Goal: Task Accomplishment & Management: Use online tool/utility

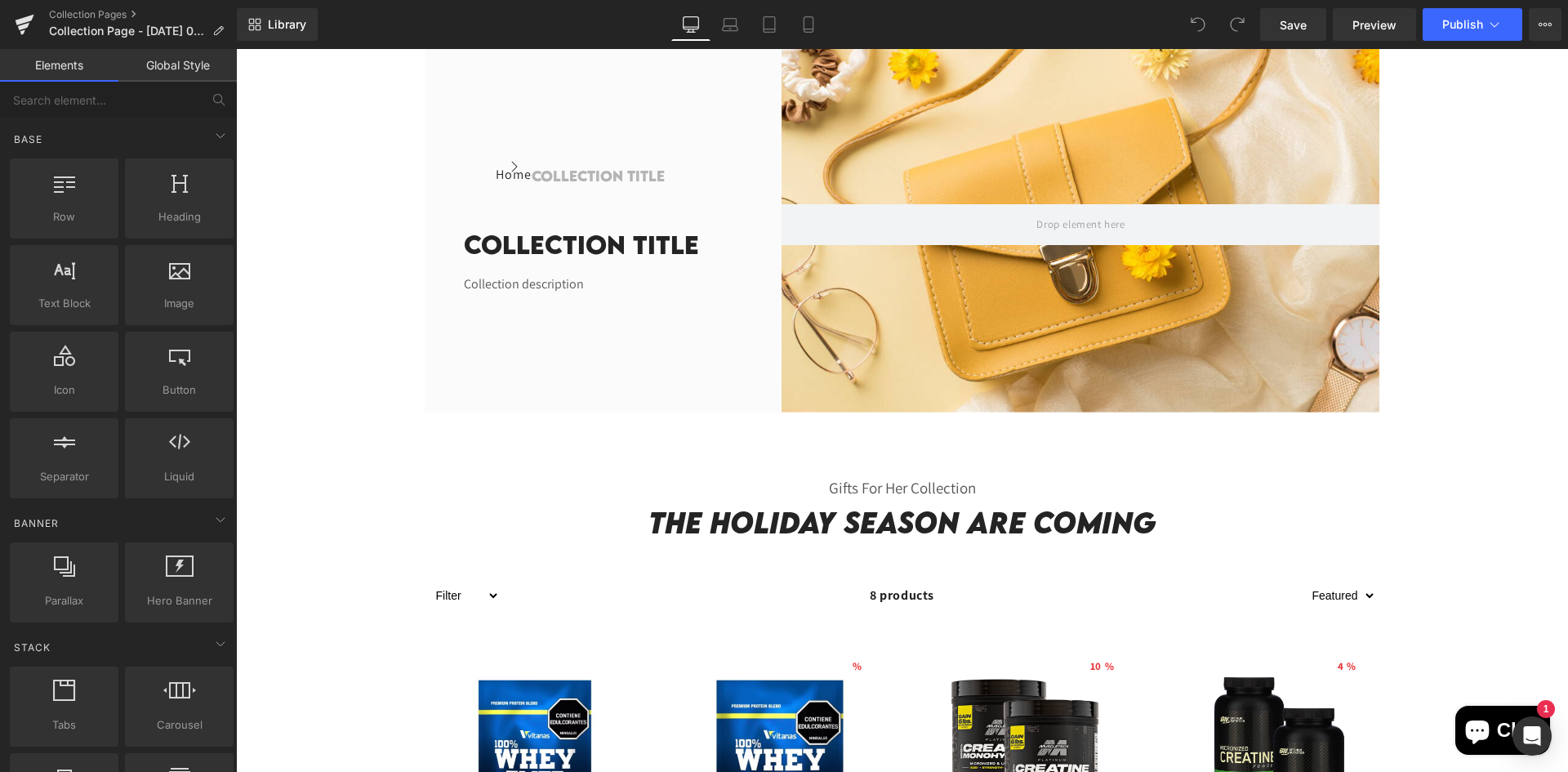
scroll to position [82, 0]
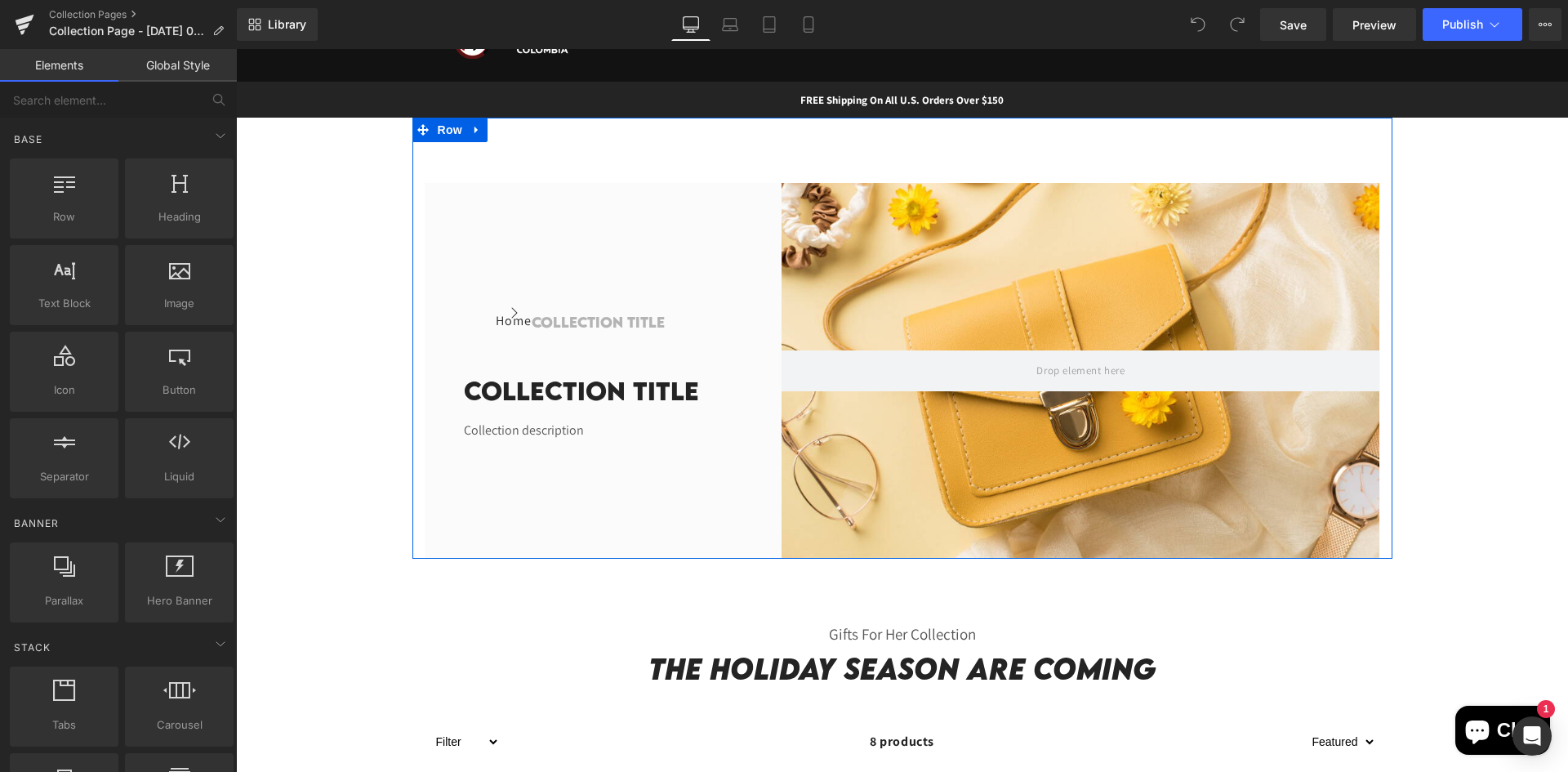
click at [681, 152] on div "Home Button Icon Collection title Collection Title Icon List Row Collection tit…" at bounding box center [902, 338] width 980 height 441
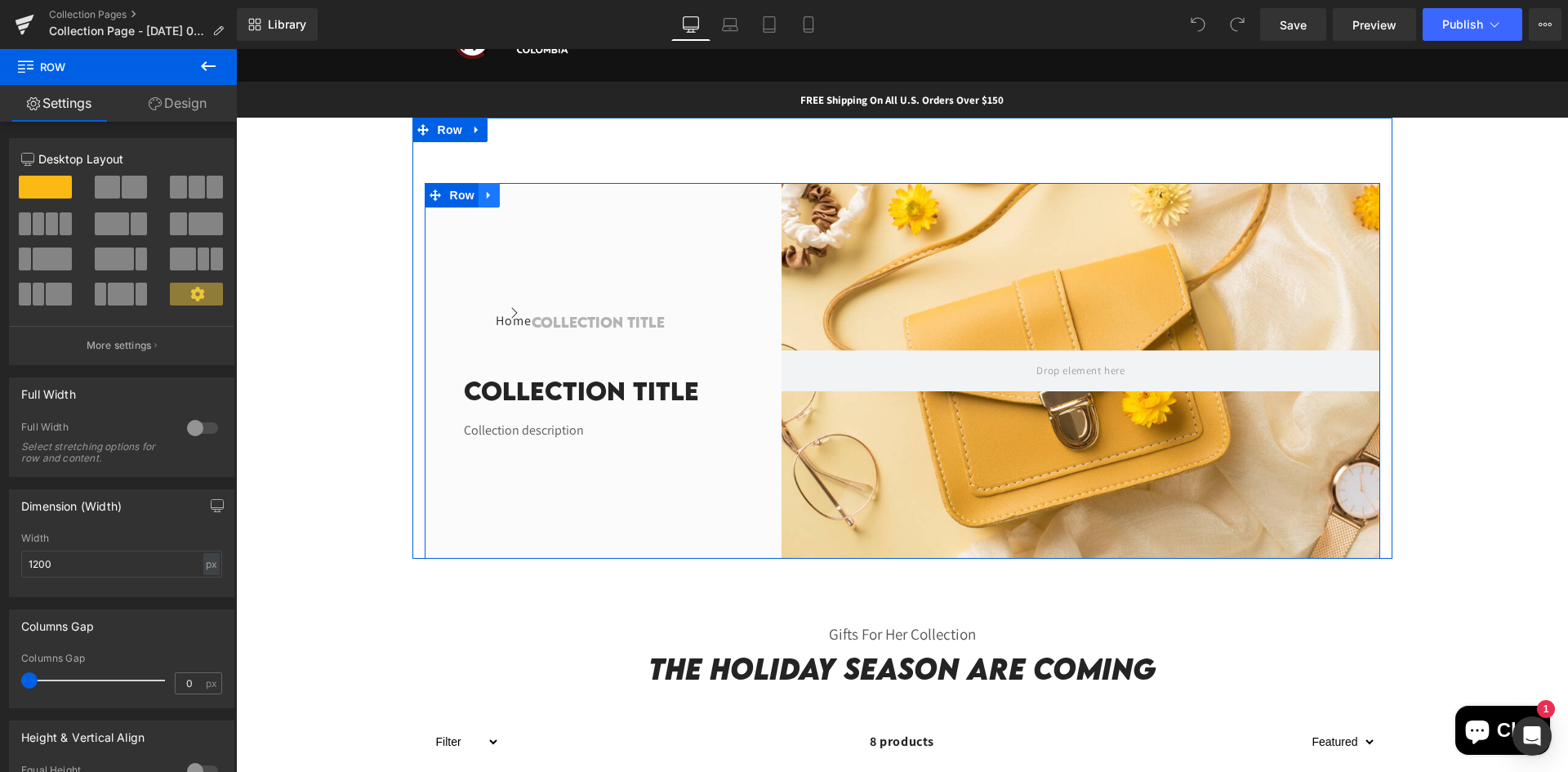
click at [493, 192] on link at bounding box center [489, 194] width 21 height 24
click at [528, 198] on icon at bounding box center [532, 195] width 12 height 12
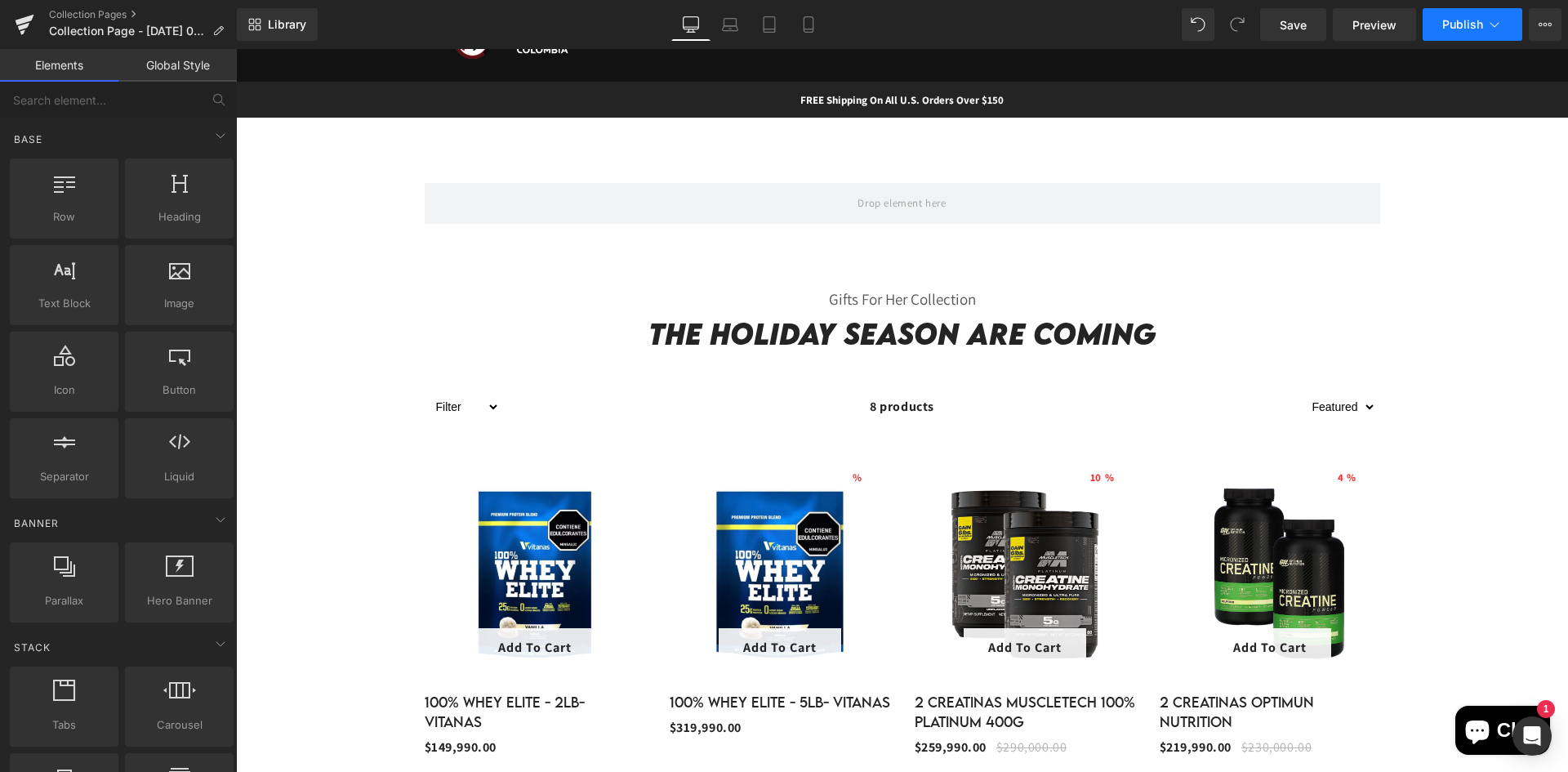
click at [1468, 45] on div "Library Desktop Desktop Laptop Tablet Mobile Save Preview Publish Scheduled Vie…" at bounding box center [902, 24] width 1331 height 49
click at [1436, 19] on button "Publish" at bounding box center [1472, 24] width 99 height 33
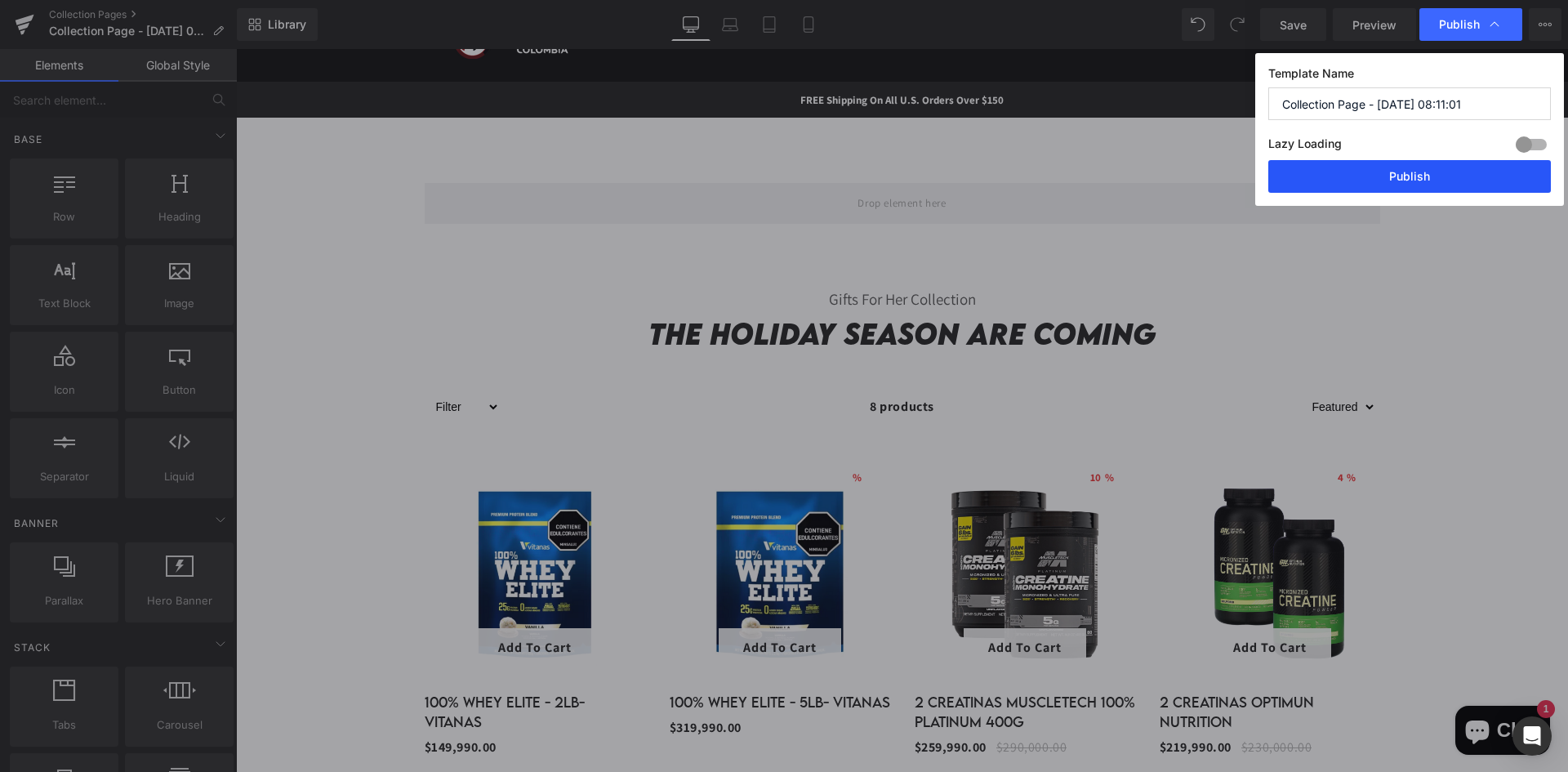
click at [1359, 173] on button "Publish" at bounding box center [1410, 177] width 283 height 33
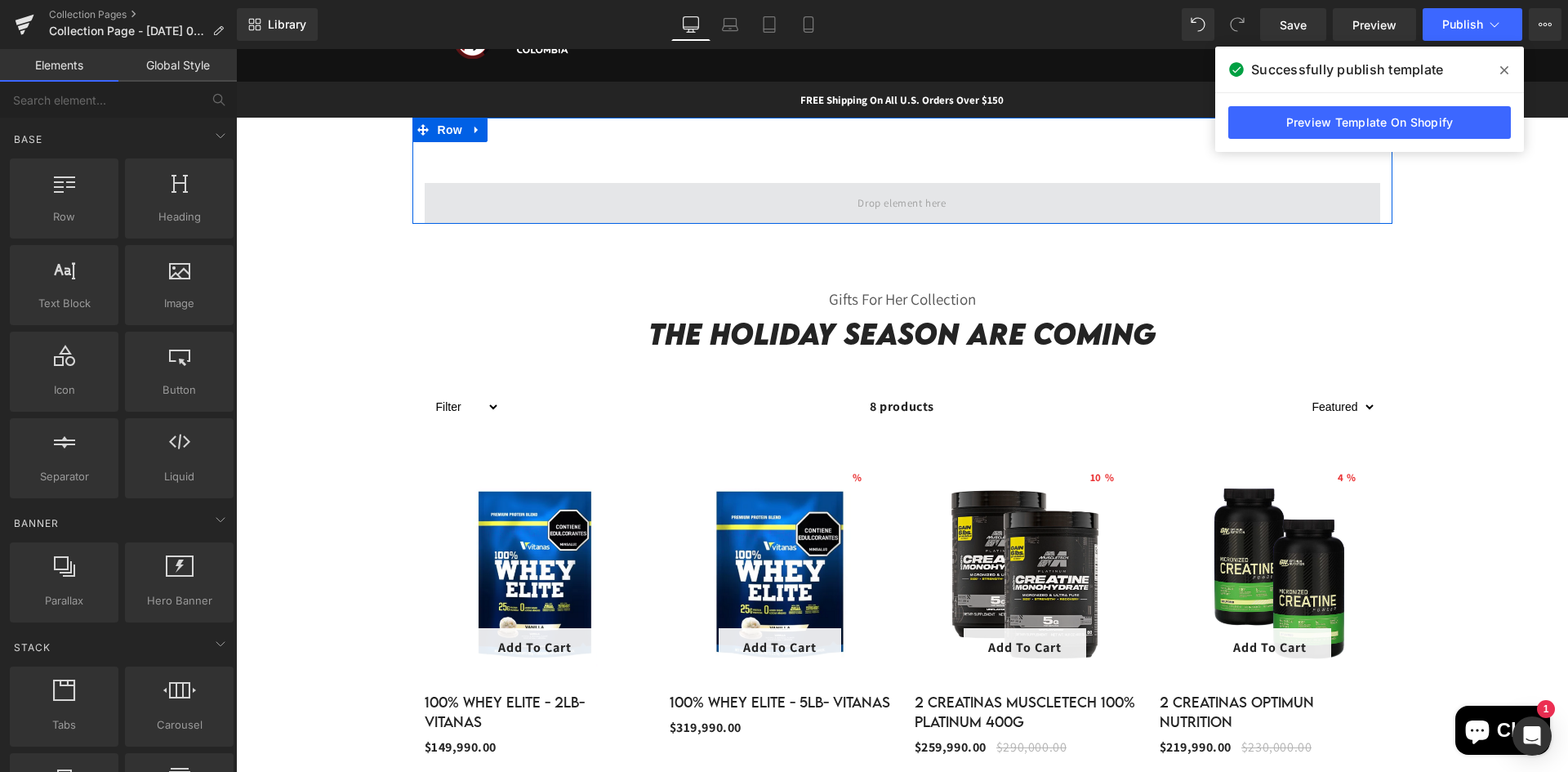
click at [941, 189] on span at bounding box center [902, 203] width 956 height 41
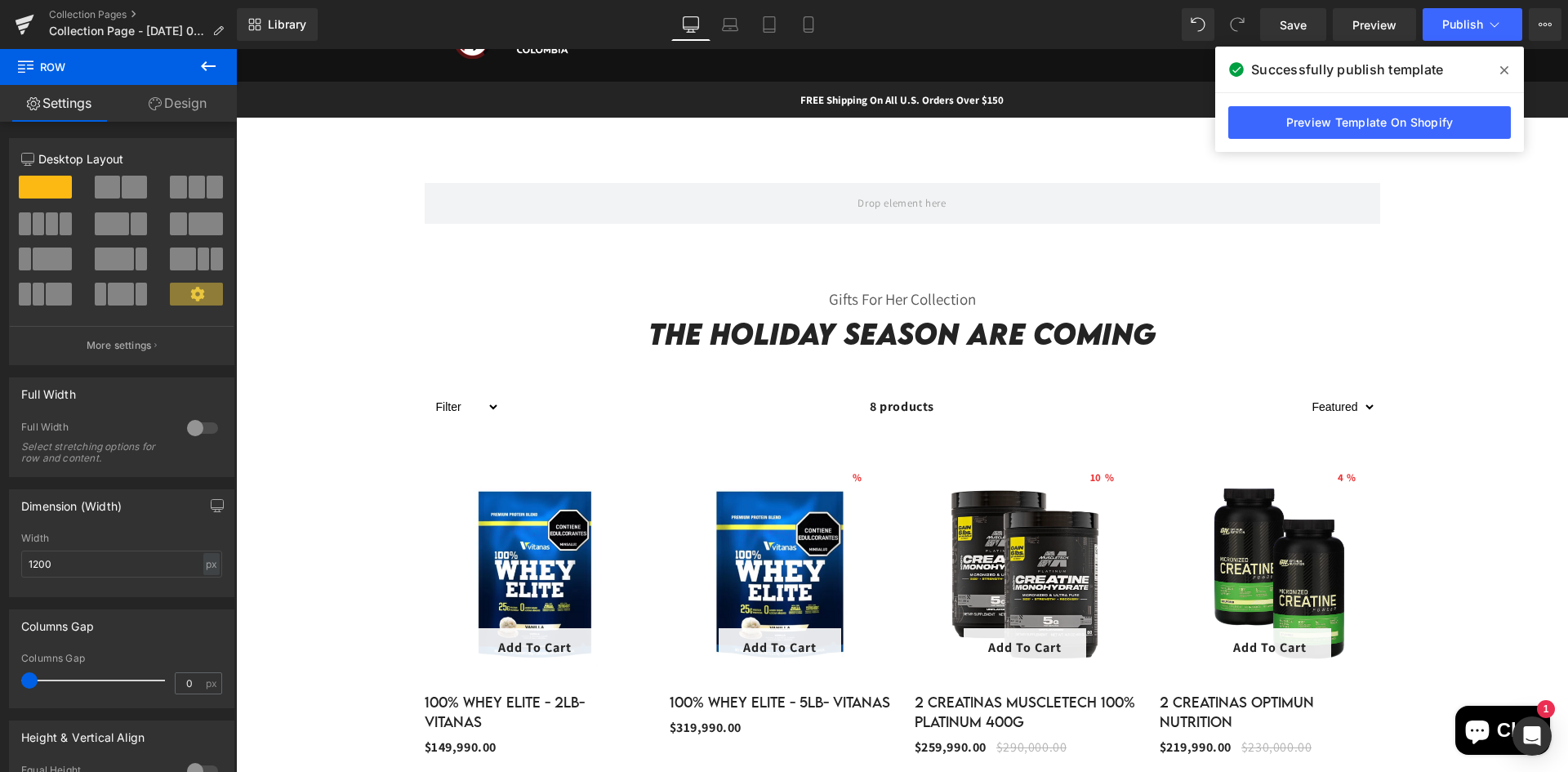
click at [218, 63] on button at bounding box center [208, 66] width 57 height 36
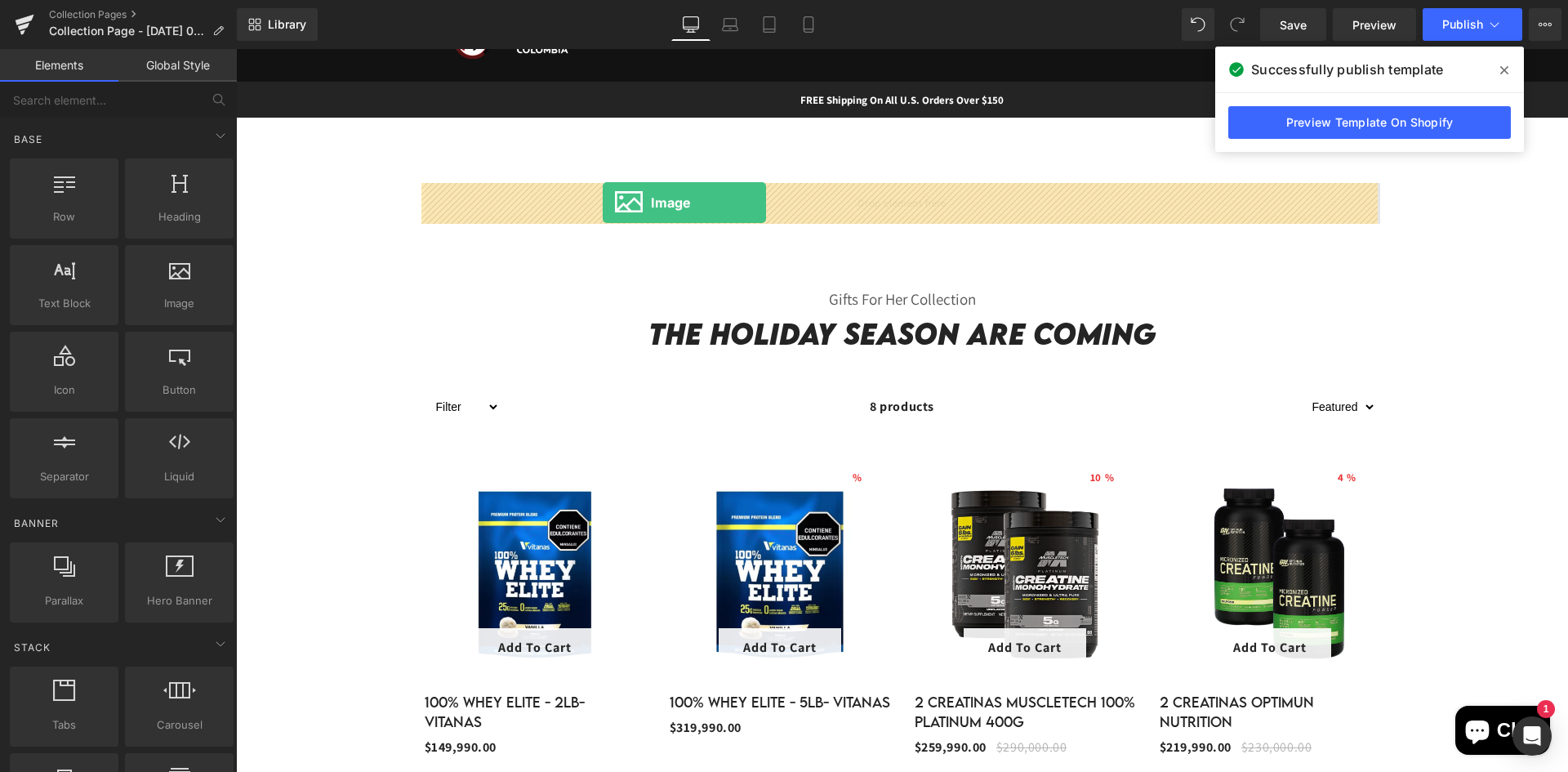
drag, startPoint x: 421, startPoint y: 350, endPoint x: 603, endPoint y: 202, distance: 234.6
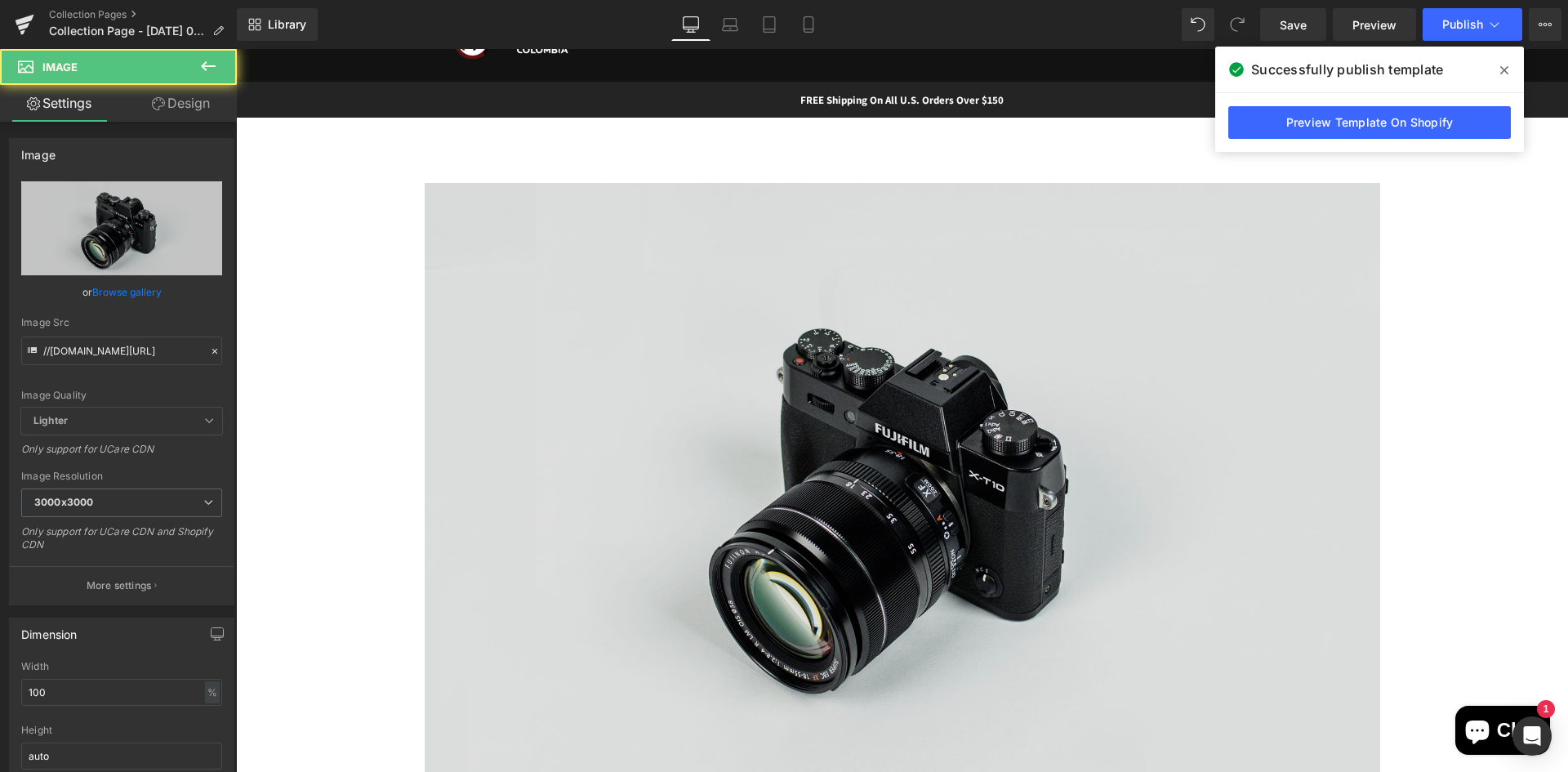
click at [814, 447] on img at bounding box center [902, 499] width 956 height 633
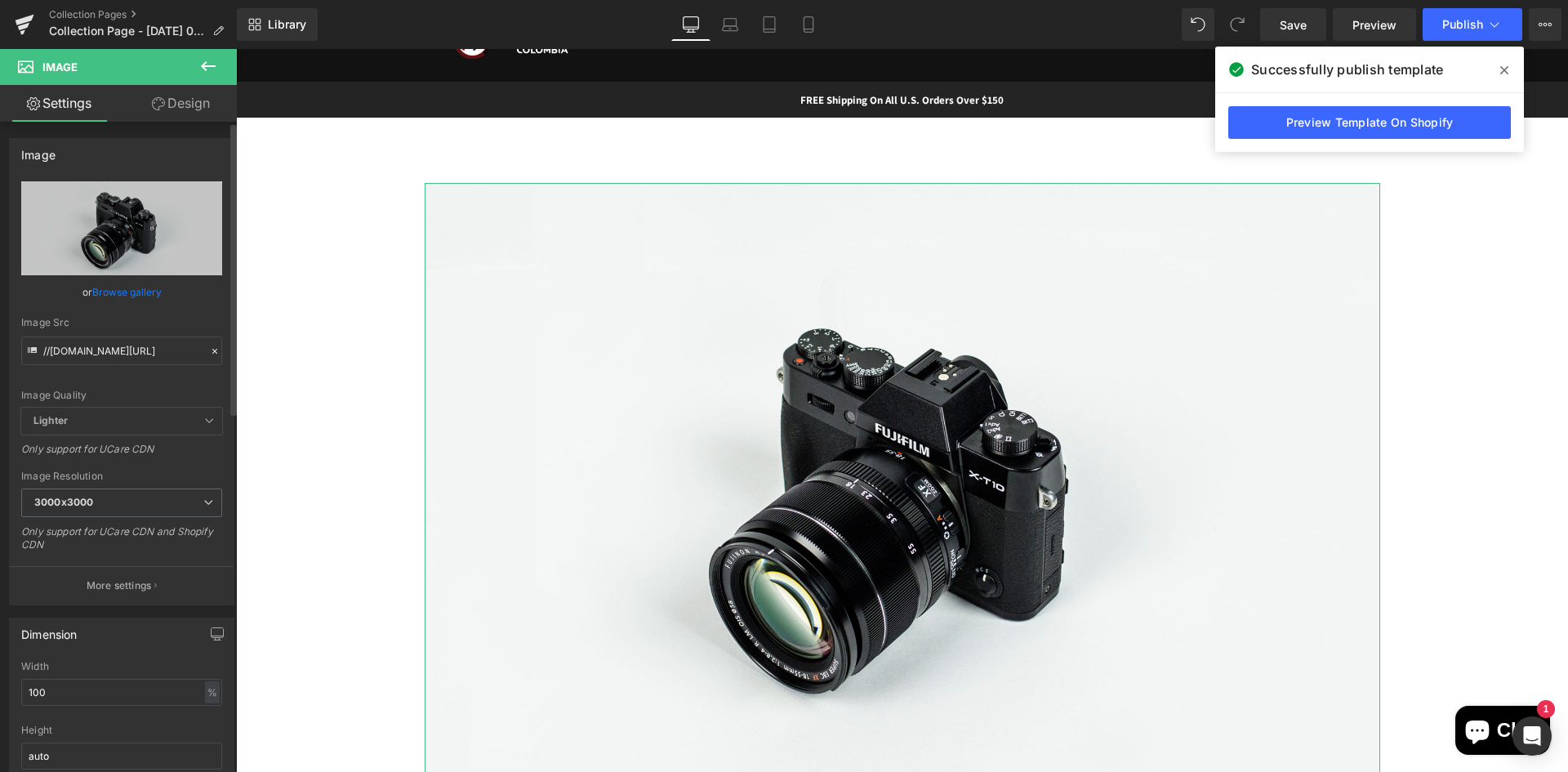
click at [147, 298] on link "Browse gallery" at bounding box center [126, 292] width 69 height 28
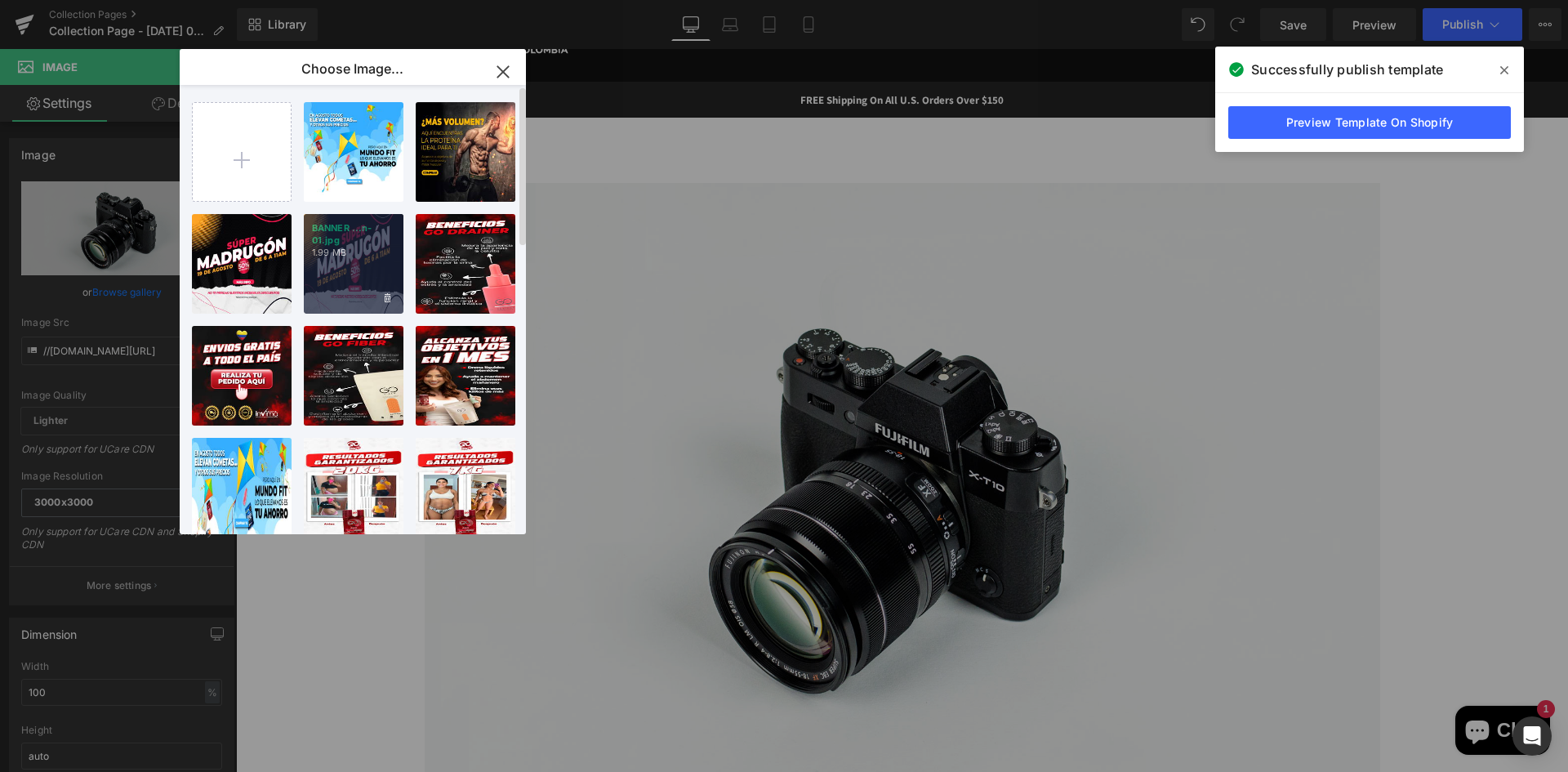
scroll to position [0, 0]
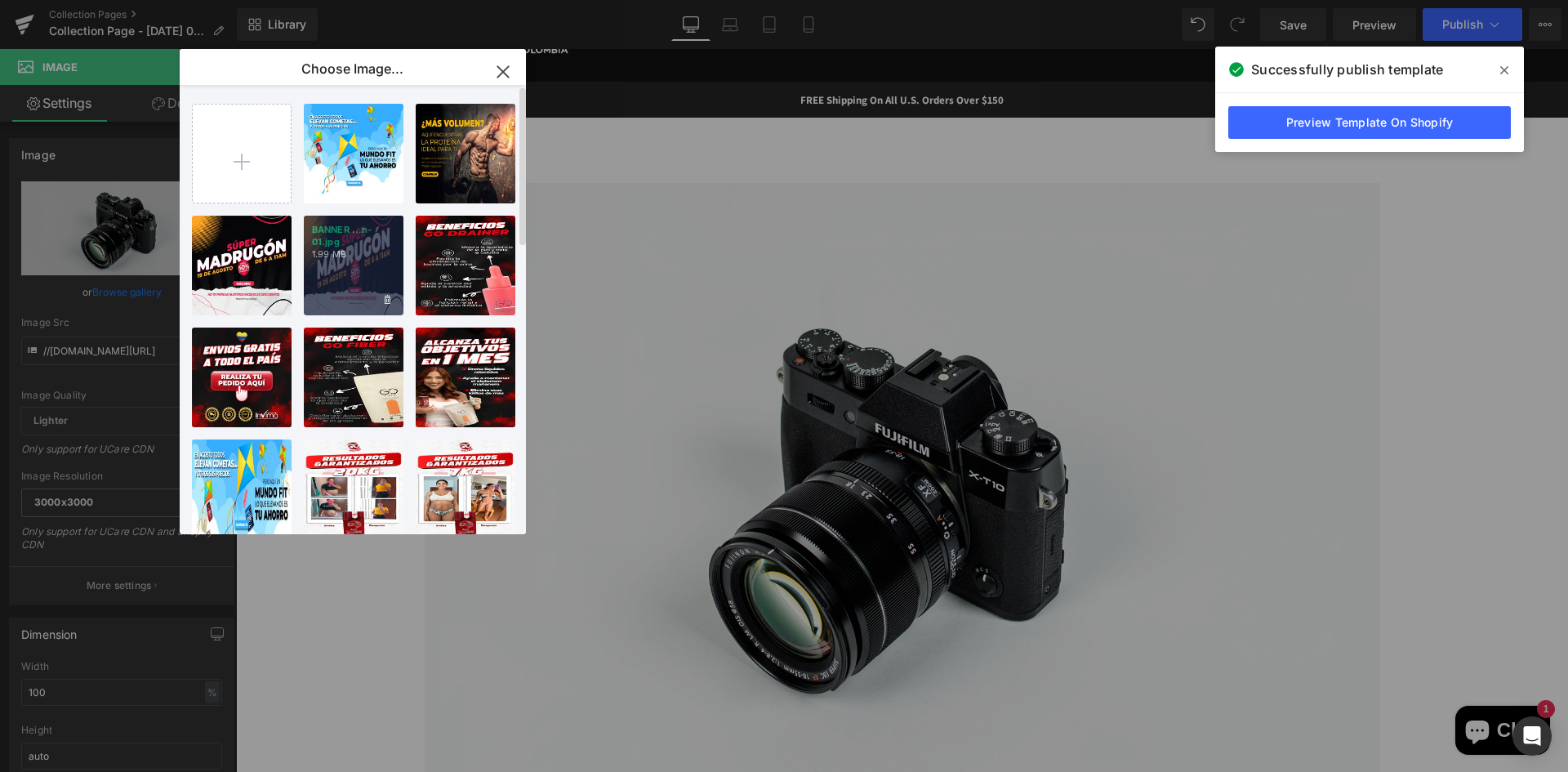
click at [347, 258] on p "1.99 MB" at bounding box center [354, 254] width 84 height 13
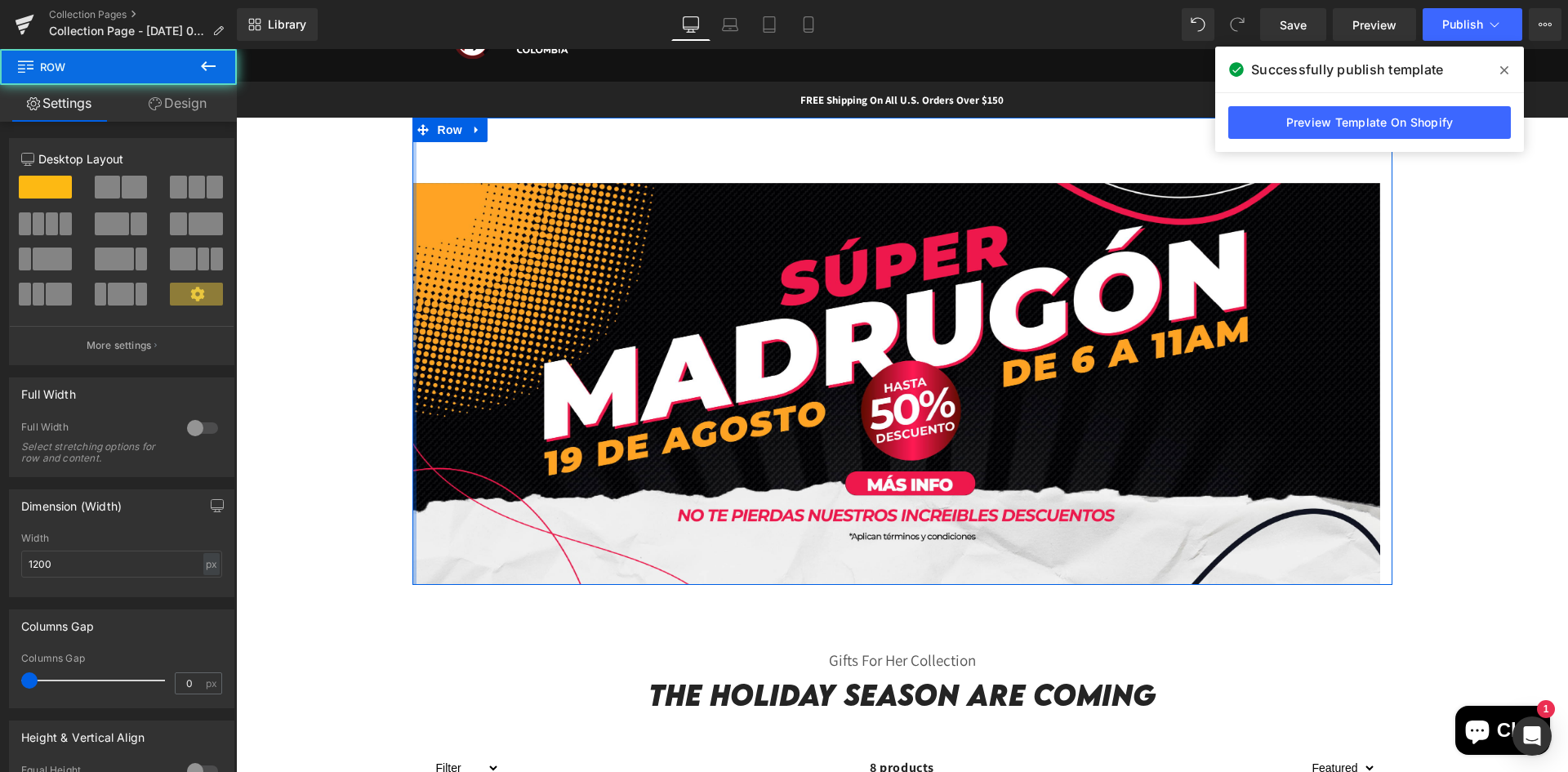
drag, startPoint x: 410, startPoint y: 176, endPoint x: 352, endPoint y: 180, distance: 58.1
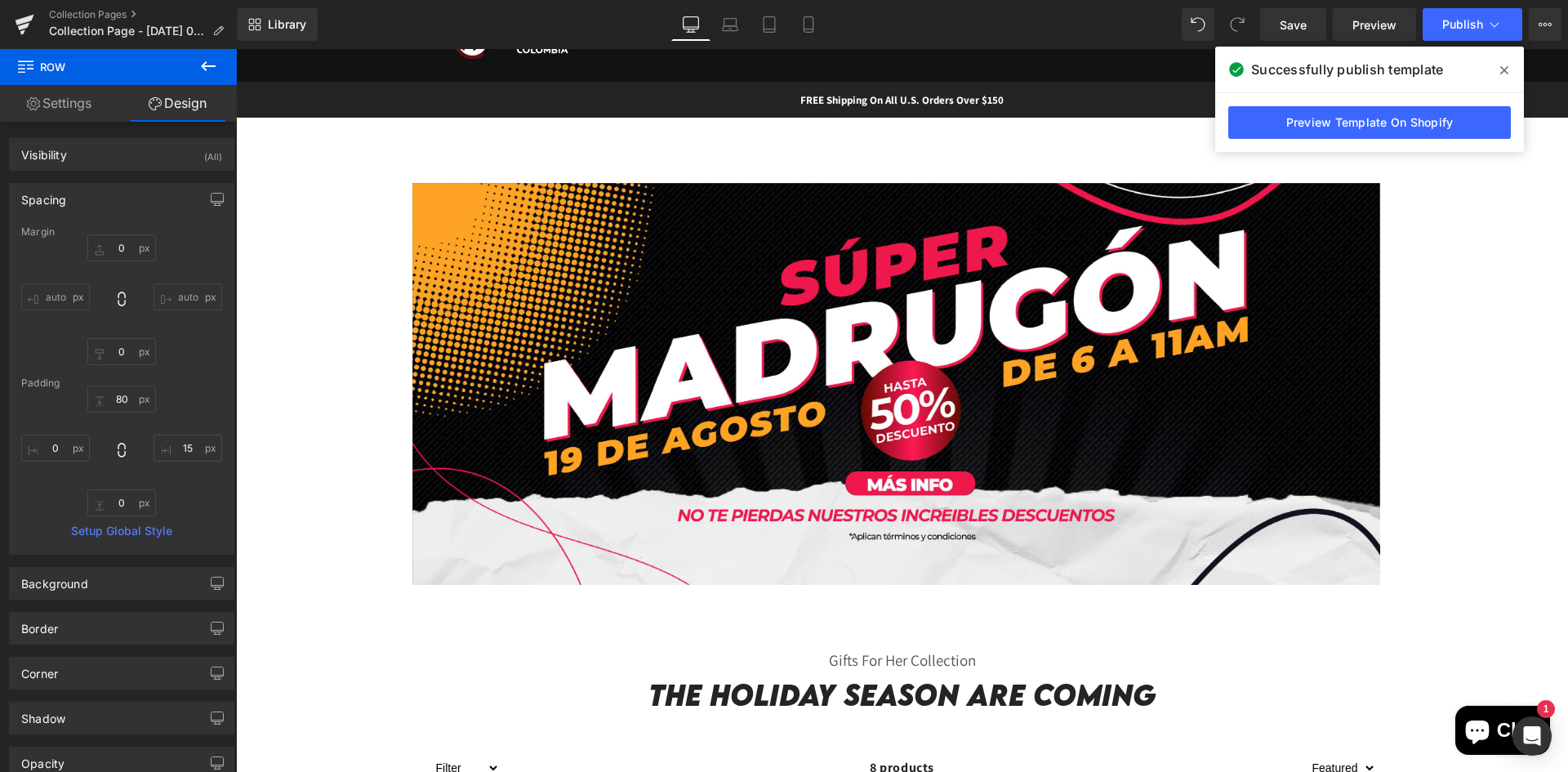
click at [205, 69] on icon at bounding box center [208, 66] width 15 height 10
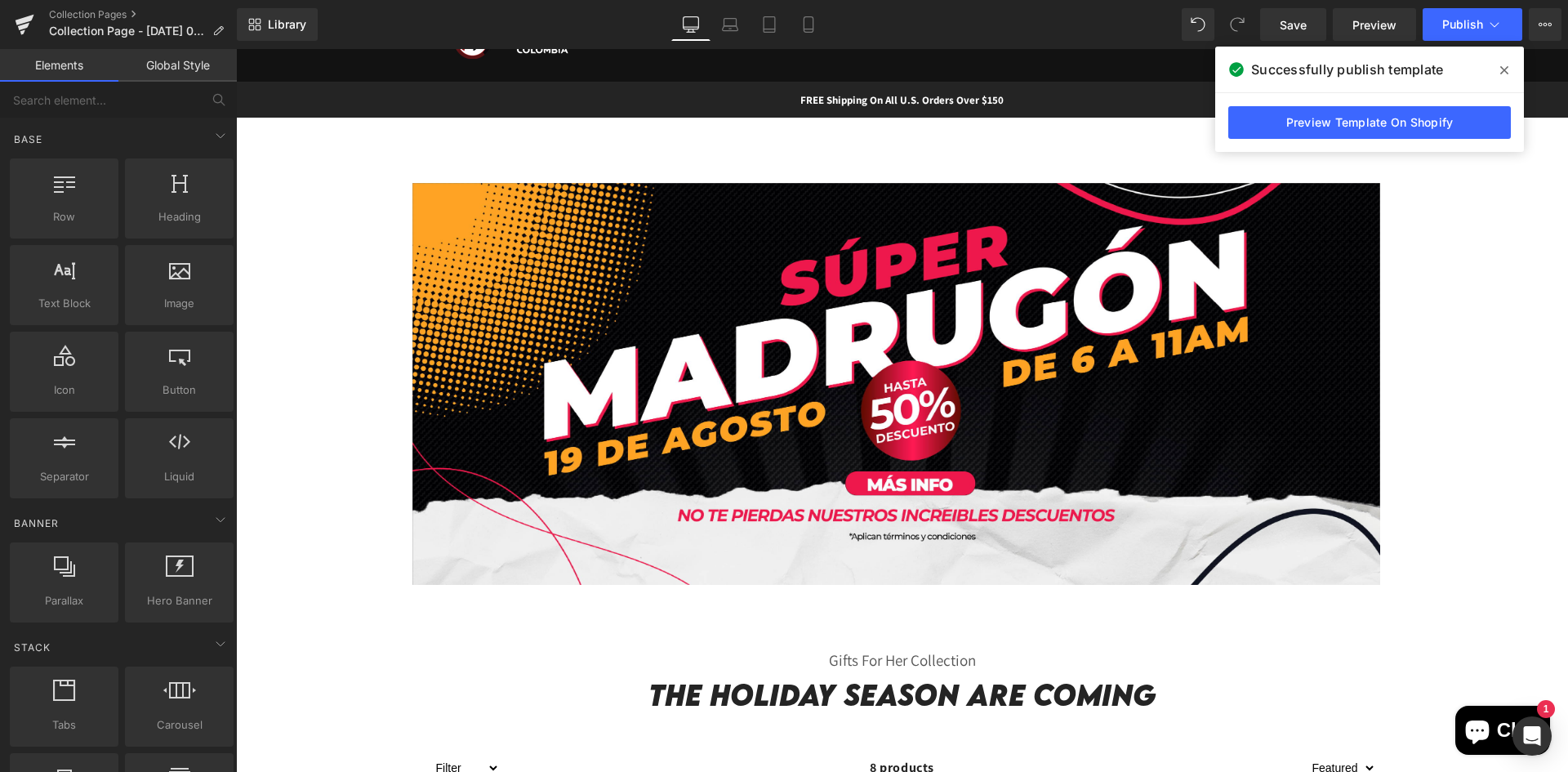
drag, startPoint x: 1277, startPoint y: 18, endPoint x: 1512, endPoint y: 67, distance: 240.1
click at [1512, 67] on span at bounding box center [1504, 70] width 26 height 26
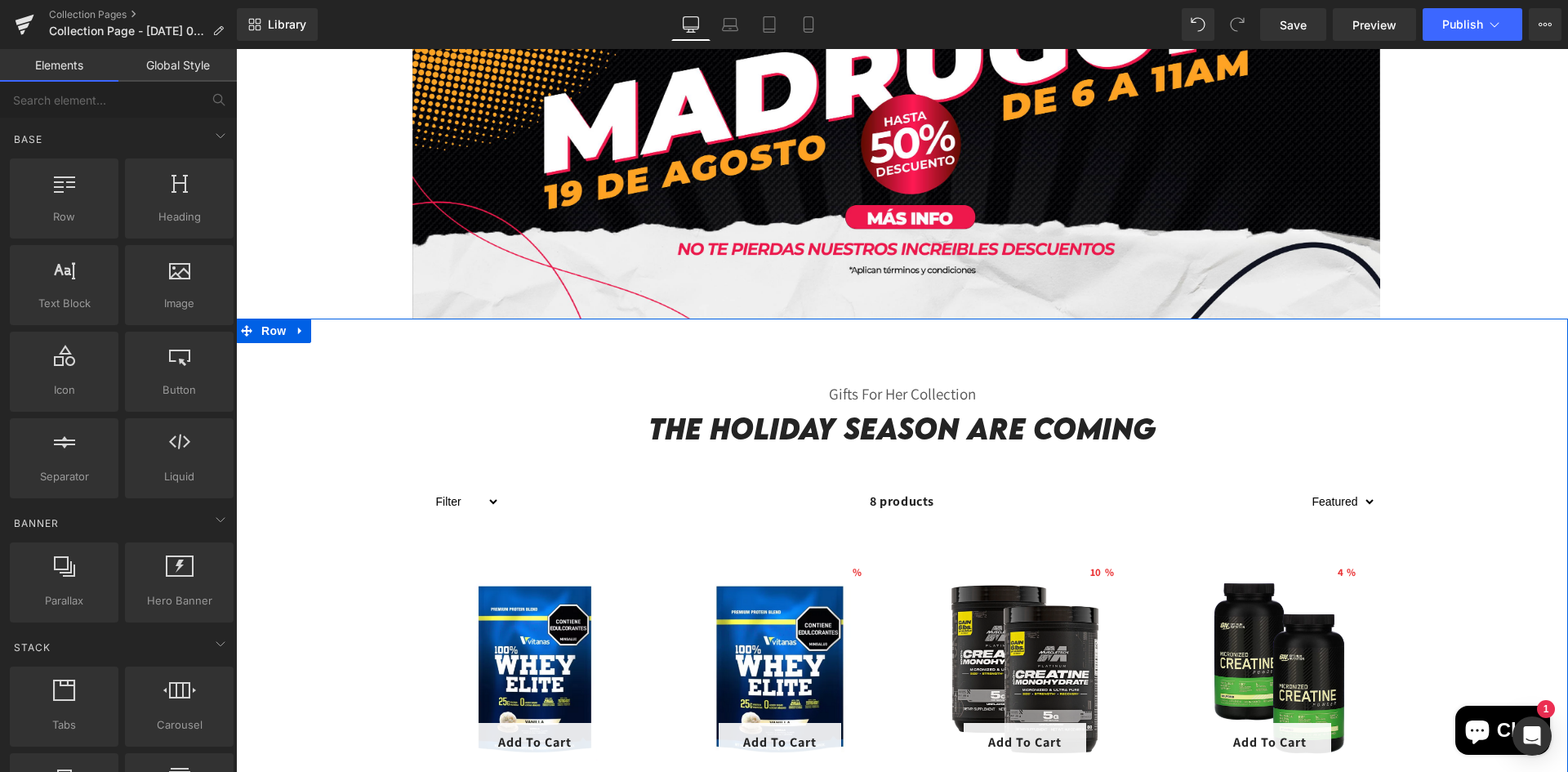
scroll to position [490, 0]
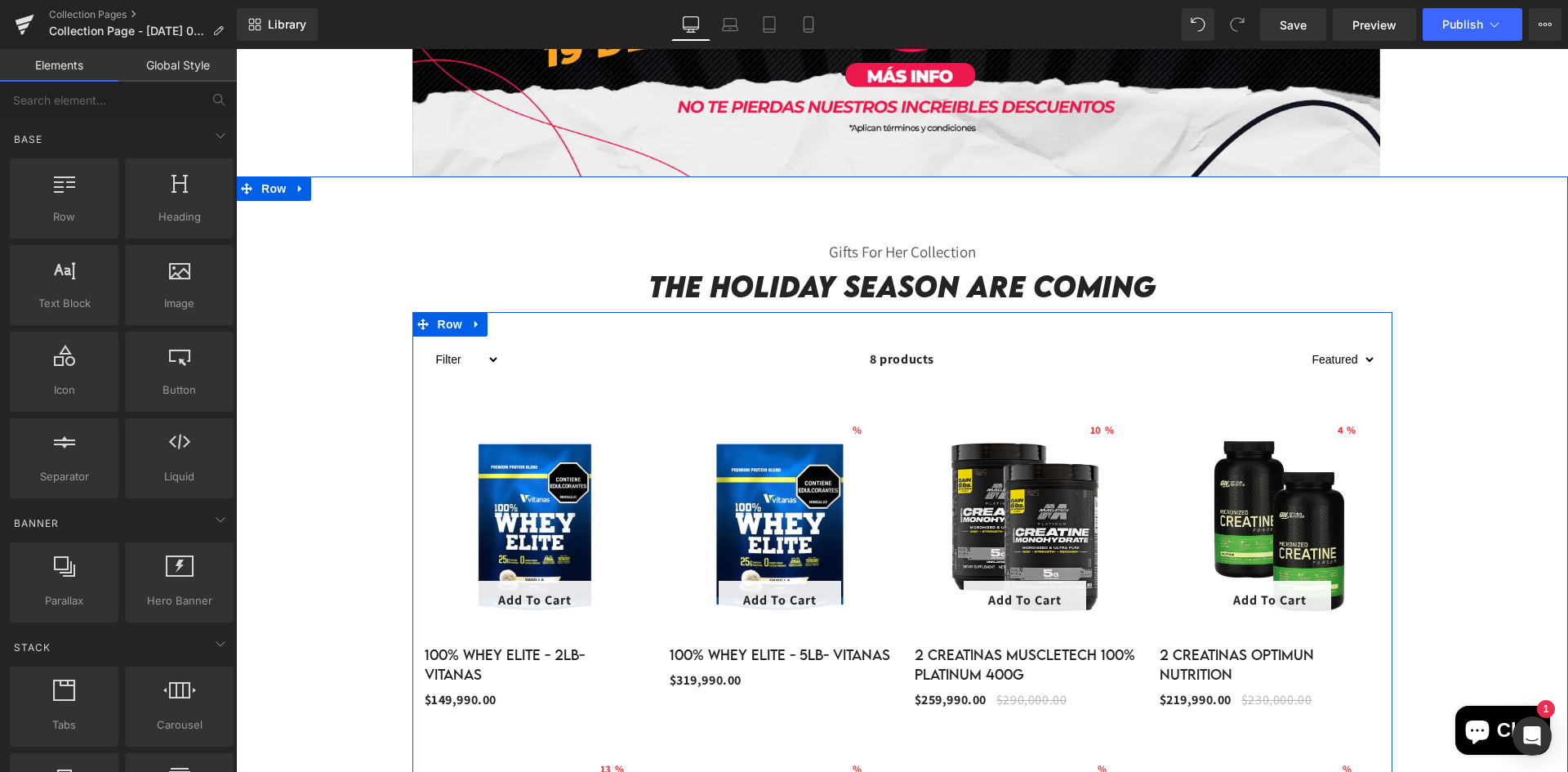
click at [968, 292] on h2 "The Holiday Season Are Coming" at bounding box center [902, 286] width 956 height 35
click at [968, 291] on h2 "The Holiday Season Are Coming" at bounding box center [902, 286] width 956 height 35
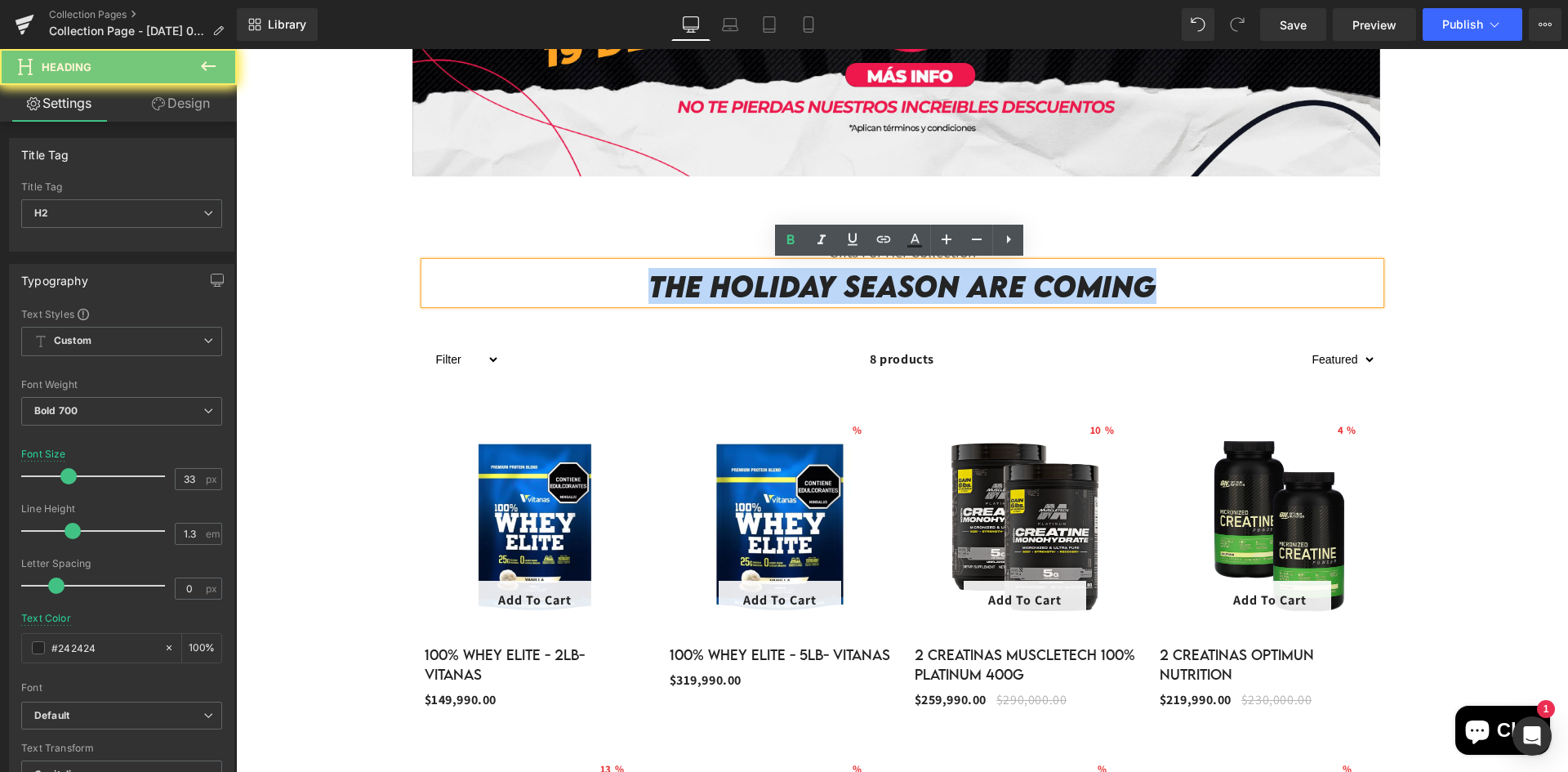
click at [973, 291] on h2 "The Holiday Season Are Coming" at bounding box center [902, 286] width 956 height 35
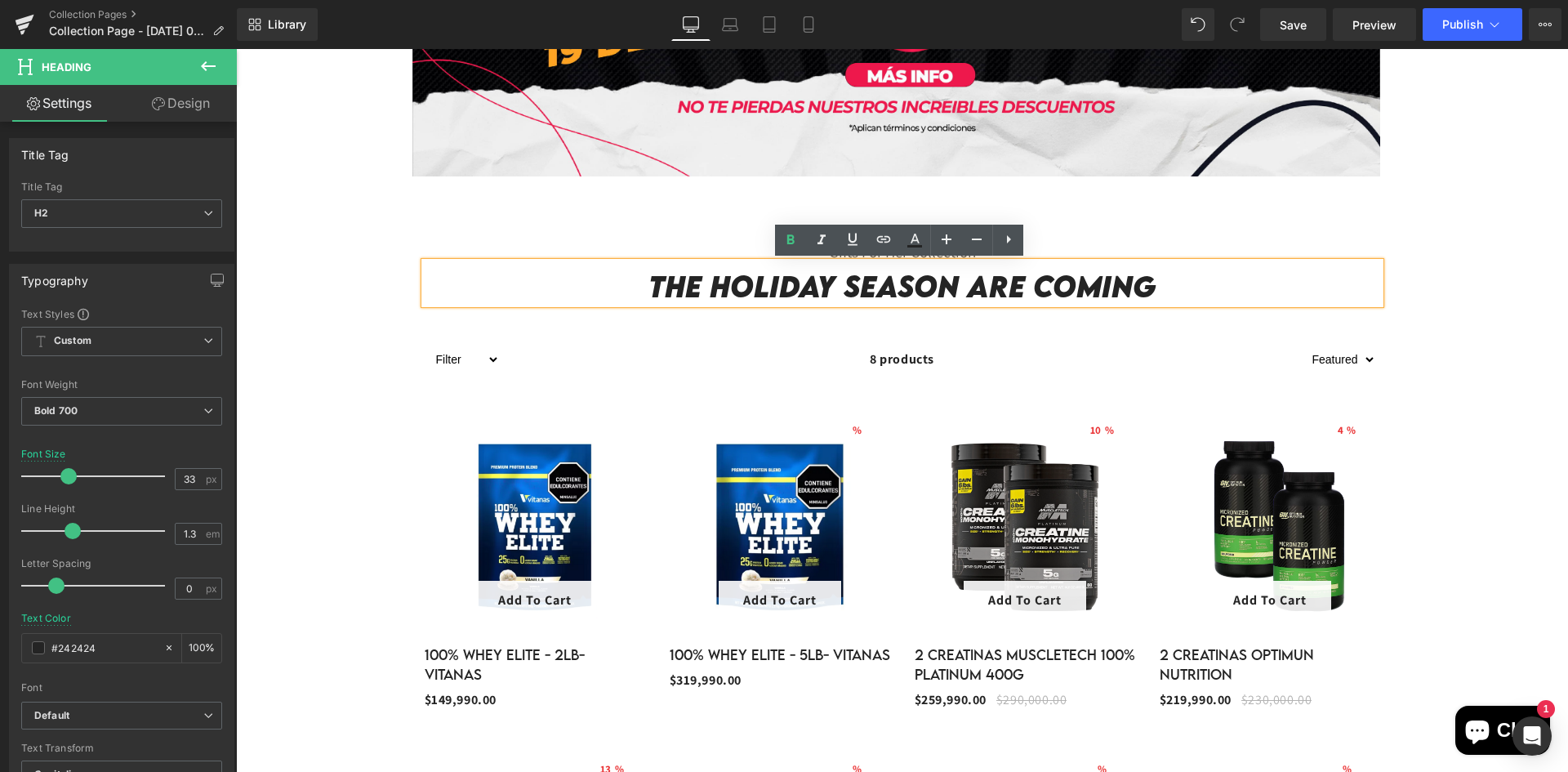
click at [975, 291] on h2 "The Holiday Season Are Coming" at bounding box center [902, 286] width 956 height 35
click at [978, 291] on h2 "The Holiday Season Are Coming" at bounding box center [902, 286] width 956 height 35
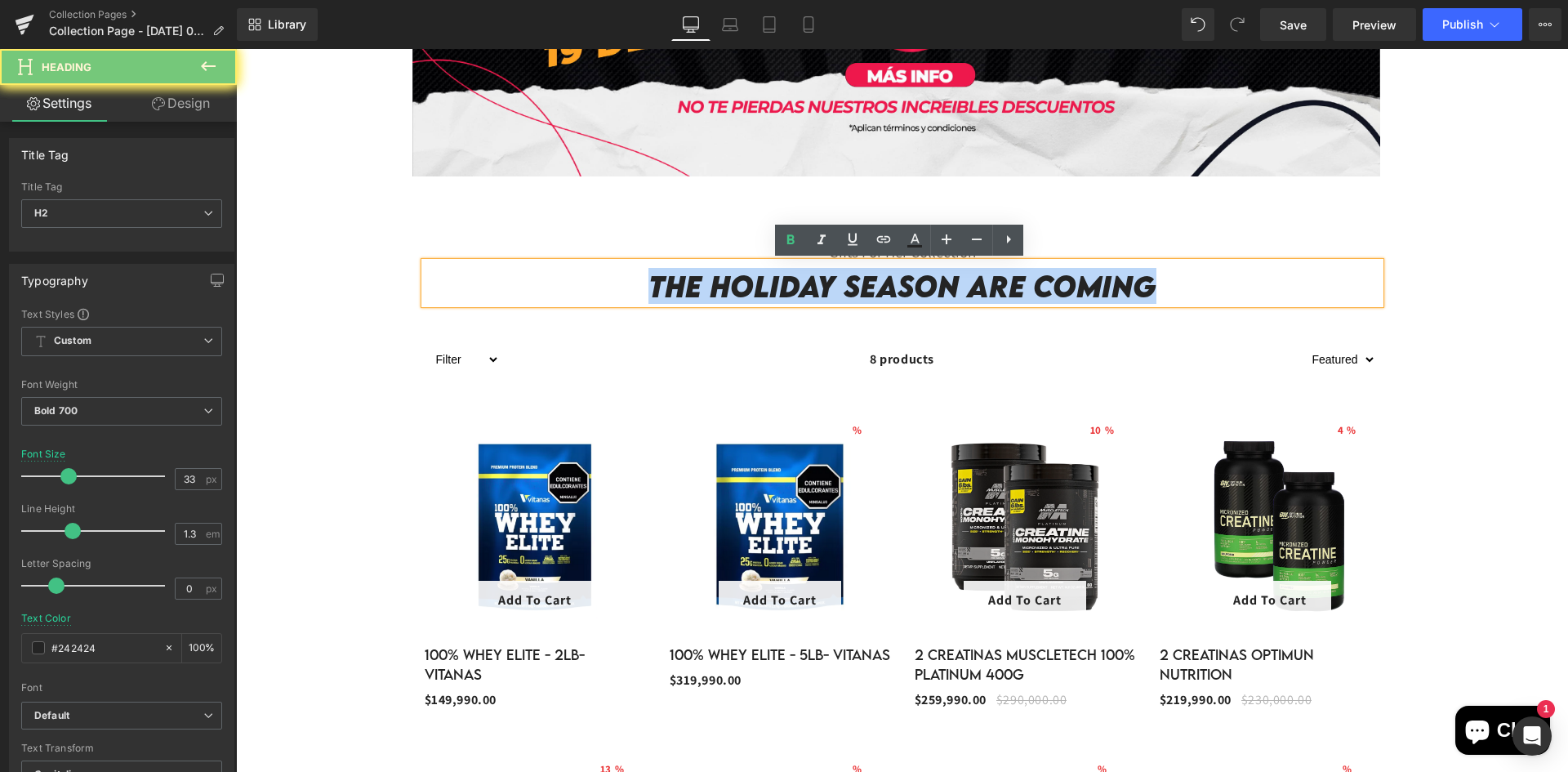
click at [978, 288] on h2 "The Holiday Season Are Coming" at bounding box center [902, 286] width 956 height 35
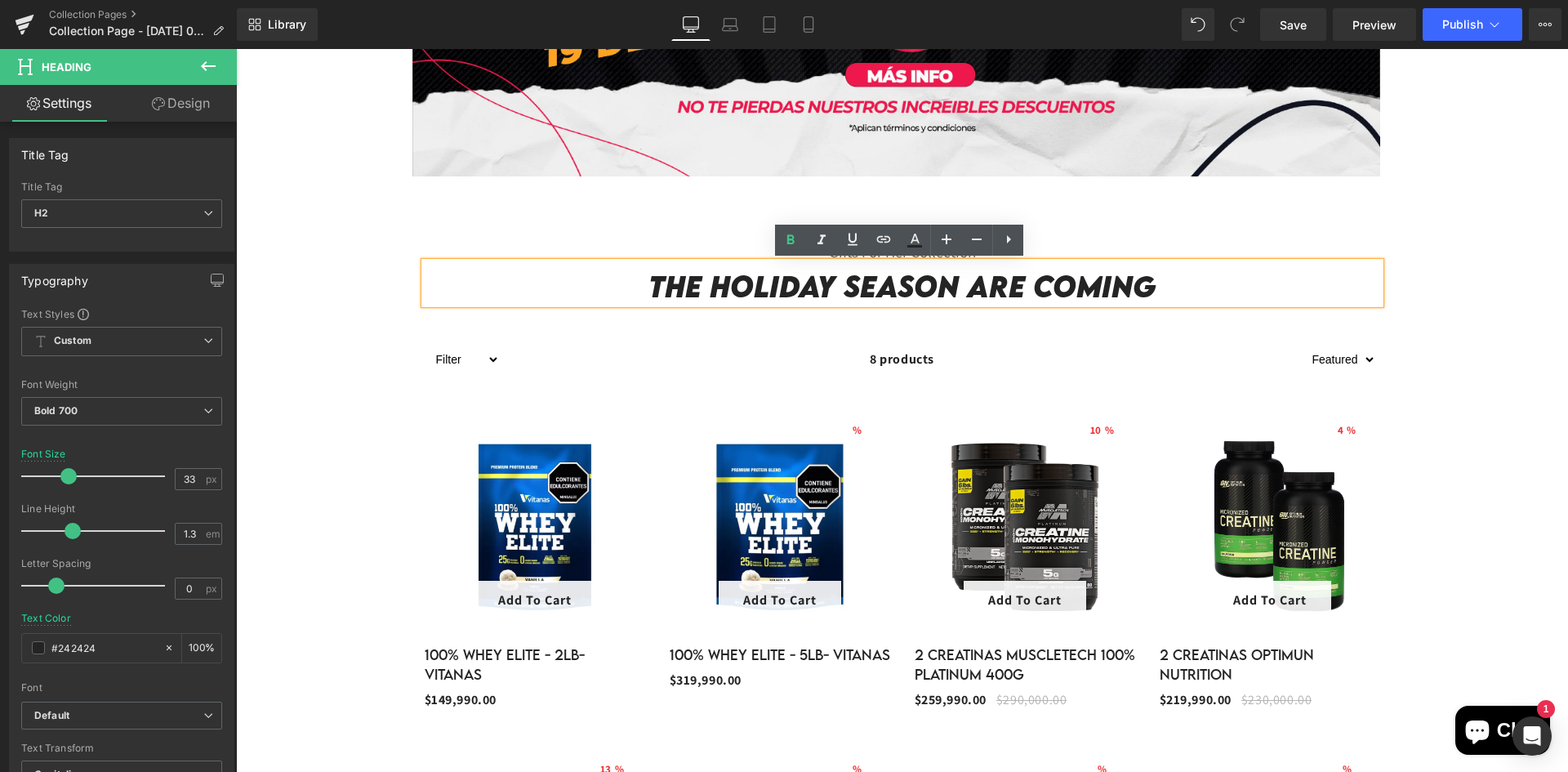
click at [977, 287] on h2 "The Holiday Season Are Coming" at bounding box center [902, 286] width 956 height 35
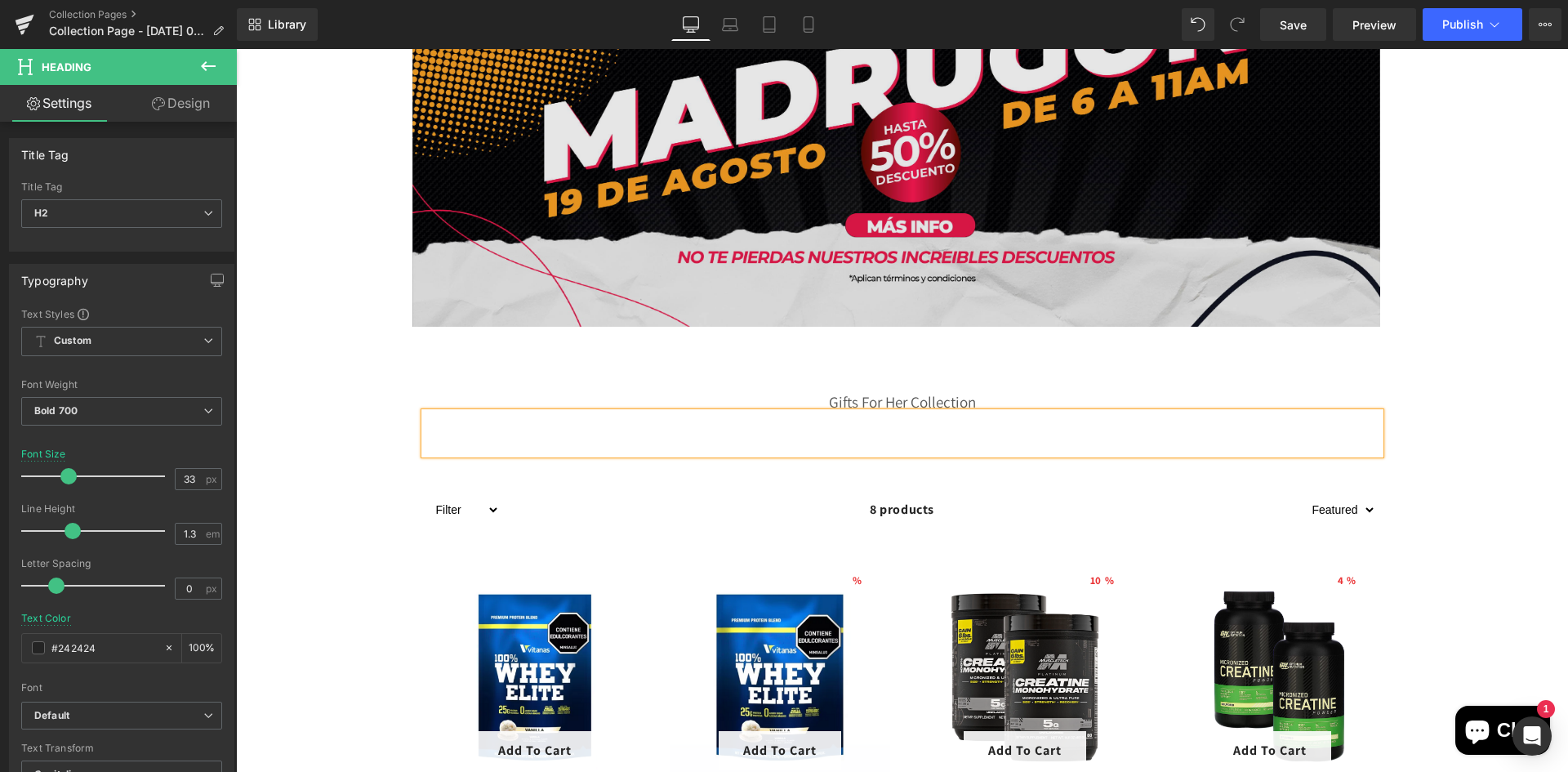
scroll to position [245, 0]
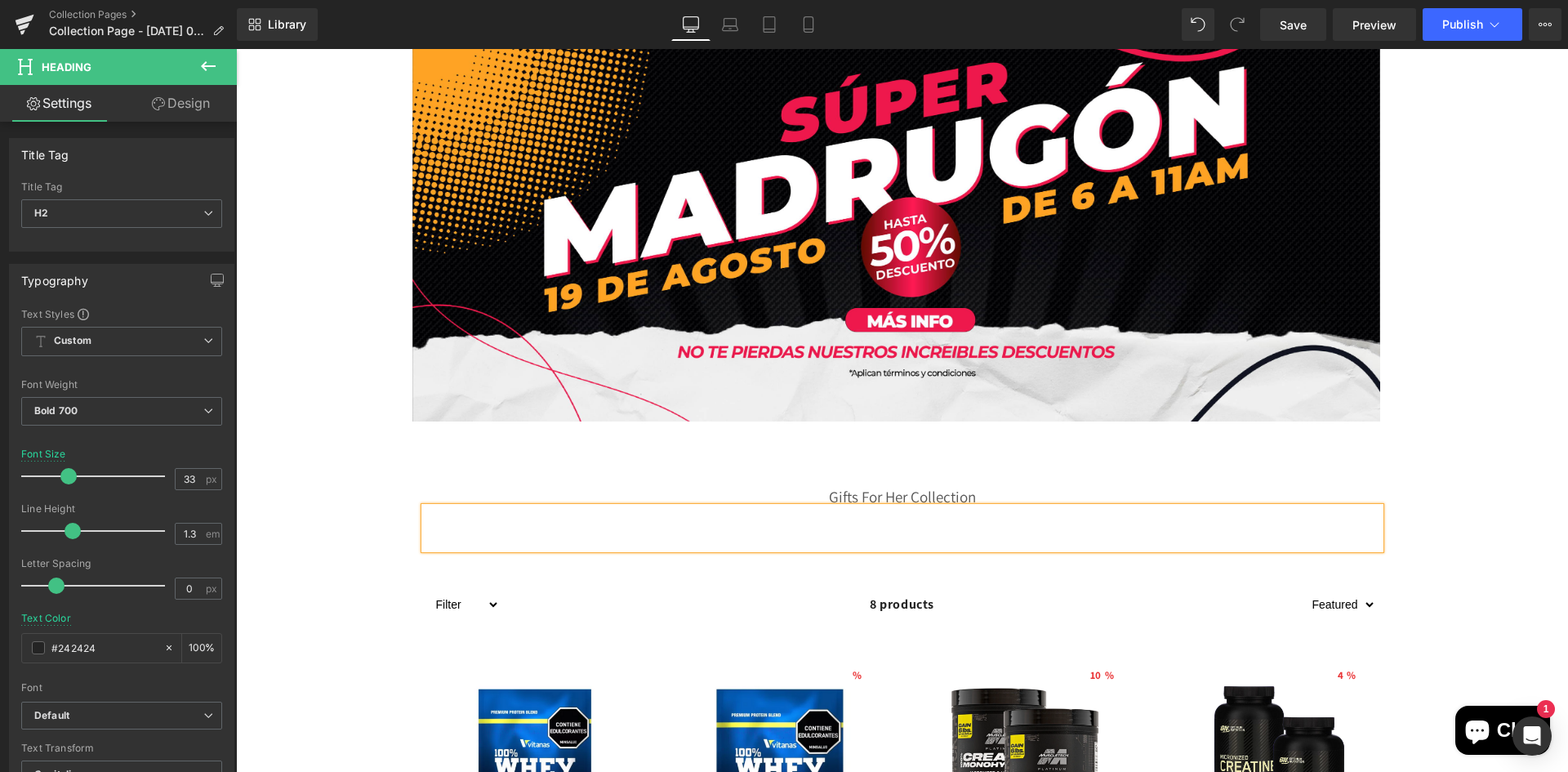
click at [881, 540] on h2 at bounding box center [902, 531] width 956 height 35
click at [916, 500] on span "Text Block" at bounding box center [892, 498] width 53 height 19
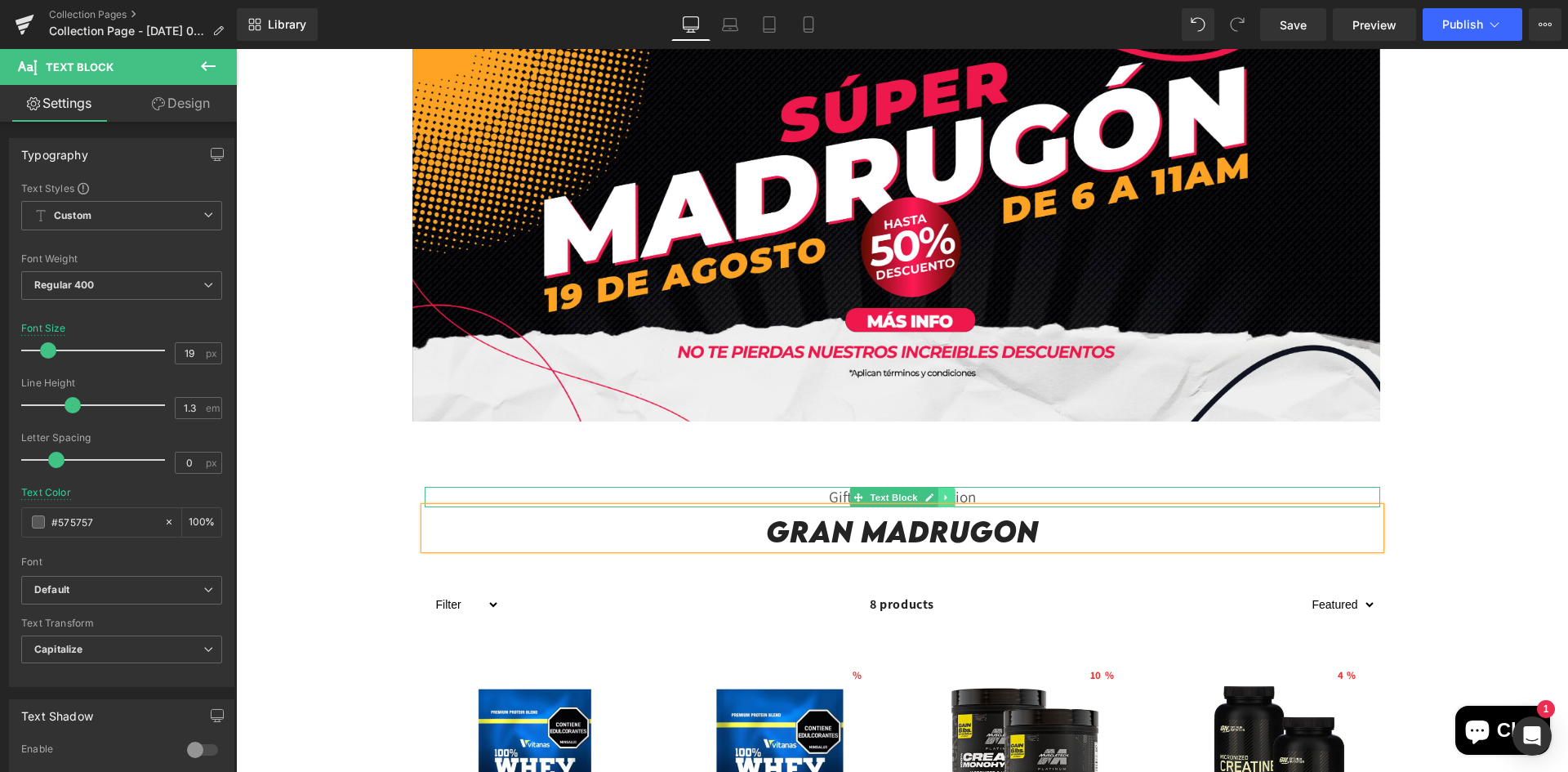
click at [937, 498] on link at bounding box center [946, 498] width 17 height 19
click at [957, 499] on link at bounding box center [955, 498] width 17 height 19
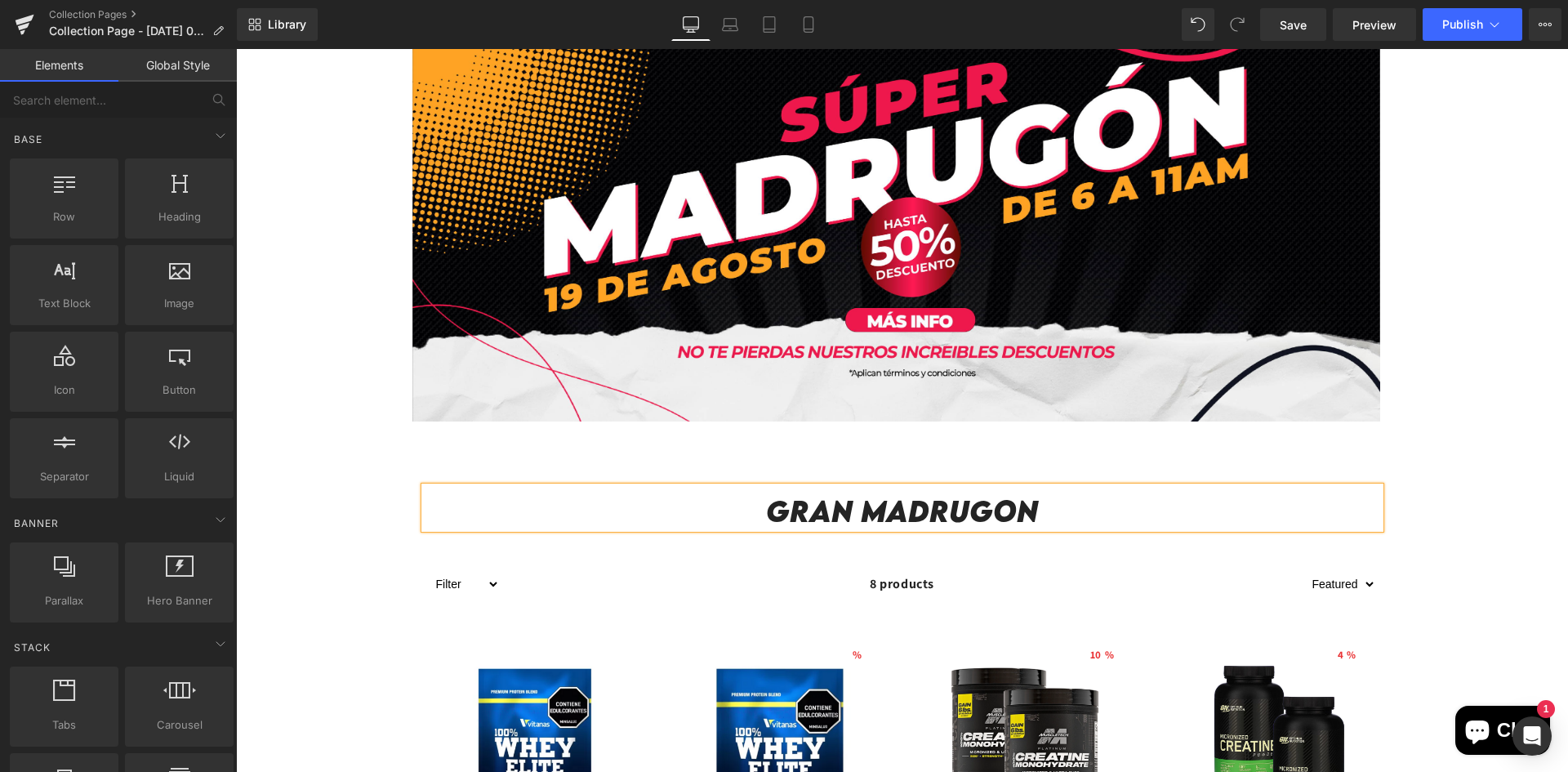
click at [922, 468] on div "Gran madrugon Heading Row" at bounding box center [902, 499] width 980 height 74
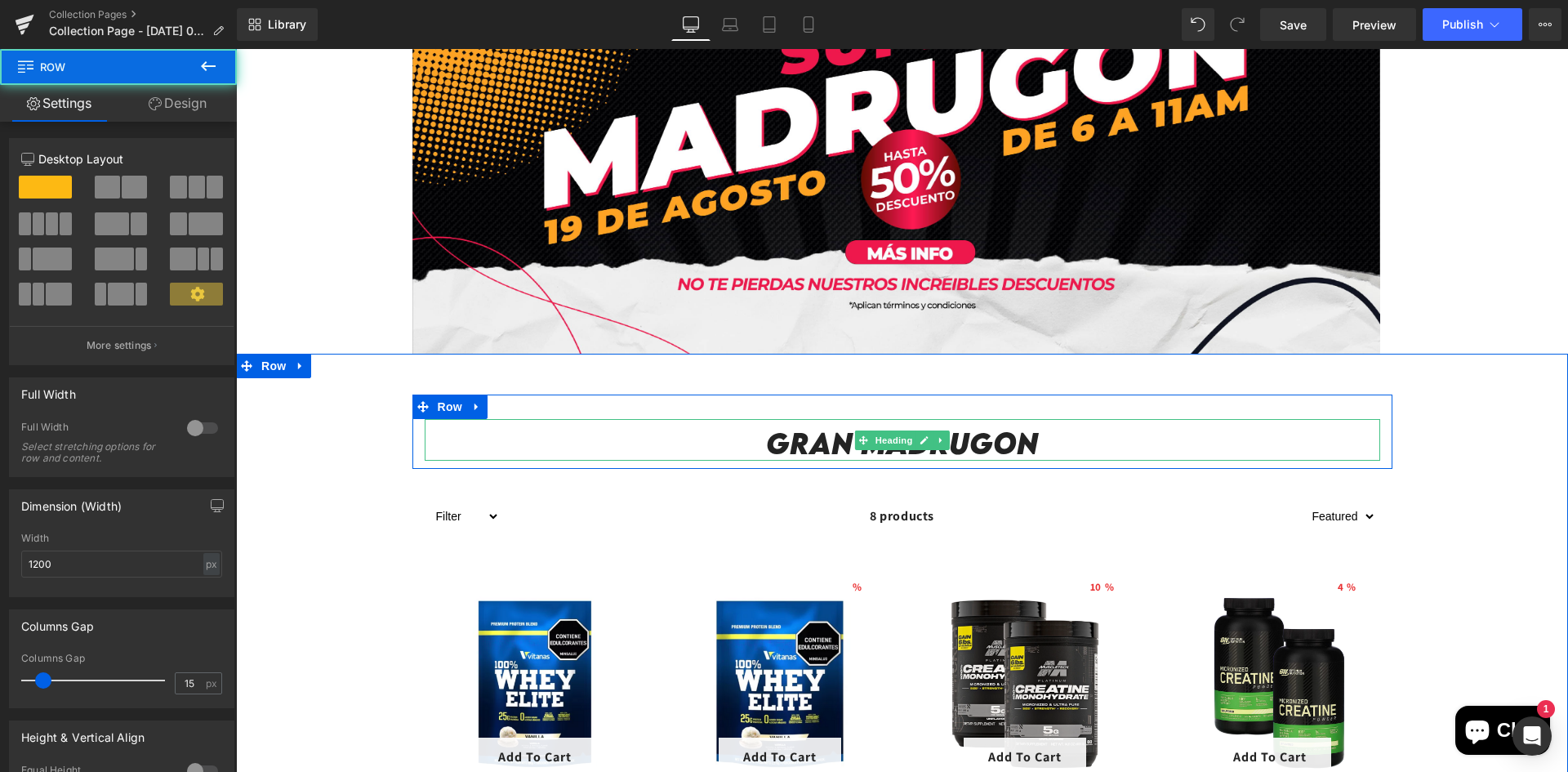
scroll to position [408, 0]
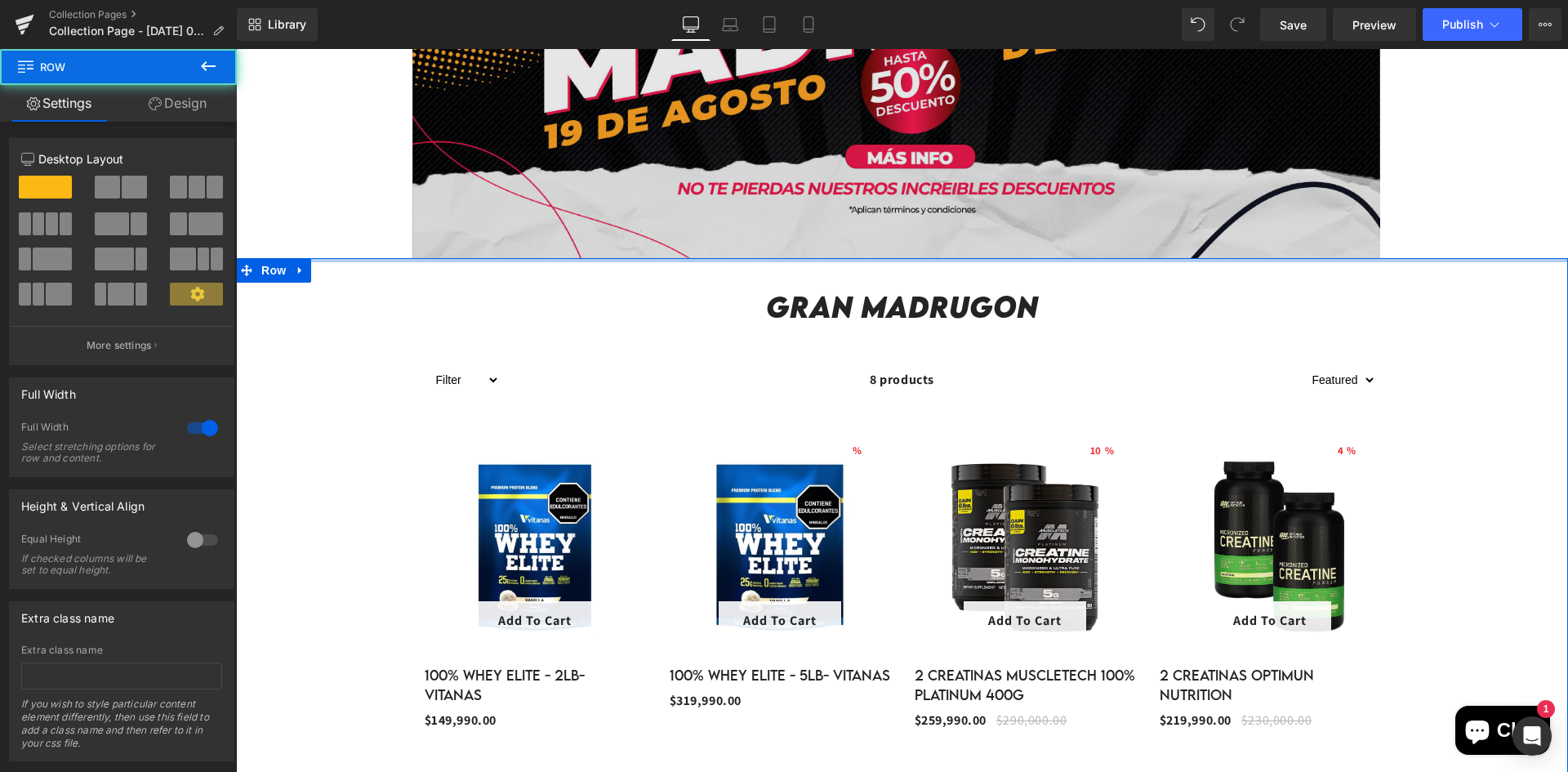
drag, startPoint x: 821, startPoint y: 284, endPoint x: 830, endPoint y: 221, distance: 63.6
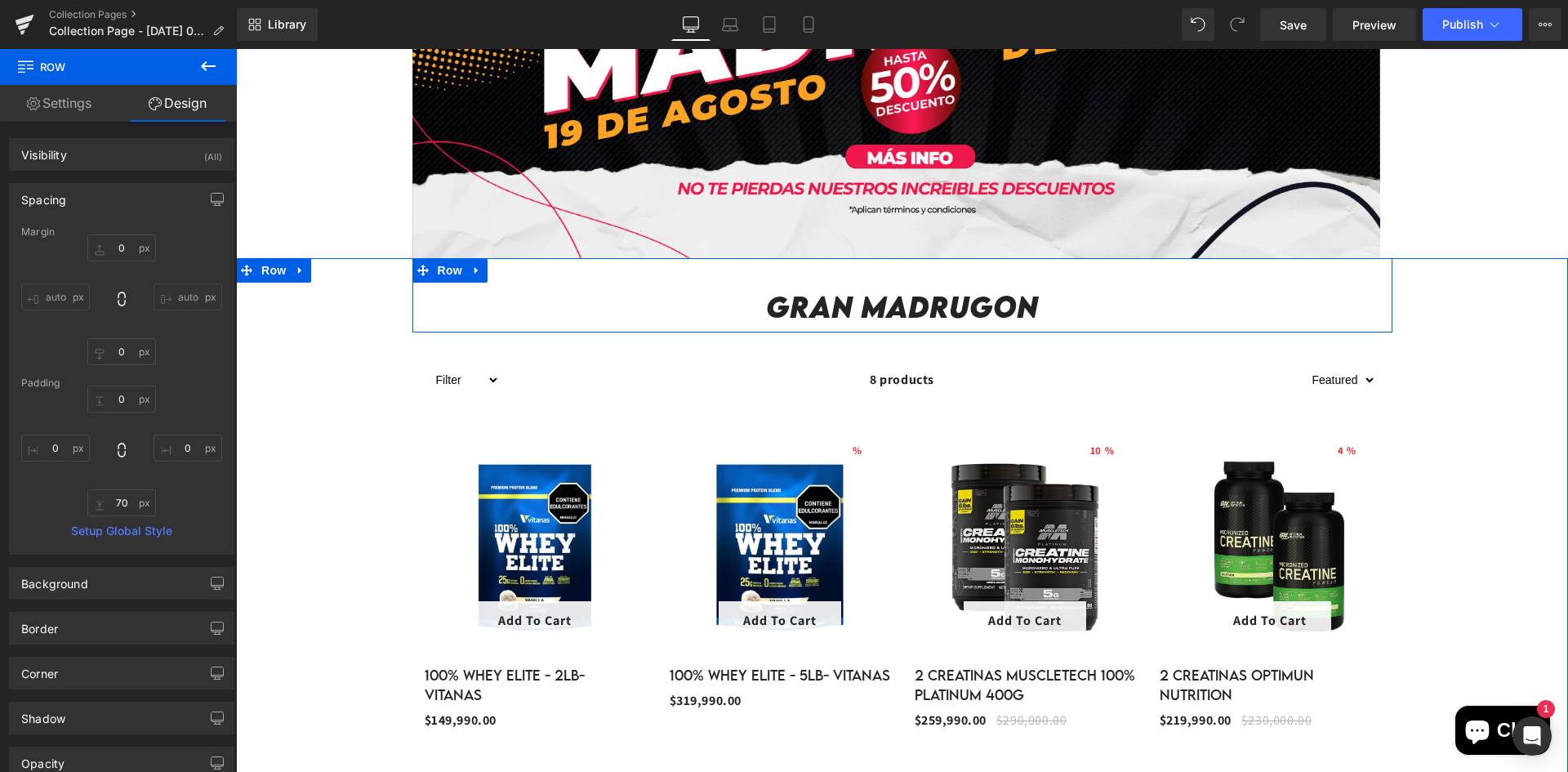
click at [837, 289] on h2 "Gran madrugon" at bounding box center [902, 306] width 956 height 35
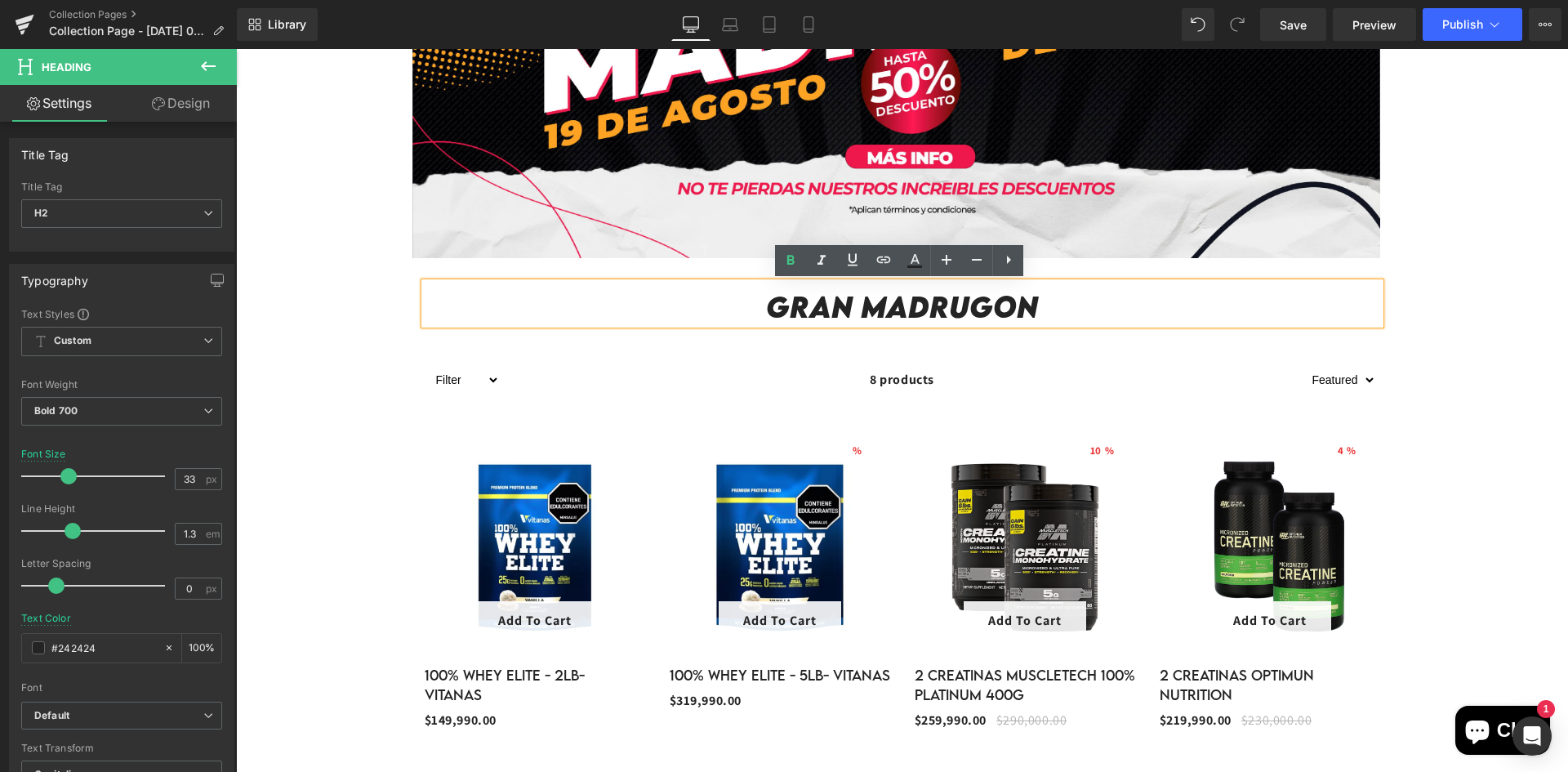
click at [762, 273] on div "Gran madrugon Heading Row" at bounding box center [902, 295] width 980 height 74
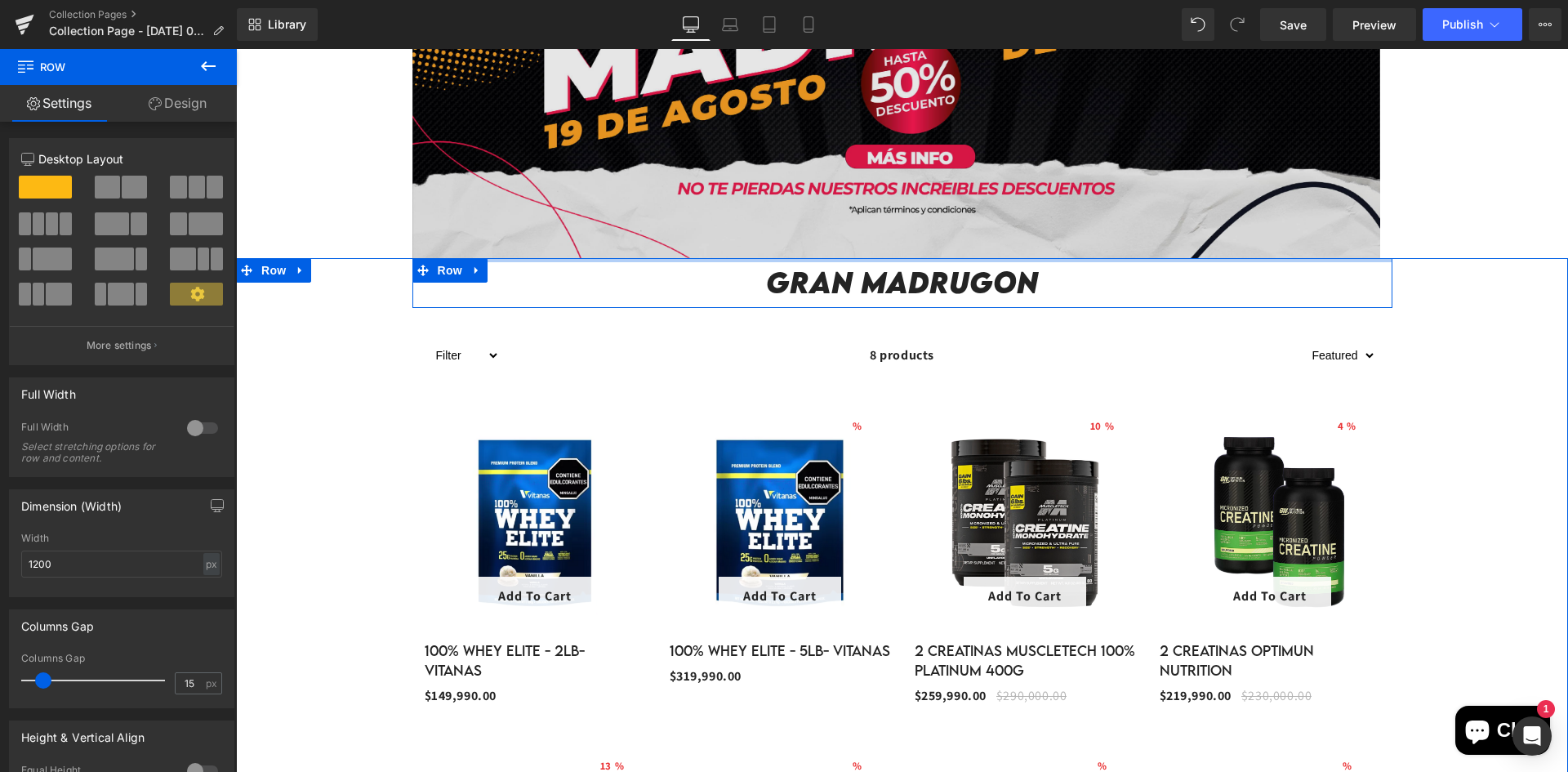
drag, startPoint x: 757, startPoint y: 267, endPoint x: 759, endPoint y: 219, distance: 48.0
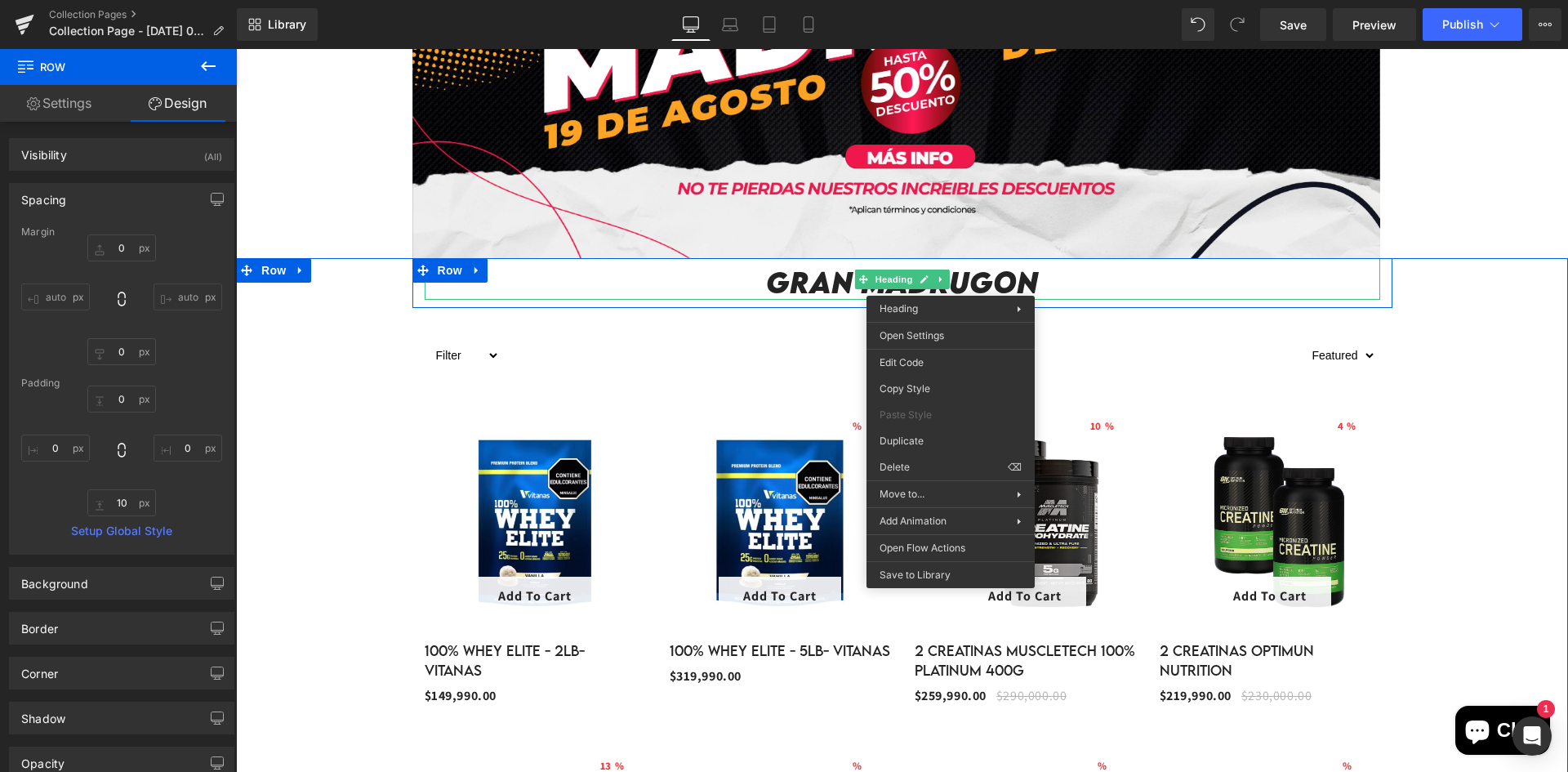
click at [981, 275] on h2 "Gran madrugon" at bounding box center [902, 282] width 956 height 35
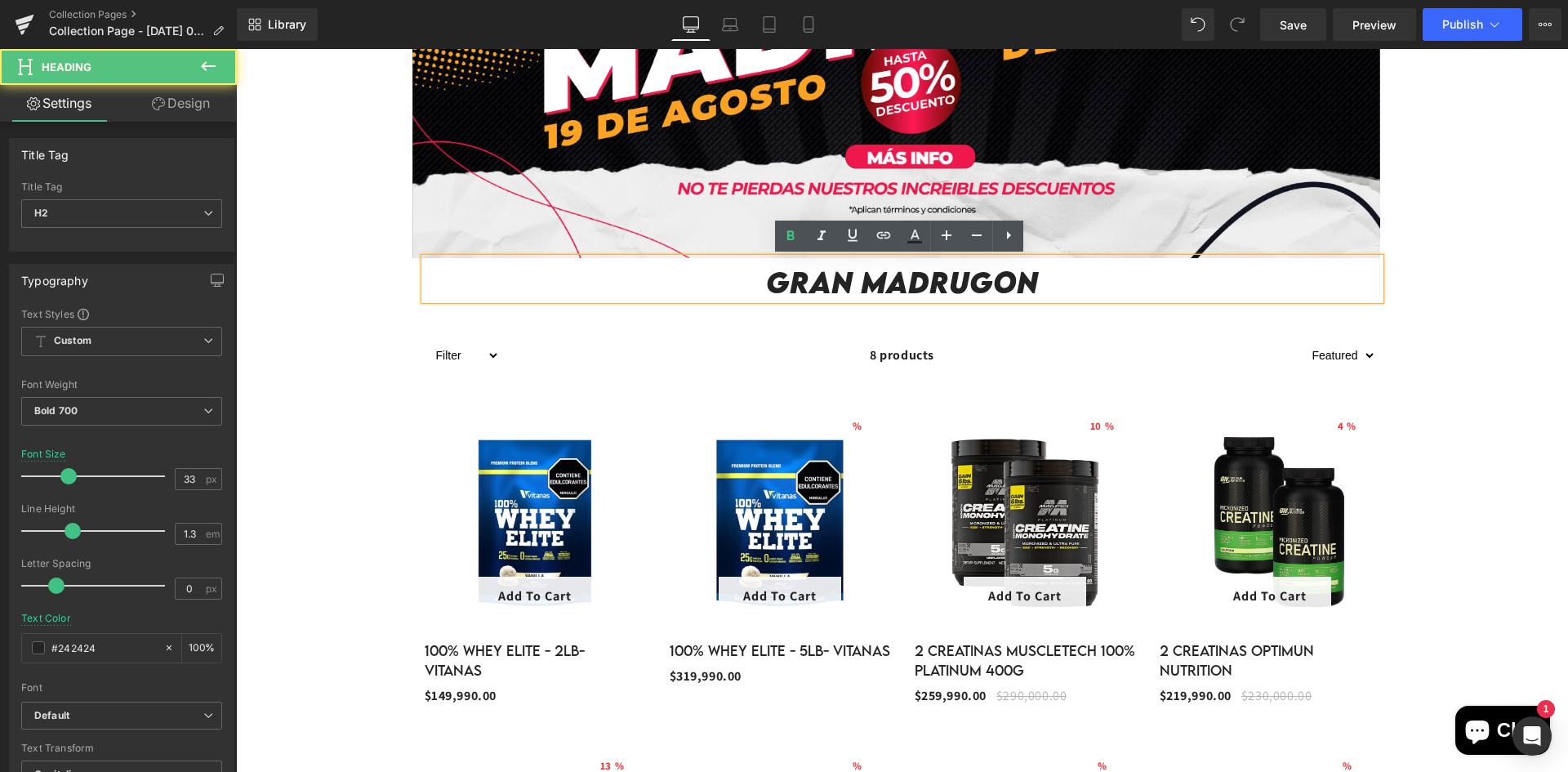
click at [981, 275] on h2 "Gran madrugon" at bounding box center [902, 282] width 956 height 35
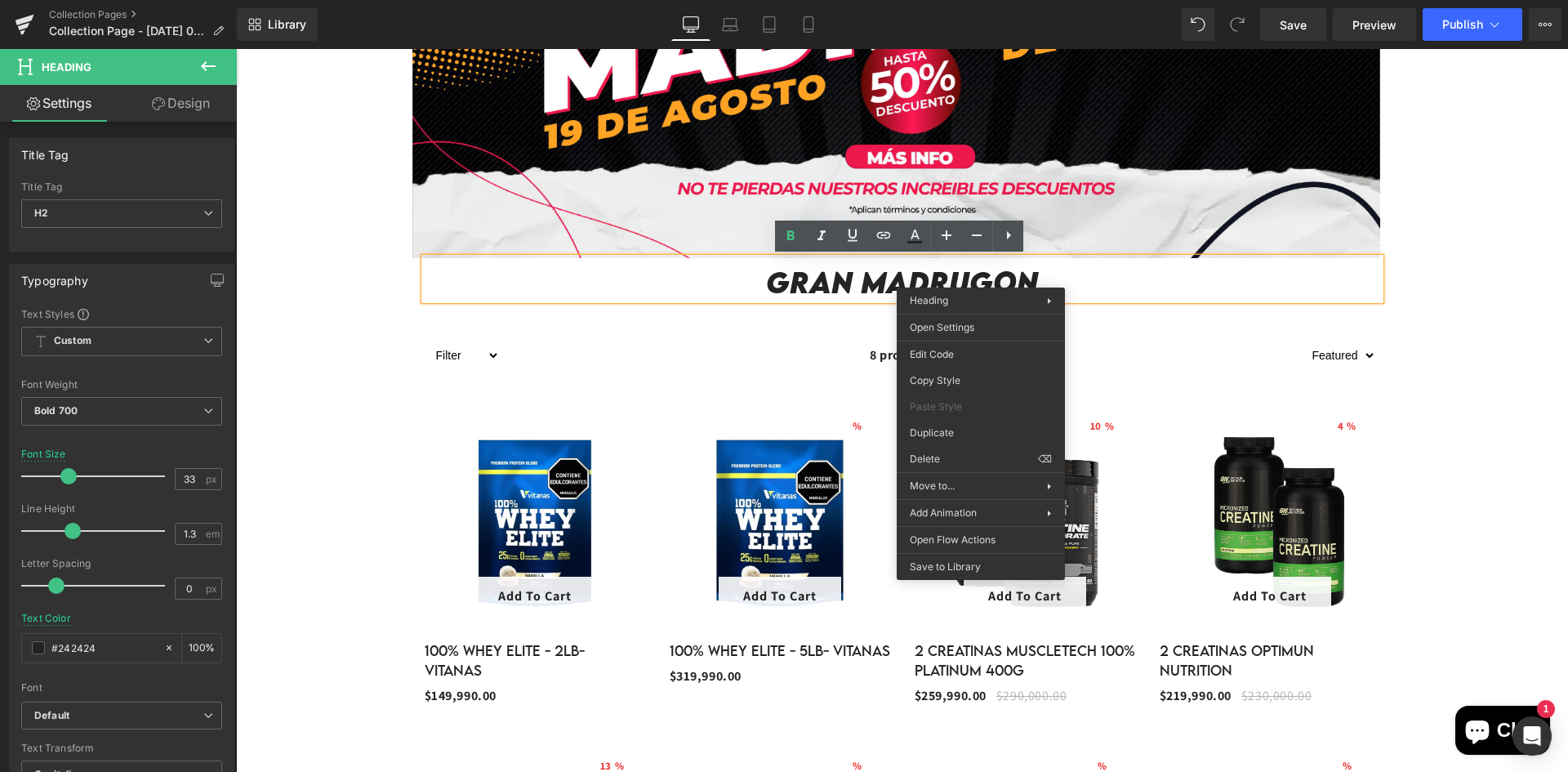
click at [1117, 284] on h2 "Gran madrugon" at bounding box center [902, 282] width 956 height 35
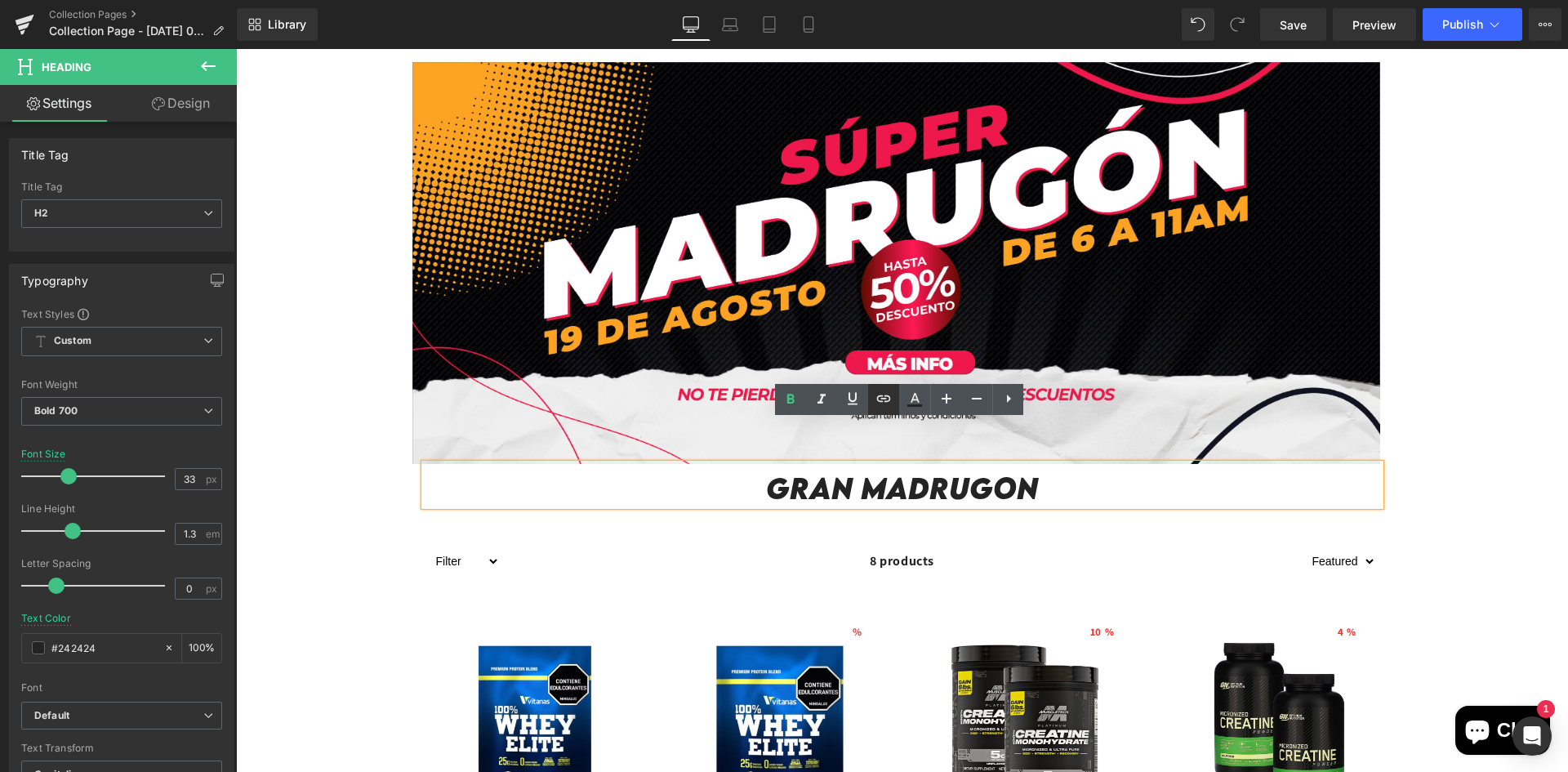
scroll to position [245, 0]
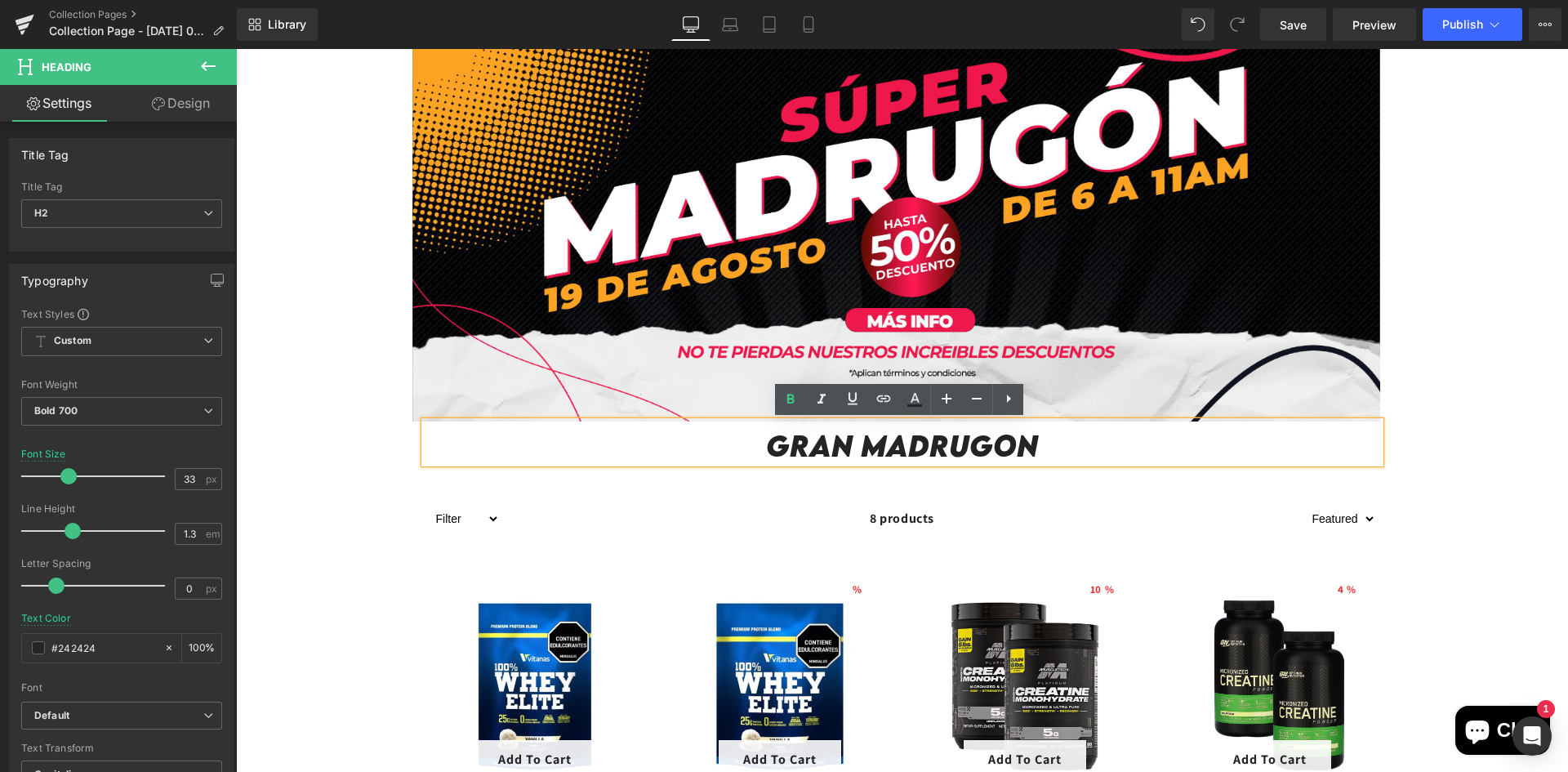
click at [1000, 441] on h2 "Gran madrugon" at bounding box center [902, 445] width 956 height 35
click at [1014, 440] on h2 "Gran madrugon" at bounding box center [902, 445] width 956 height 35
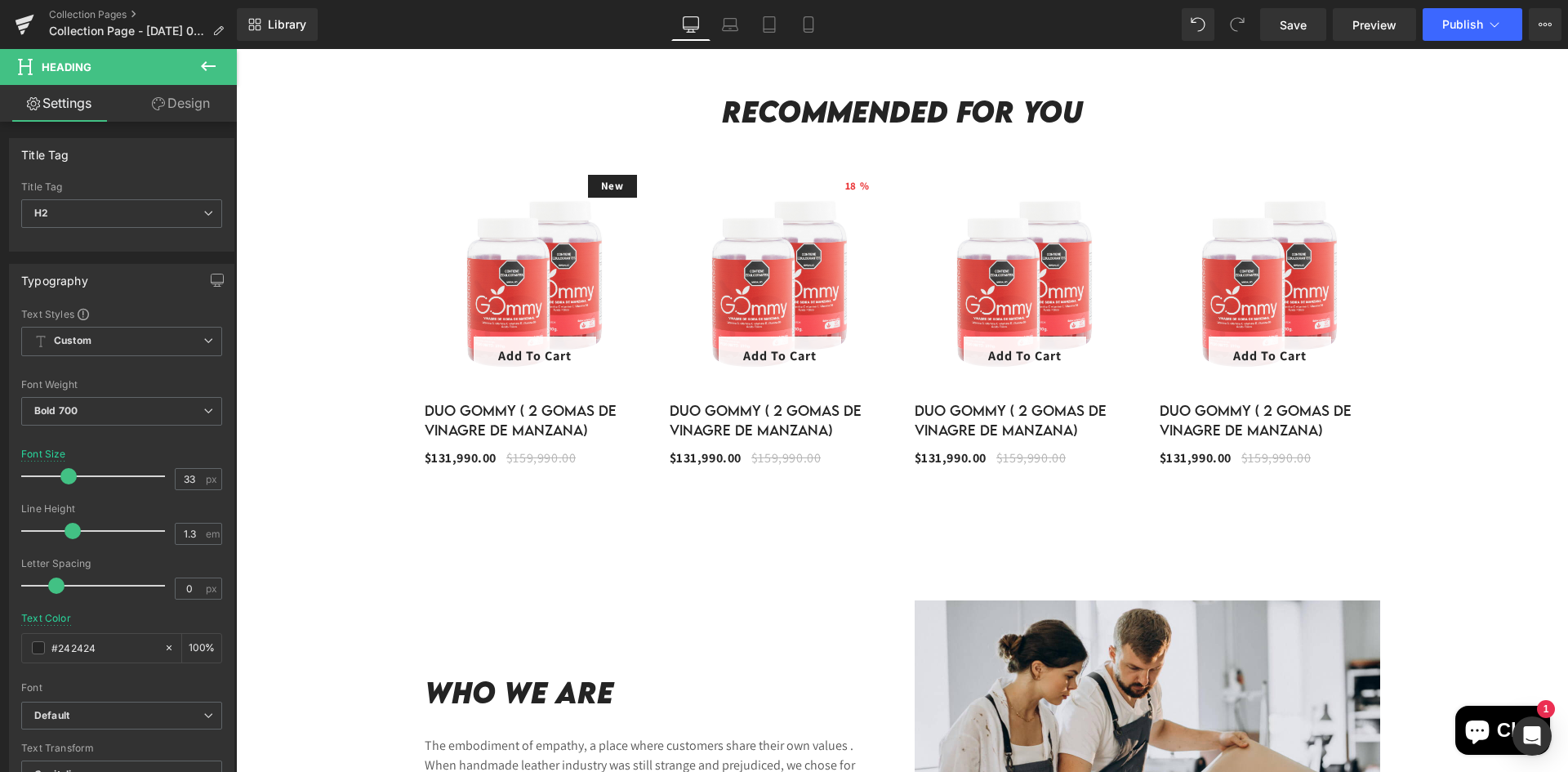
scroll to position [2042, 0]
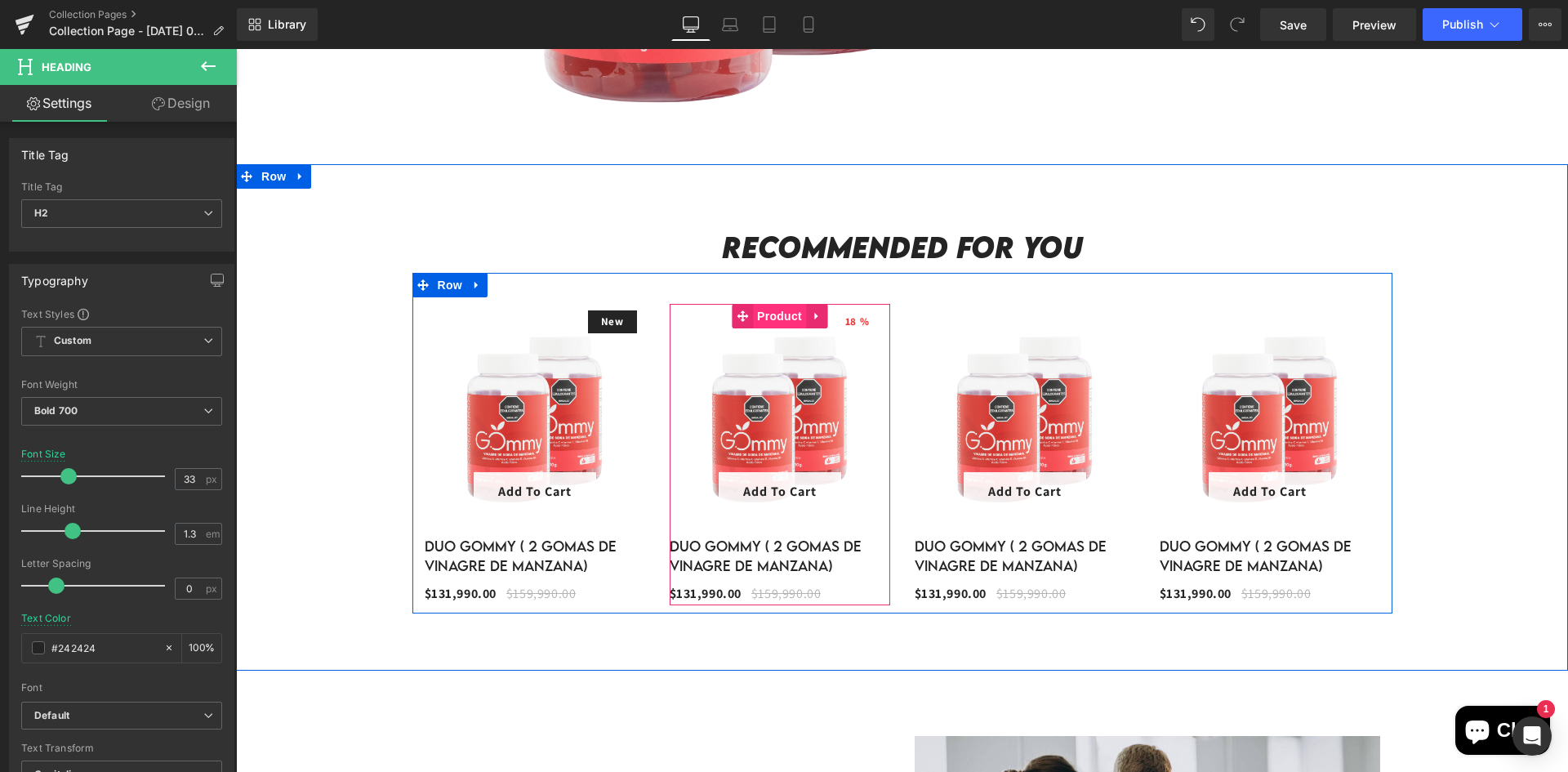
click at [792, 315] on span "Product" at bounding box center [780, 316] width 53 height 24
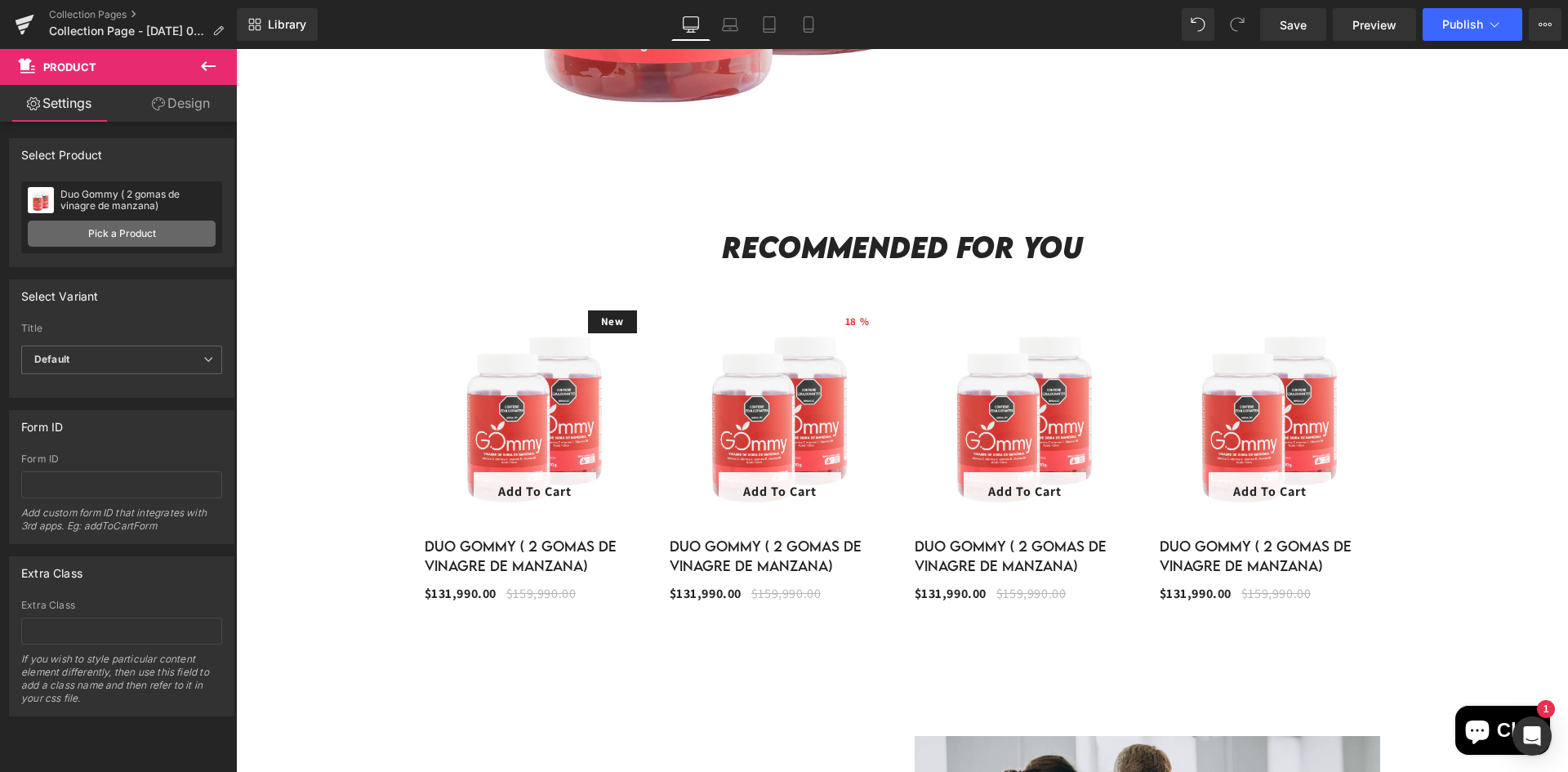
click at [150, 231] on link "Pick a Product" at bounding box center [122, 233] width 188 height 26
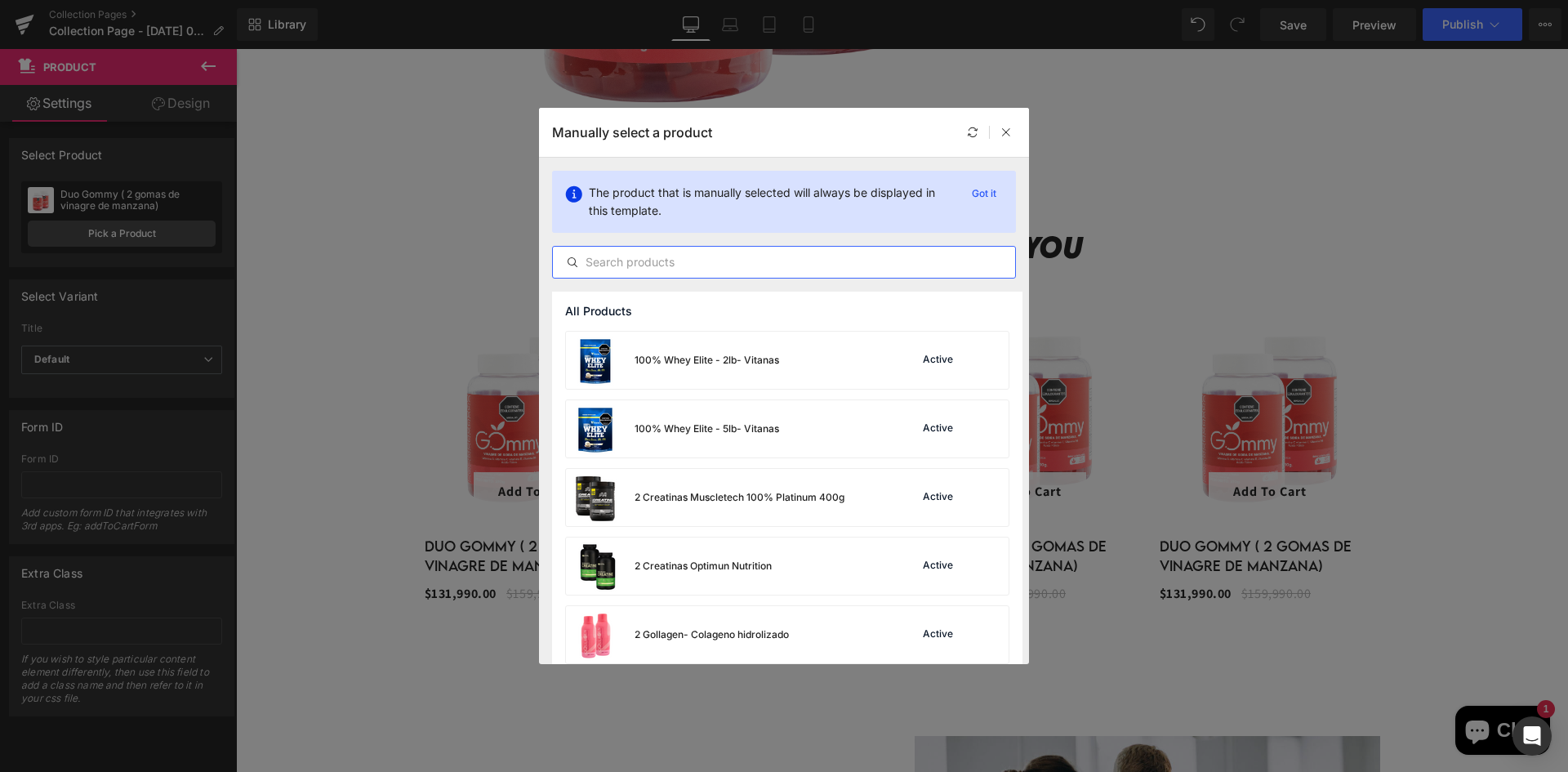
click at [694, 269] on input "text" at bounding box center [784, 263] width 462 height 19
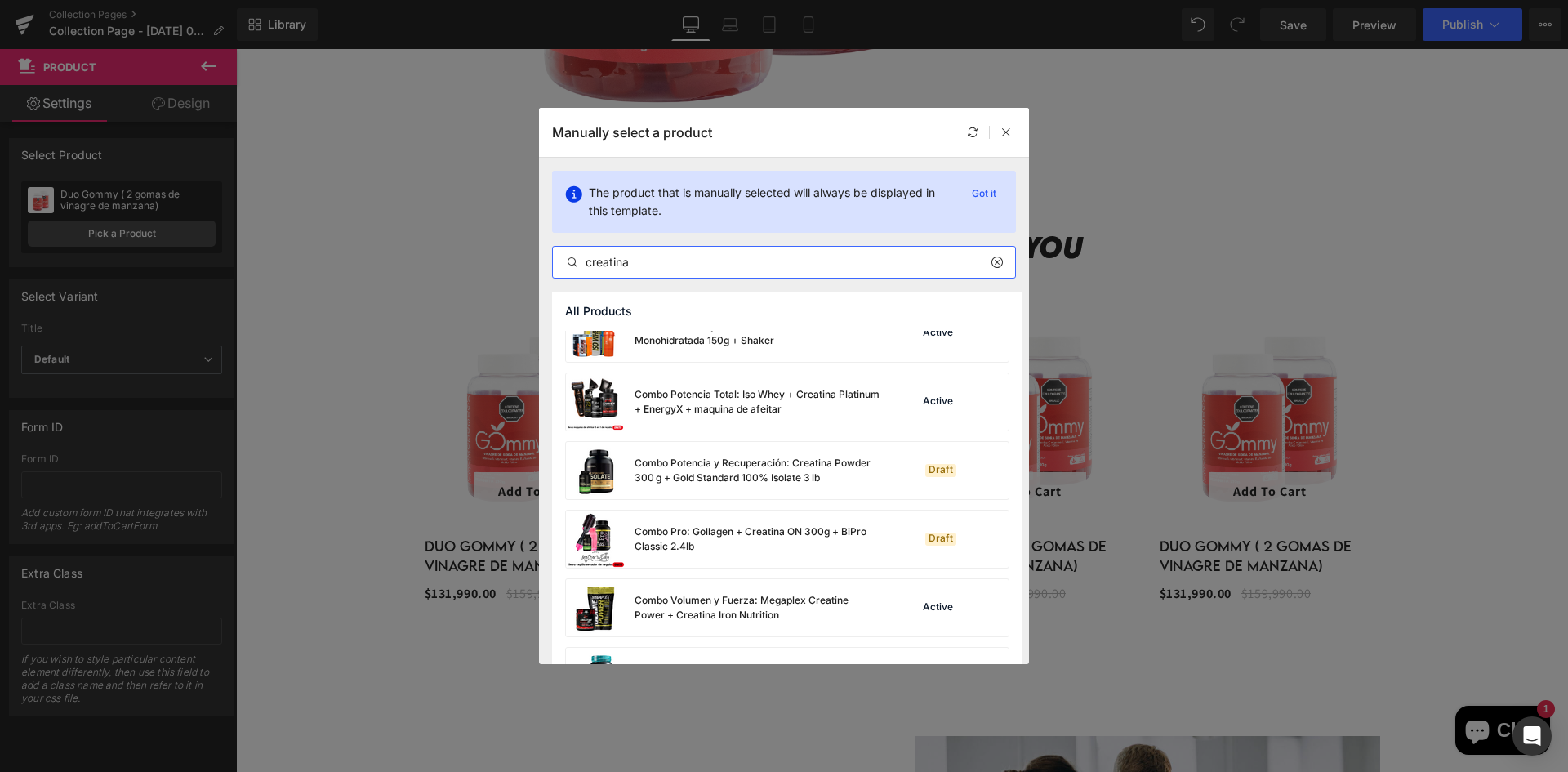
scroll to position [735, 0]
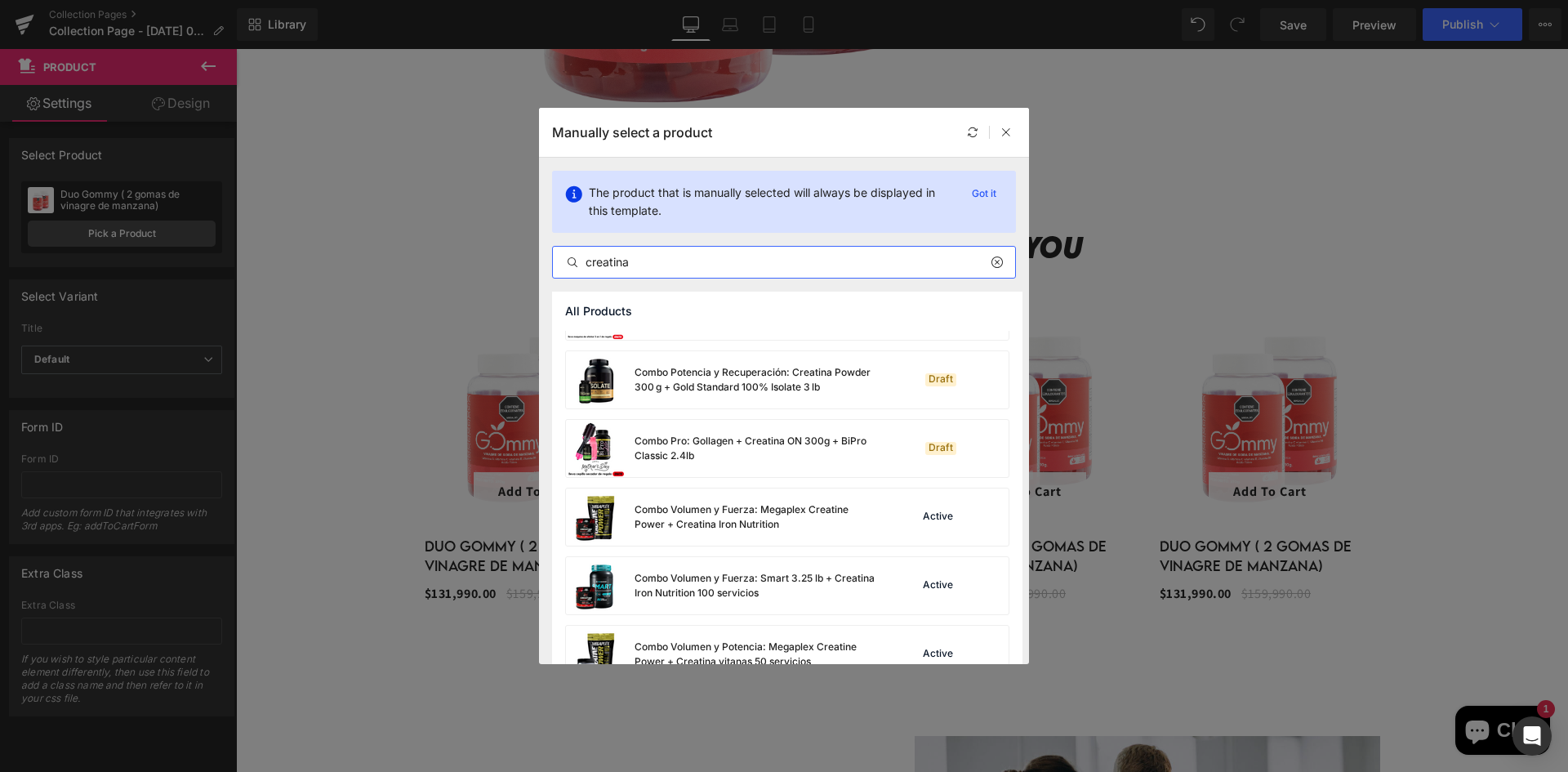
click at [661, 273] on div "creatina" at bounding box center [784, 263] width 464 height 33
click at [657, 266] on input "creatina" at bounding box center [784, 263] width 462 height 19
click at [656, 266] on input "creatina" at bounding box center [784, 263] width 462 height 19
click at [655, 266] on input "creatina" at bounding box center [784, 263] width 462 height 19
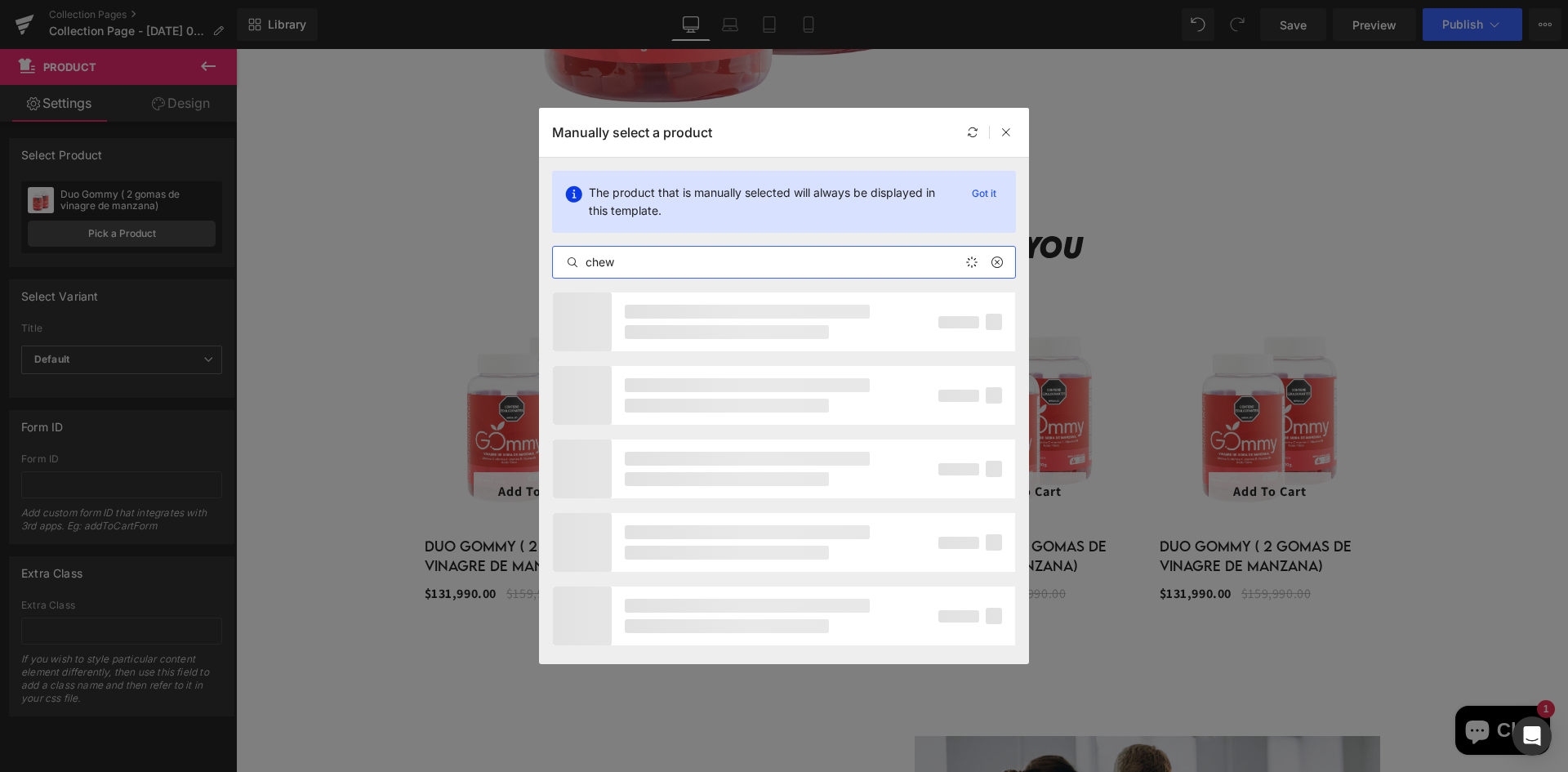
type input "chews"
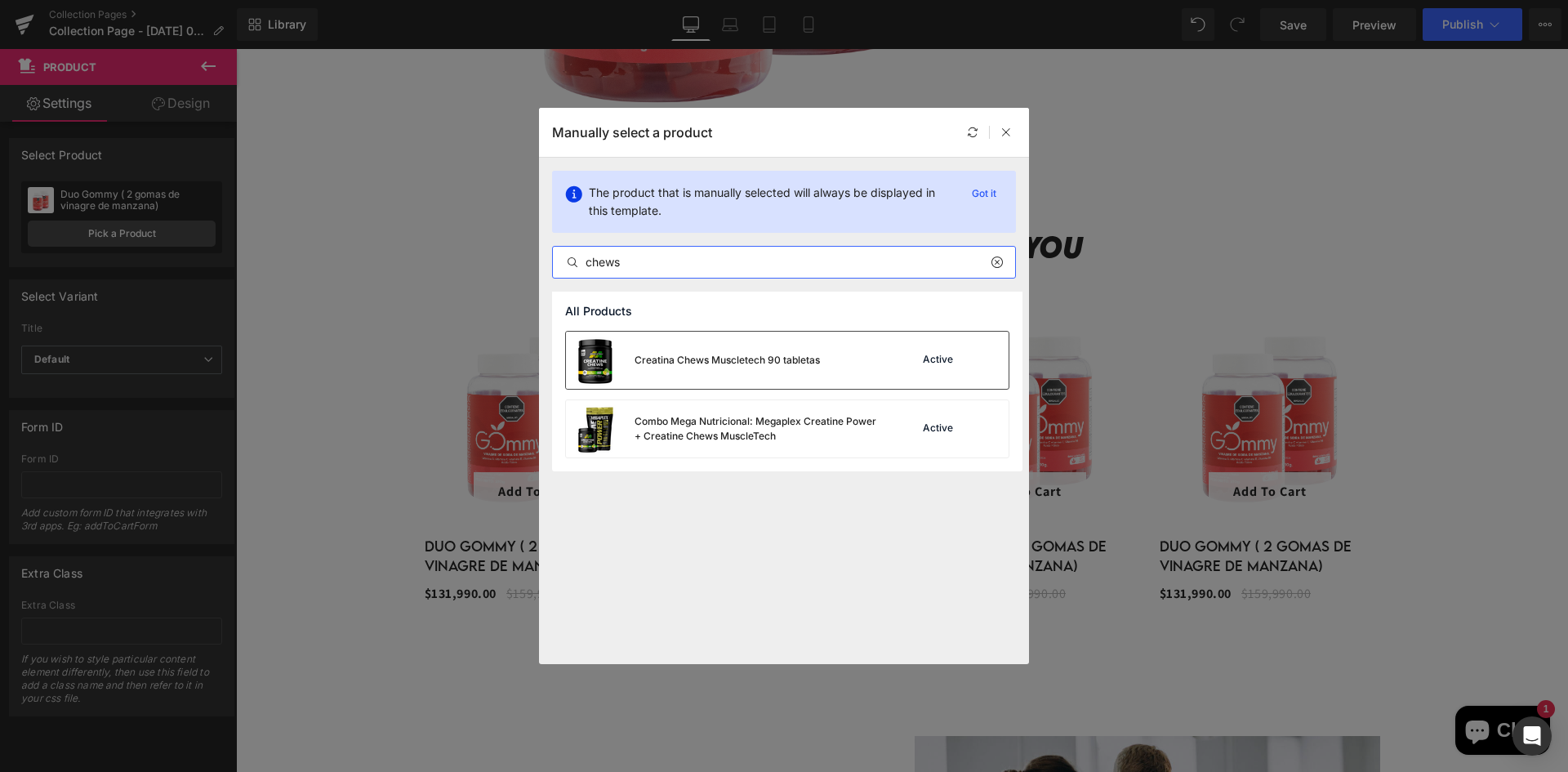
click at [705, 345] on div "Creatina Chews Muscletech 90 tabletas" at bounding box center [692, 360] width 254 height 57
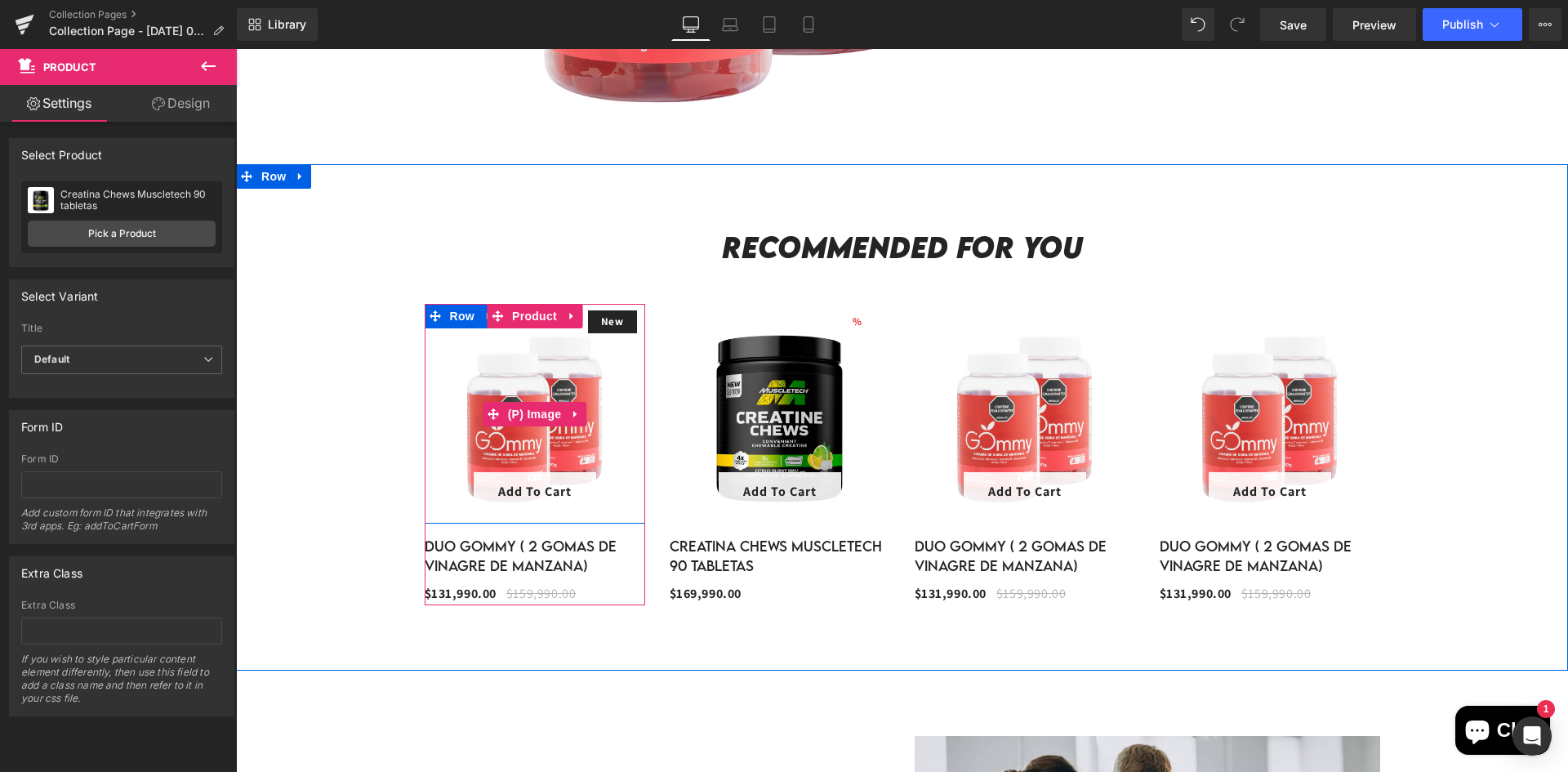
click at [593, 390] on img at bounding box center [535, 414] width 221 height 221
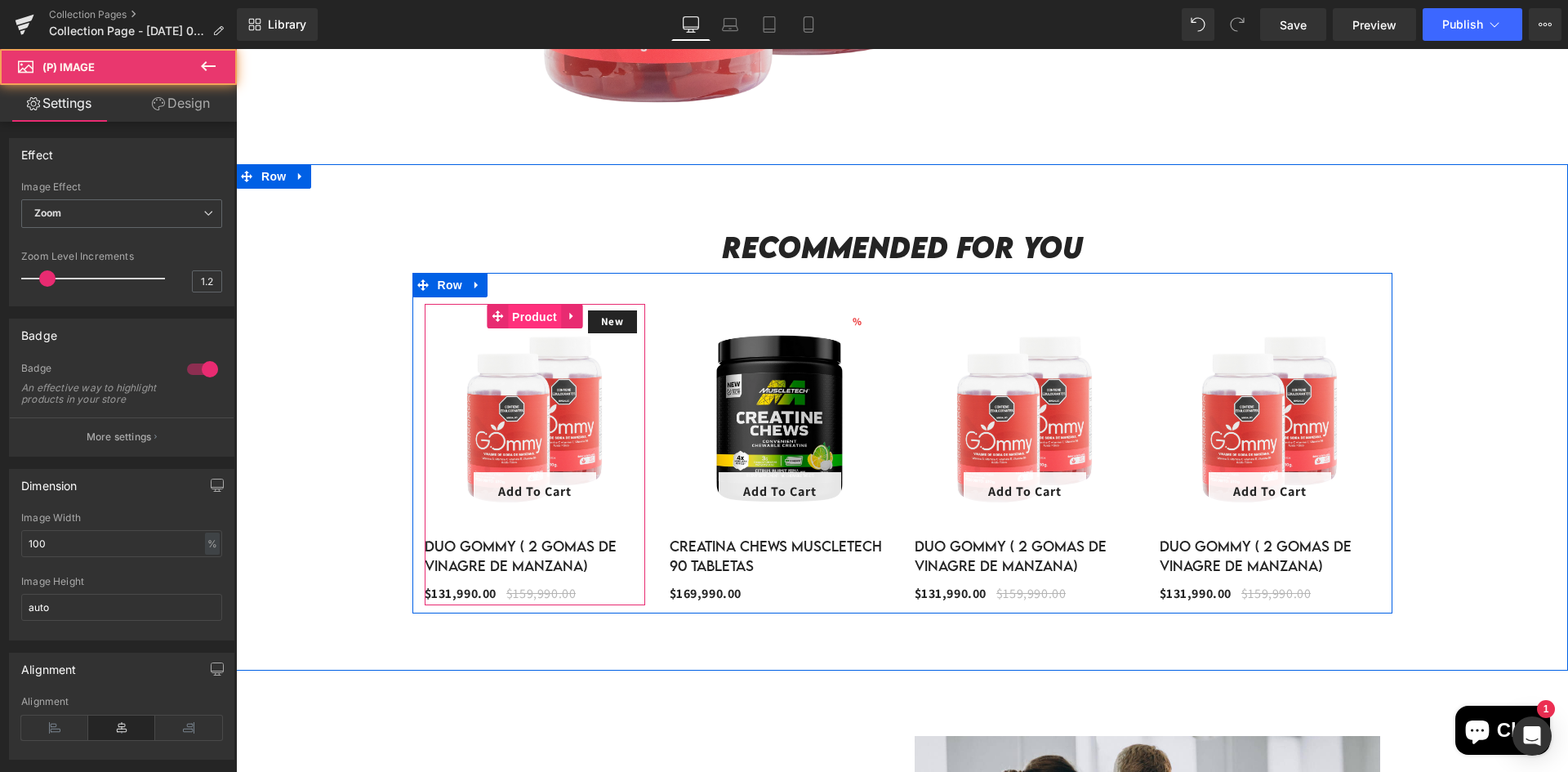
click at [520, 312] on span "Product" at bounding box center [535, 316] width 53 height 24
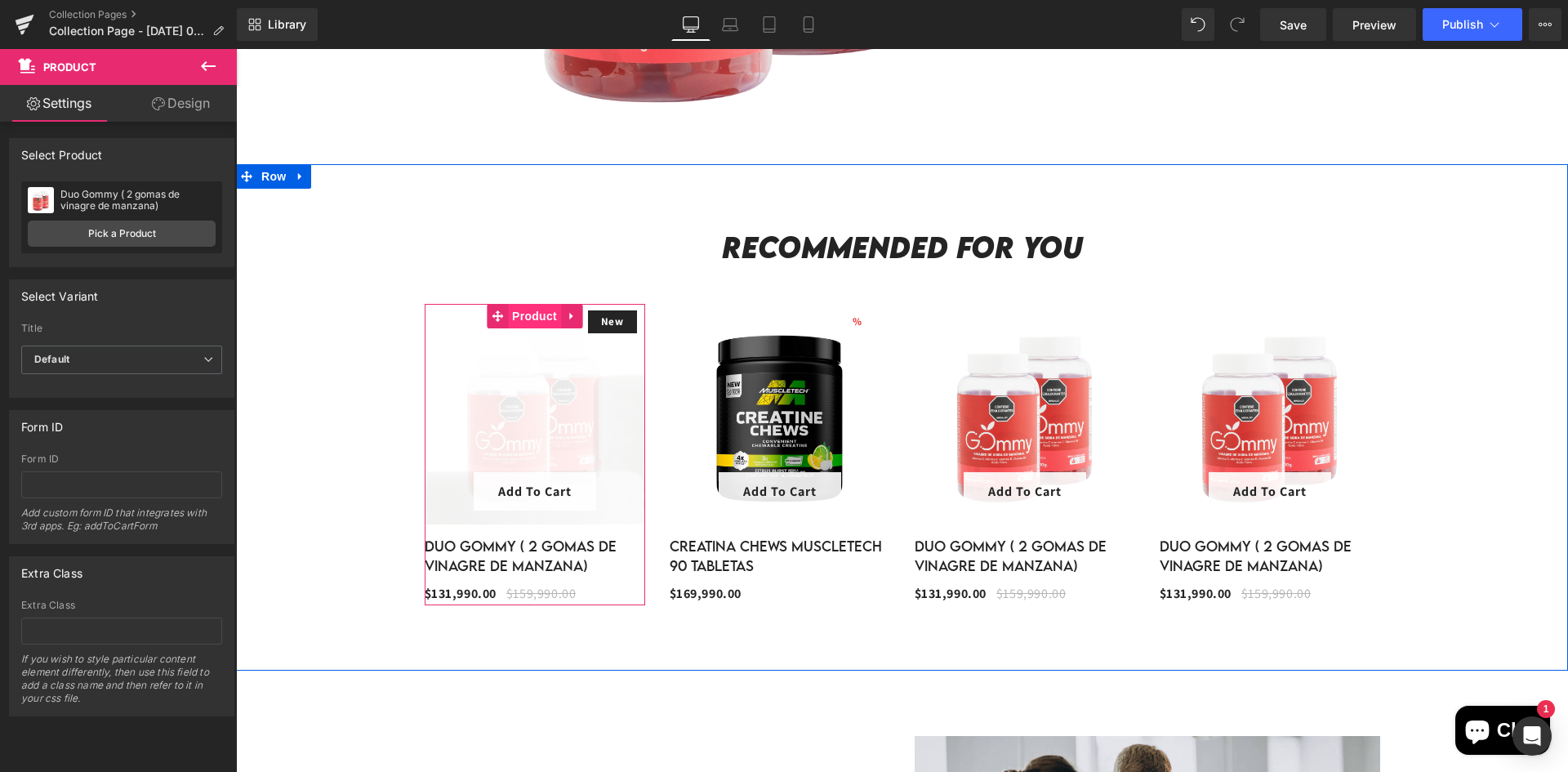
click at [520, 315] on span "Product" at bounding box center [535, 316] width 53 height 24
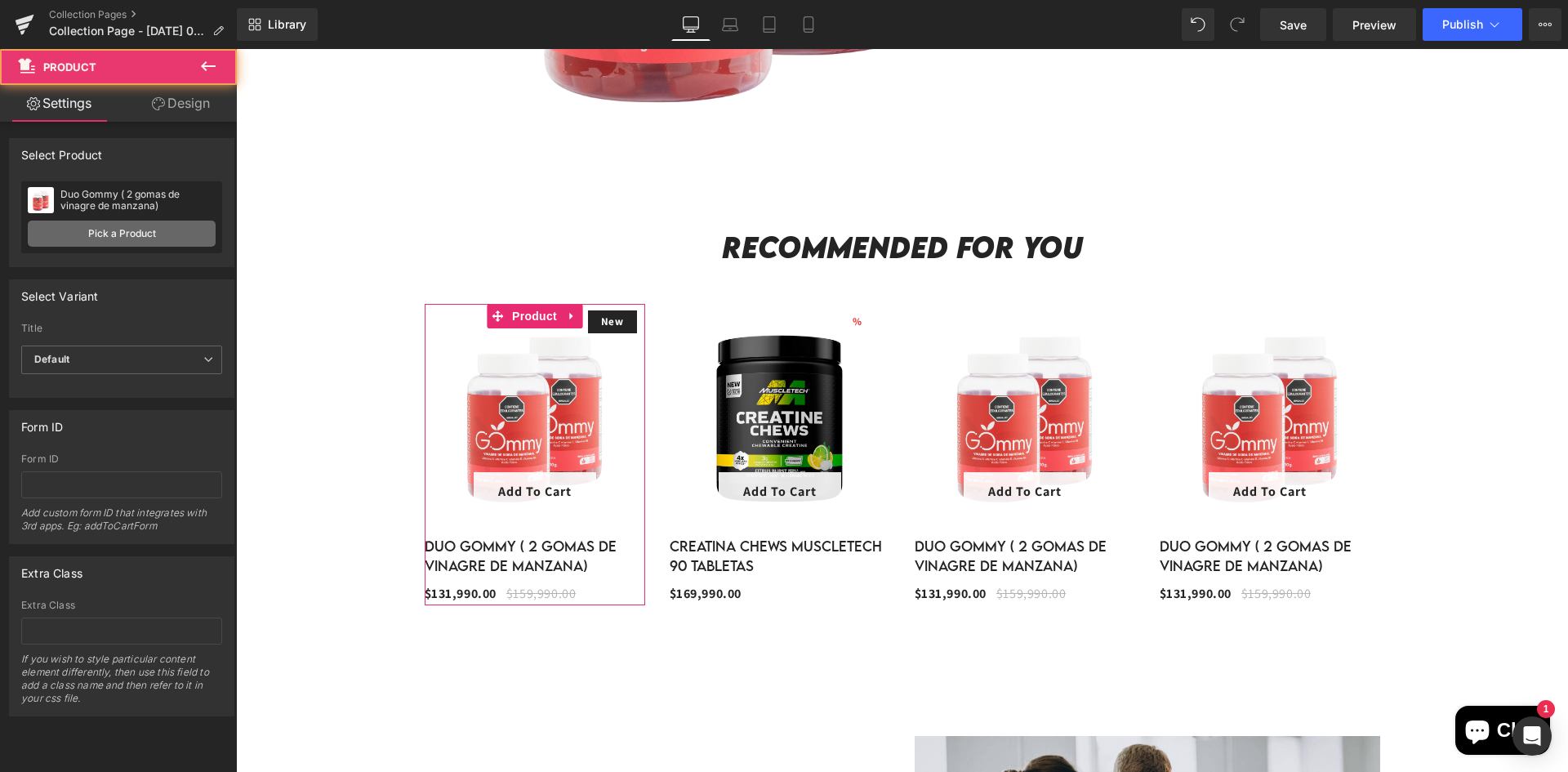
click at [160, 233] on link "Pick a Product" at bounding box center [122, 233] width 188 height 26
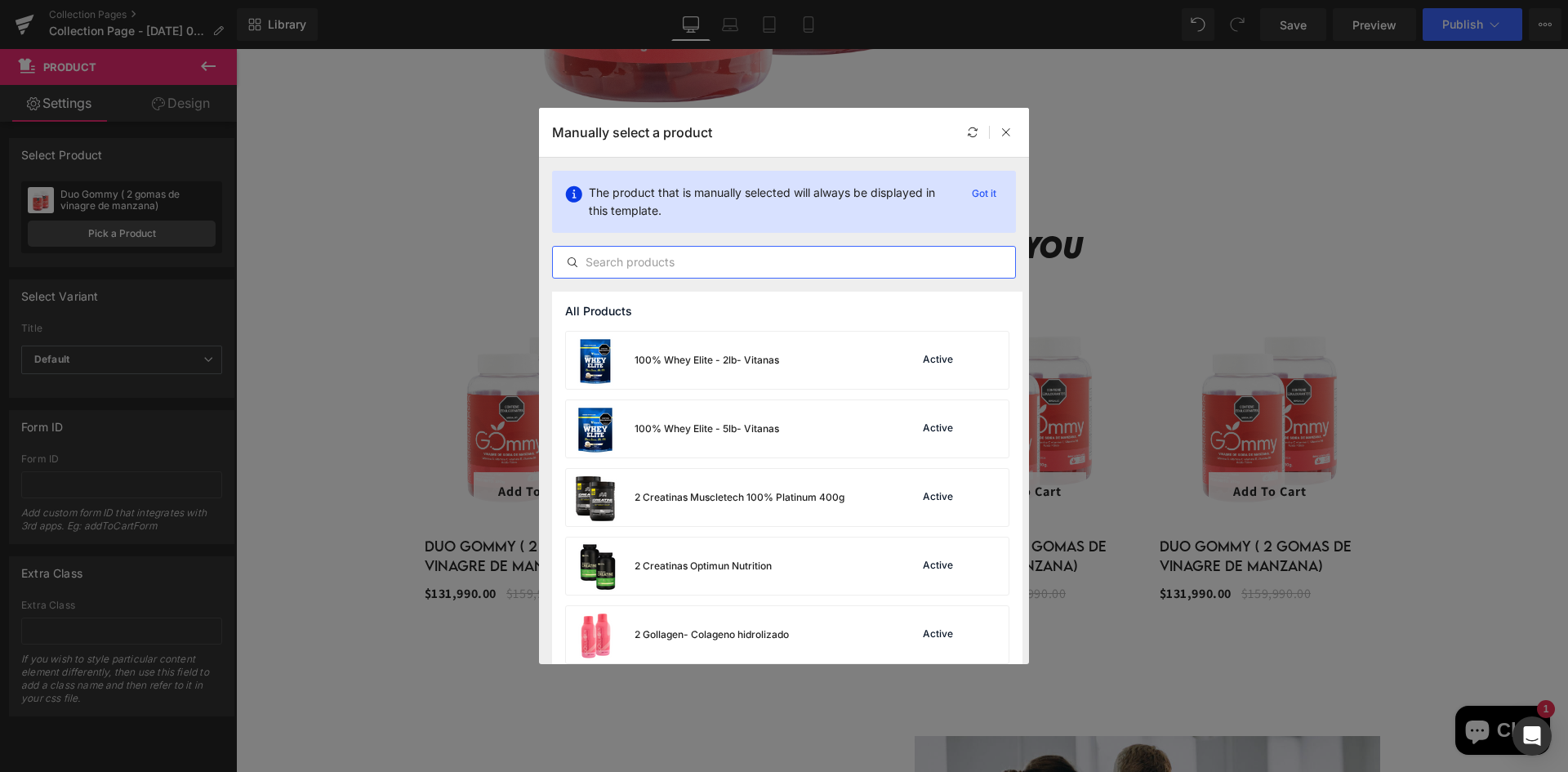
click at [613, 257] on input "text" at bounding box center [784, 263] width 462 height 19
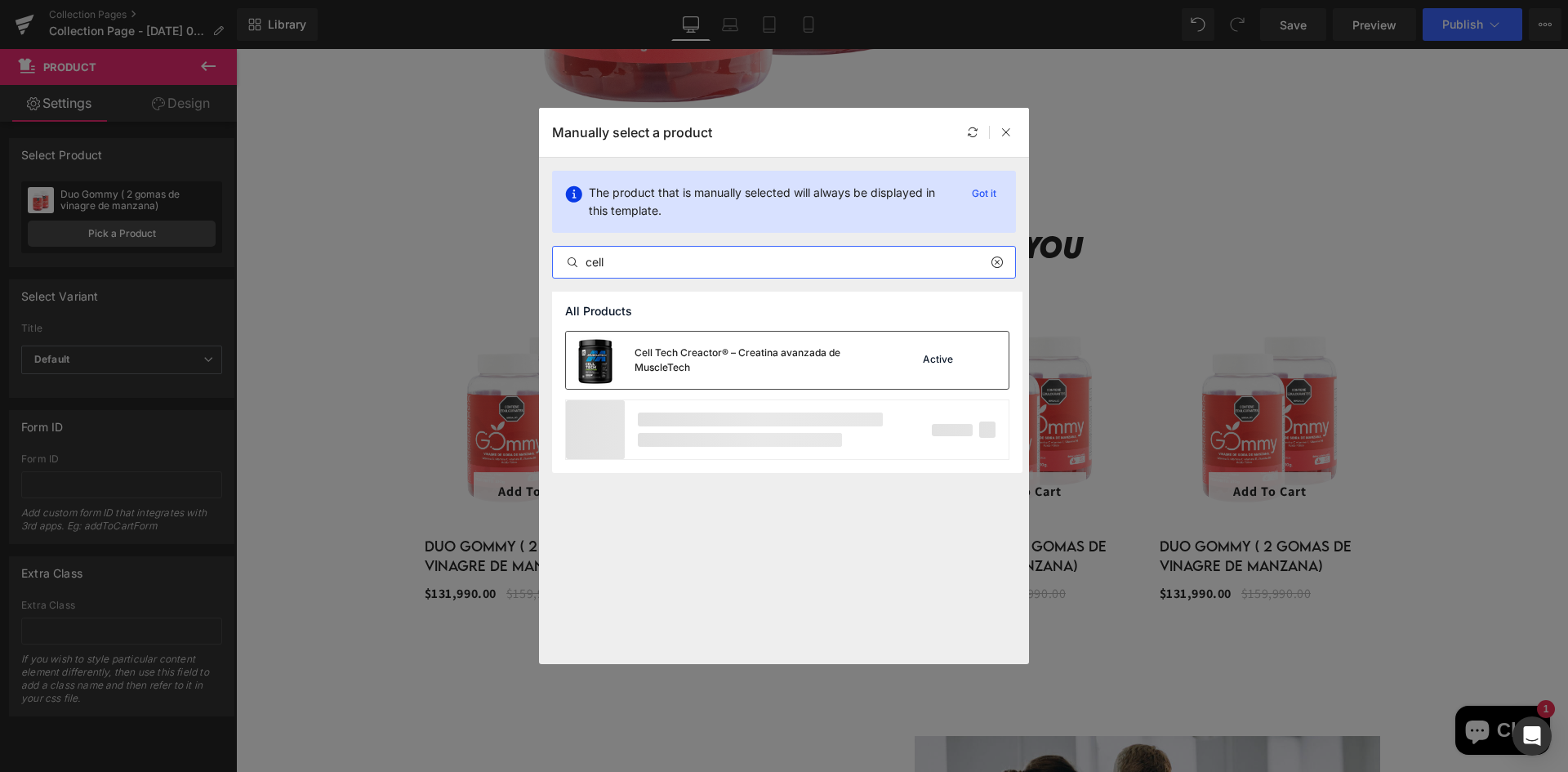
type input "cell"
click at [649, 343] on div "Cell Tech Creactor® – Creatina avanzada de MuscleTech" at bounding box center [722, 360] width 314 height 57
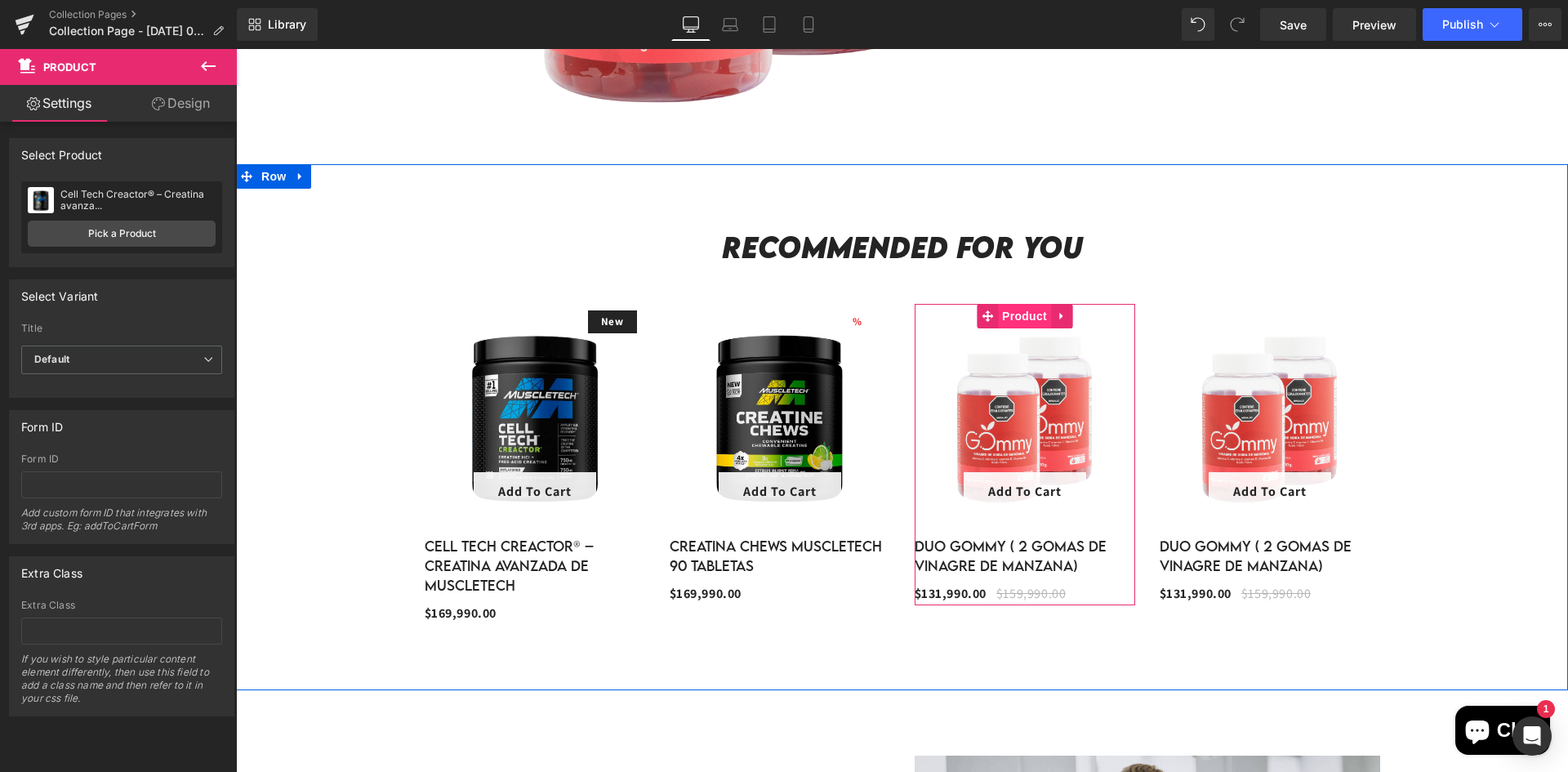
click at [1003, 316] on span "Product" at bounding box center [1025, 316] width 53 height 24
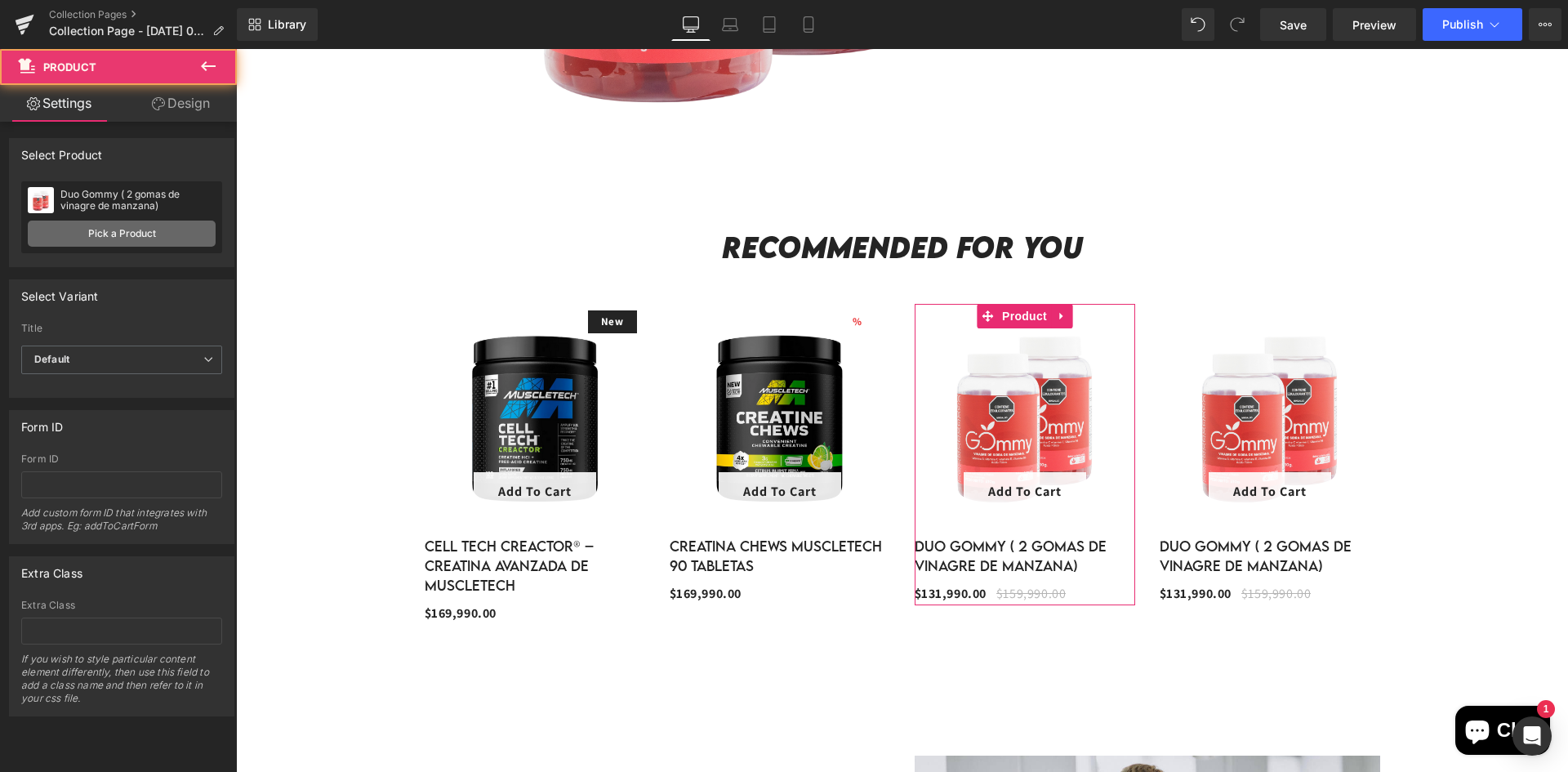
click at [160, 224] on link "Pick a Product" at bounding box center [122, 233] width 188 height 26
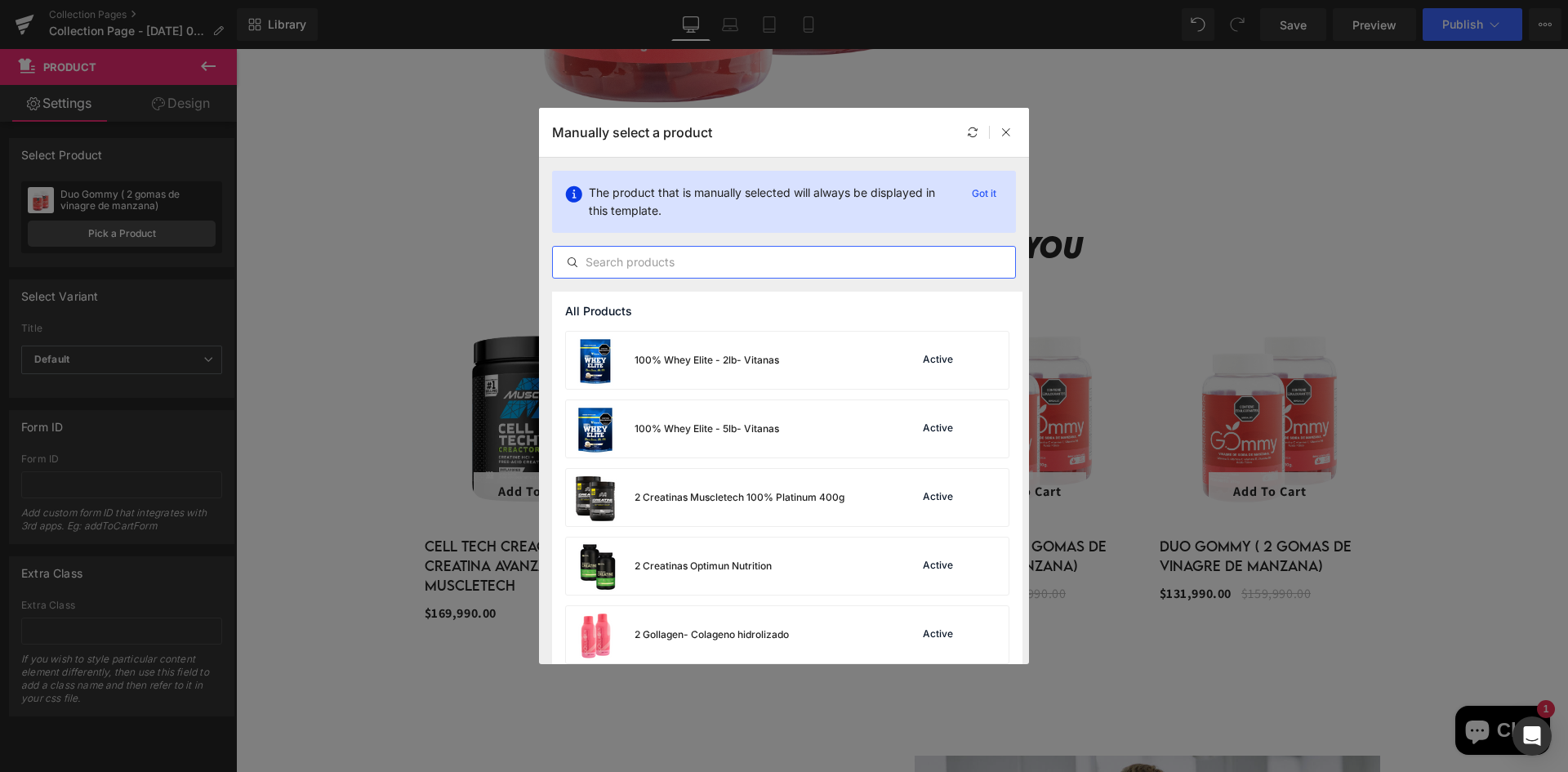
click at [656, 255] on input "text" at bounding box center [784, 263] width 462 height 19
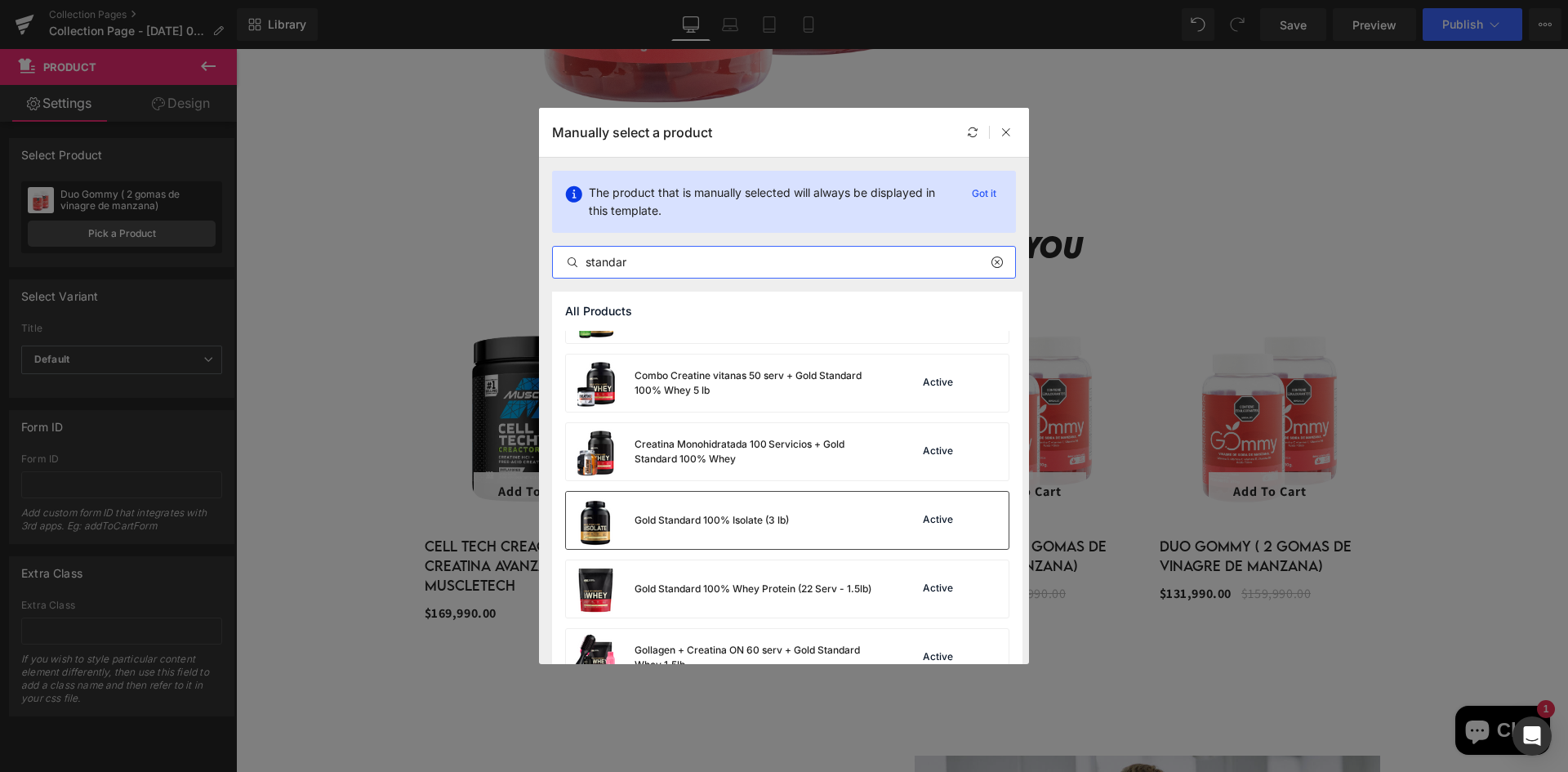
scroll to position [82, 0]
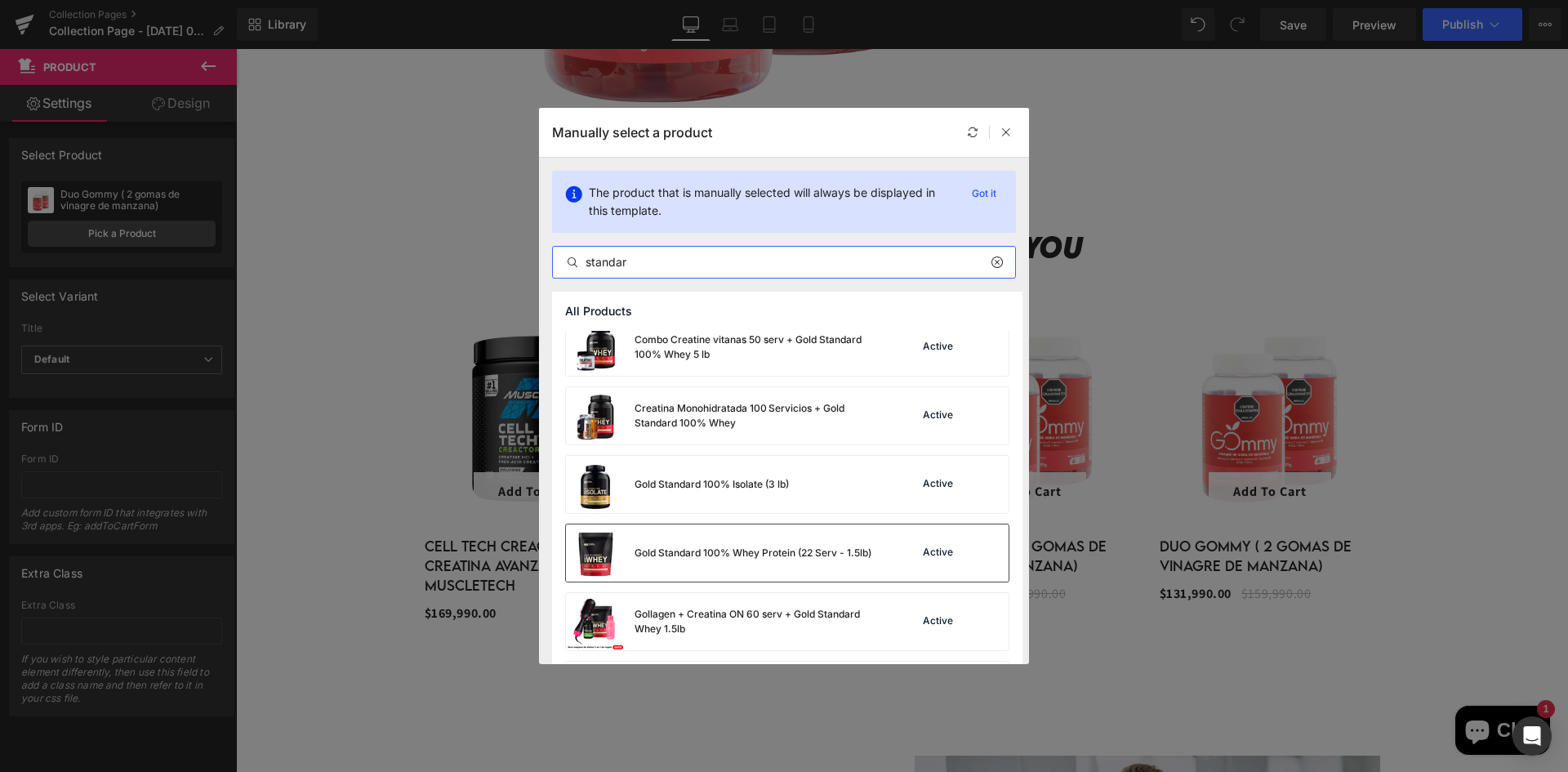
type input "standar"
click at [721, 544] on div "Gold Standard 100% Whey Protein (22 Serv - 1.5lb)" at bounding box center [718, 552] width 305 height 57
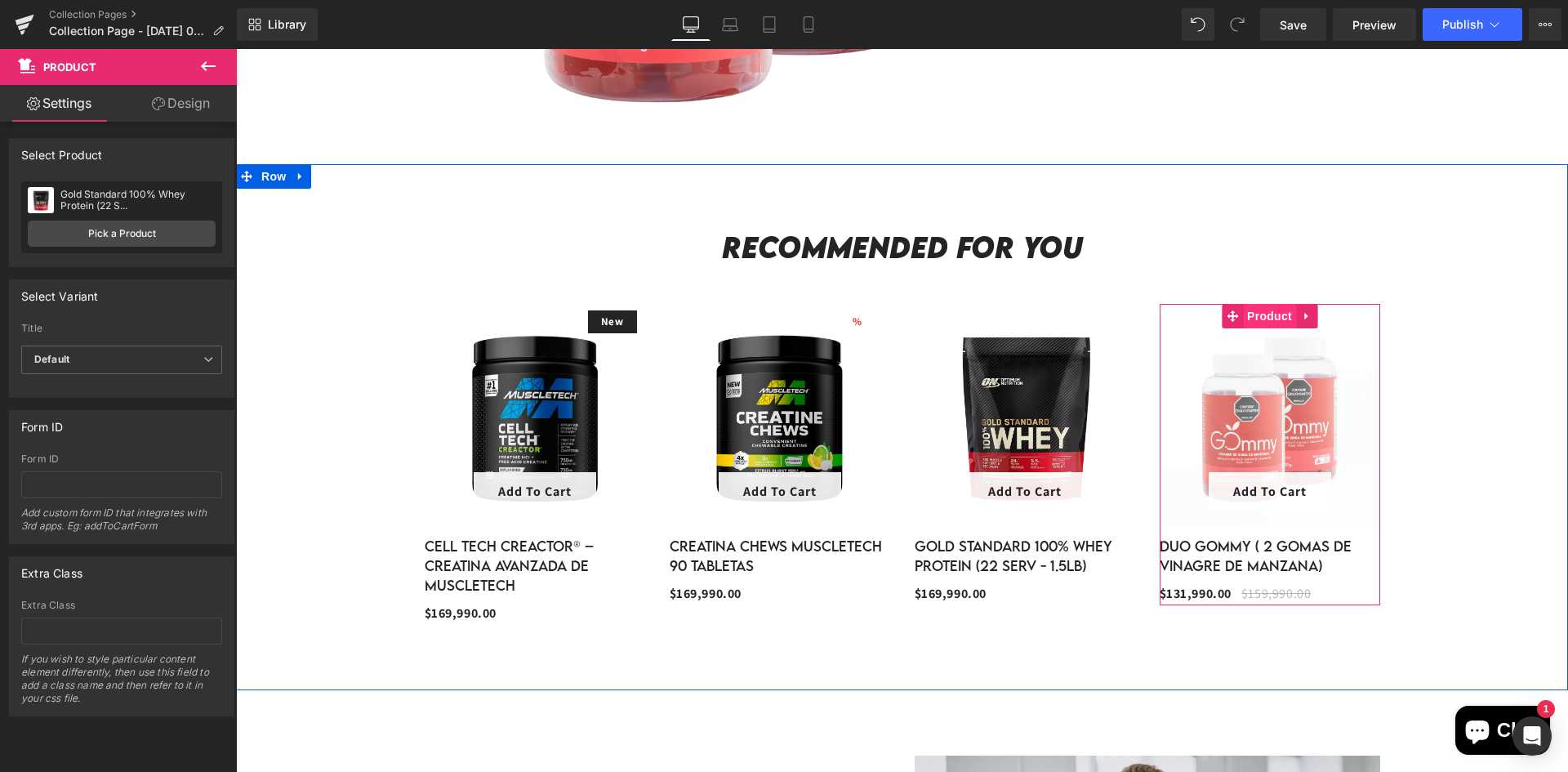
click at [1254, 309] on span "Product" at bounding box center [1270, 316] width 53 height 24
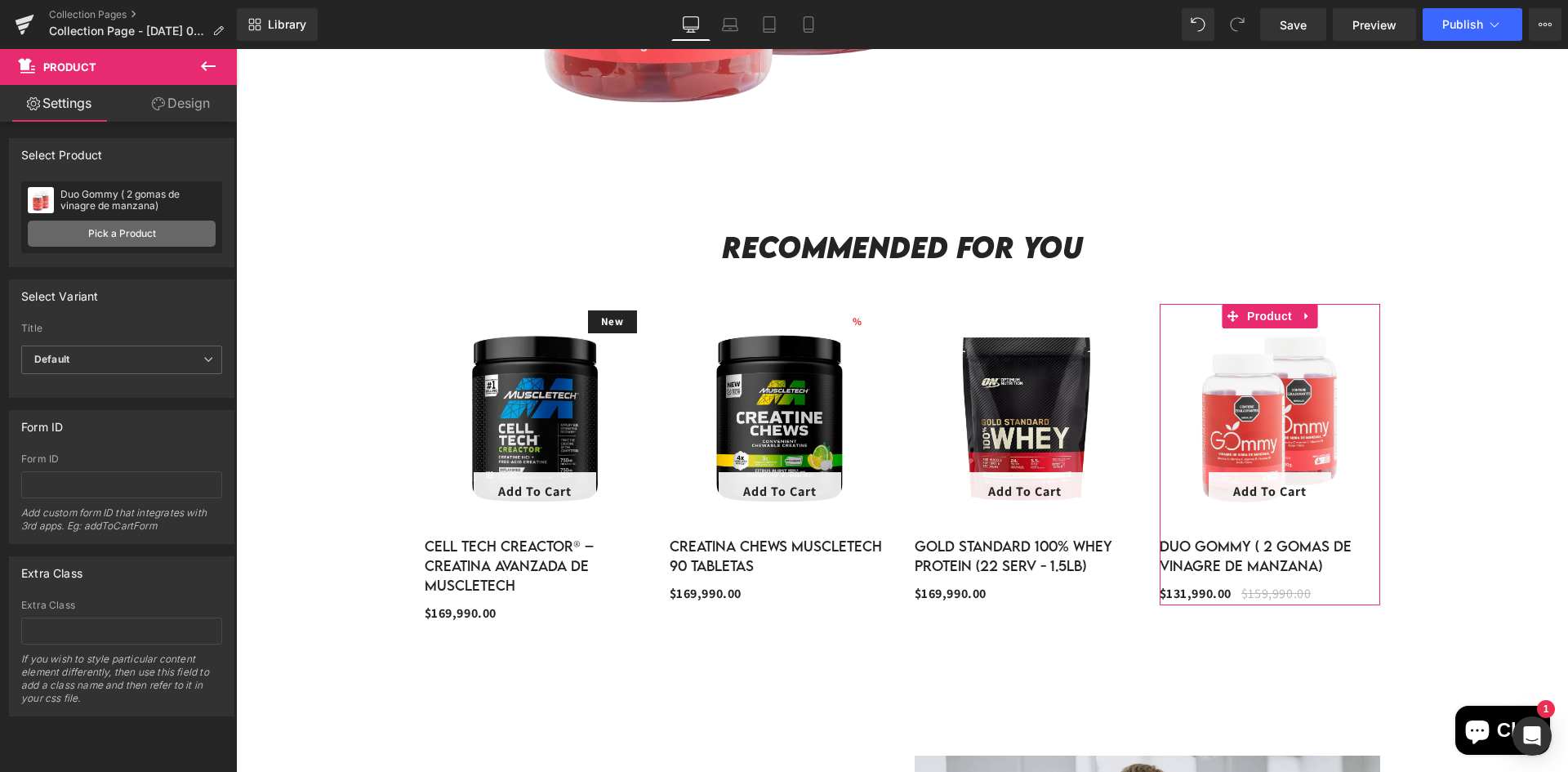
click at [152, 237] on link "Pick a Product" at bounding box center [122, 233] width 188 height 26
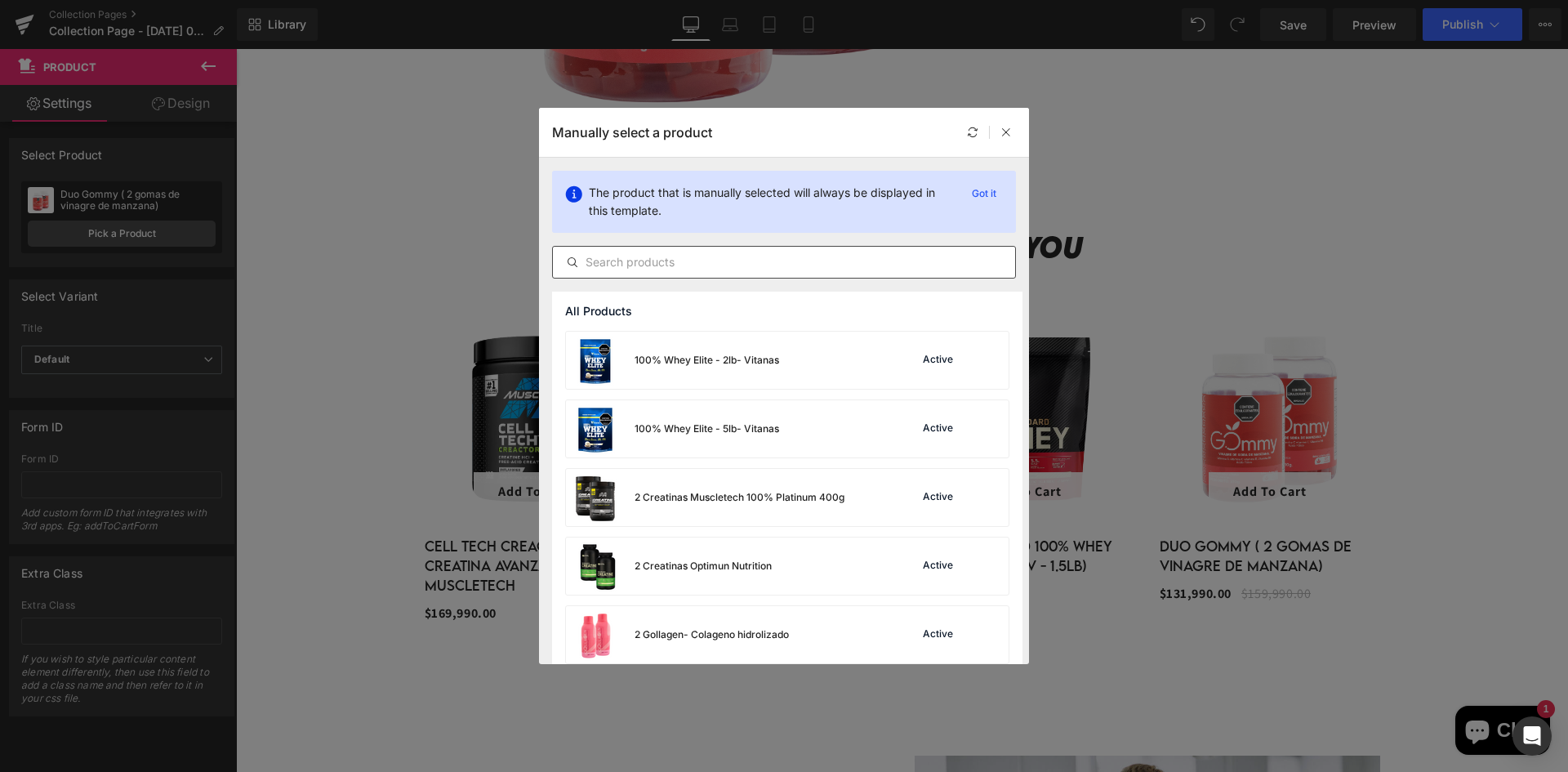
click at [693, 269] on input "text" at bounding box center [784, 263] width 462 height 19
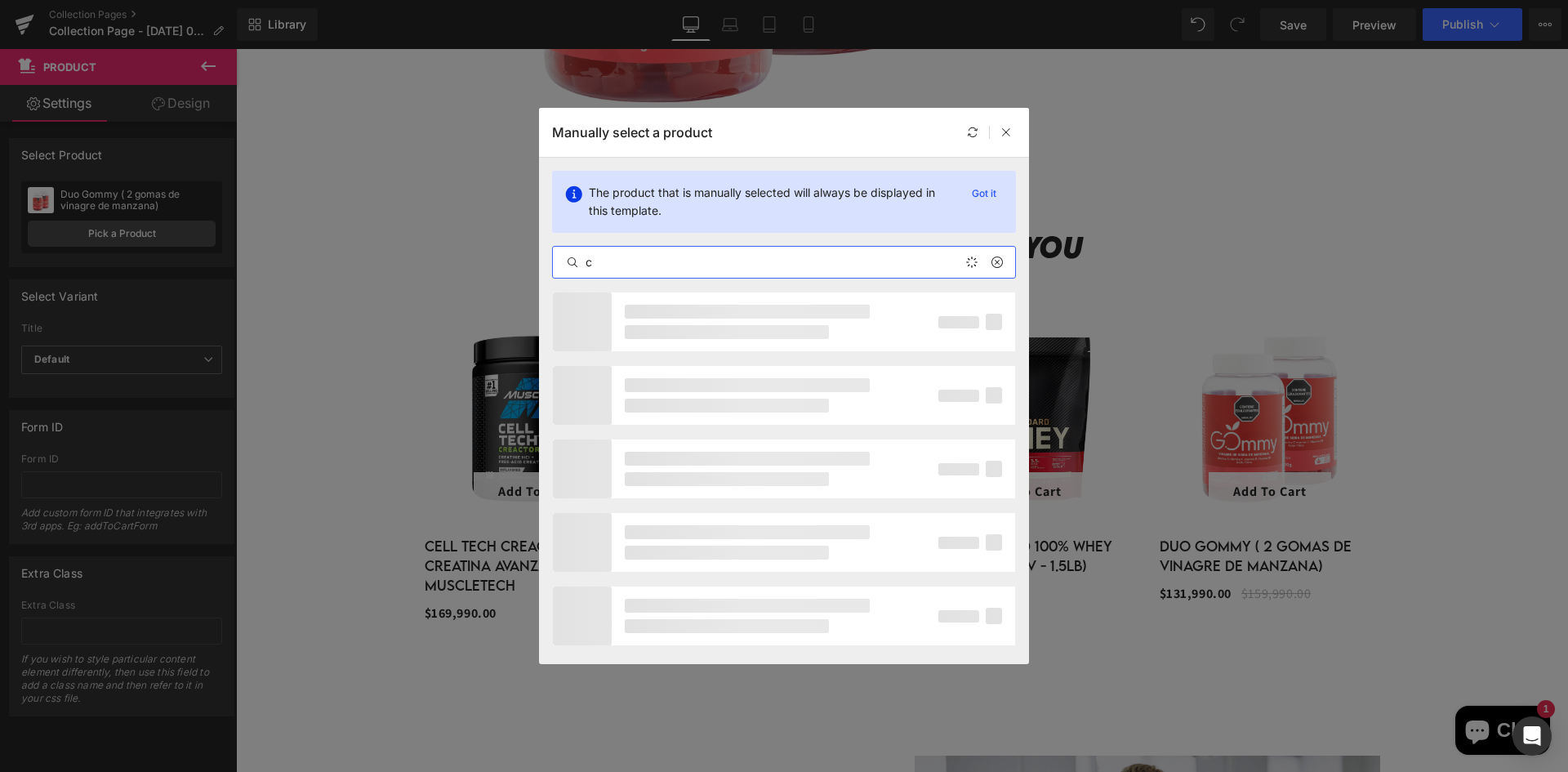
type input "c4"
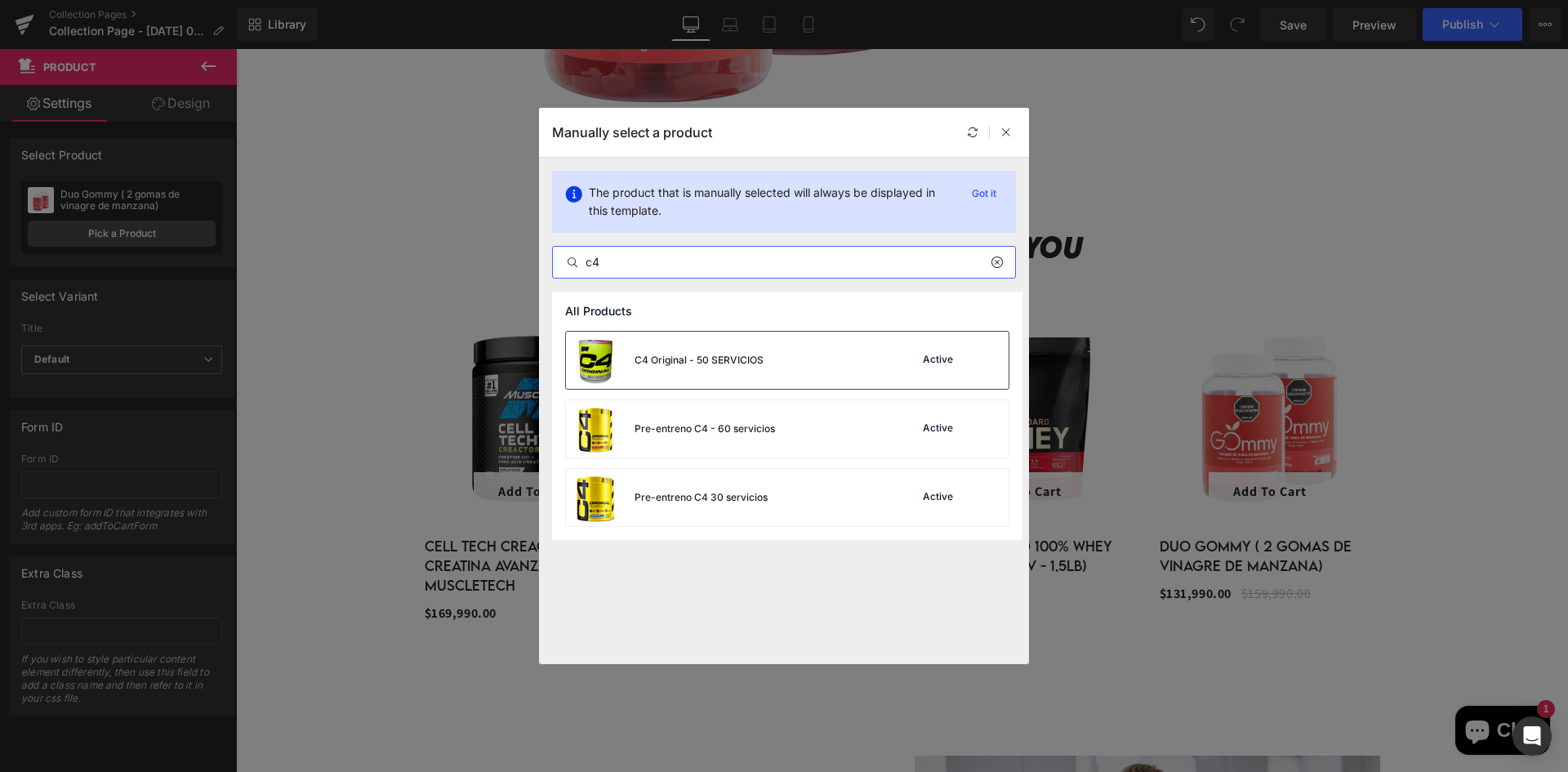
click at [789, 350] on div "C4 Original - 50 SERVICIOS Active" at bounding box center [786, 360] width 442 height 57
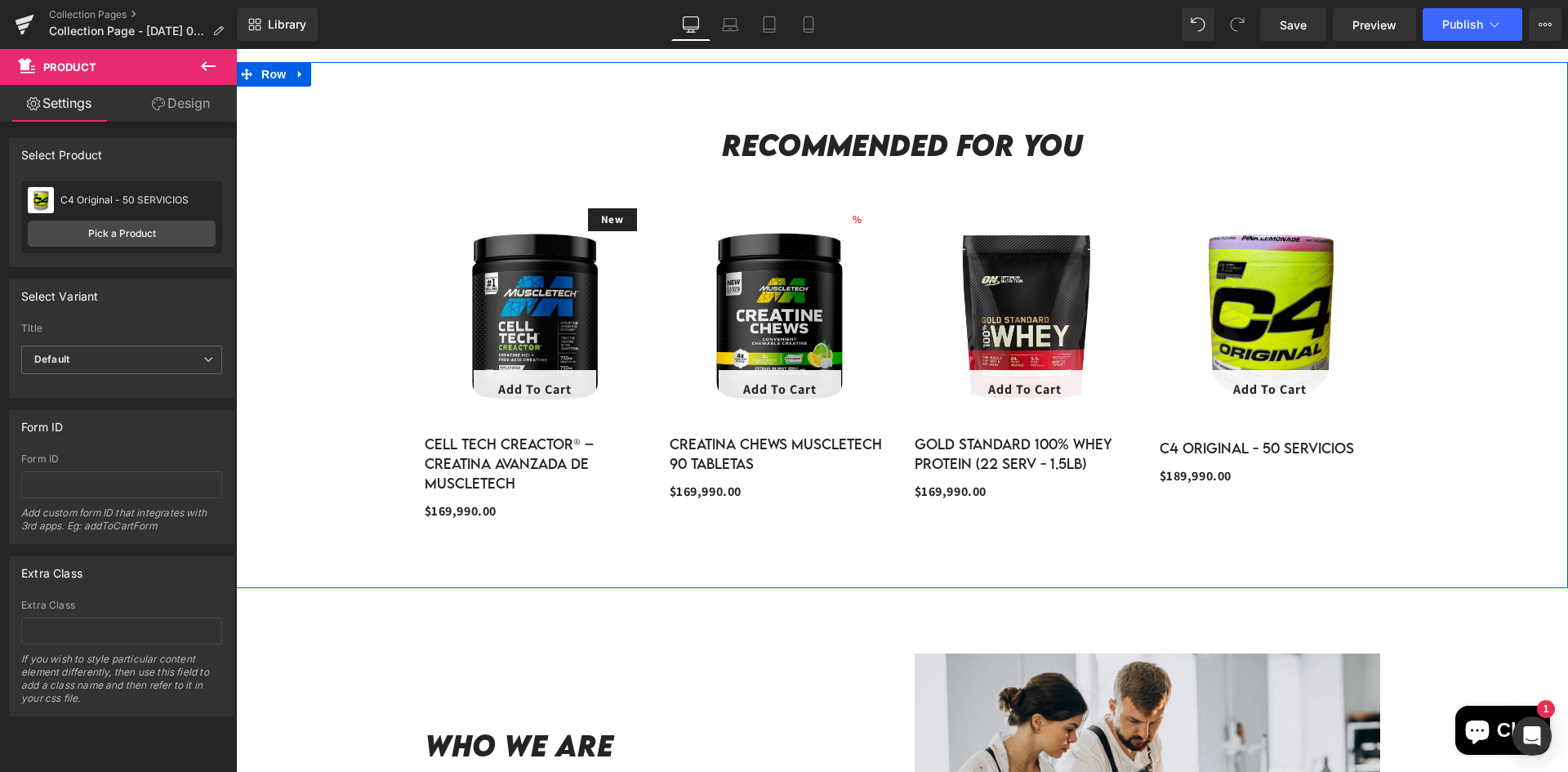
scroll to position [2205, 0]
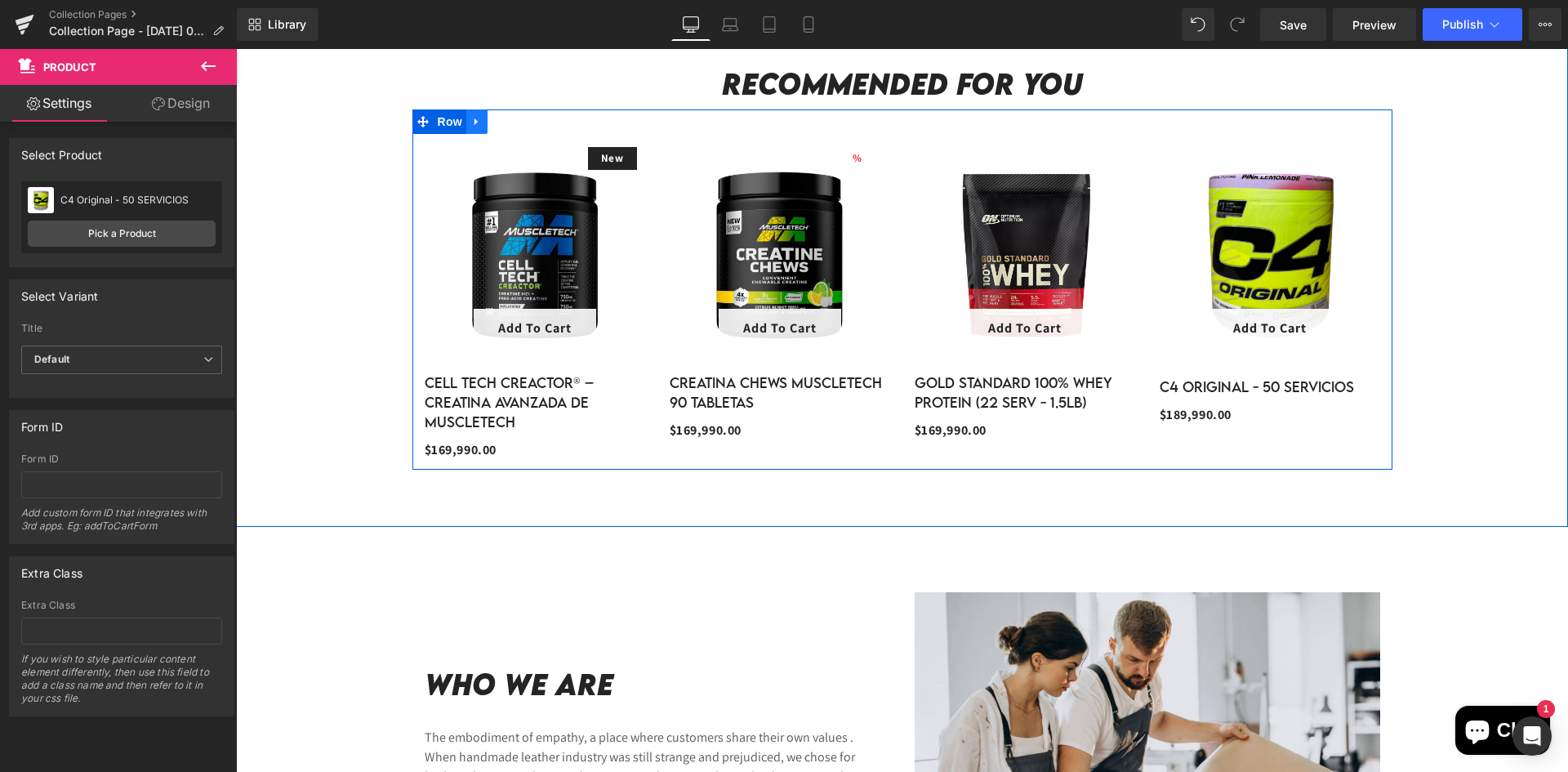
click at [472, 126] on icon at bounding box center [477, 122] width 12 height 13
drag, startPoint x: 496, startPoint y: 117, endPoint x: 554, endPoint y: 212, distance: 111.3
click at [494, 117] on icon at bounding box center [499, 122] width 12 height 12
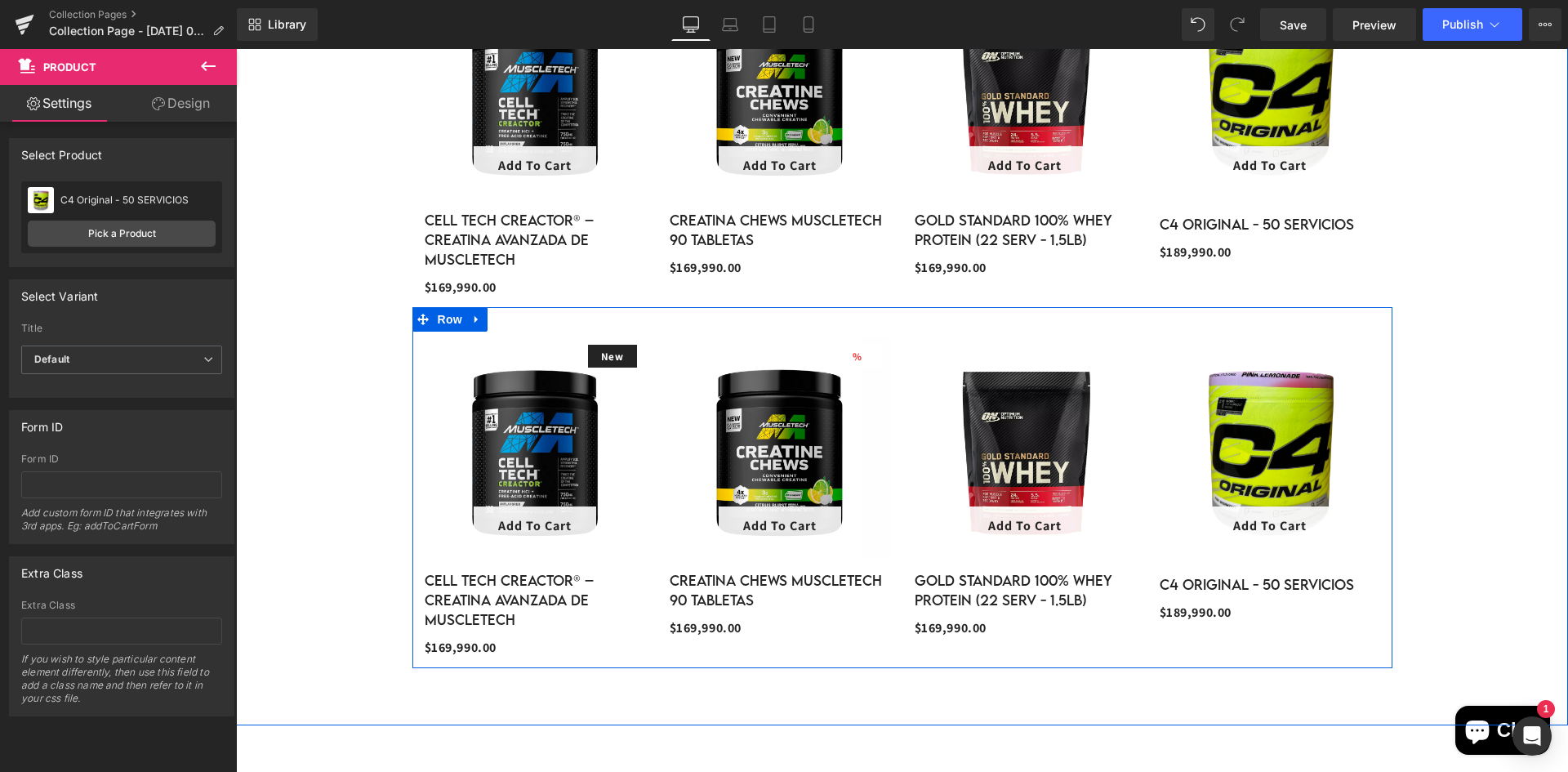
scroll to position [2369, 0]
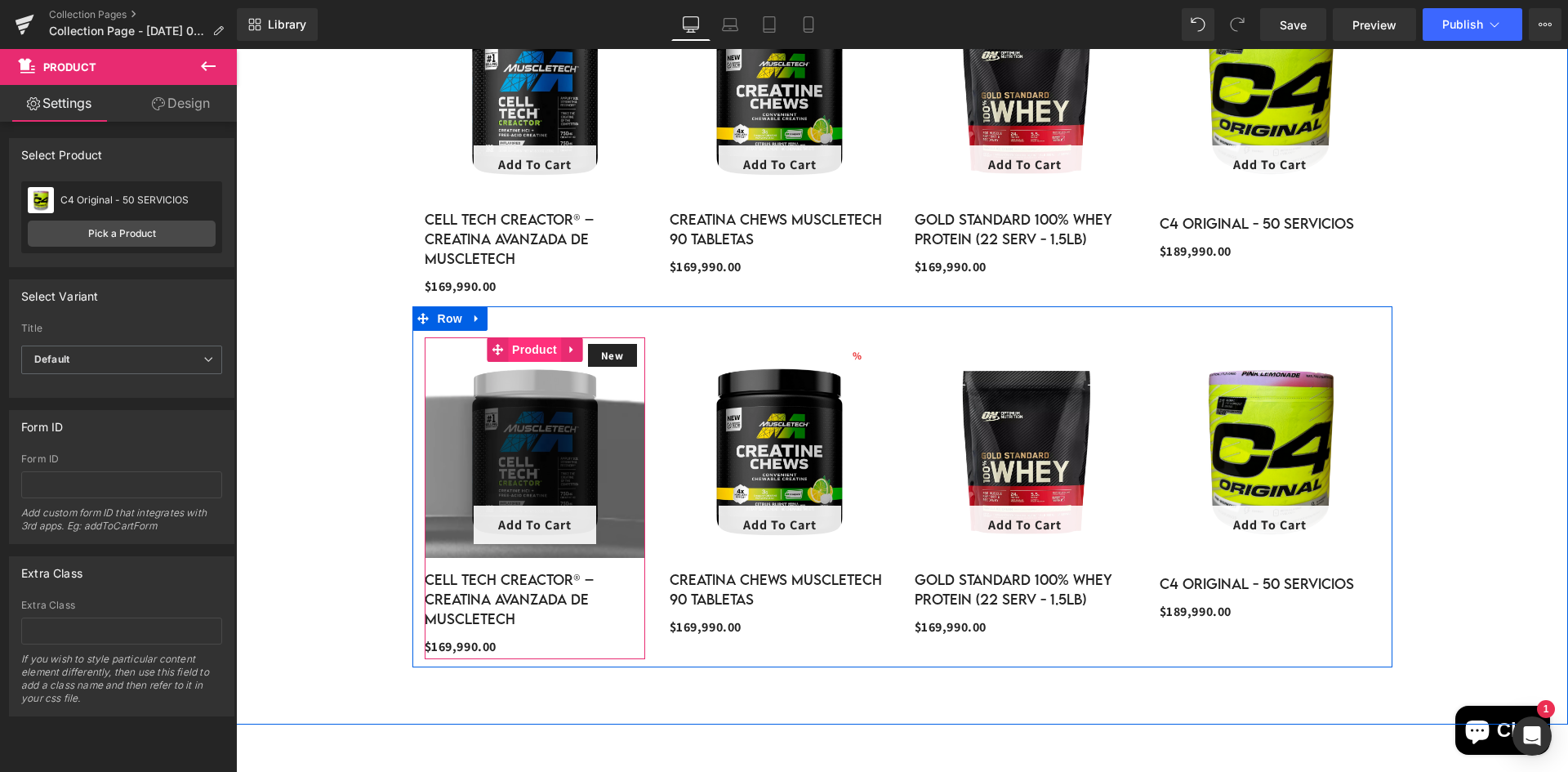
click at [530, 339] on span "Product" at bounding box center [535, 349] width 53 height 24
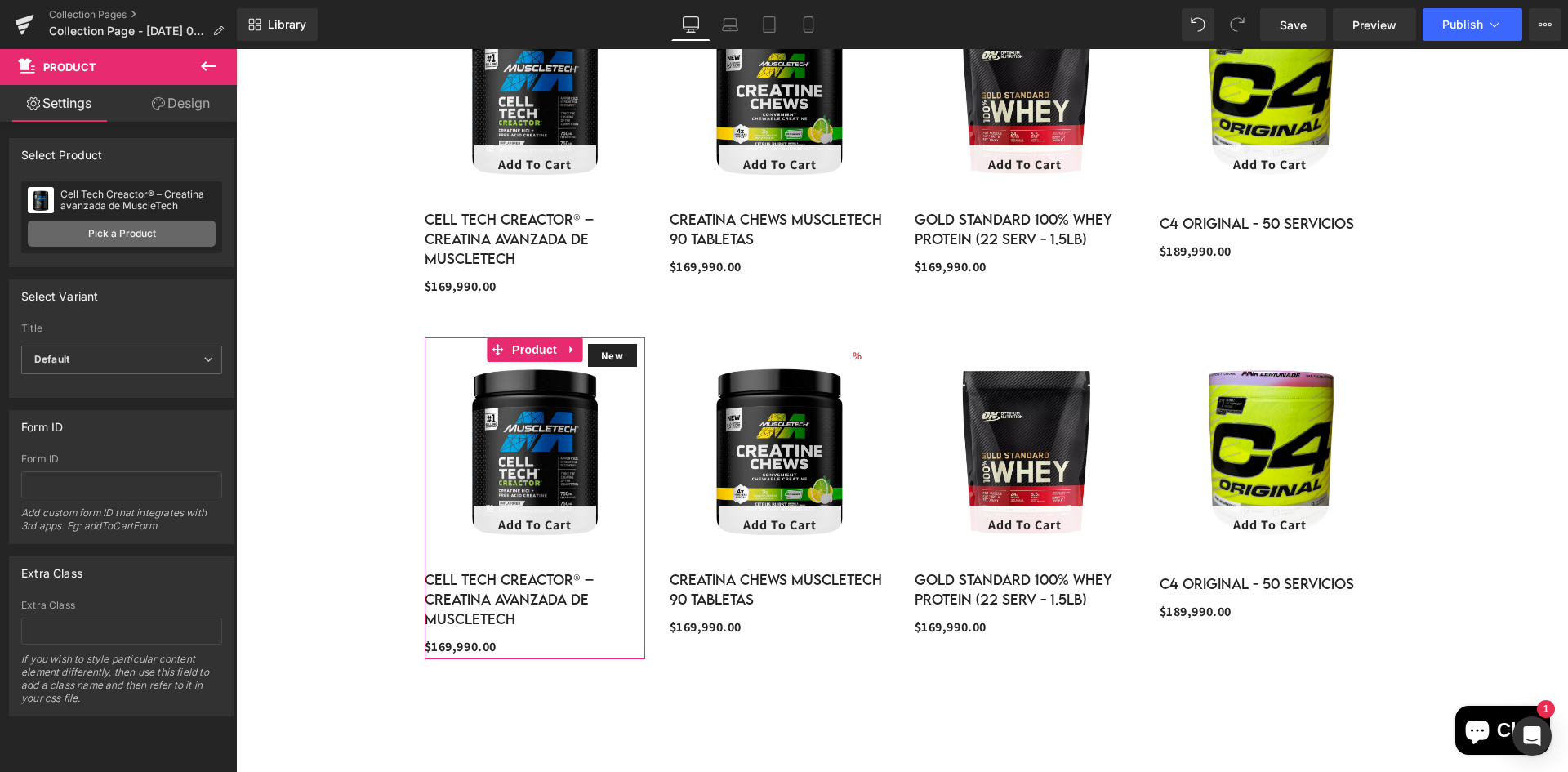
click at [139, 233] on link "Pick a Product" at bounding box center [122, 233] width 188 height 26
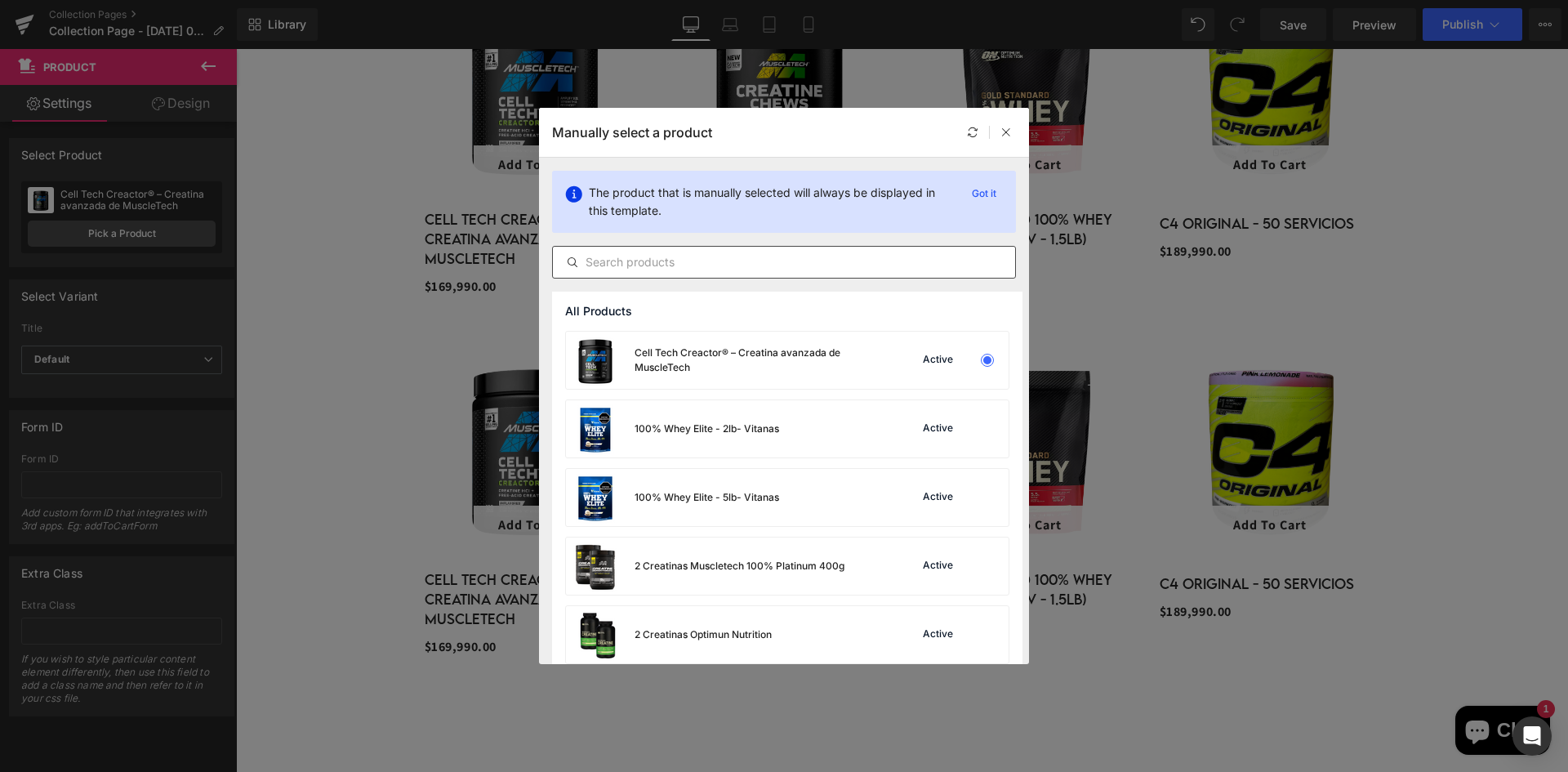
click at [733, 269] on input "text" at bounding box center [784, 263] width 462 height 19
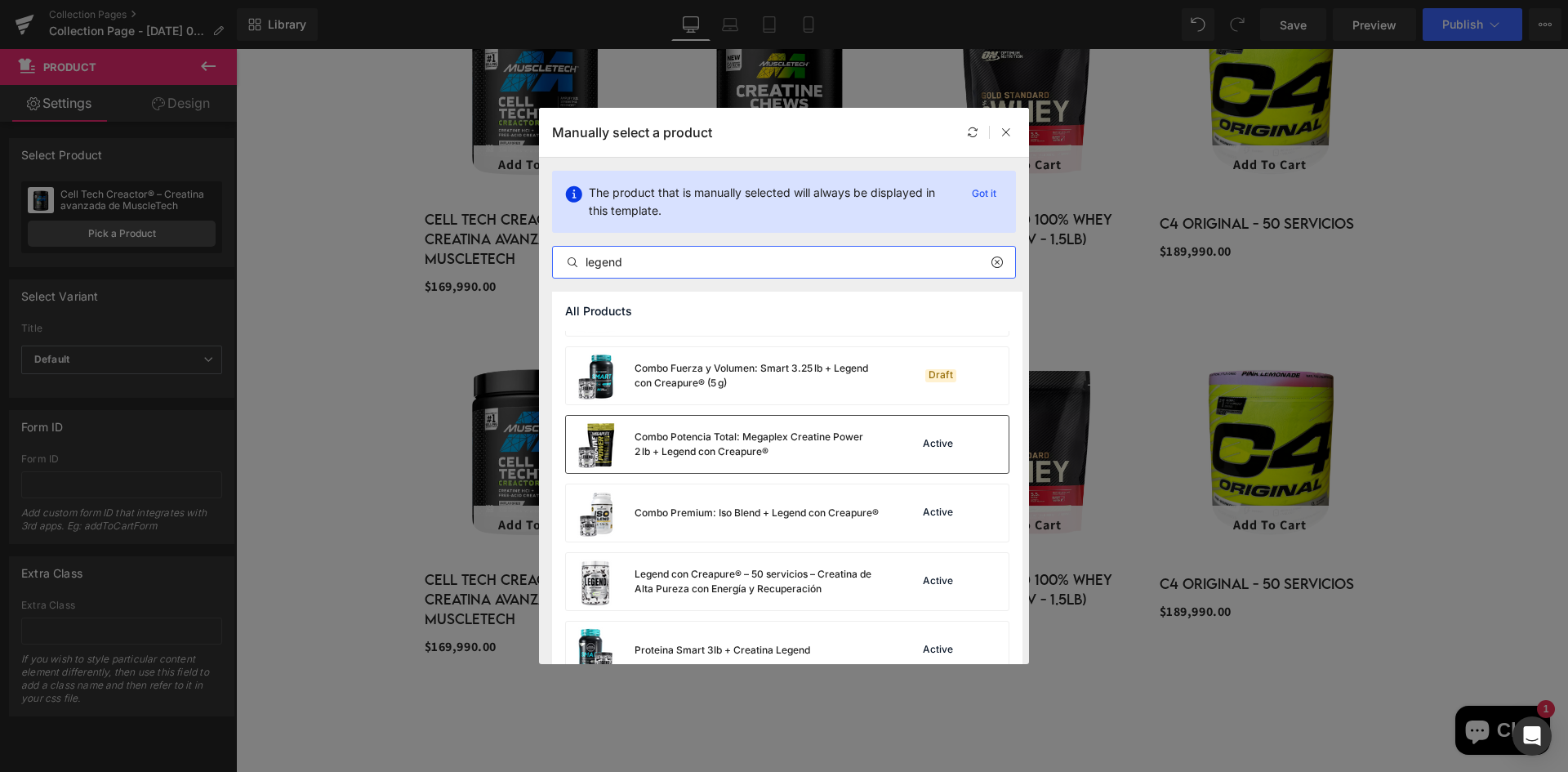
scroll to position [82, 0]
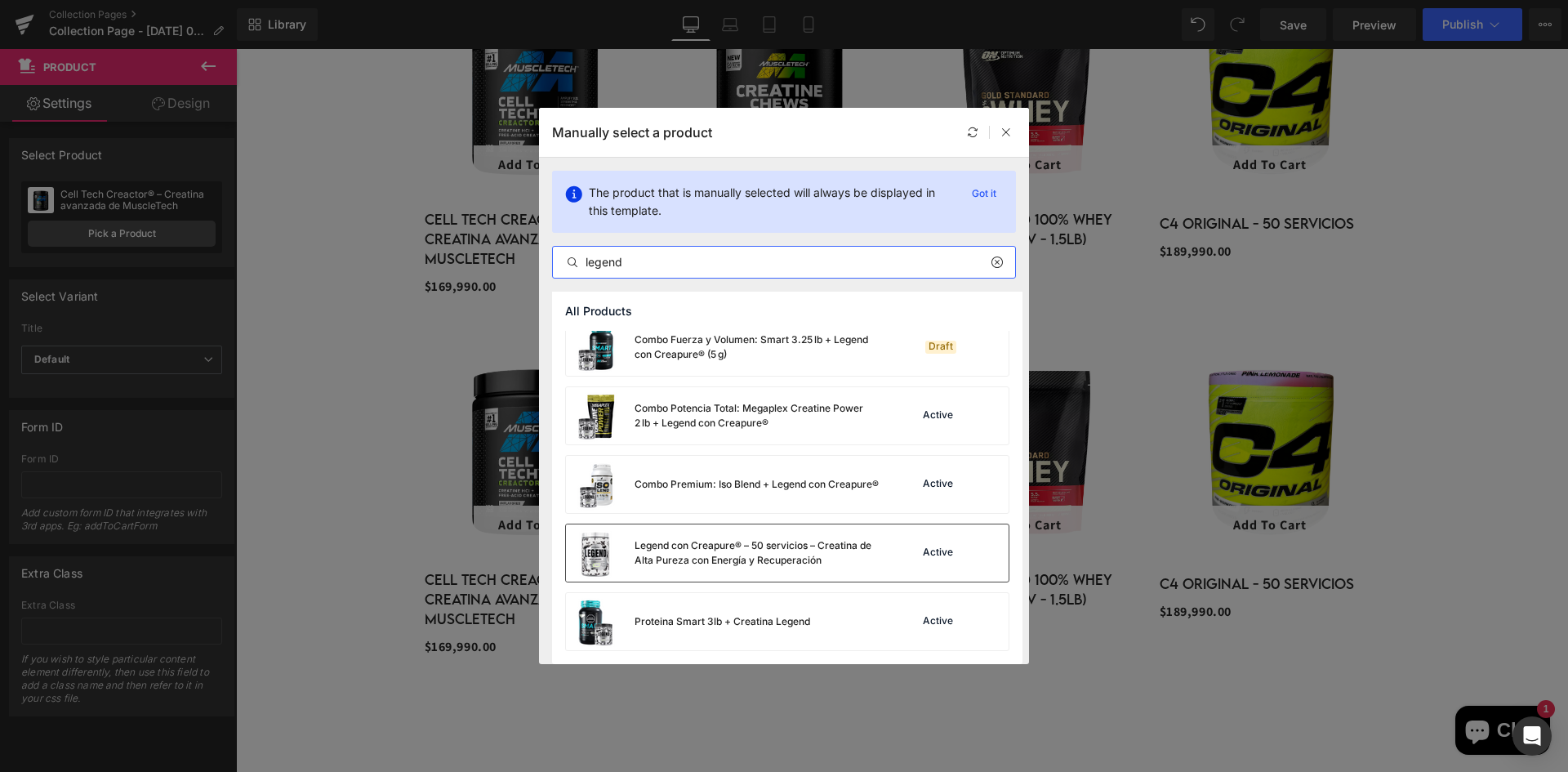
type input "legend"
click at [720, 557] on div "Legend con Creapure® – 50 servicios – Creatina de Alta Pureza con Energía y Rec…" at bounding box center [757, 553] width 245 height 29
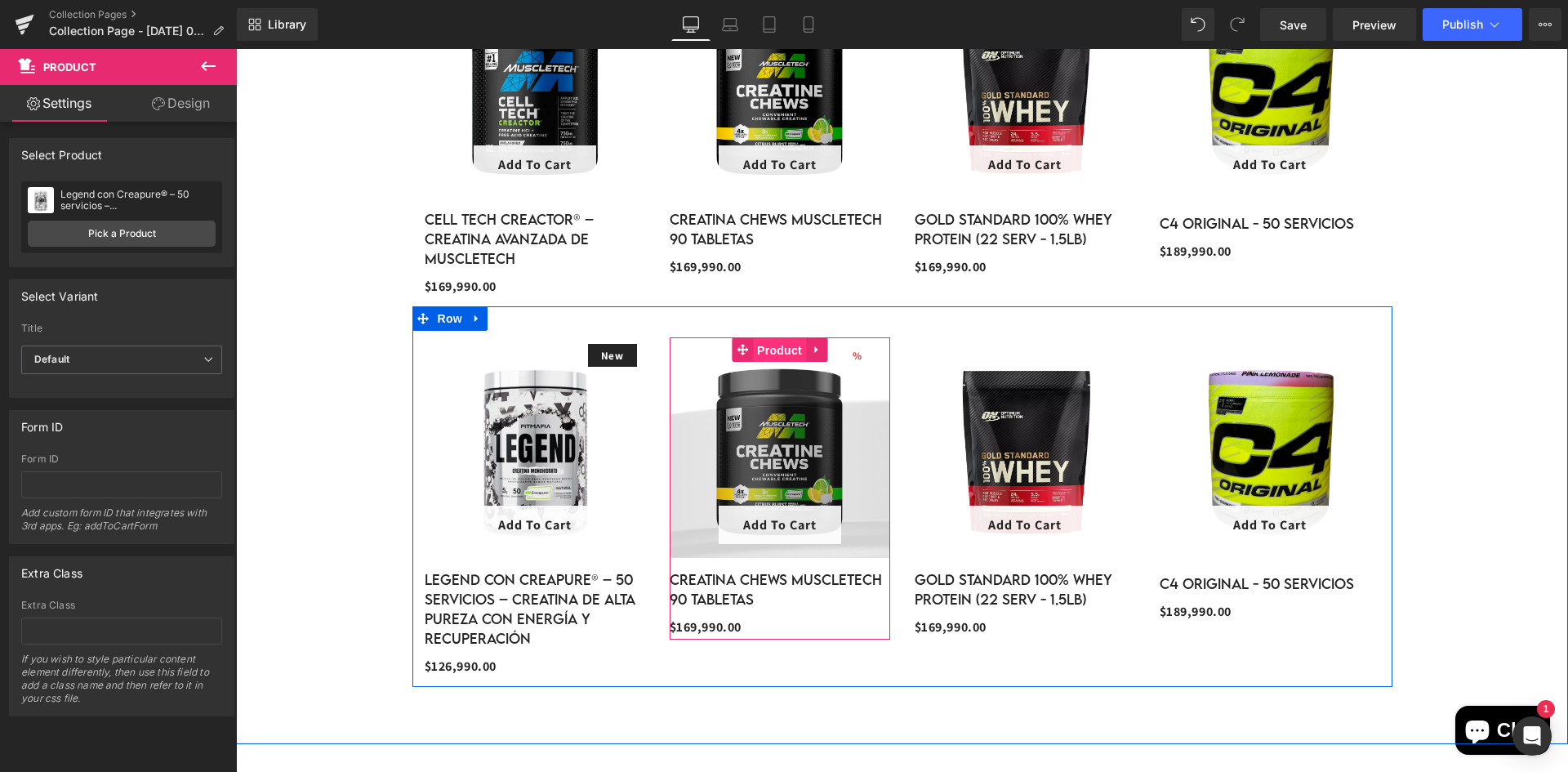
click at [765, 343] on span "Product" at bounding box center [780, 350] width 53 height 24
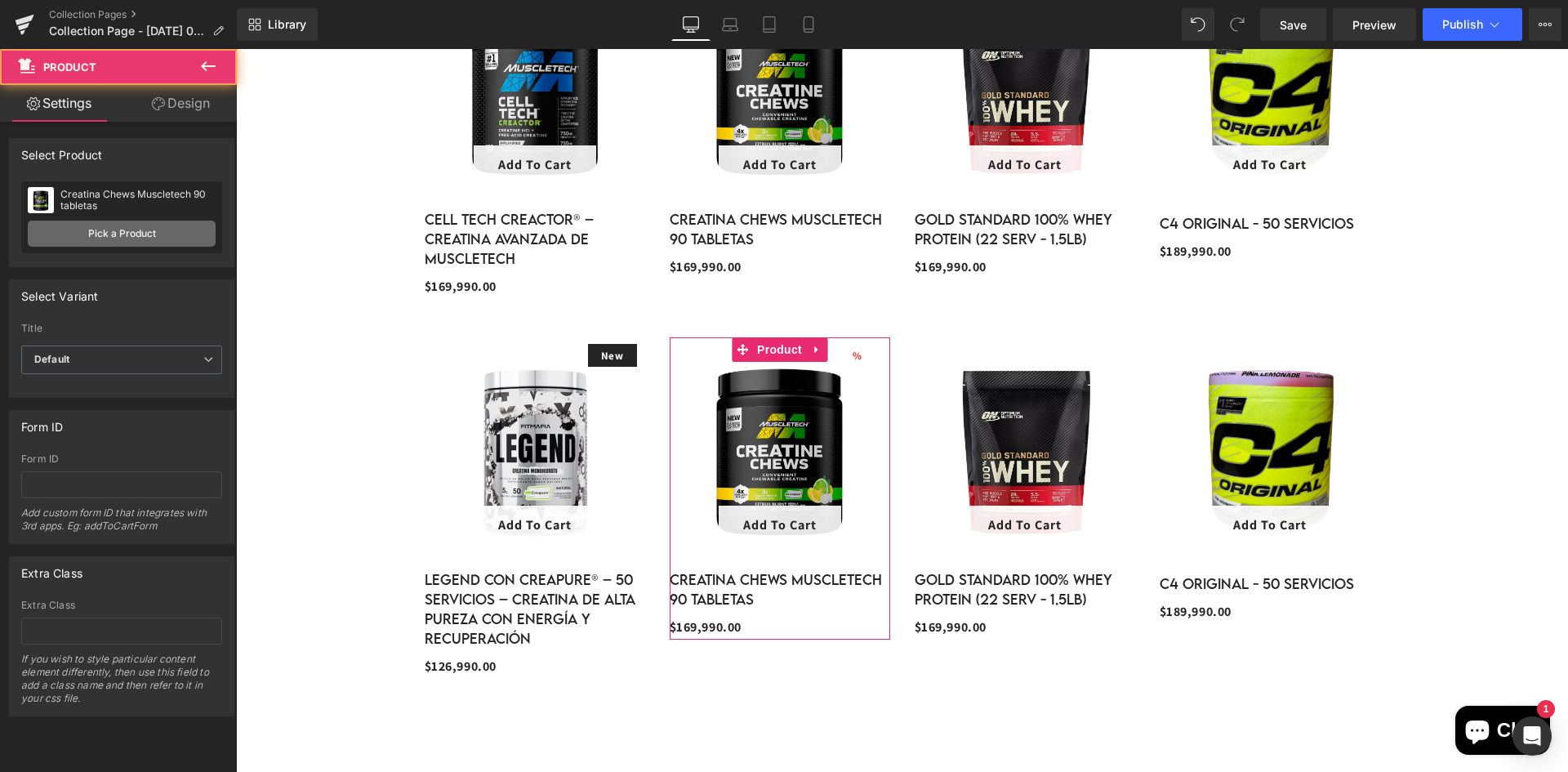
click at [124, 224] on link "Pick a Product" at bounding box center [122, 233] width 188 height 26
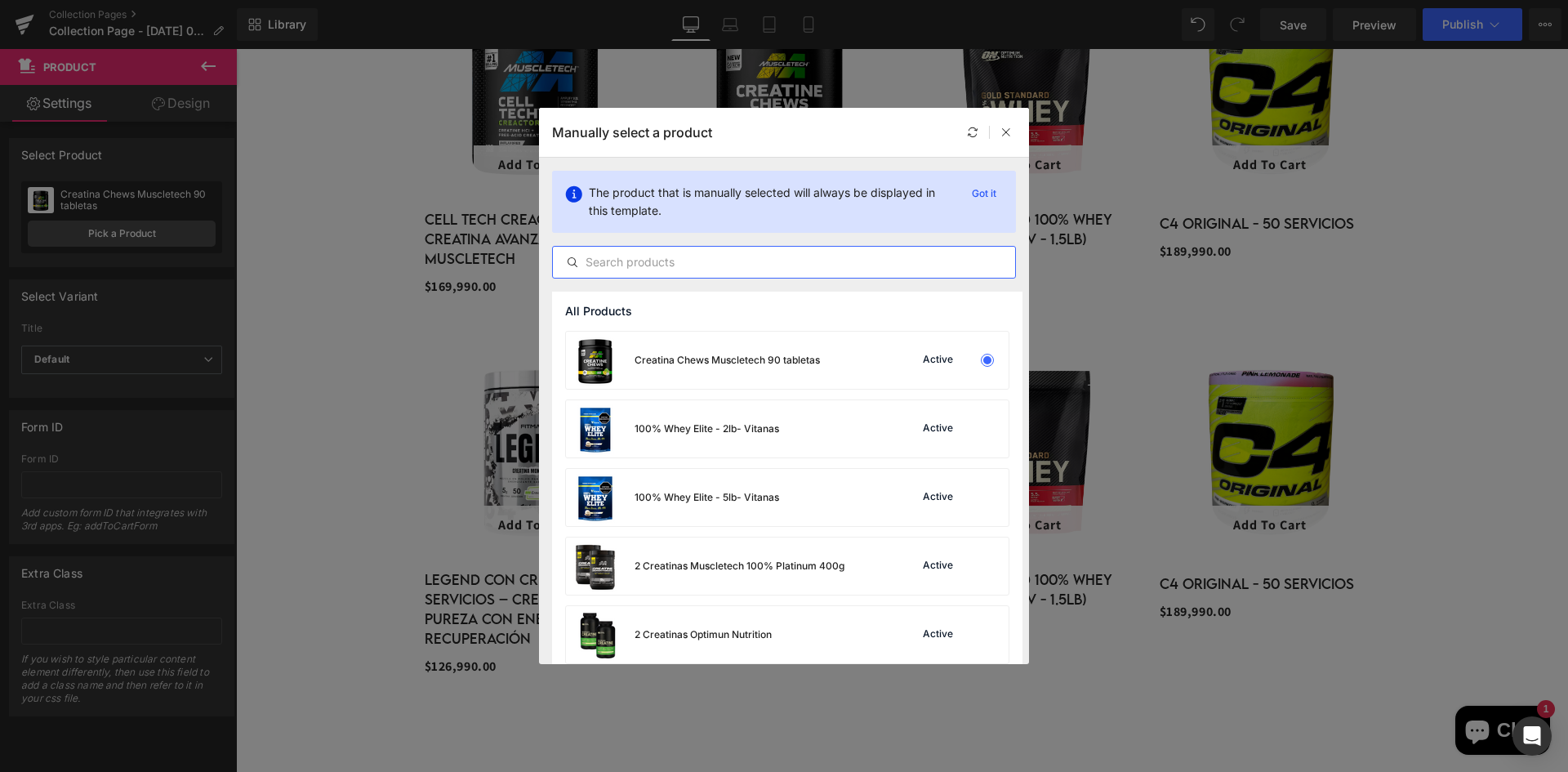
click at [646, 264] on input "text" at bounding box center [784, 263] width 462 height 19
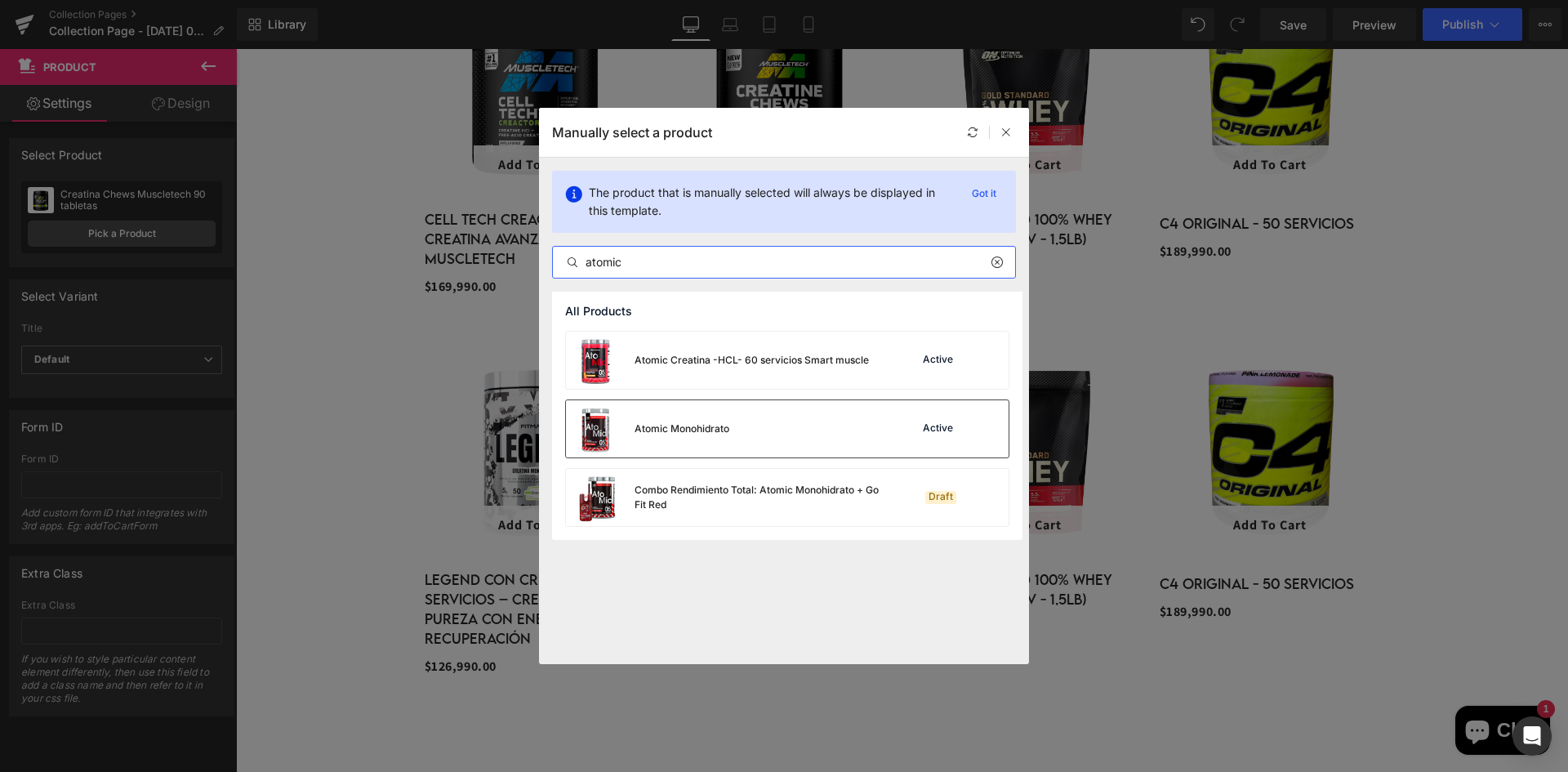
type input "atomic"
click at [697, 441] on div "Atomic Monohidrato" at bounding box center [647, 429] width 163 height 57
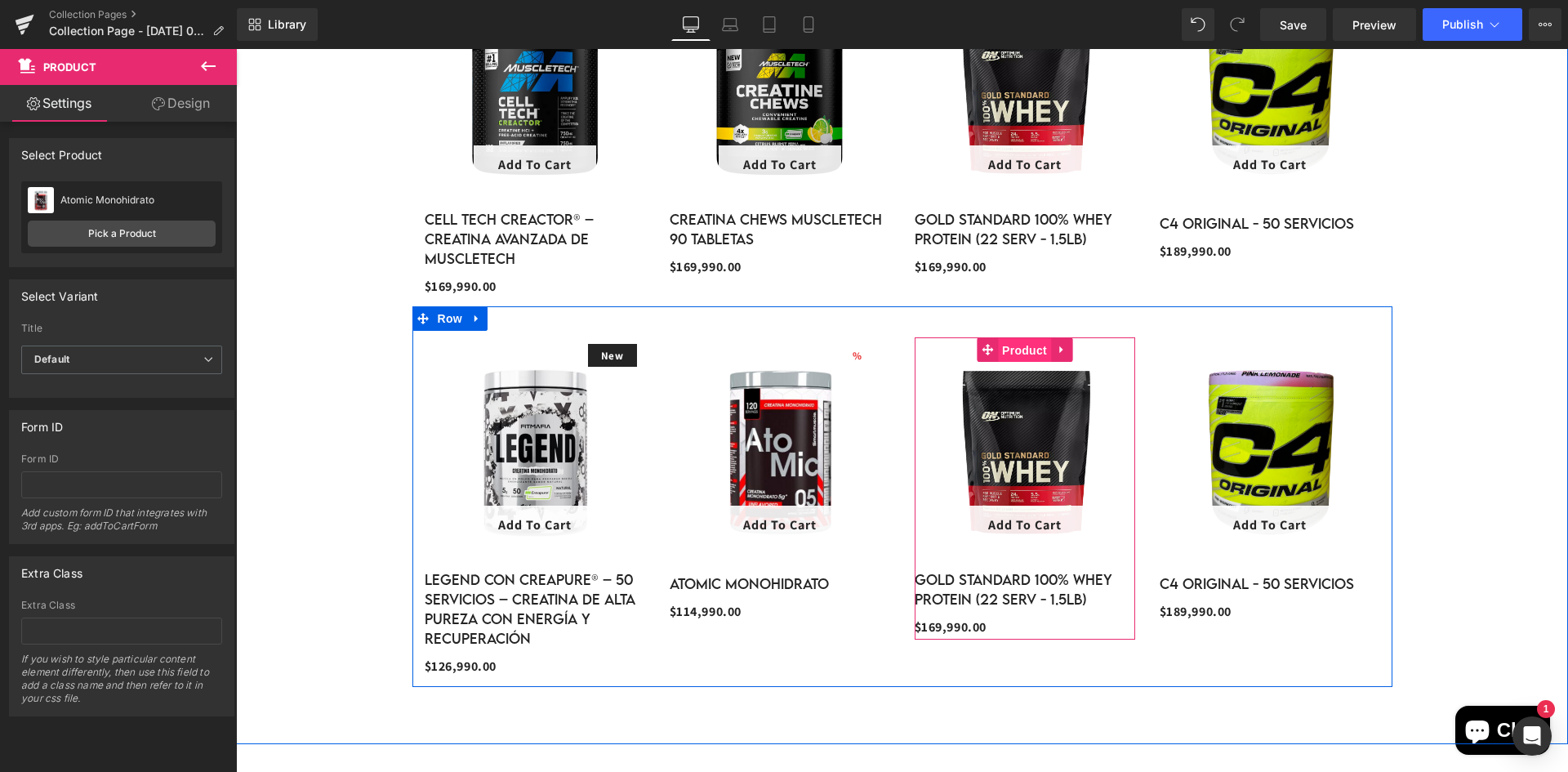
click at [1018, 341] on span "Product" at bounding box center [1025, 350] width 53 height 24
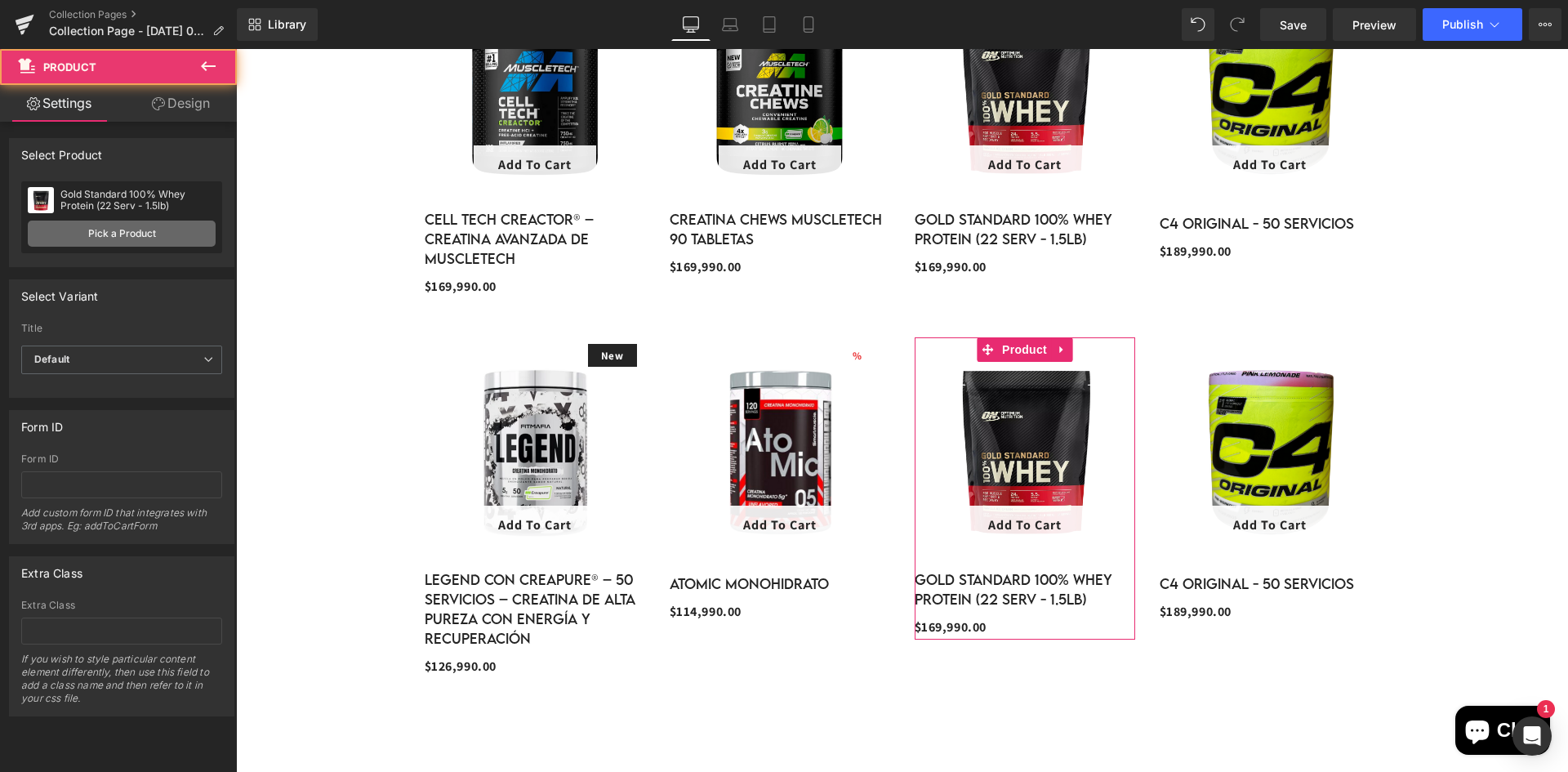
click at [130, 232] on link "Pick a Product" at bounding box center [122, 233] width 188 height 26
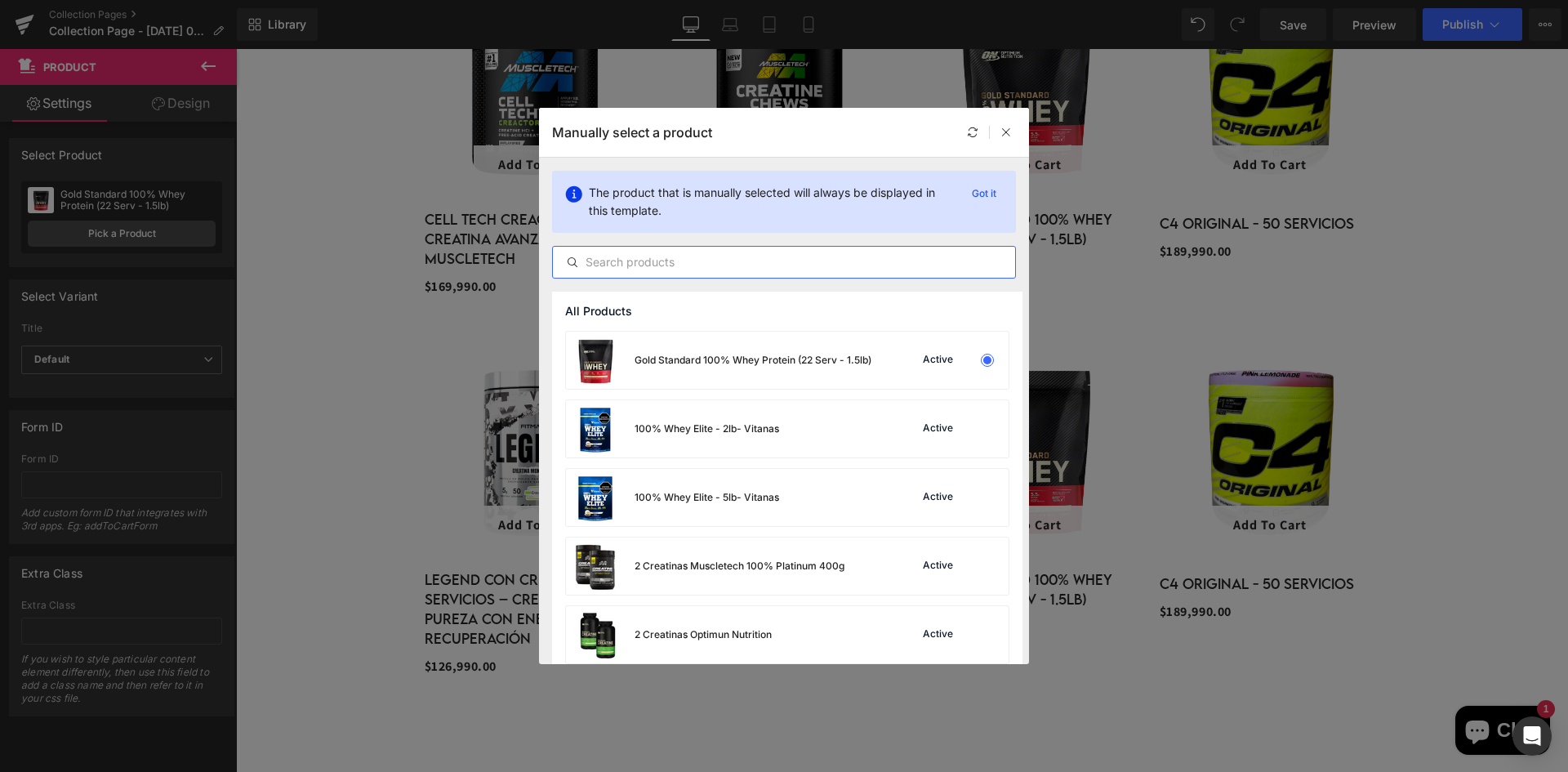
click at [619, 261] on input "text" at bounding box center [784, 263] width 462 height 19
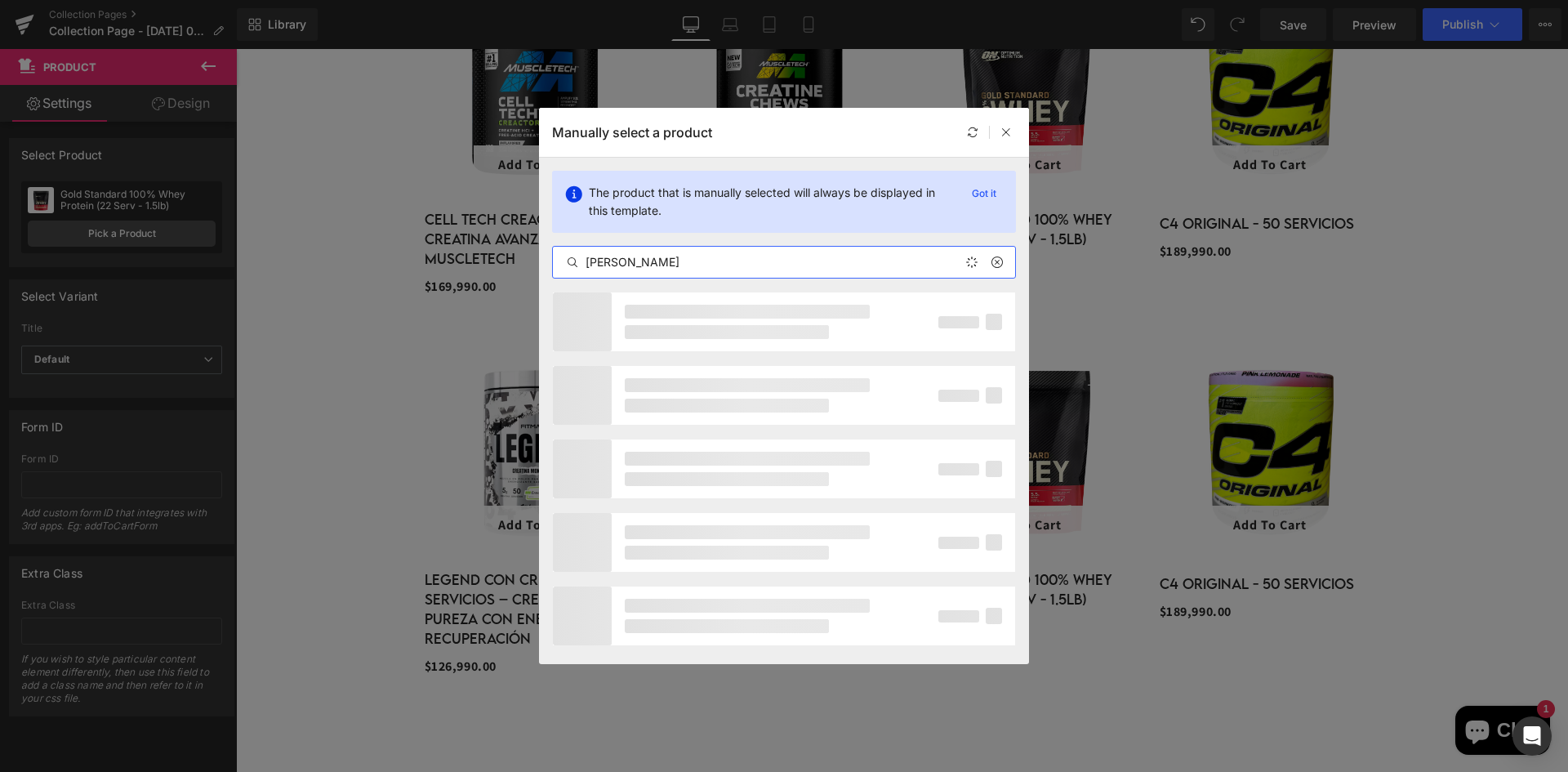
type input "gommy"
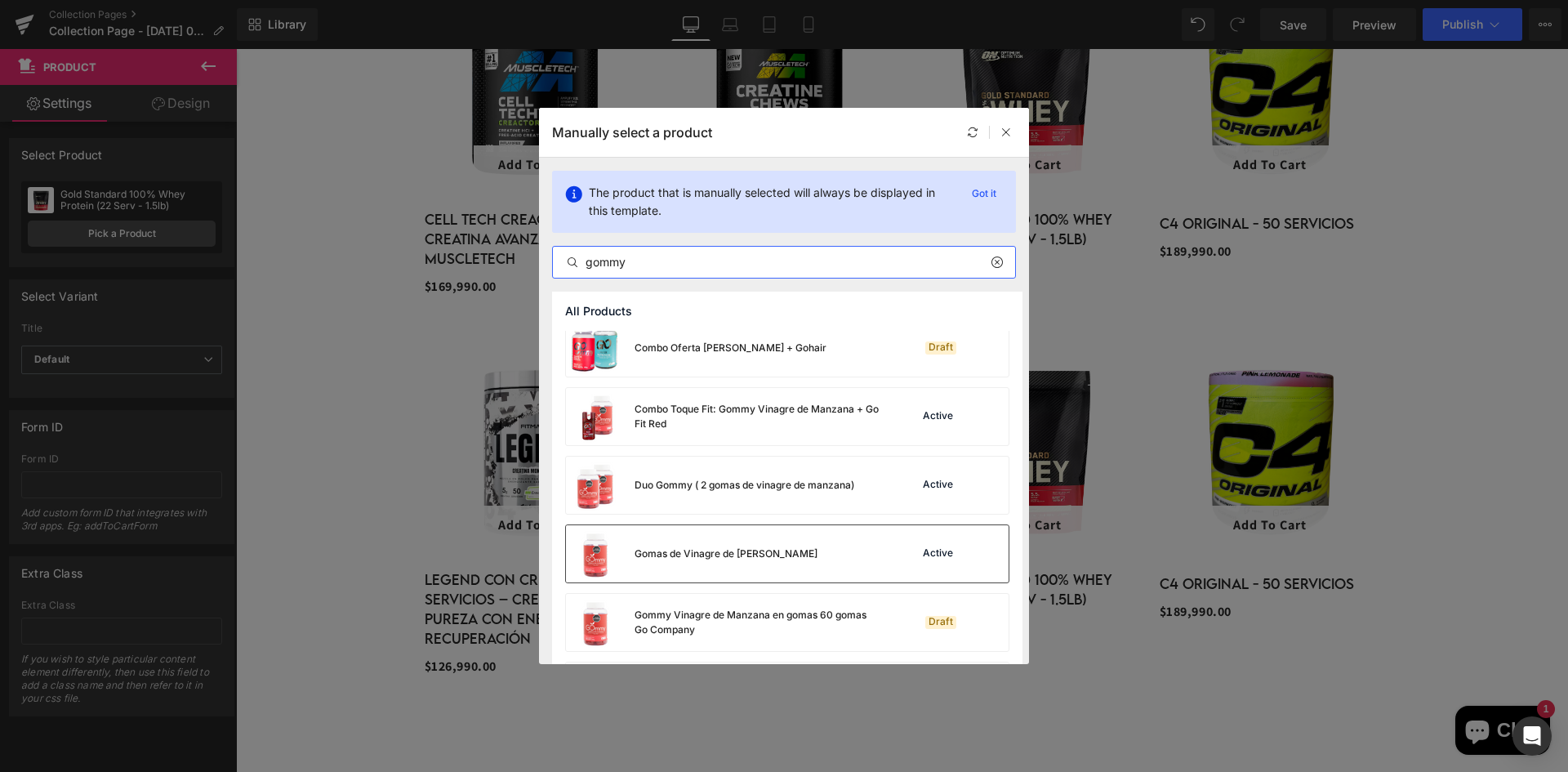
scroll to position [327, 0]
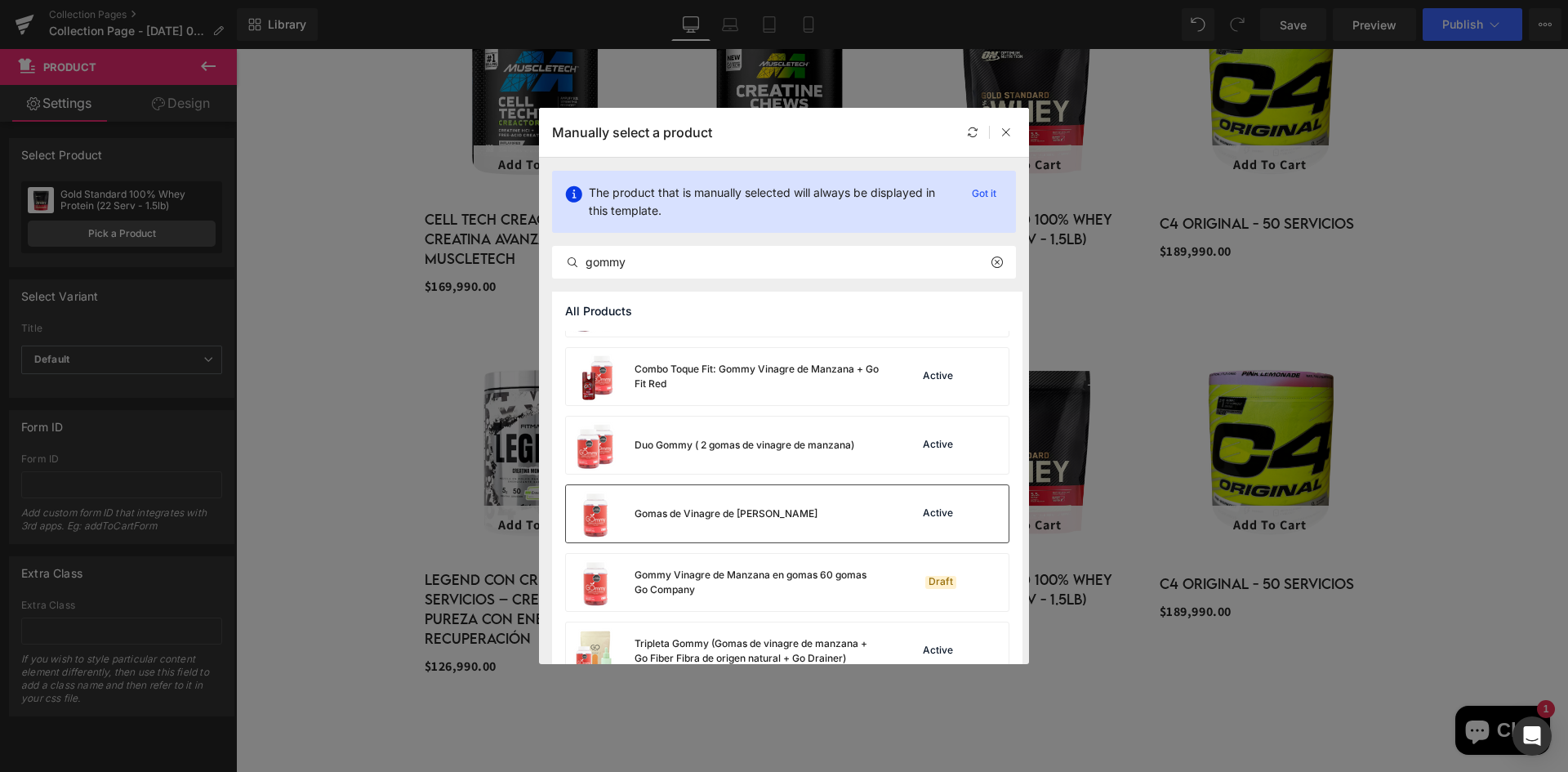
click at [800, 509] on div "Gomas de Vinagre de [PERSON_NAME]" at bounding box center [726, 513] width 183 height 15
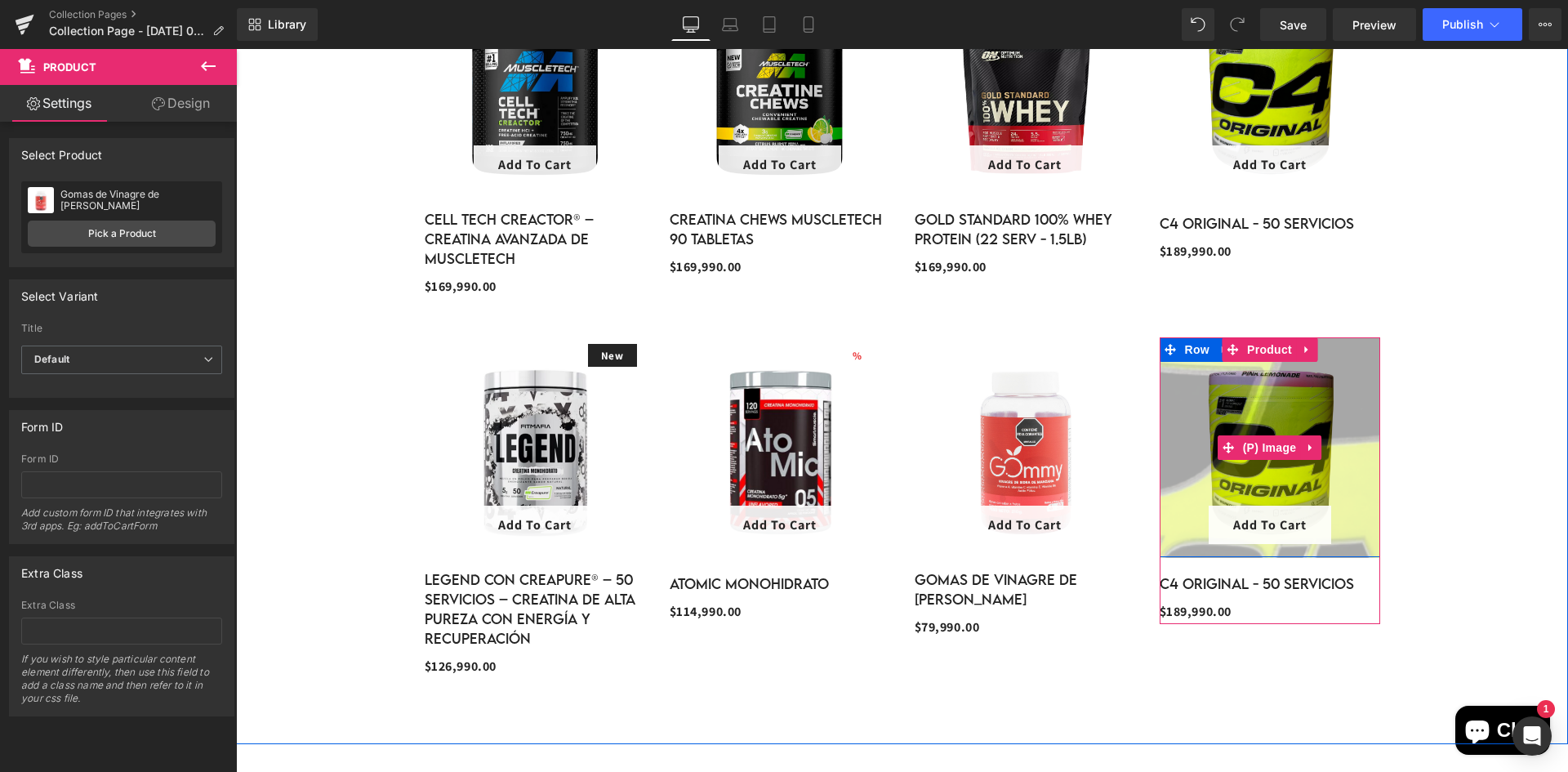
click at [1269, 474] on img at bounding box center [1261, 325] width 1270 height 1270
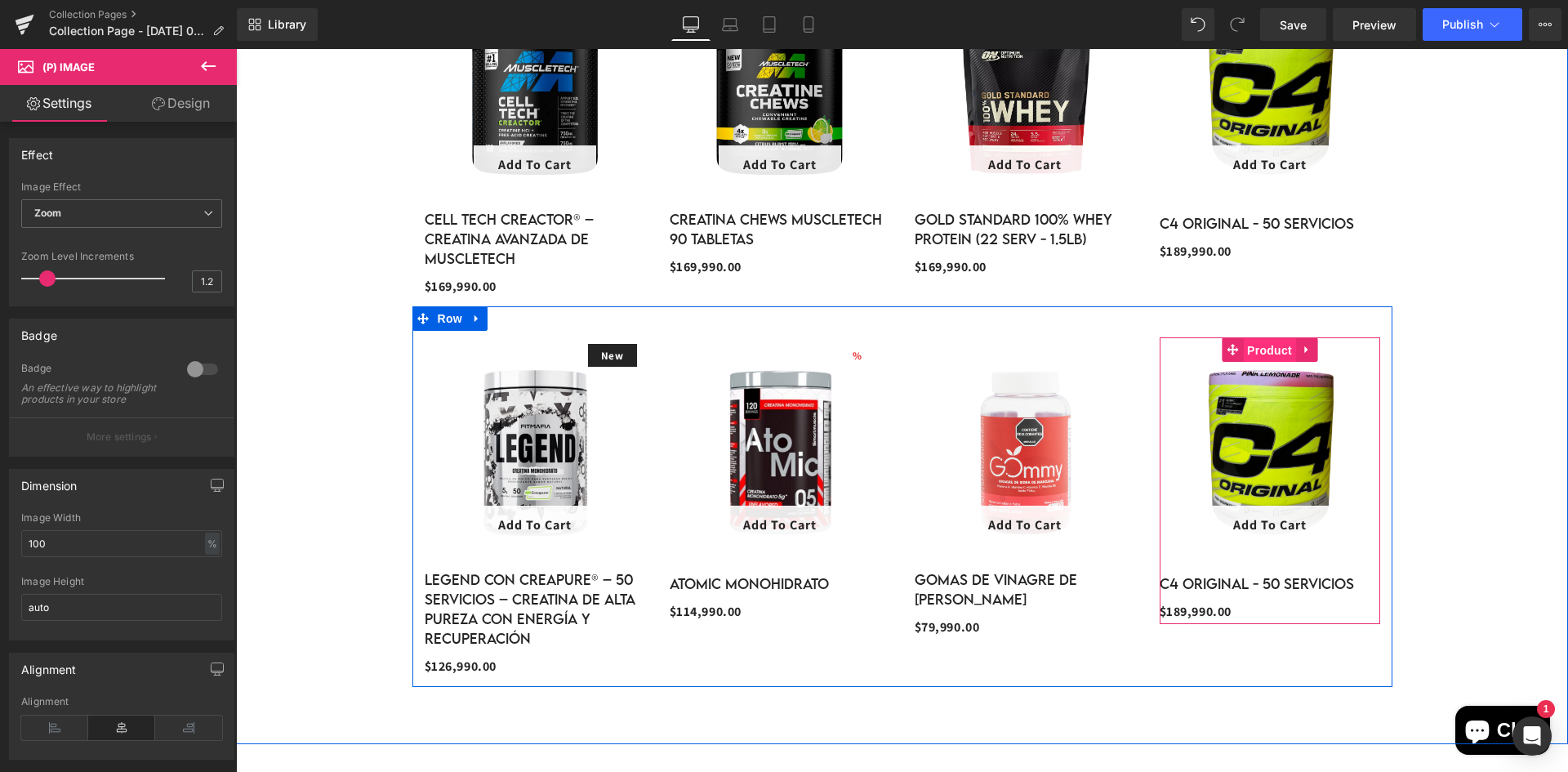
click at [1264, 349] on span "Product" at bounding box center [1270, 350] width 53 height 24
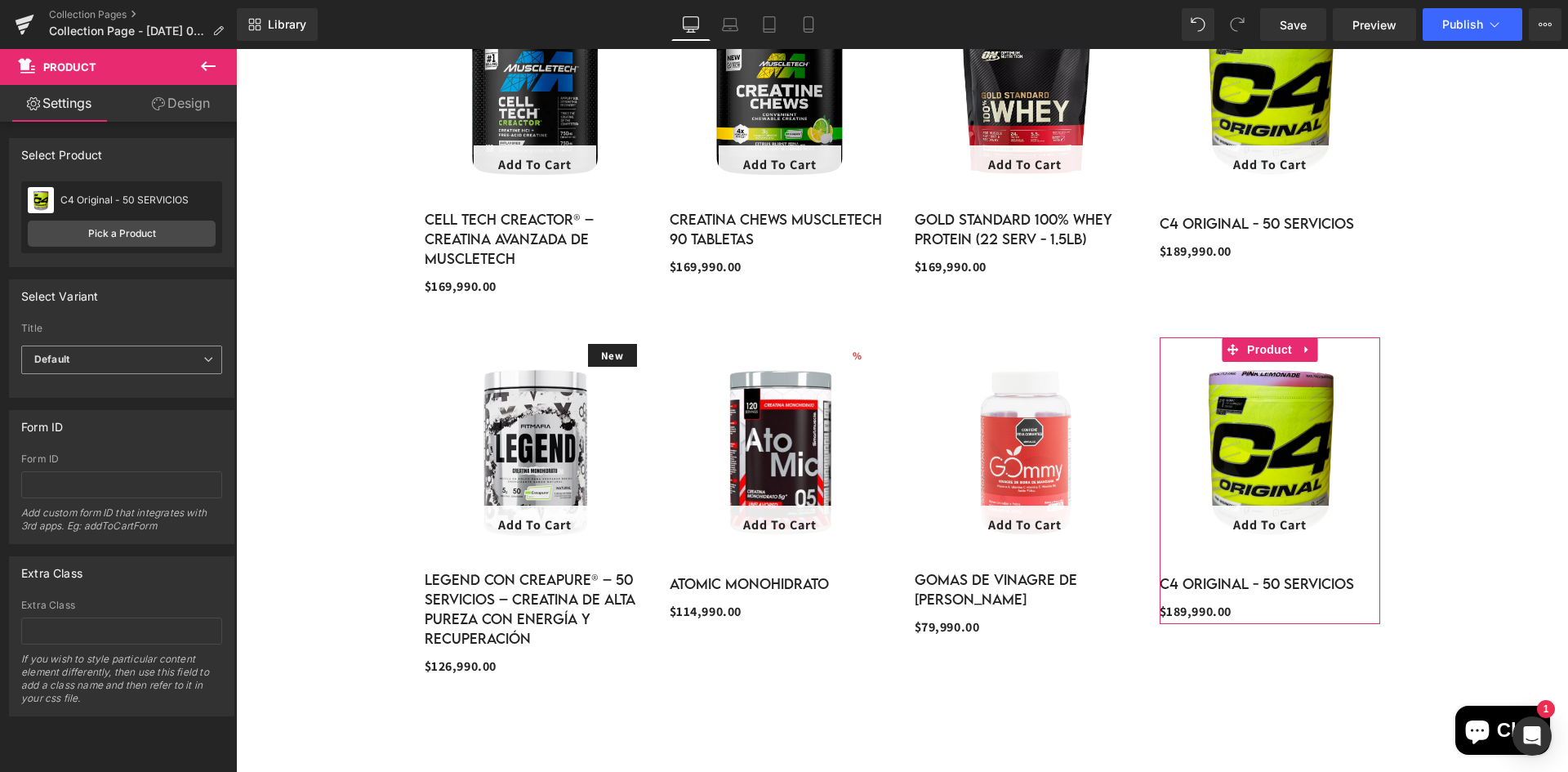
click at [84, 366] on span "Default" at bounding box center [122, 359] width 201 height 28
click at [112, 232] on link "Pick a Product" at bounding box center [119, 233] width 182 height 26
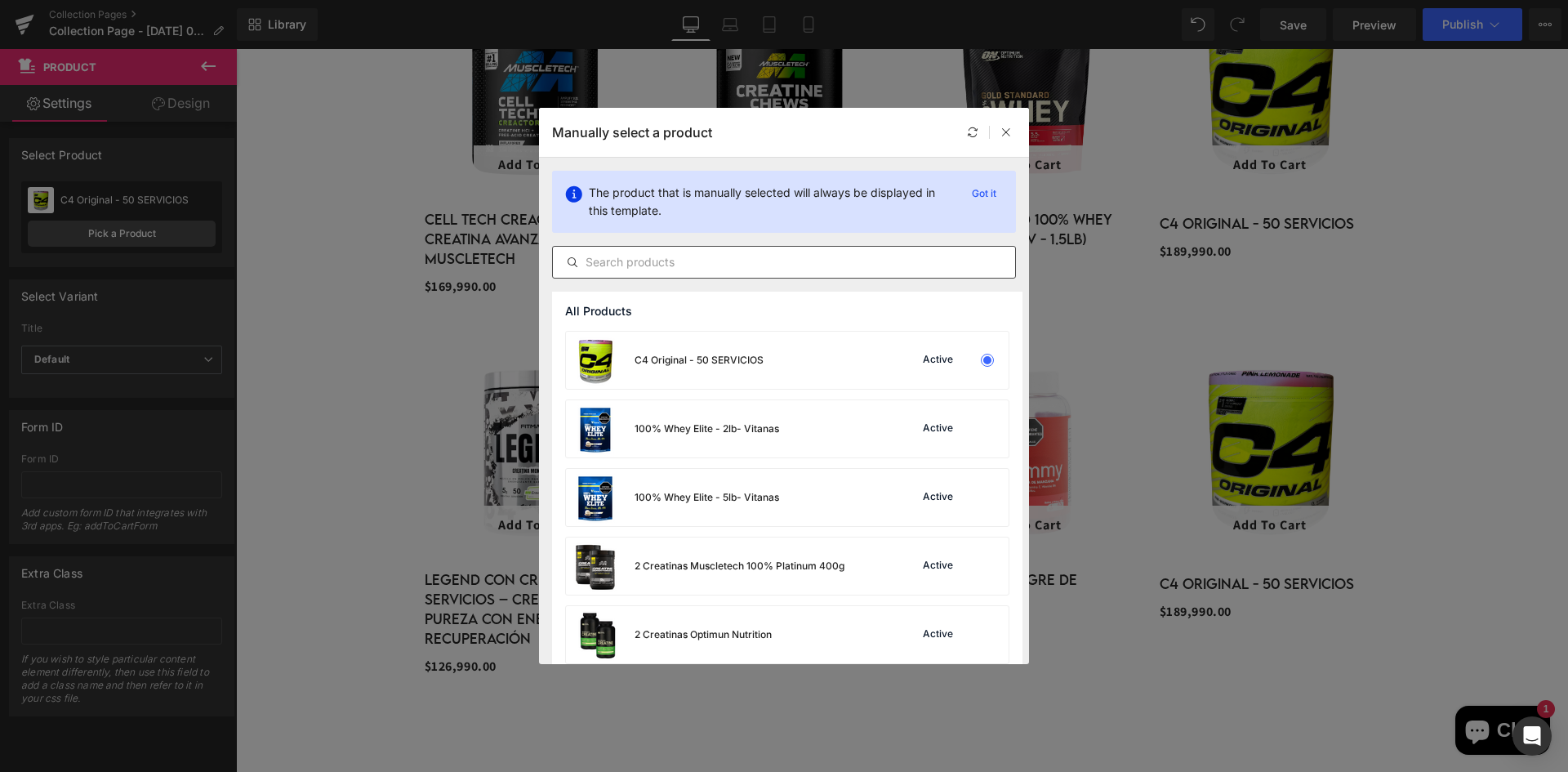
click at [729, 256] on input "text" at bounding box center [784, 263] width 462 height 19
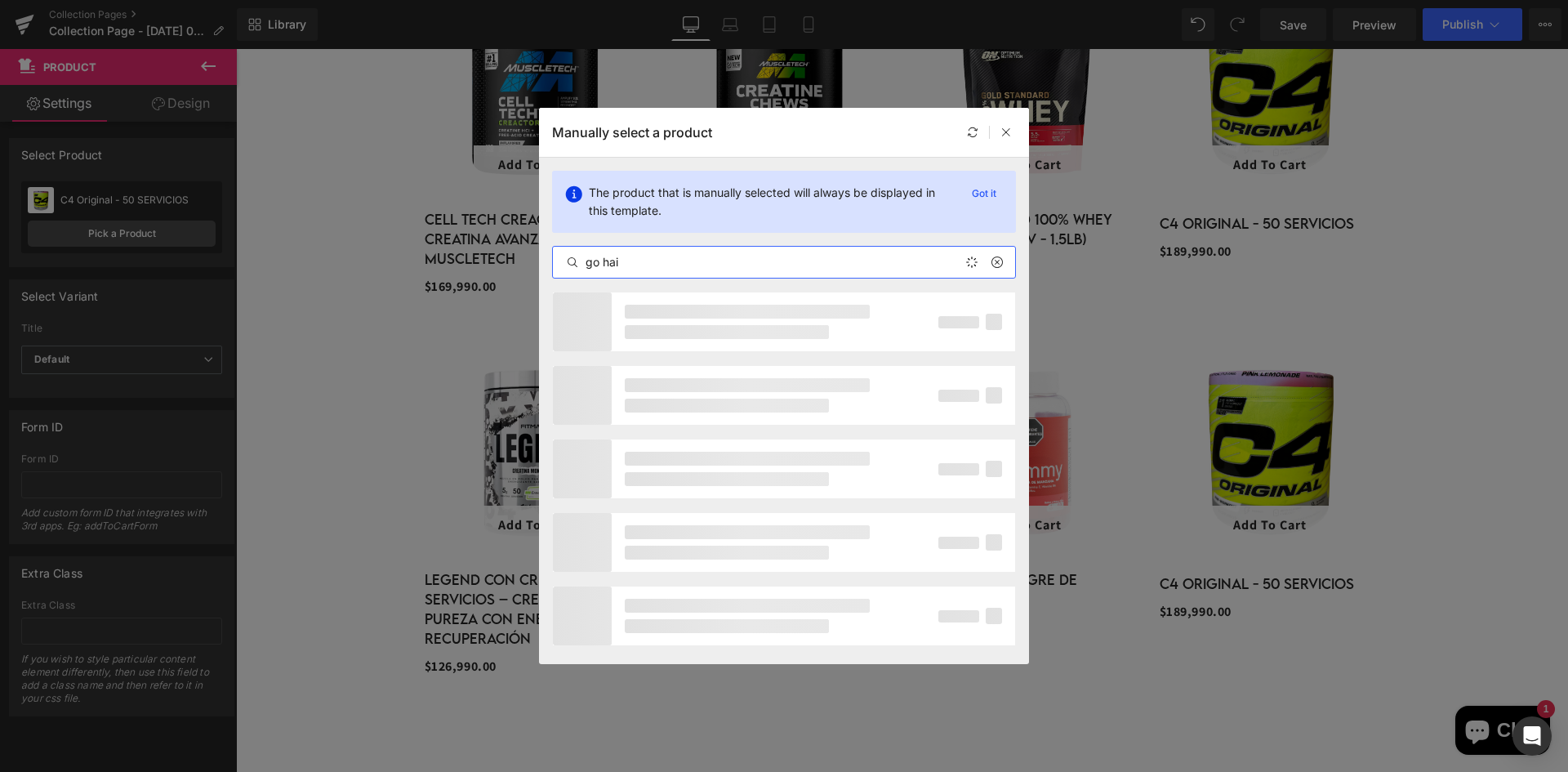
type input "go hair"
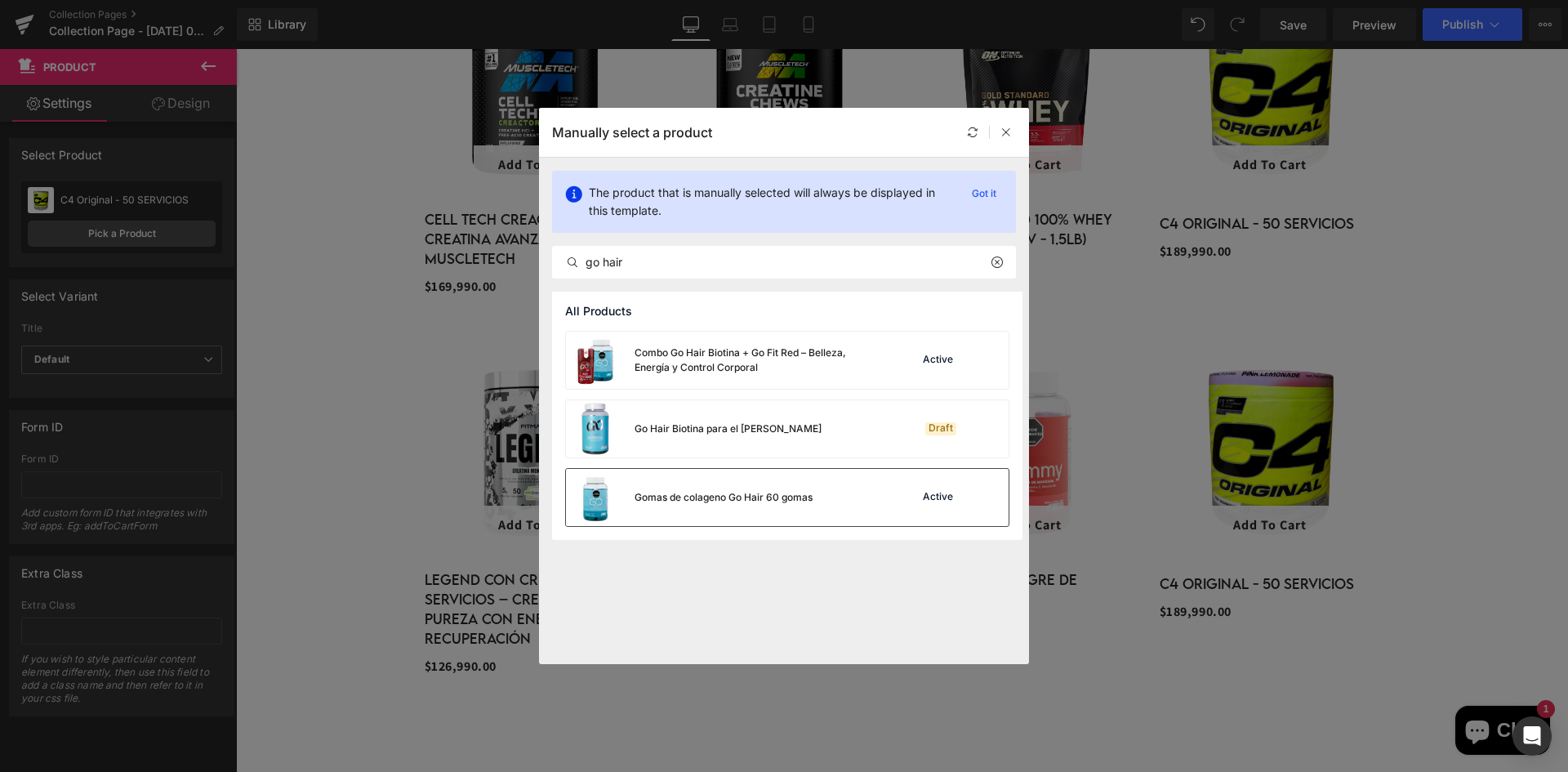
click at [712, 482] on div "Gomas de colageno Go Hair 60 gomas" at bounding box center [689, 497] width 247 height 57
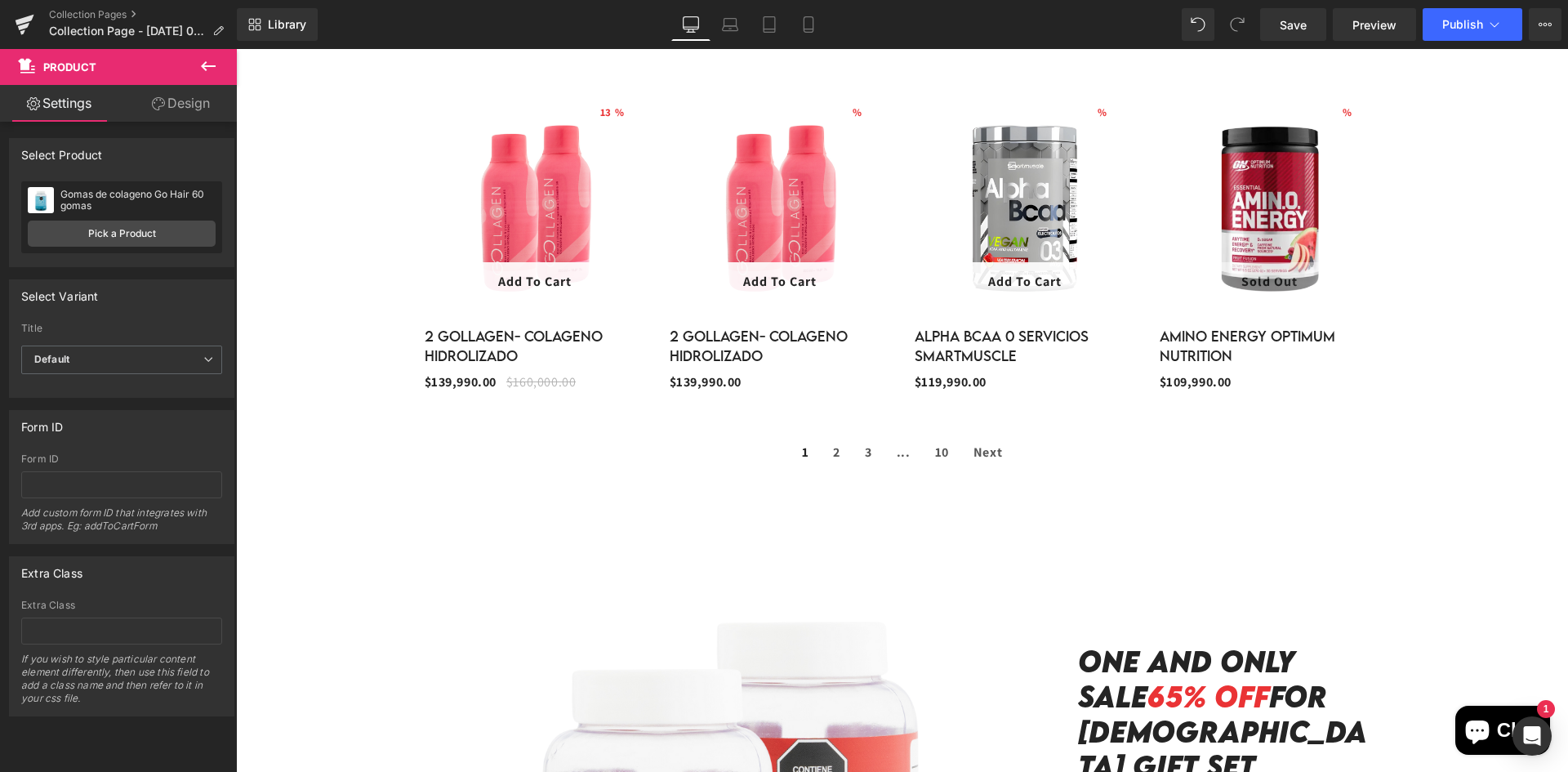
scroll to position [1388, 0]
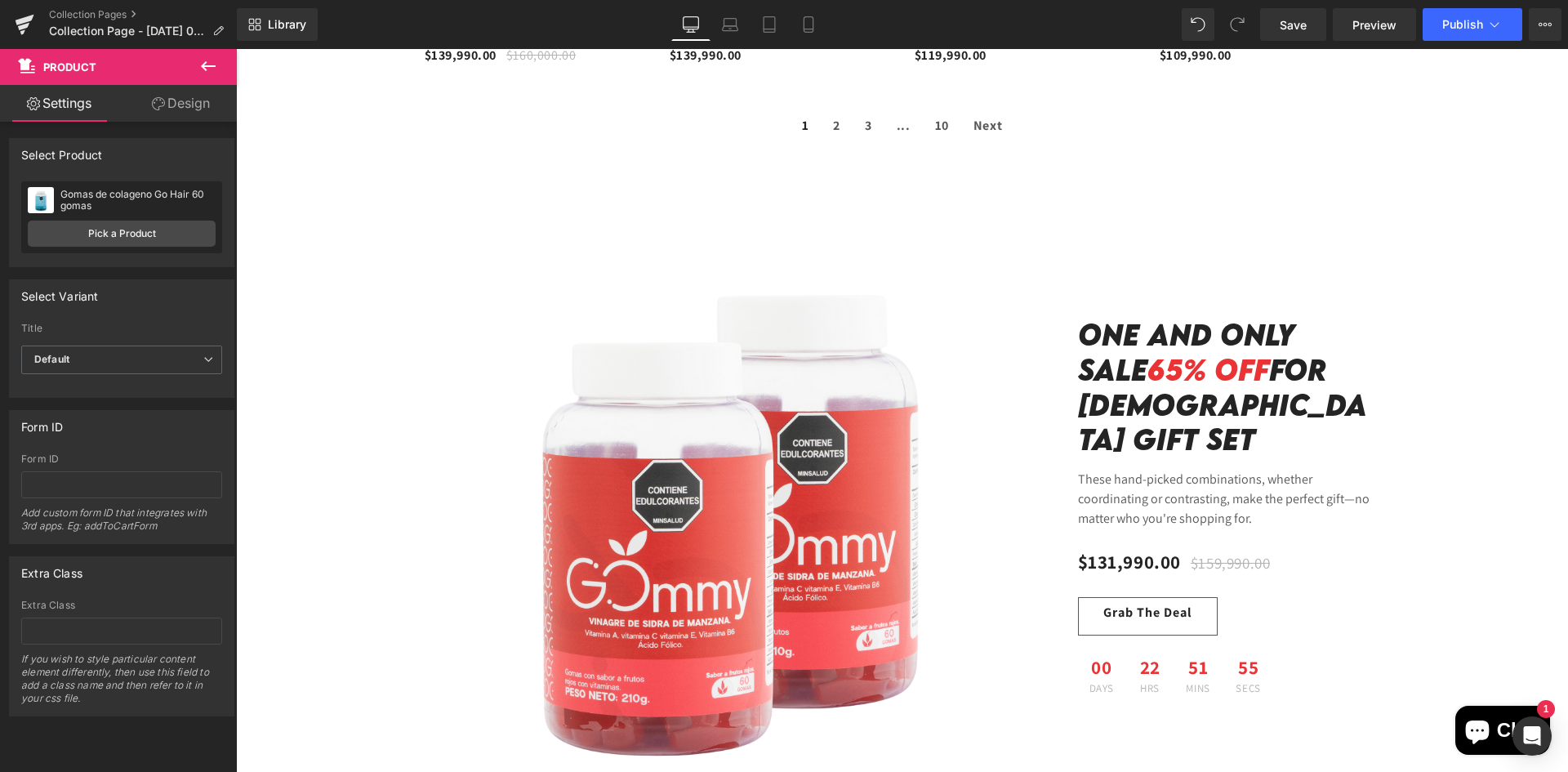
click at [1200, 486] on p "These hand-picked combinations, whether coordinating or contrasting, make the p…" at bounding box center [1225, 499] width 294 height 58
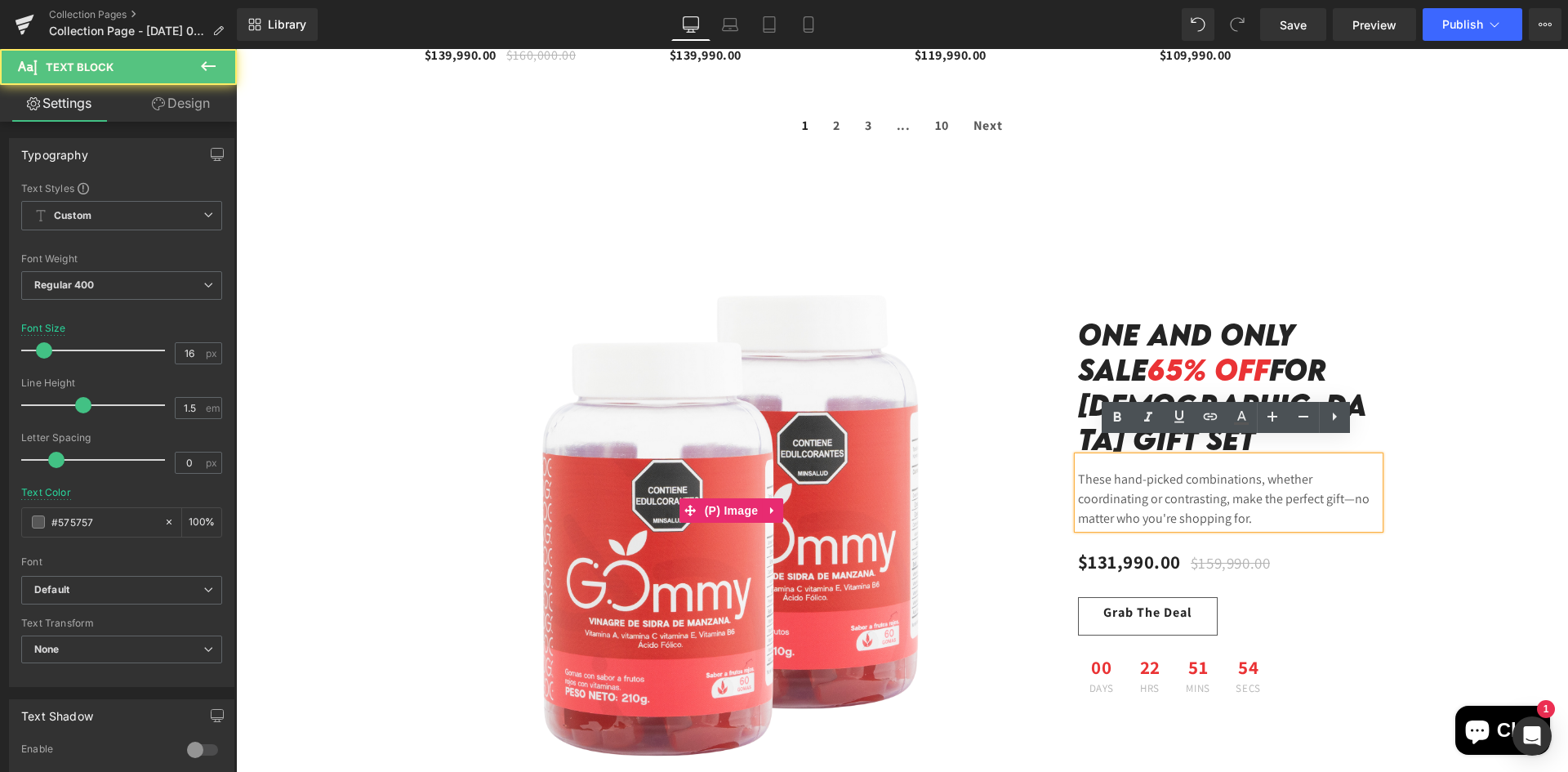
click at [724, 445] on img at bounding box center [732, 510] width 614 height 614
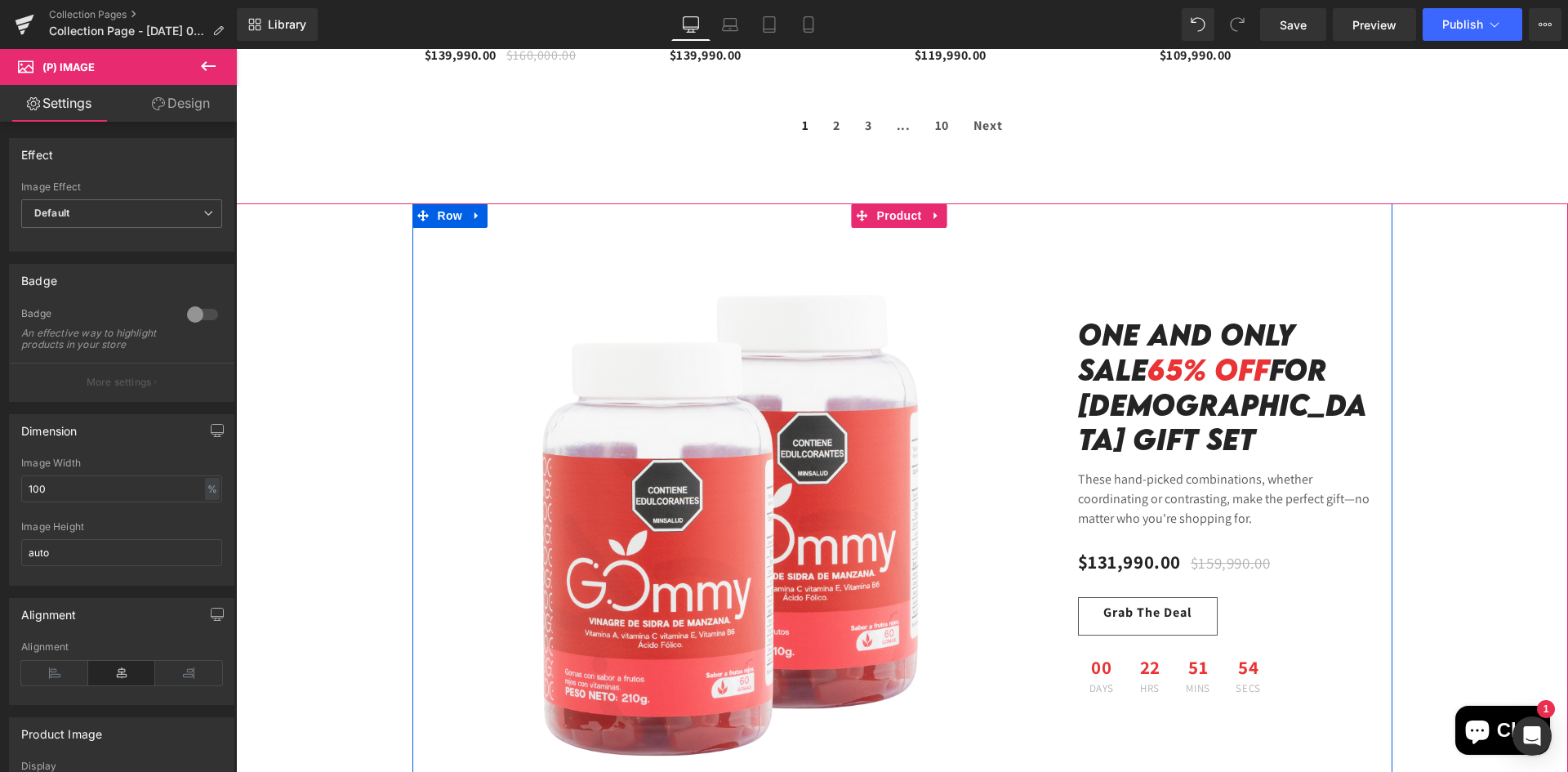
click at [1187, 331] on div "One and Only Sale 65% OFF for [DEMOGRAPHIC_DATA] Gift Set Heading Sale Off (P) …" at bounding box center [1229, 510] width 327 height 614
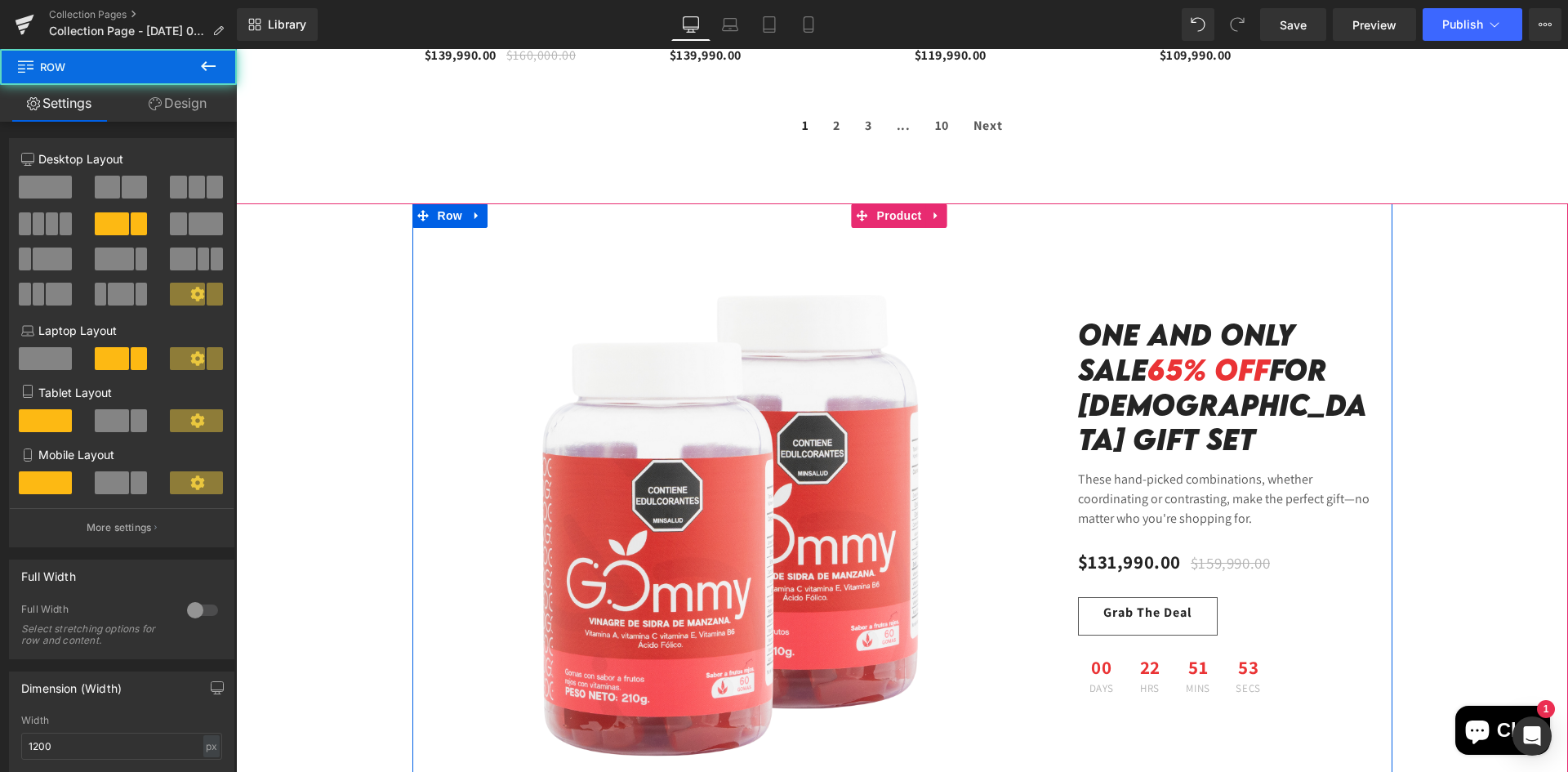
click at [1187, 374] on span "65% OFF" at bounding box center [1207, 368] width 122 height 36
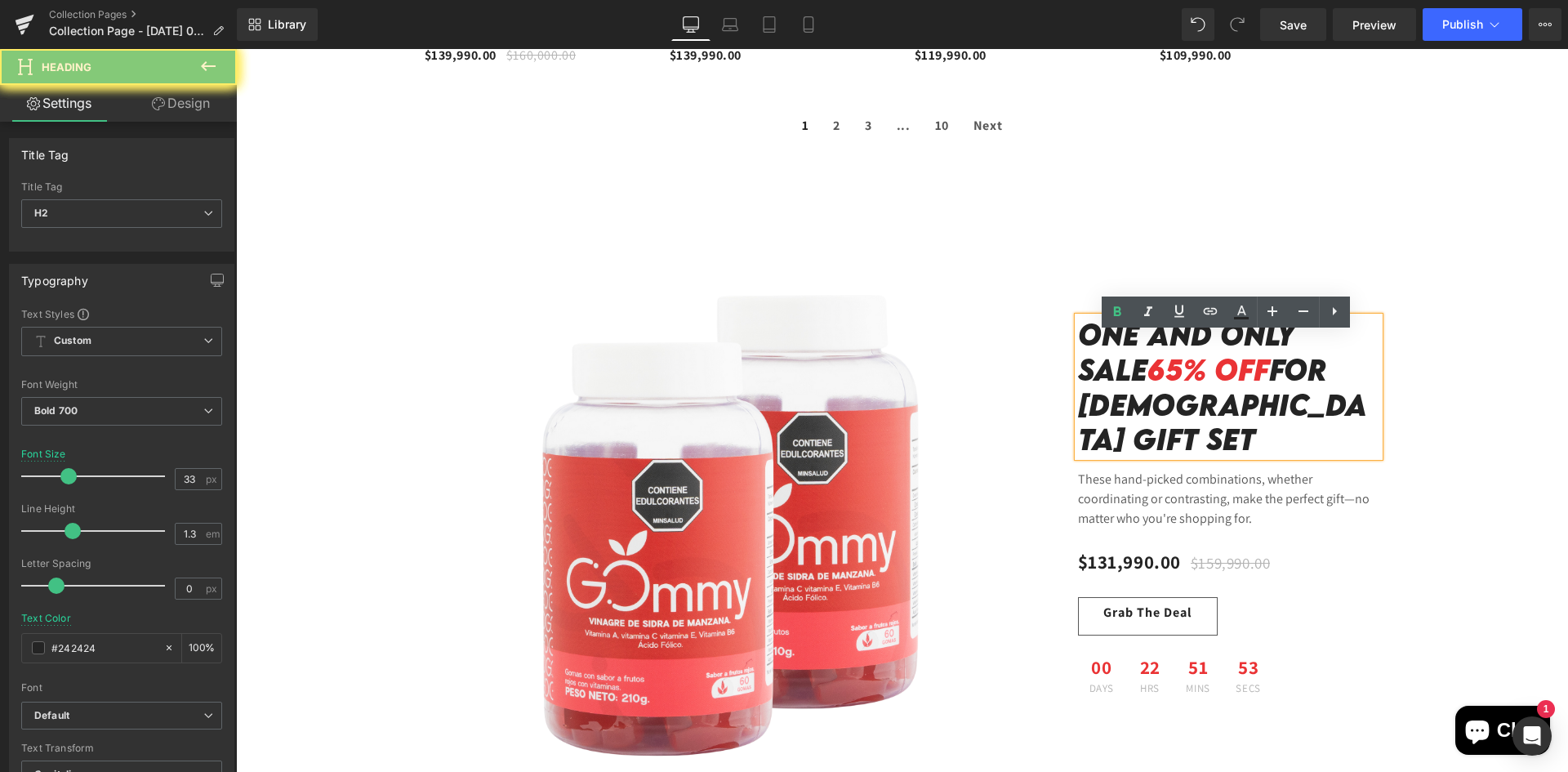
click at [1187, 374] on span "65% OFF" at bounding box center [1207, 368] width 122 height 36
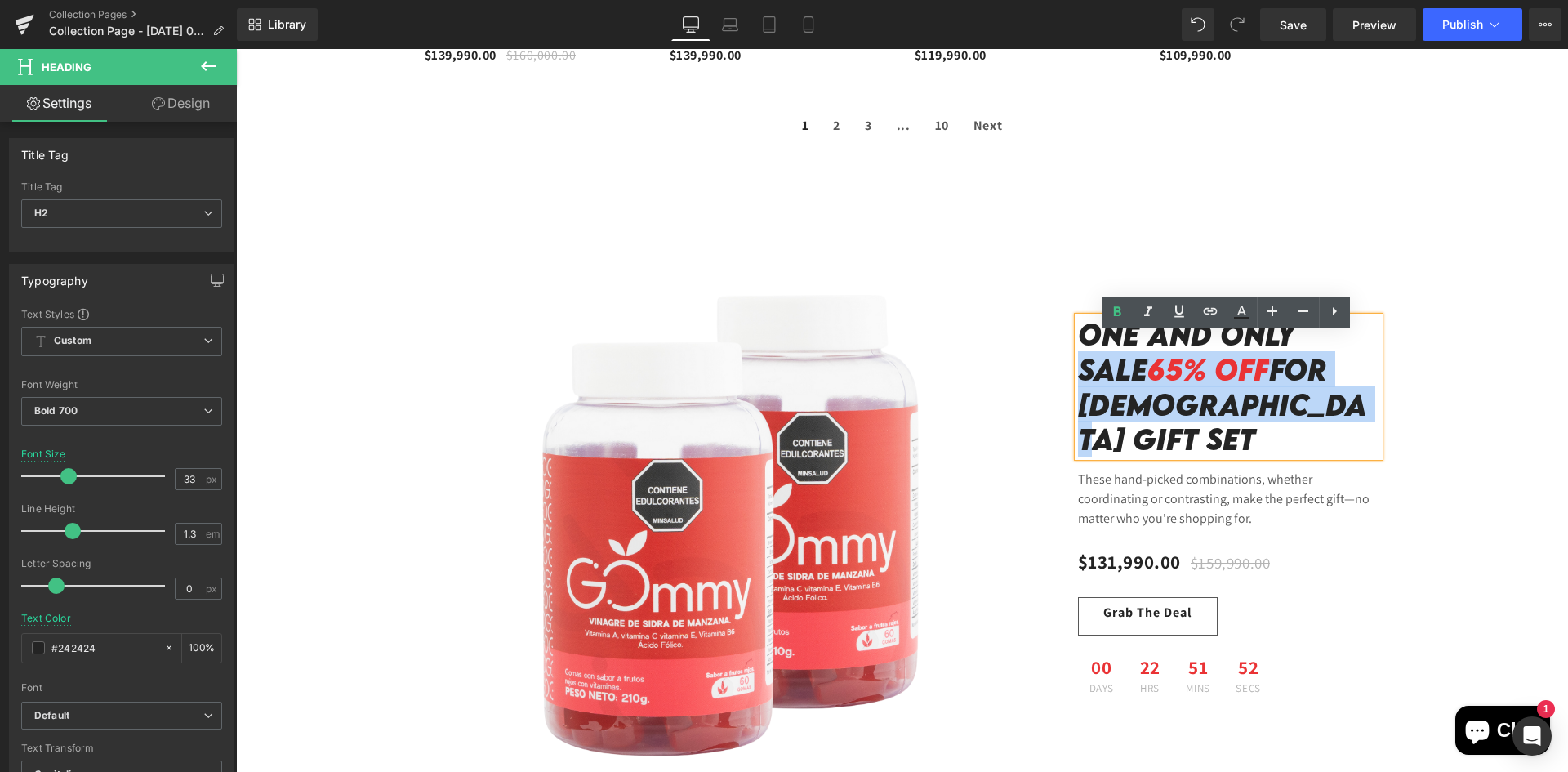
click at [1187, 374] on span "65% OFF" at bounding box center [1207, 368] width 122 height 36
drag, startPoint x: 1258, startPoint y: 391, endPoint x: 1197, endPoint y: 401, distance: 61.8
click at [1258, 387] on span "65% OFF" at bounding box center [1207, 368] width 122 height 36
click at [893, 452] on img at bounding box center [732, 510] width 614 height 614
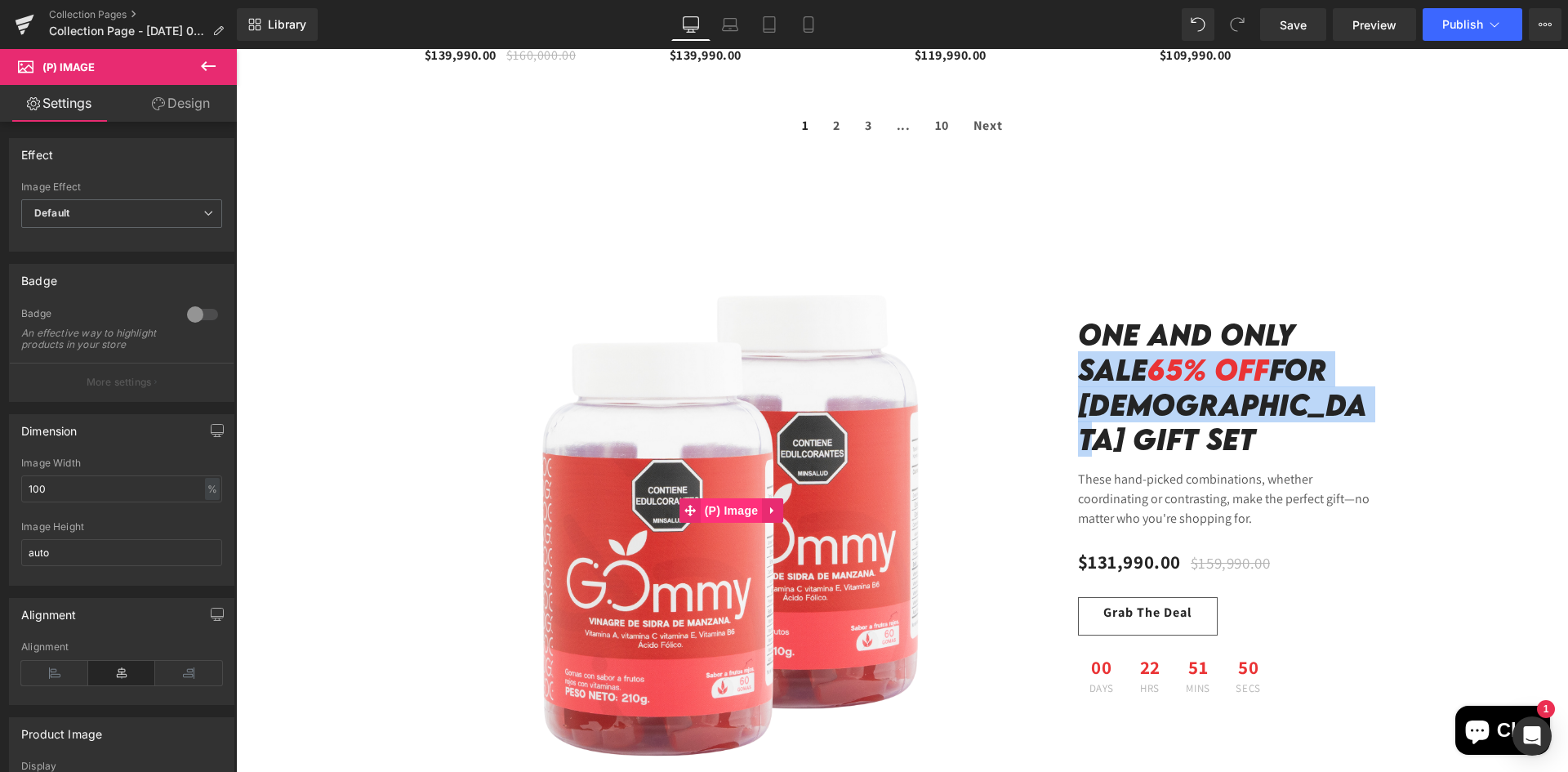
click at [728, 501] on span "(P) Image" at bounding box center [732, 509] width 62 height 24
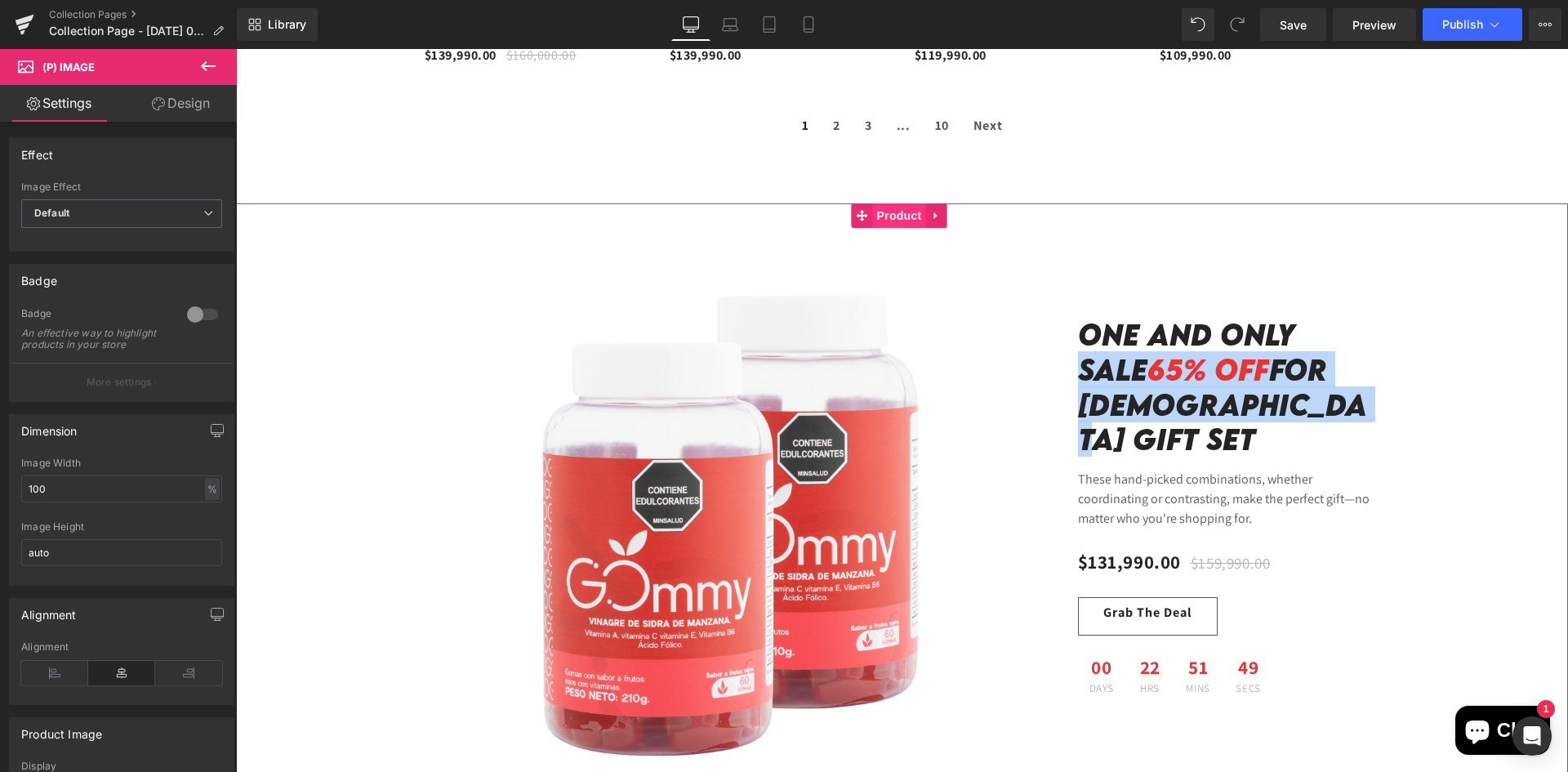
click at [886, 217] on span "Product" at bounding box center [899, 215] width 53 height 24
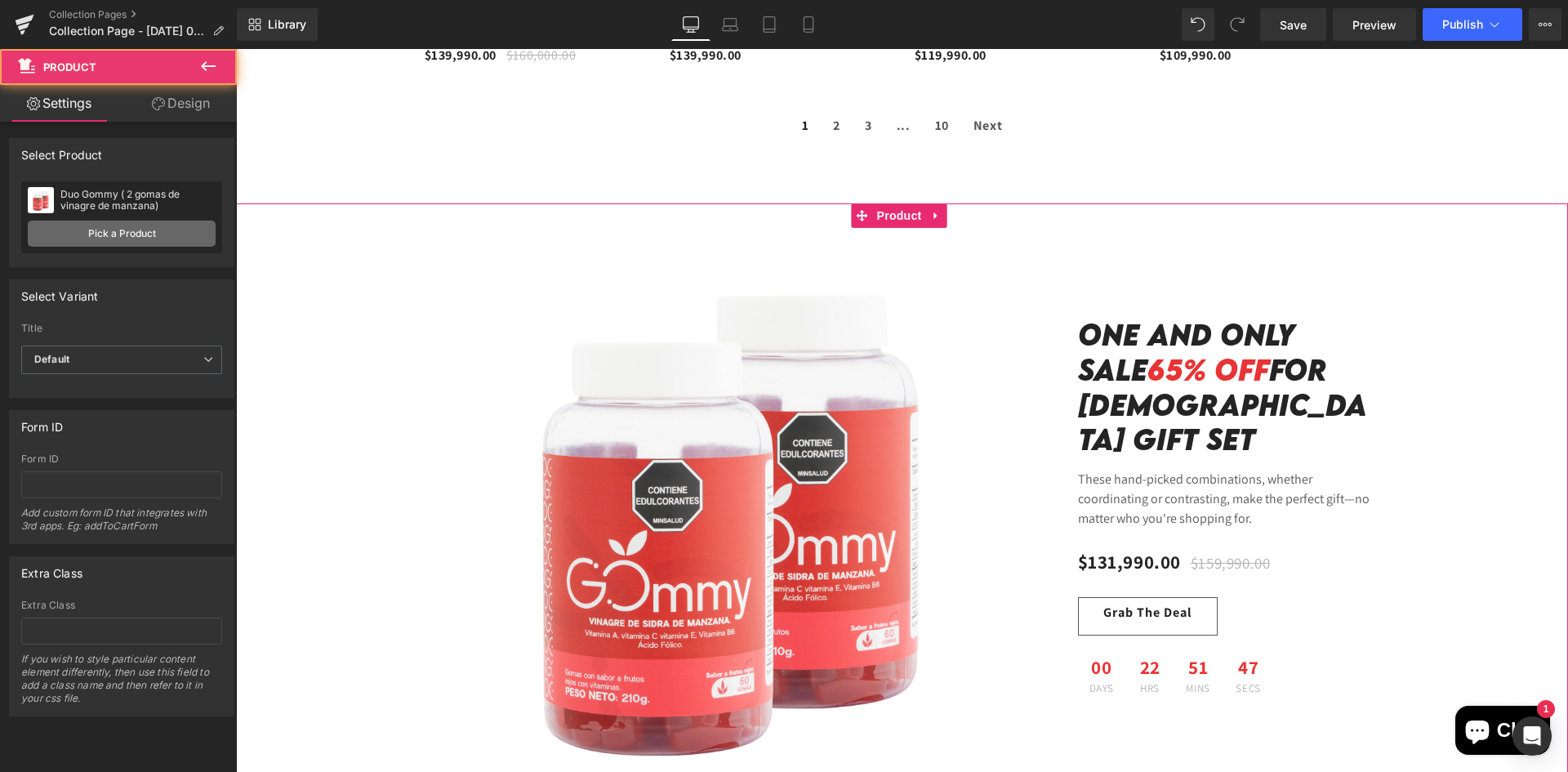
click at [169, 223] on link "Pick a Product" at bounding box center [122, 233] width 188 height 26
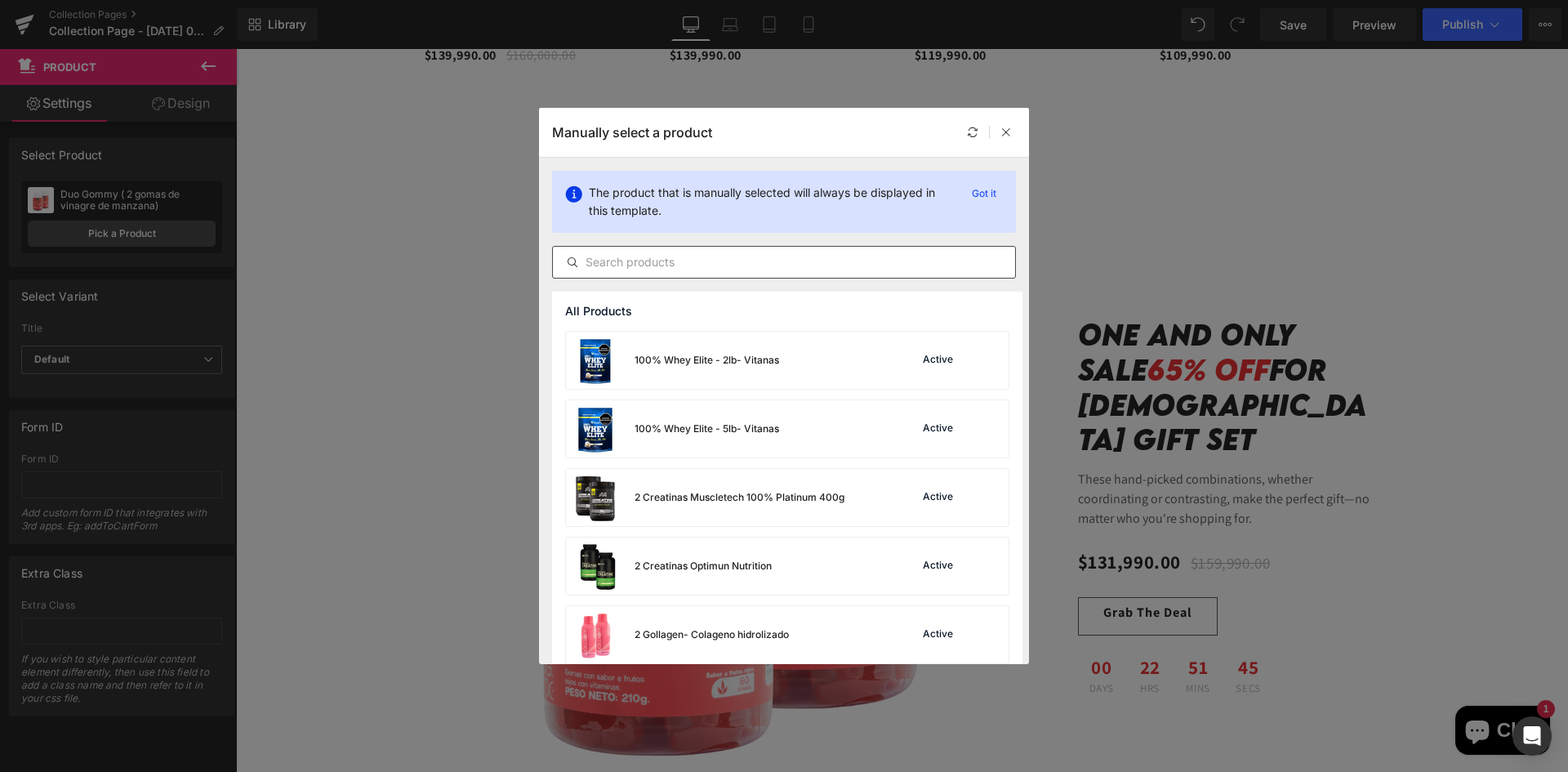
click at [744, 274] on div at bounding box center [784, 263] width 464 height 33
click at [741, 268] on input "text" at bounding box center [784, 263] width 462 height 19
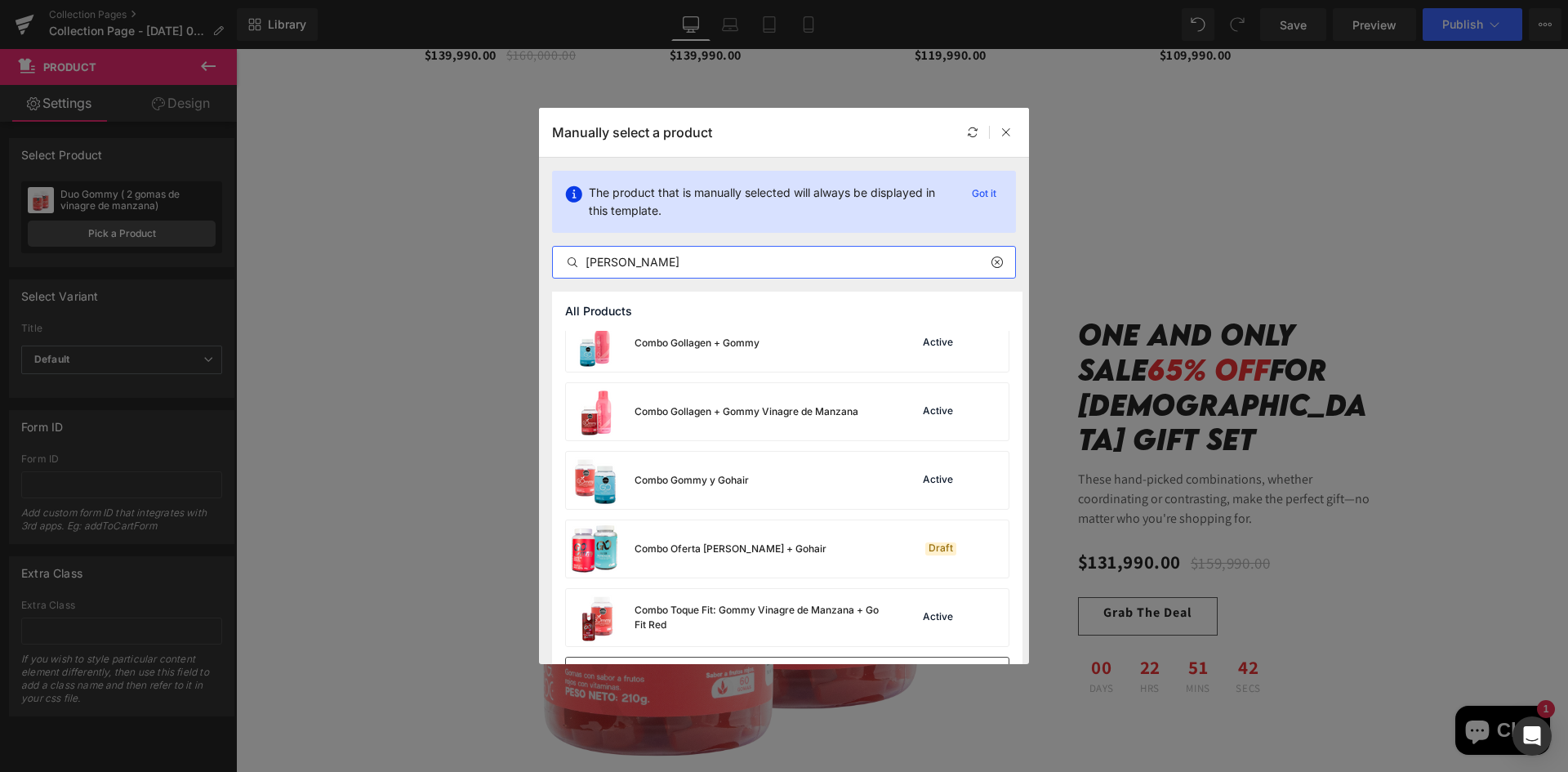
scroll to position [245, 0]
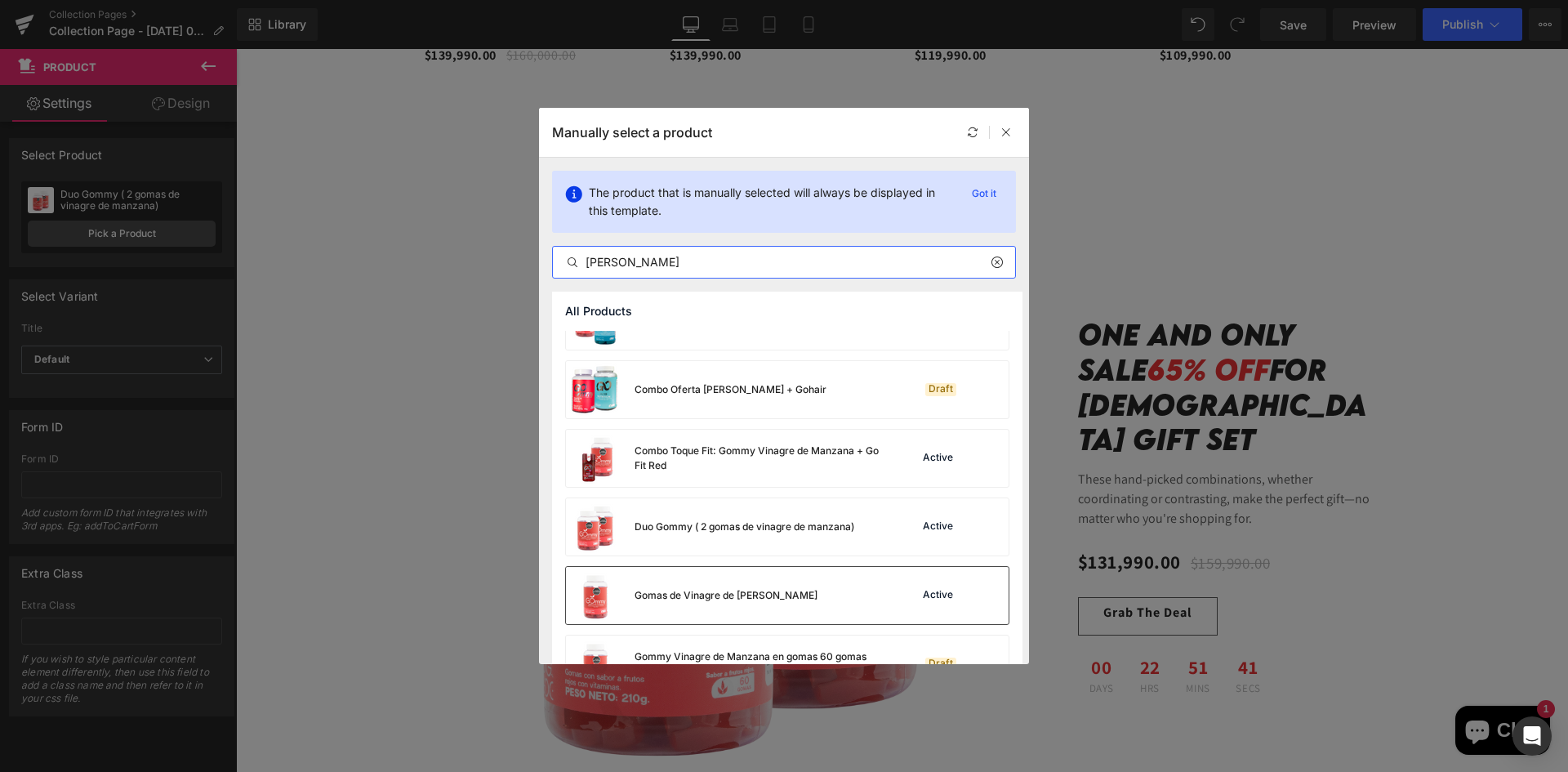
type input "[PERSON_NAME]"
click at [698, 589] on div "Gomas de Vinagre de [PERSON_NAME]" at bounding box center [726, 595] width 183 height 15
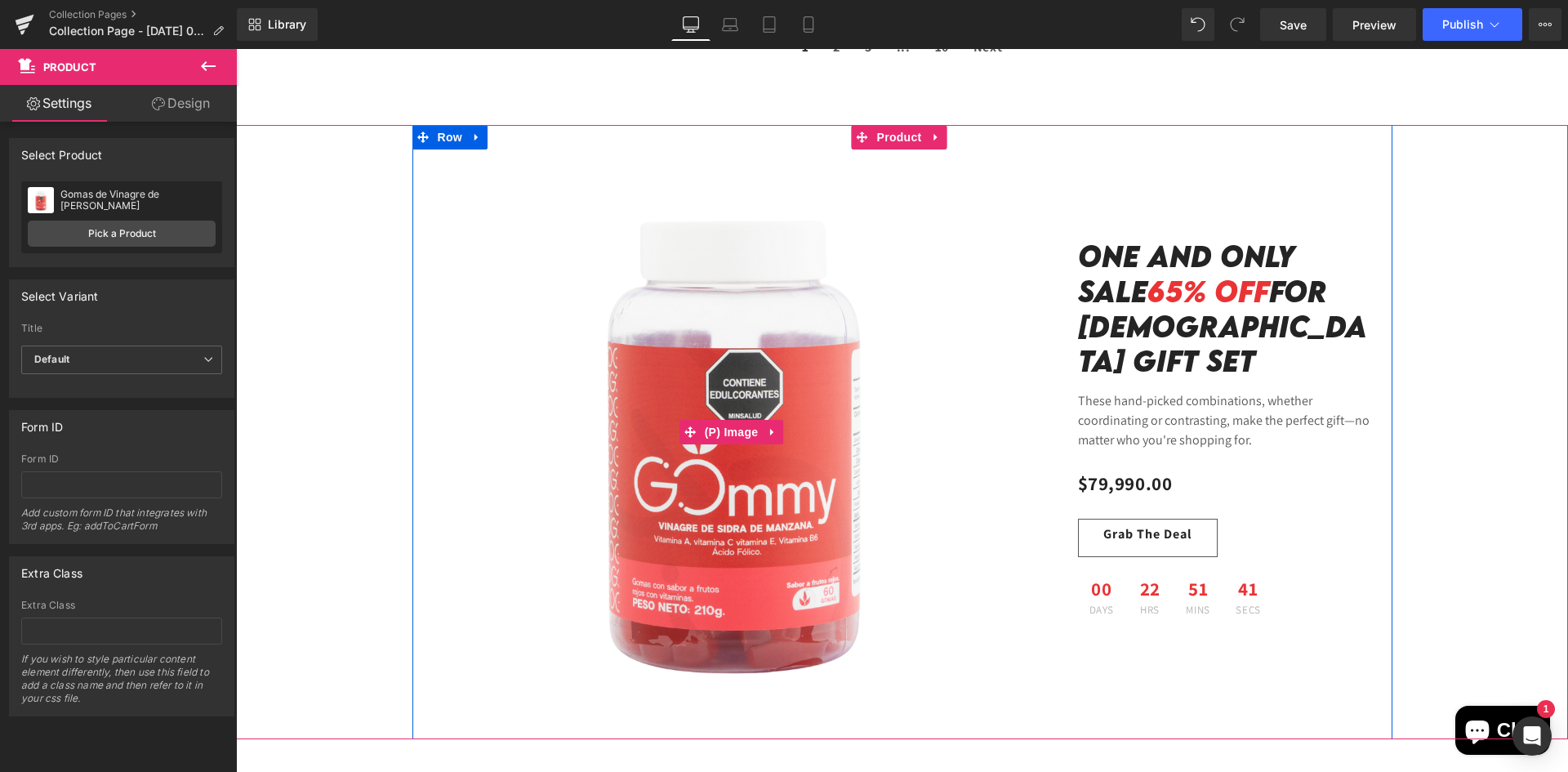
scroll to position [1552, 0]
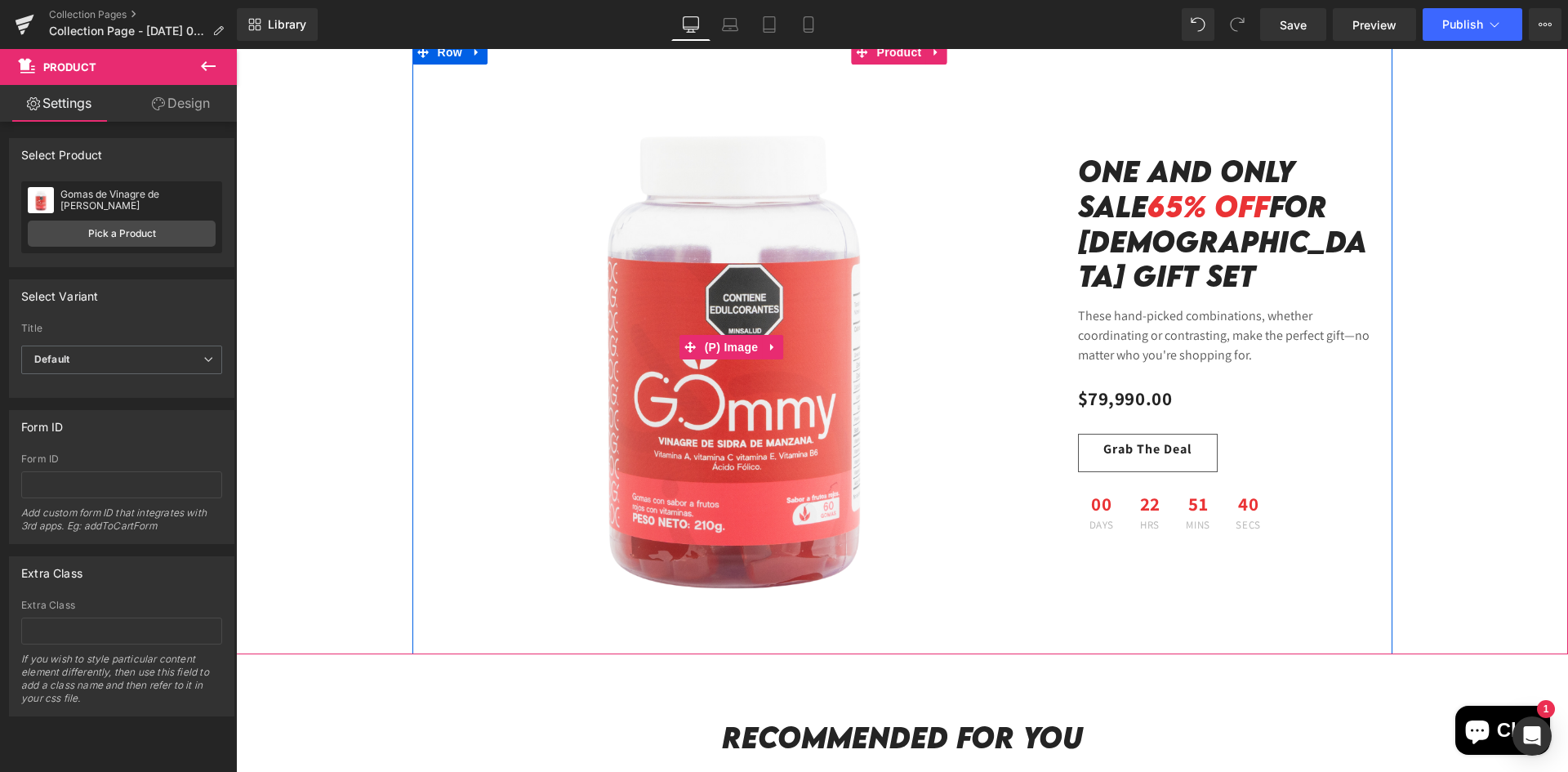
click at [727, 369] on img at bounding box center [732, 347] width 614 height 614
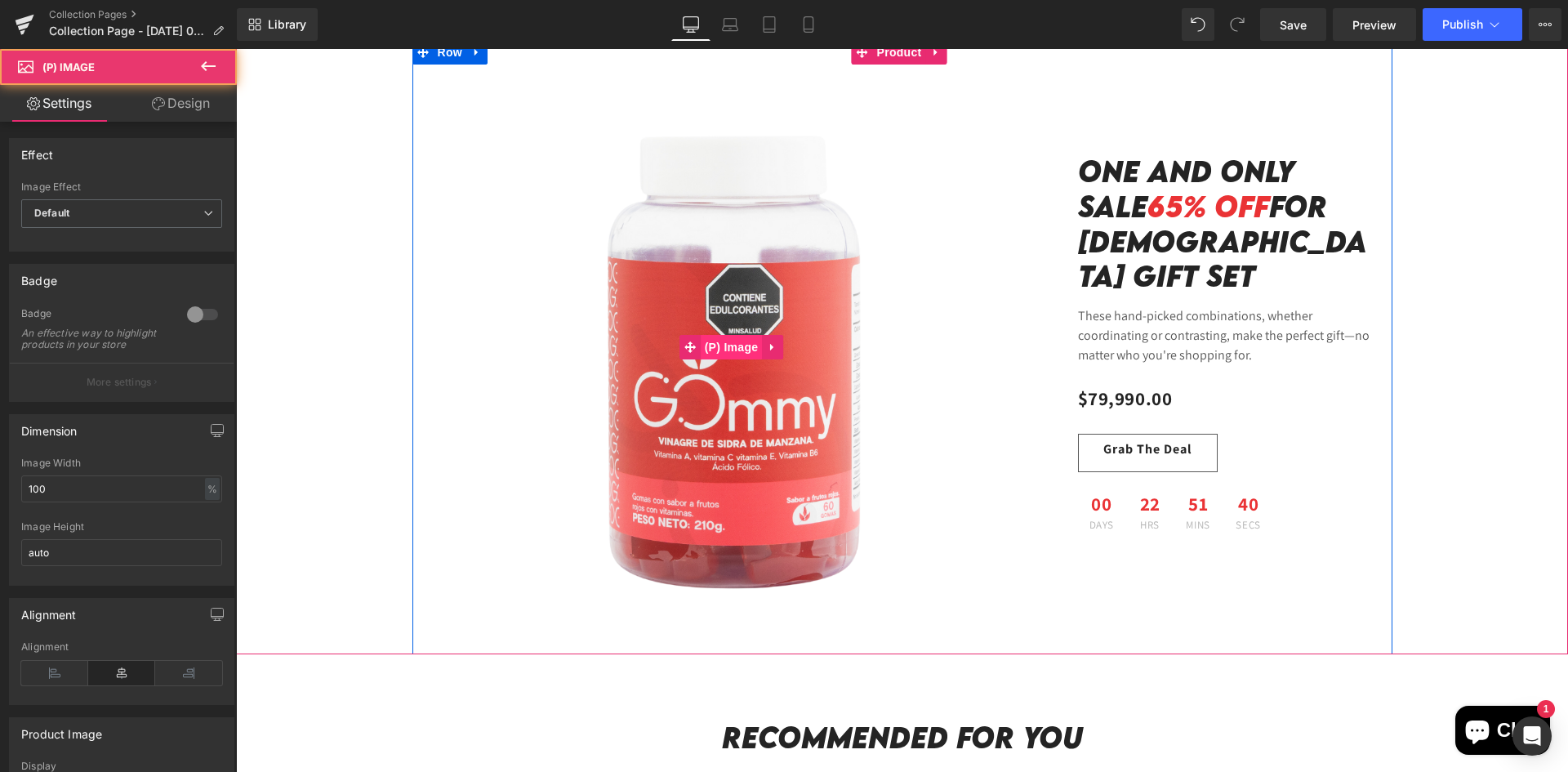
click at [724, 348] on span "(P) Image" at bounding box center [732, 346] width 62 height 24
click at [723, 345] on span "(P) Image" at bounding box center [732, 346] width 62 height 24
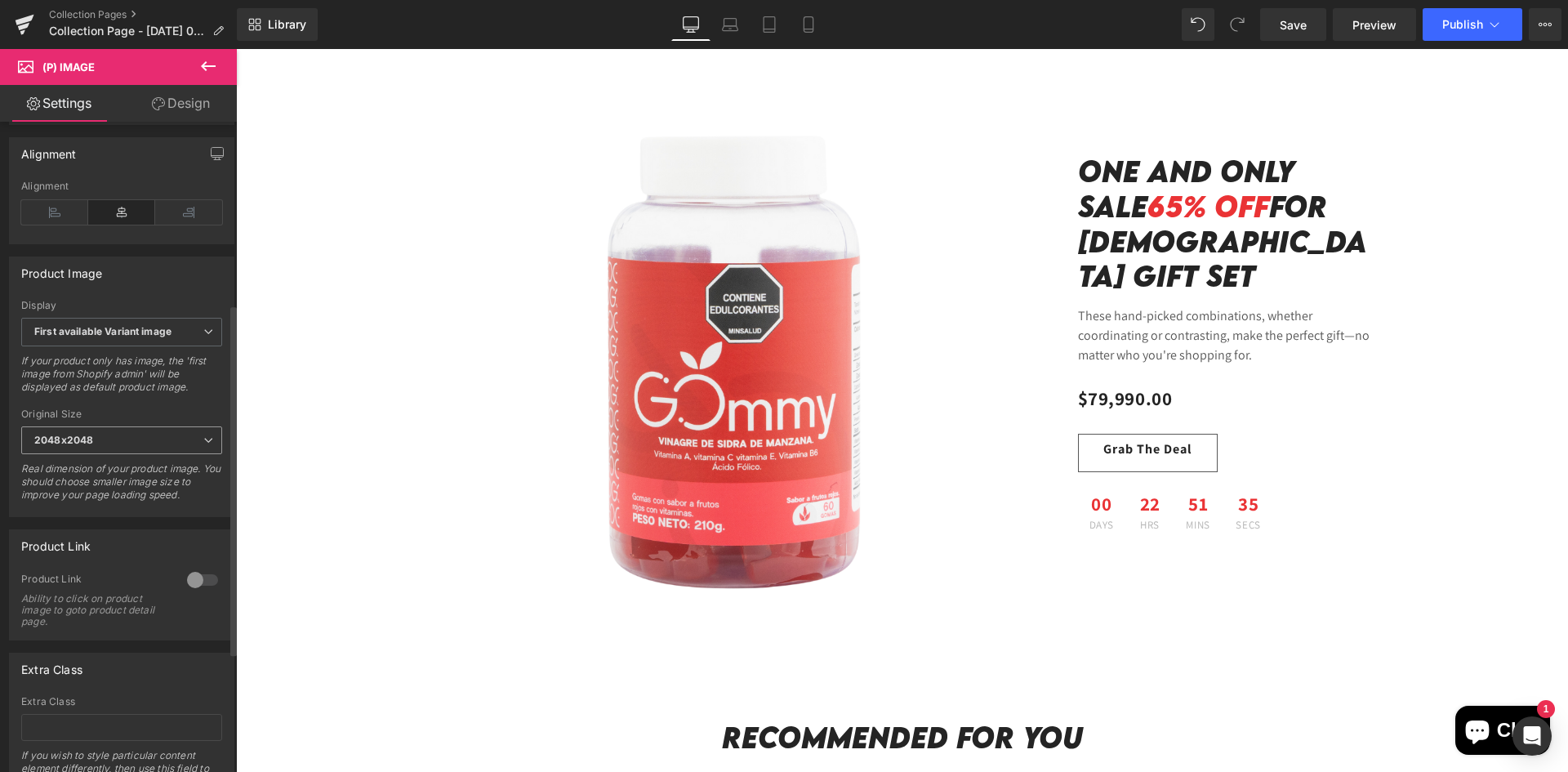
scroll to position [314, 0]
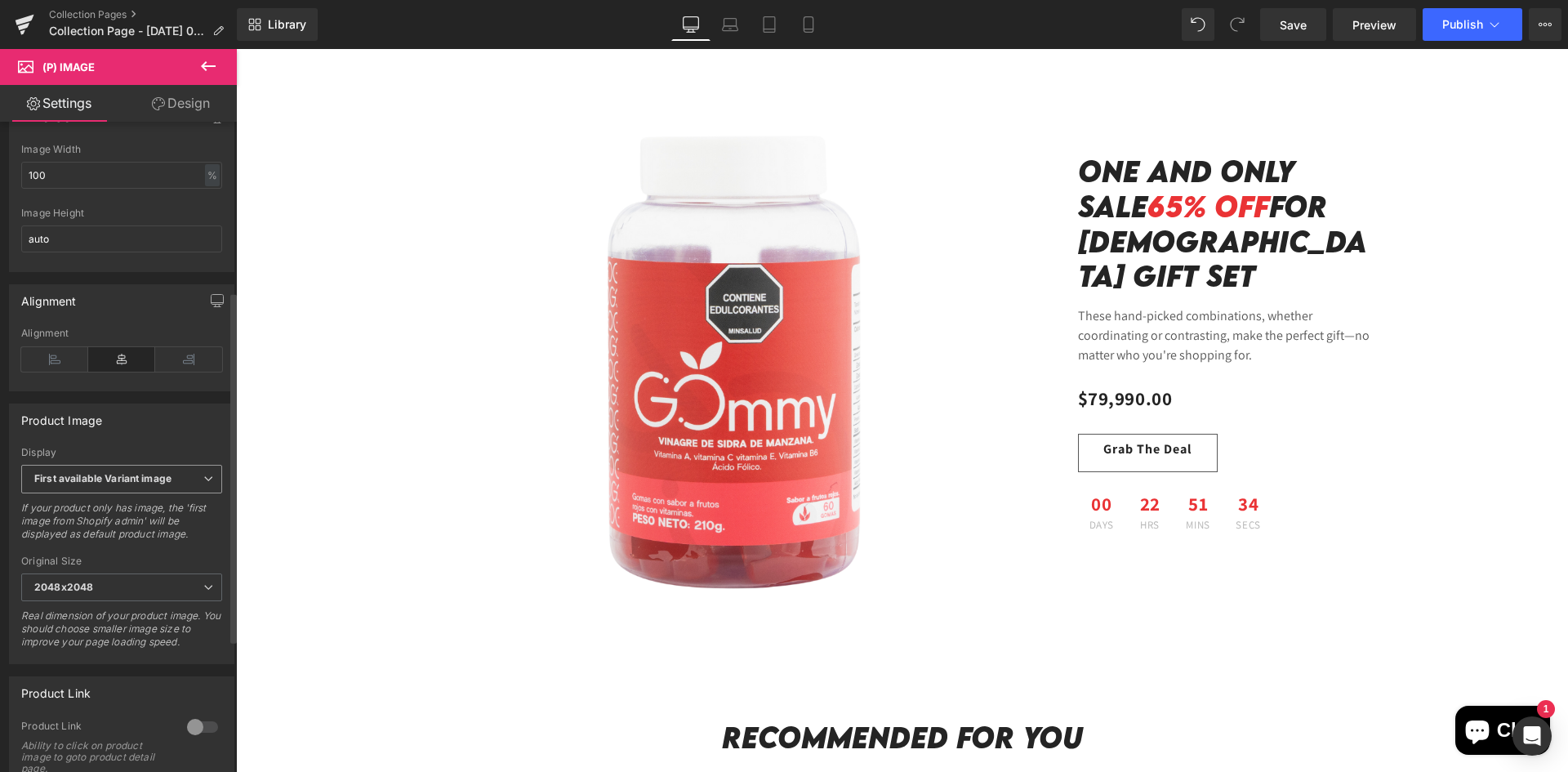
click at [174, 493] on span "First available Variant image" at bounding box center [122, 478] width 201 height 28
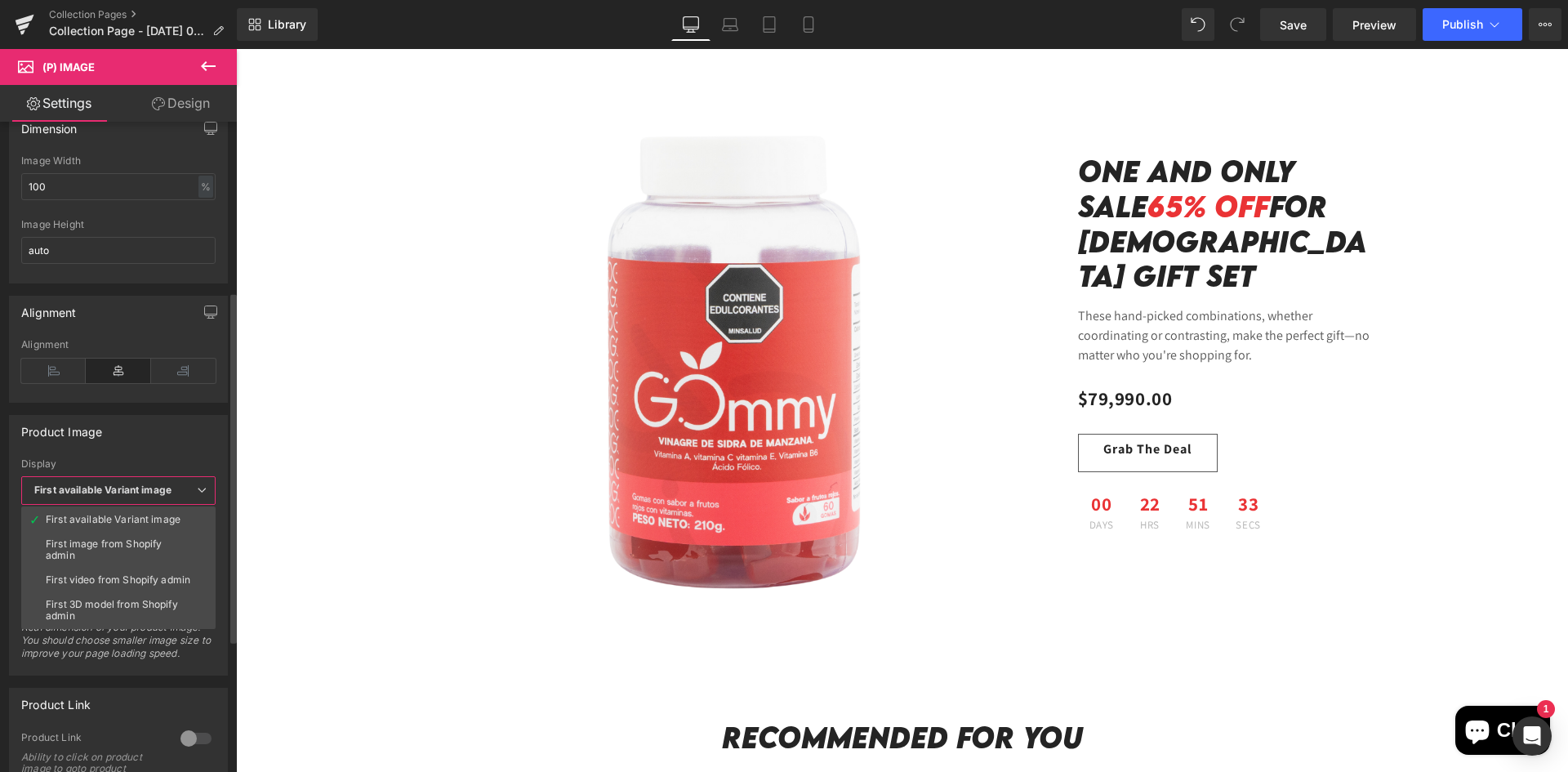
click at [171, 489] on b "First available Variant image" at bounding box center [102, 489] width 137 height 13
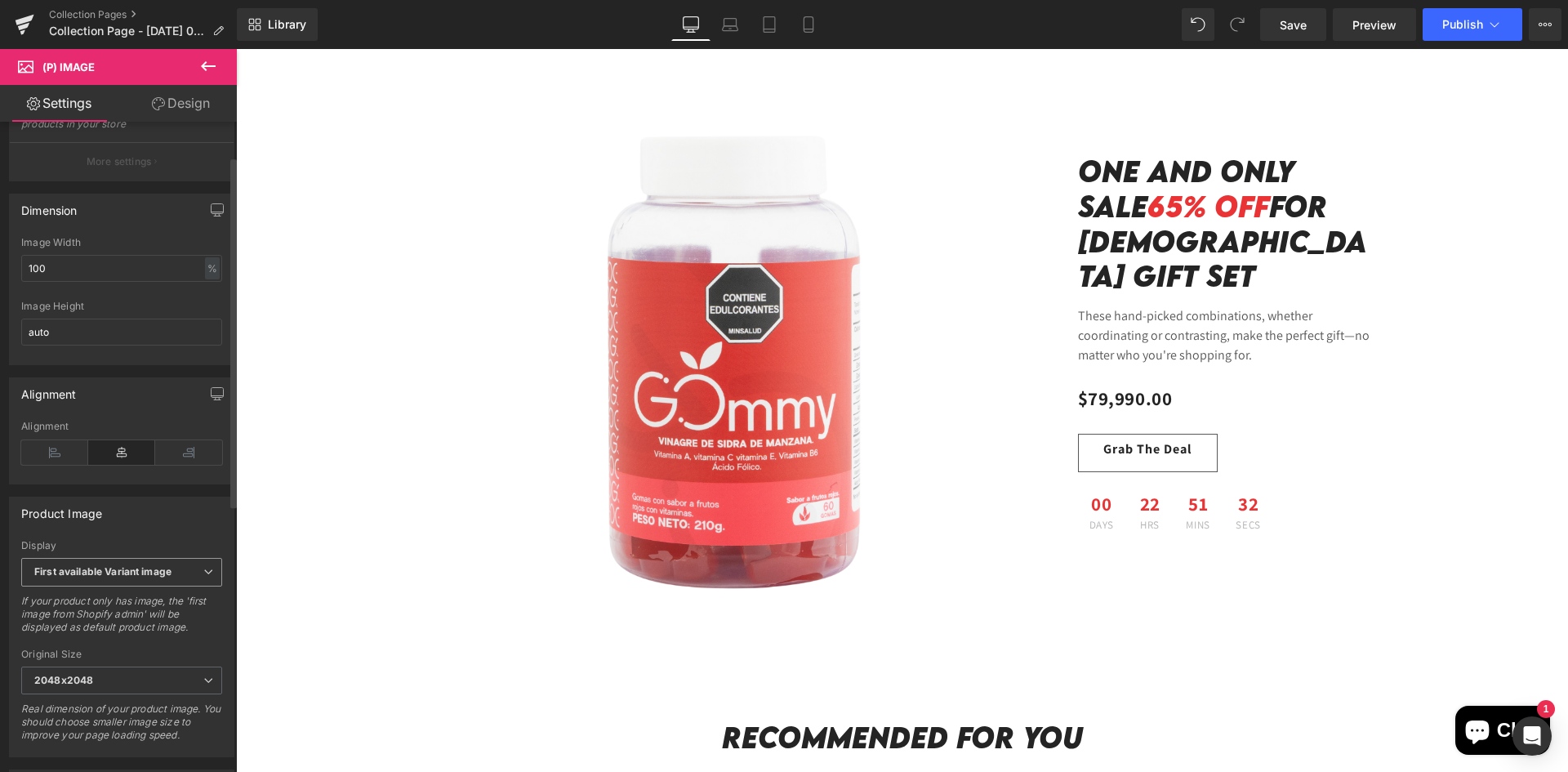
scroll to position [0, 0]
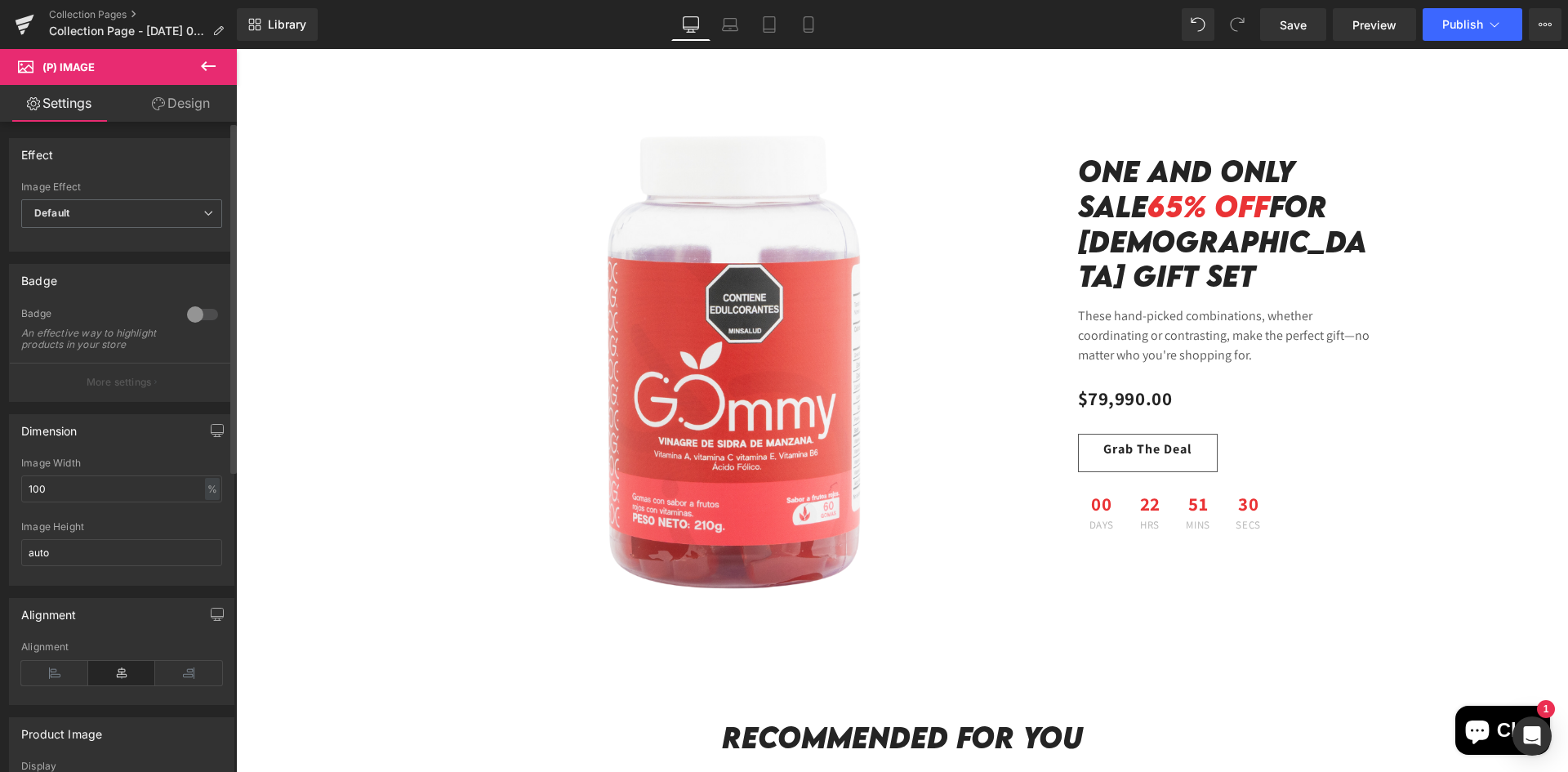
click at [196, 319] on div at bounding box center [202, 314] width 39 height 26
click at [154, 401] on button "More settings" at bounding box center [122, 381] width 224 height 38
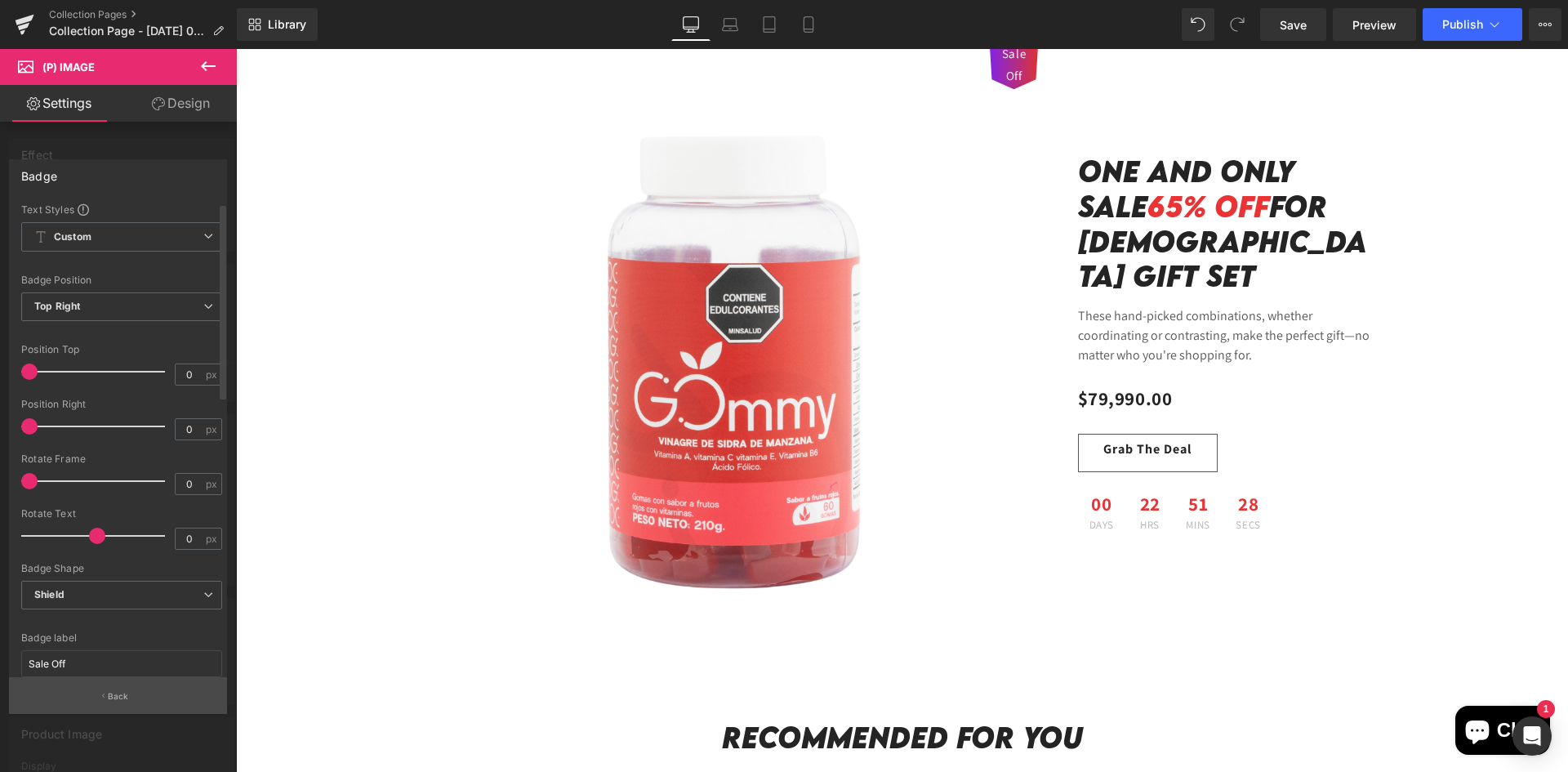
click at [85, 693] on button "Back" at bounding box center [118, 695] width 218 height 37
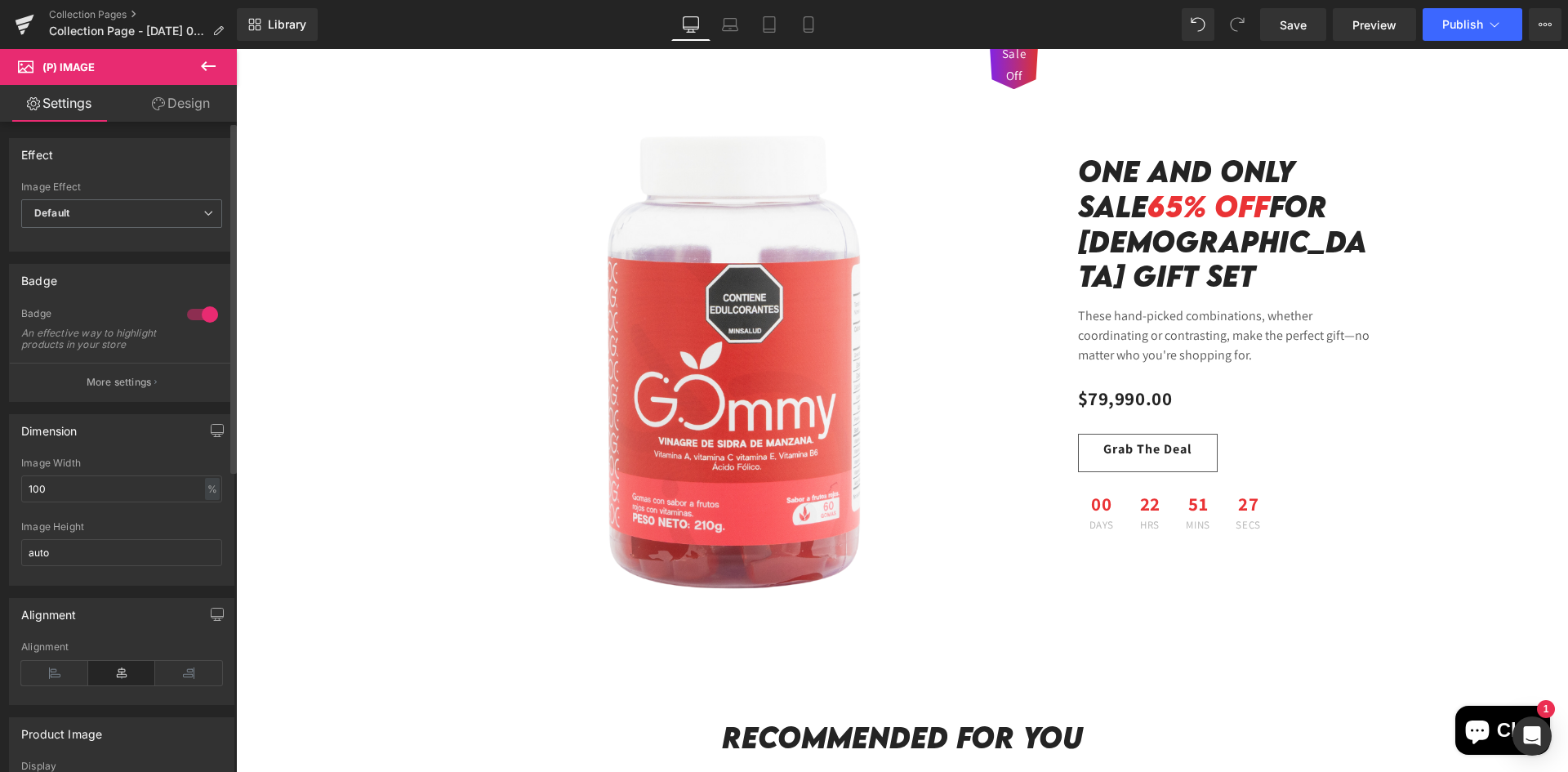
click at [196, 312] on div at bounding box center [202, 314] width 39 height 26
click at [127, 212] on span "Default" at bounding box center [122, 213] width 201 height 28
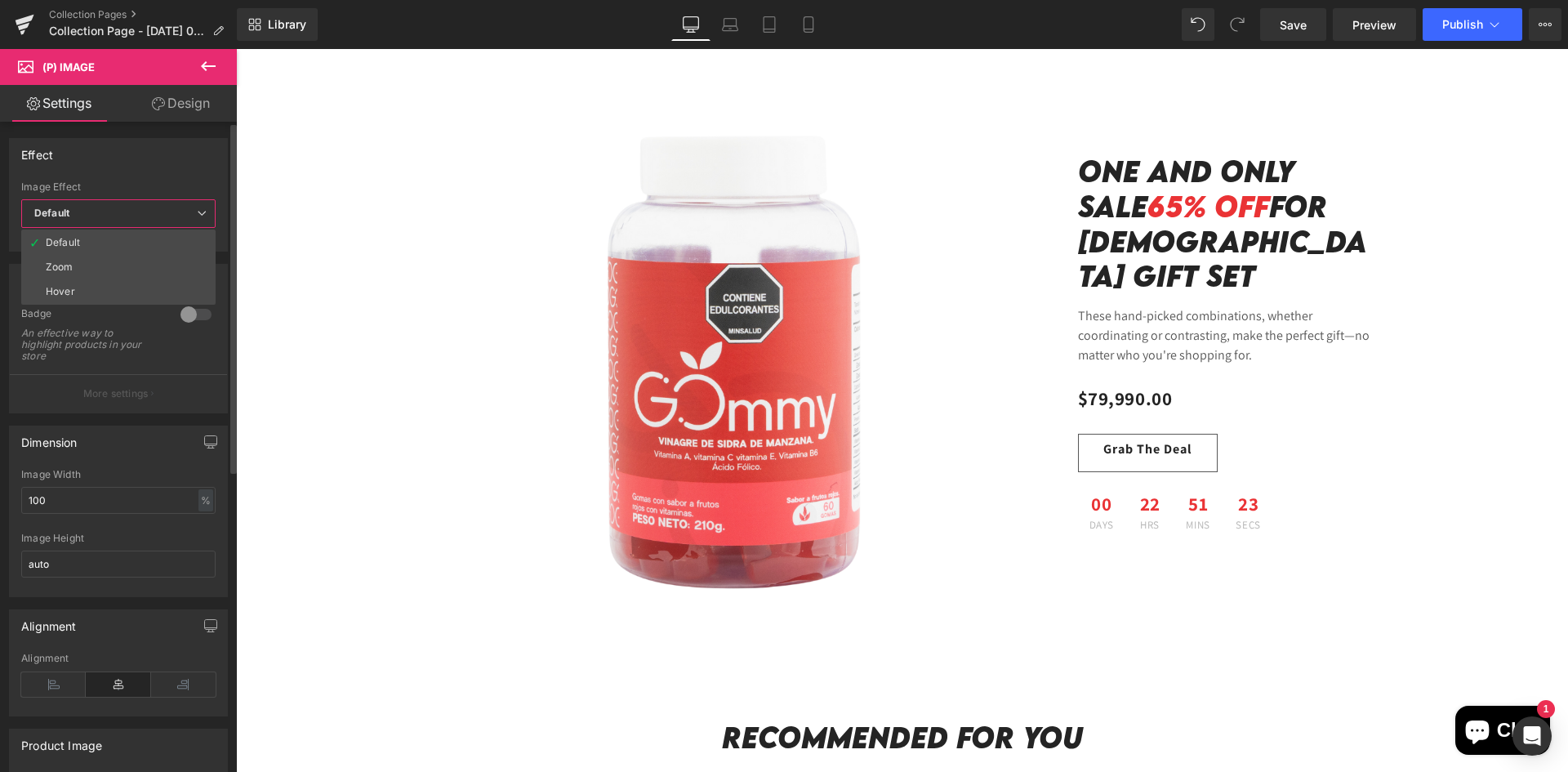
click at [127, 212] on span "Default" at bounding box center [119, 213] width 194 height 28
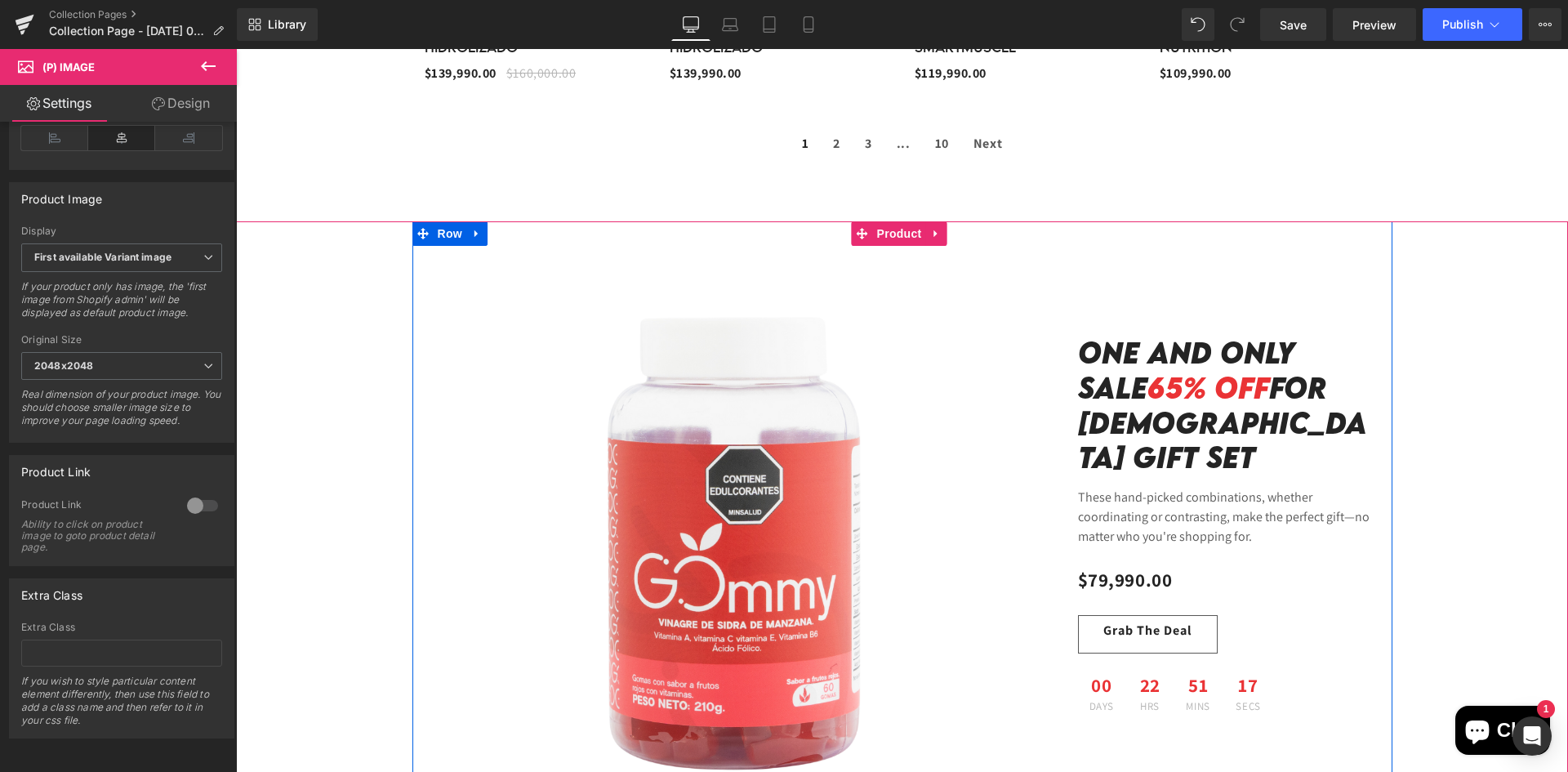
scroll to position [1470, 0]
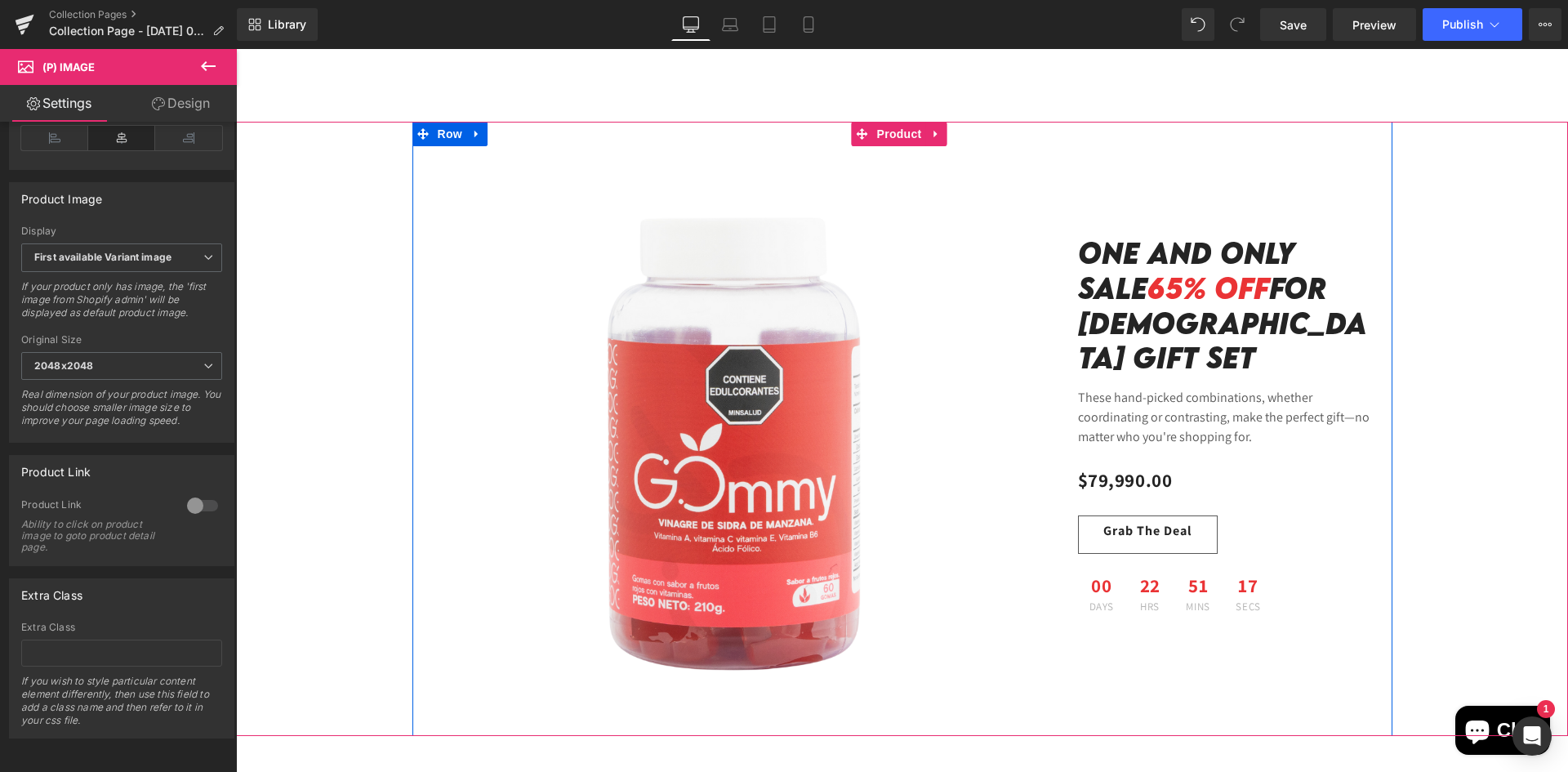
click at [1138, 319] on h2 "Sale 65% OFF for [DEMOGRAPHIC_DATA] Gift Set" at bounding box center [1229, 323] width 302 height 105
click at [1139, 319] on h2 "Sale 65% OFF for [DEMOGRAPHIC_DATA] Gift Set" at bounding box center [1229, 323] width 302 height 105
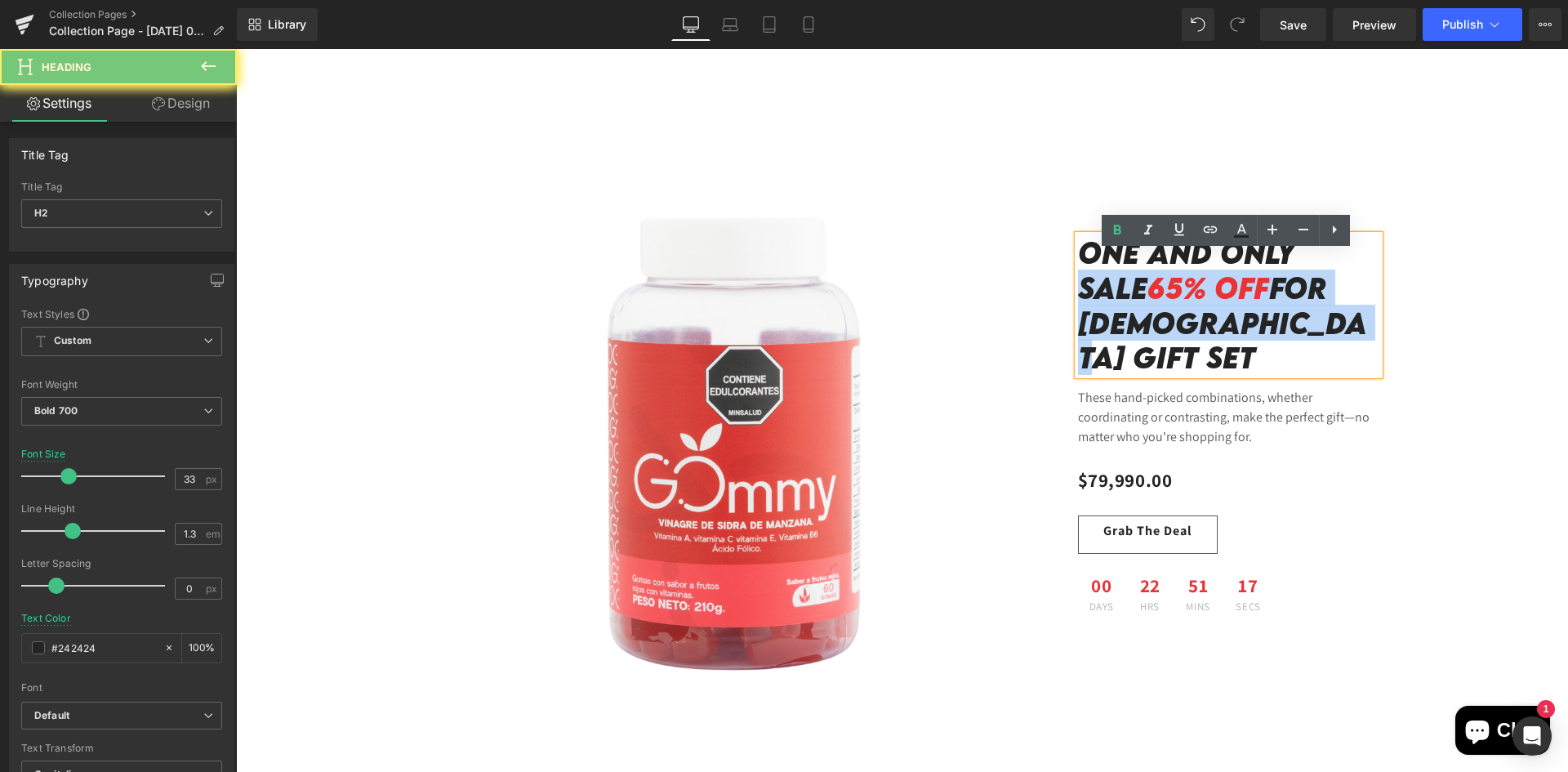
click at [1139, 319] on h2 "Sale 65% OFF for [DEMOGRAPHIC_DATA] Gift Set" at bounding box center [1229, 323] width 302 height 105
click at [1140, 319] on h2 "Sale 65% OFF for [DEMOGRAPHIC_DATA] Gift Set" at bounding box center [1229, 323] width 302 height 105
click at [1338, 347] on h2 "Sale 65% OFF for [DEMOGRAPHIC_DATA] Gift Set" at bounding box center [1229, 323] width 302 height 105
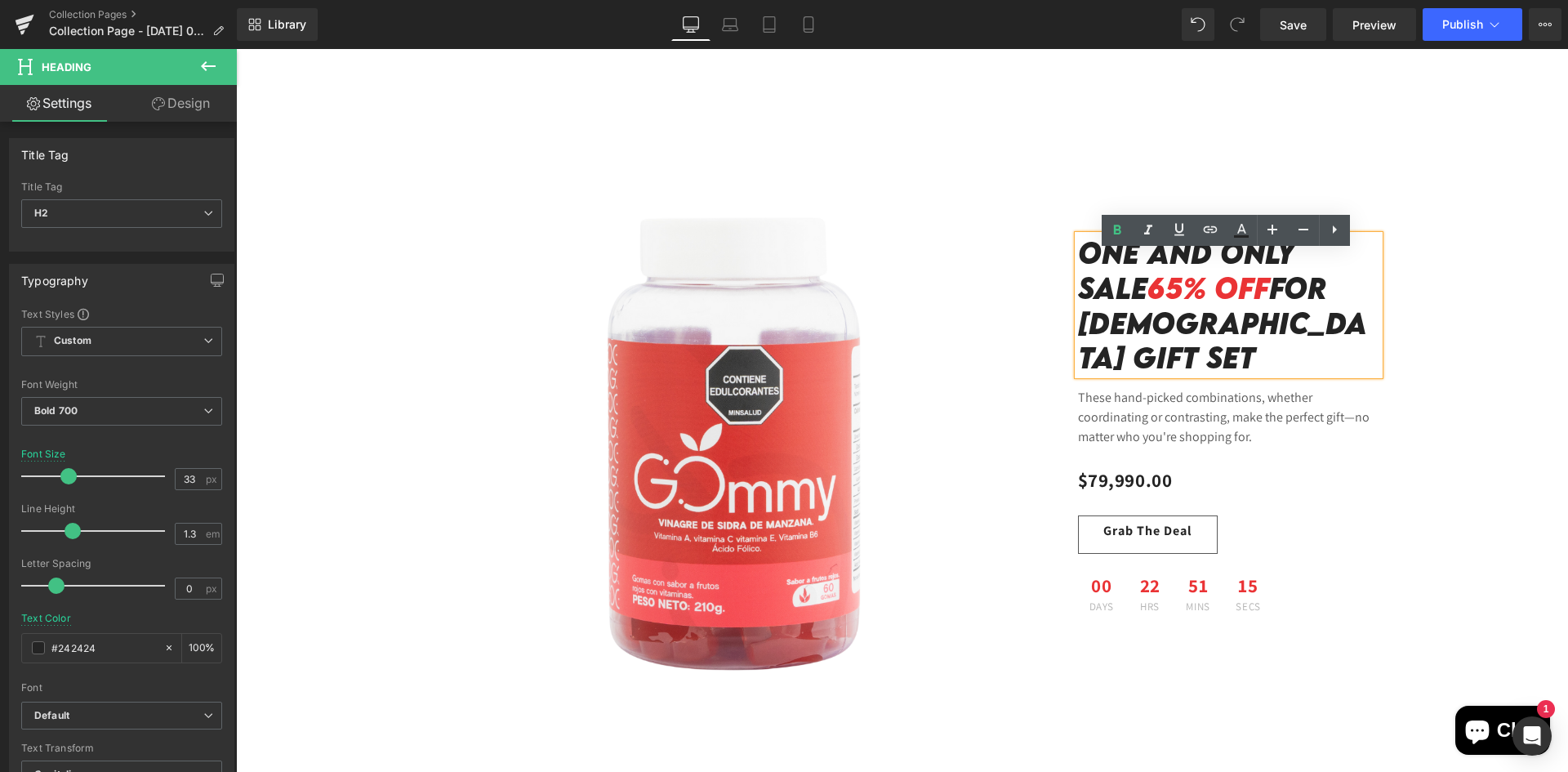
click at [1352, 350] on h2 "Sale 65% OFF for [DEMOGRAPHIC_DATA] Gift Set" at bounding box center [1229, 323] width 302 height 105
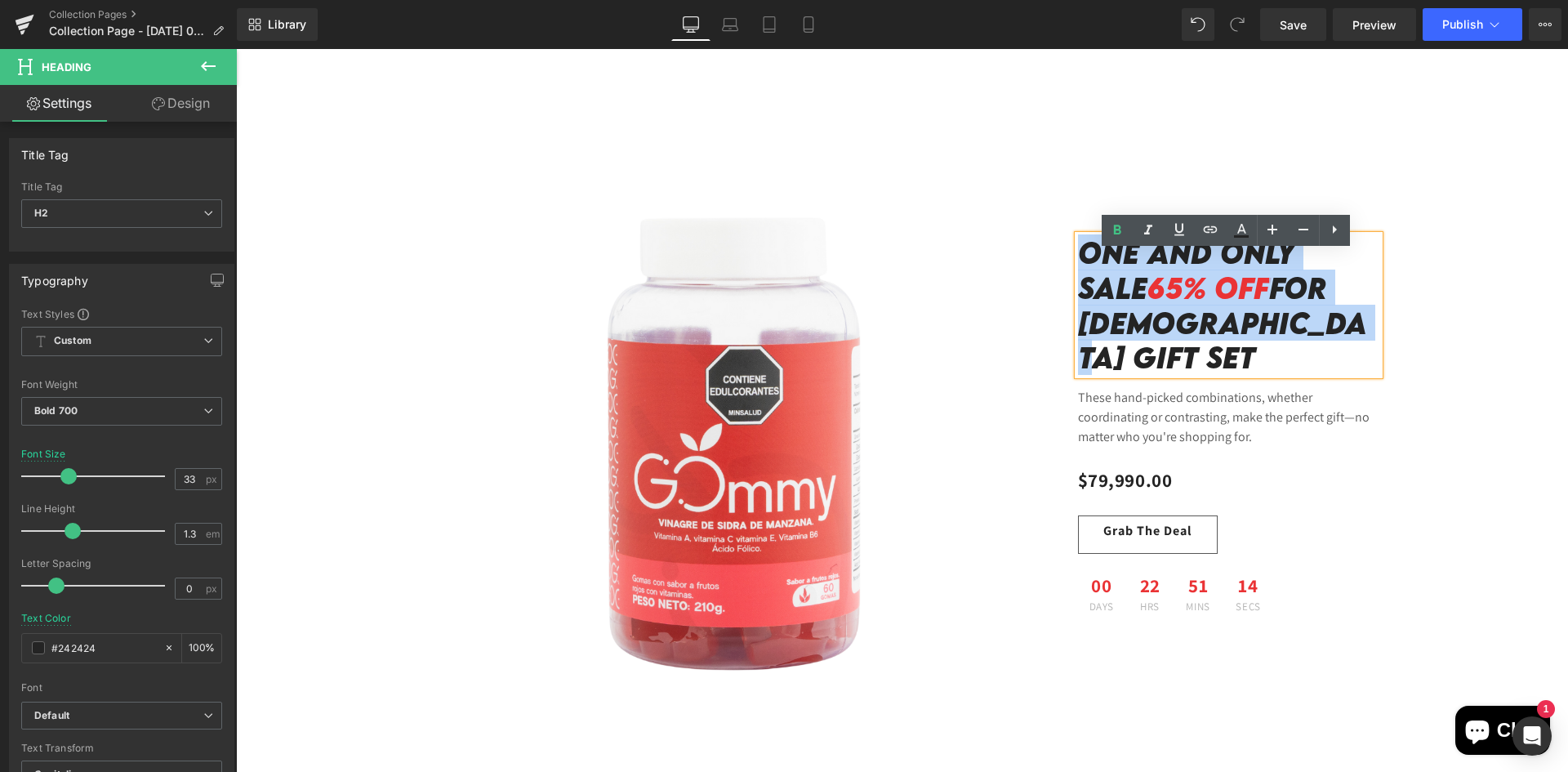
drag, startPoint x: 1351, startPoint y: 350, endPoint x: 1048, endPoint y: 265, distance: 314.7
click at [1048, 265] on div "Sale Off (P) Image One and Only Sale 65% OFF for [DEMOGRAPHIC_DATA] Gift Set He…" at bounding box center [902, 429] width 980 height 614
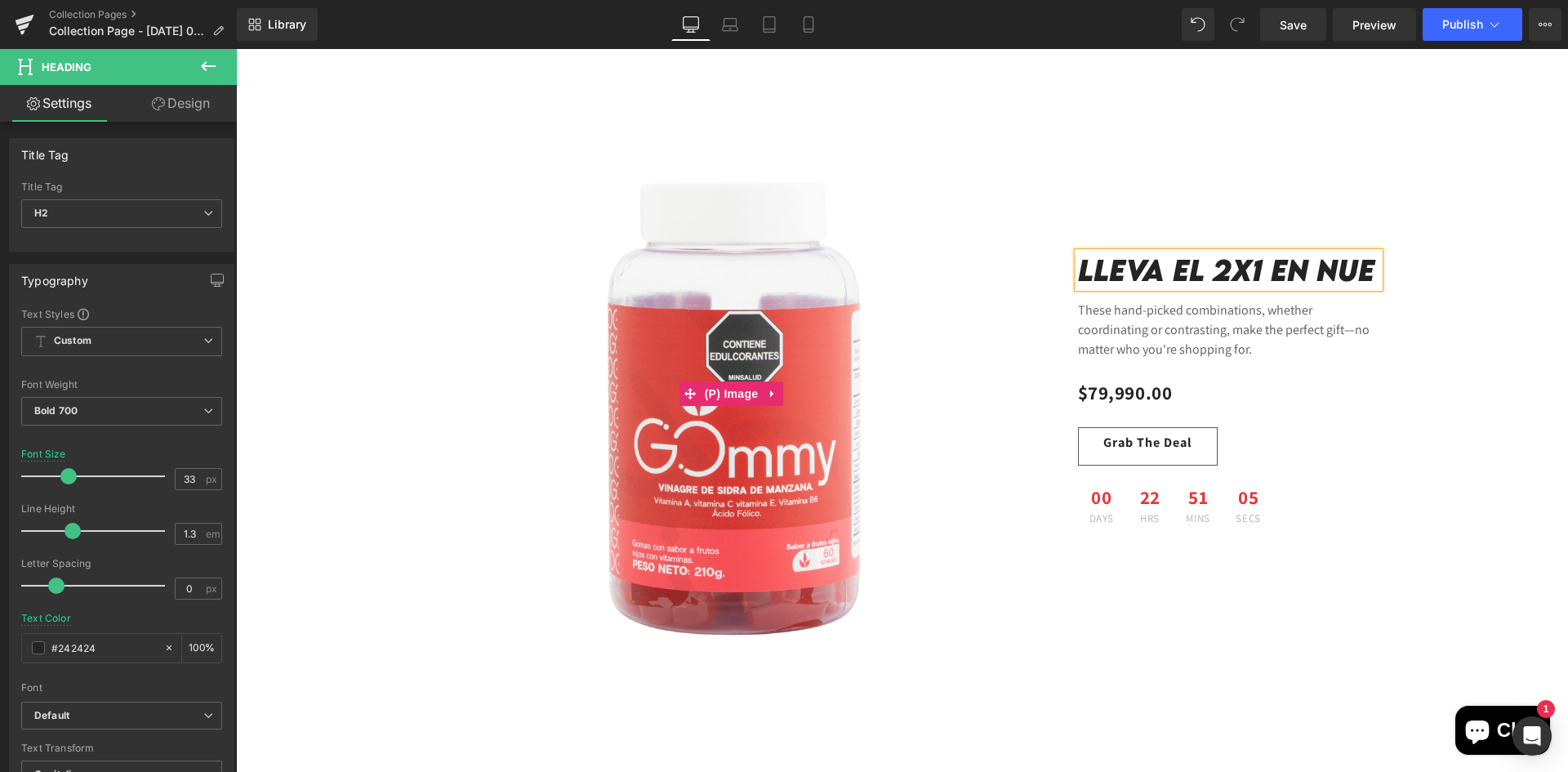
scroll to position [1489, 0]
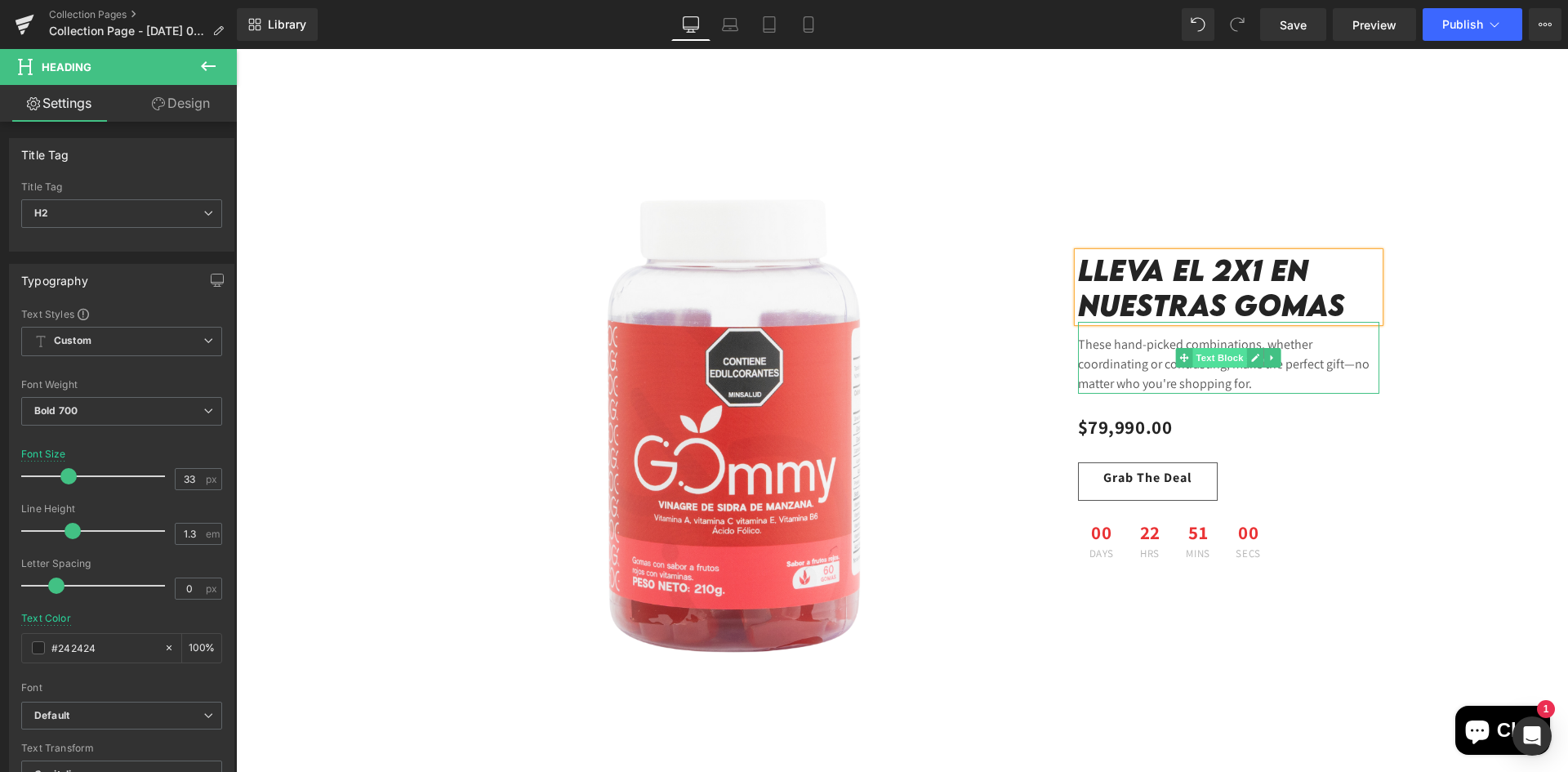
drag, startPoint x: 1192, startPoint y: 360, endPoint x: 1243, endPoint y: 352, distance: 51.6
click at [1193, 360] on span "Text Block" at bounding box center [1219, 358] width 53 height 19
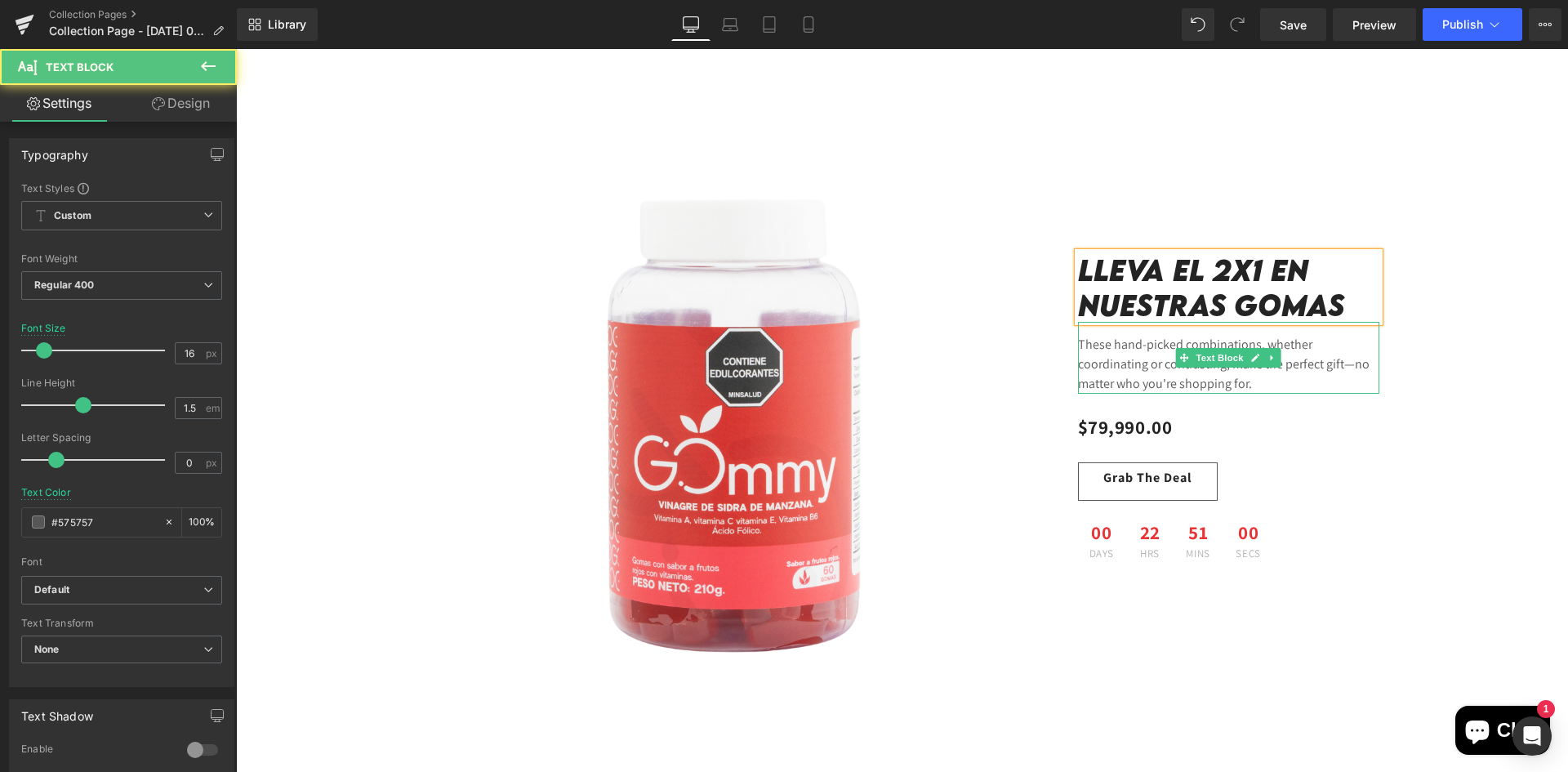
click at [1271, 362] on icon at bounding box center [1272, 358] width 9 height 10
click at [1281, 360] on icon at bounding box center [1280, 358] width 9 height 9
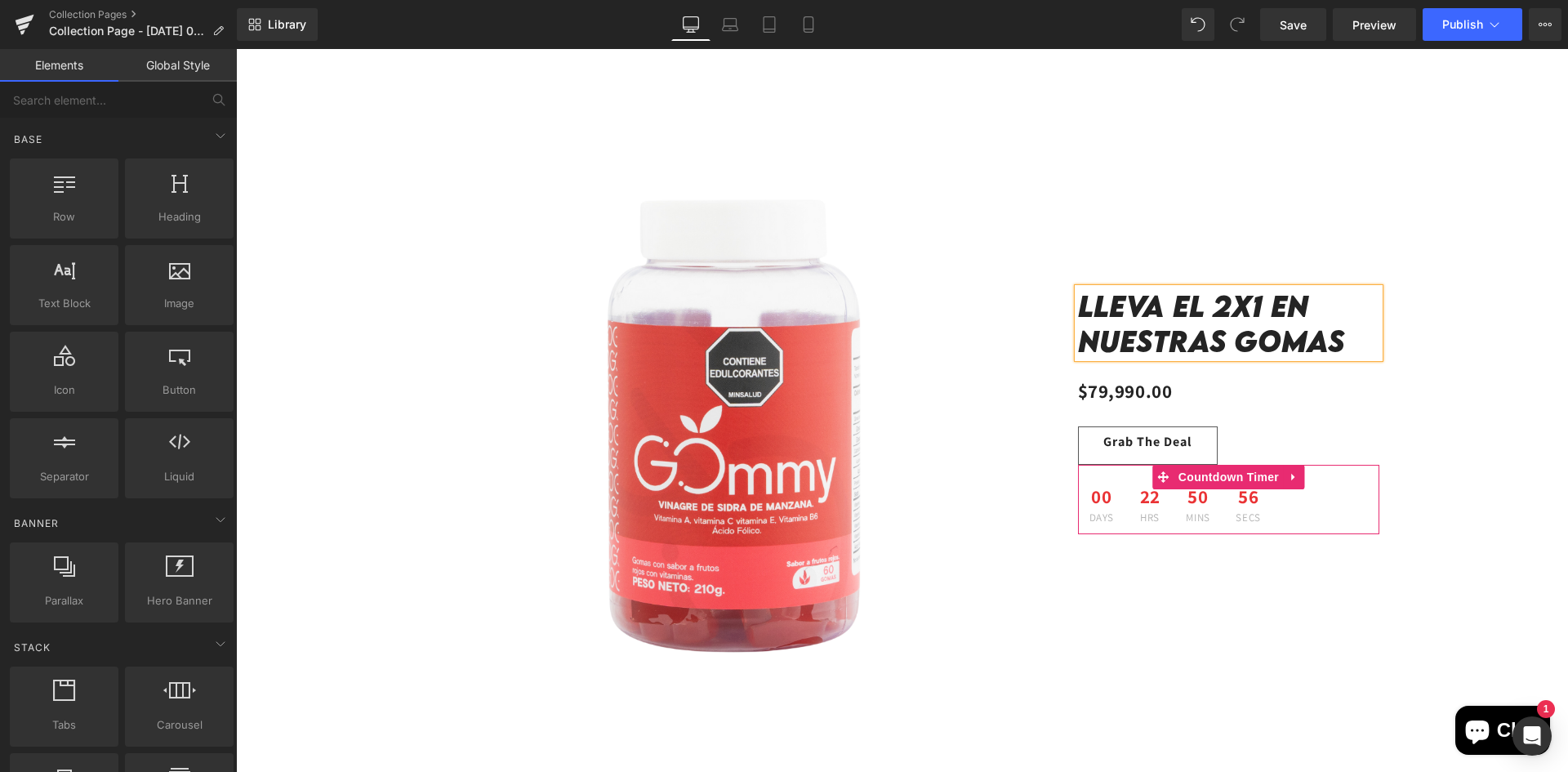
click at [1148, 502] on span "22" at bounding box center [1150, 500] width 20 height 24
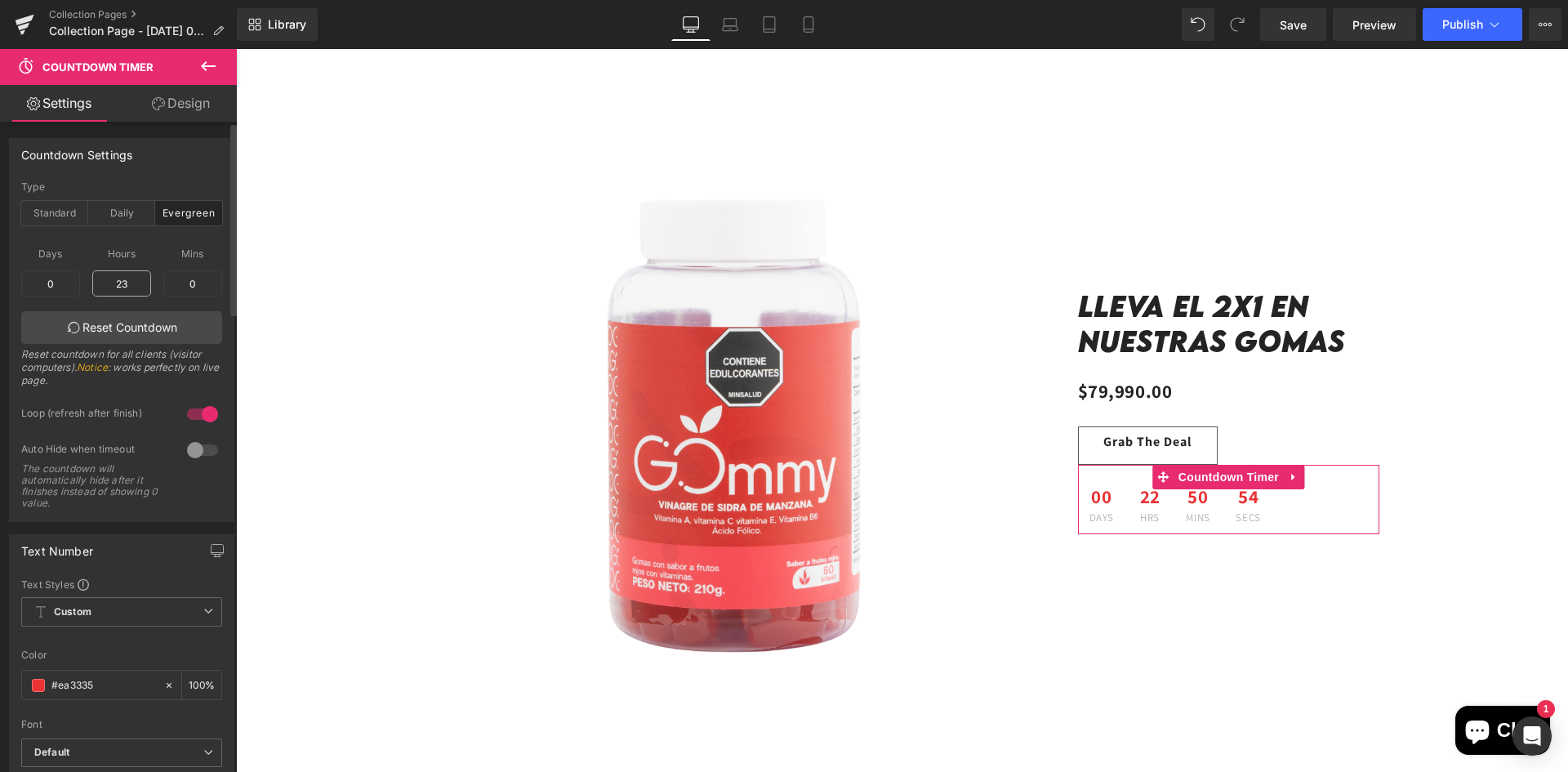
click at [119, 285] on input "23" at bounding box center [122, 283] width 58 height 26
click at [122, 285] on input "23" at bounding box center [122, 283] width 58 height 26
click at [194, 451] on div at bounding box center [202, 449] width 39 height 26
click at [200, 411] on div at bounding box center [202, 413] width 39 height 26
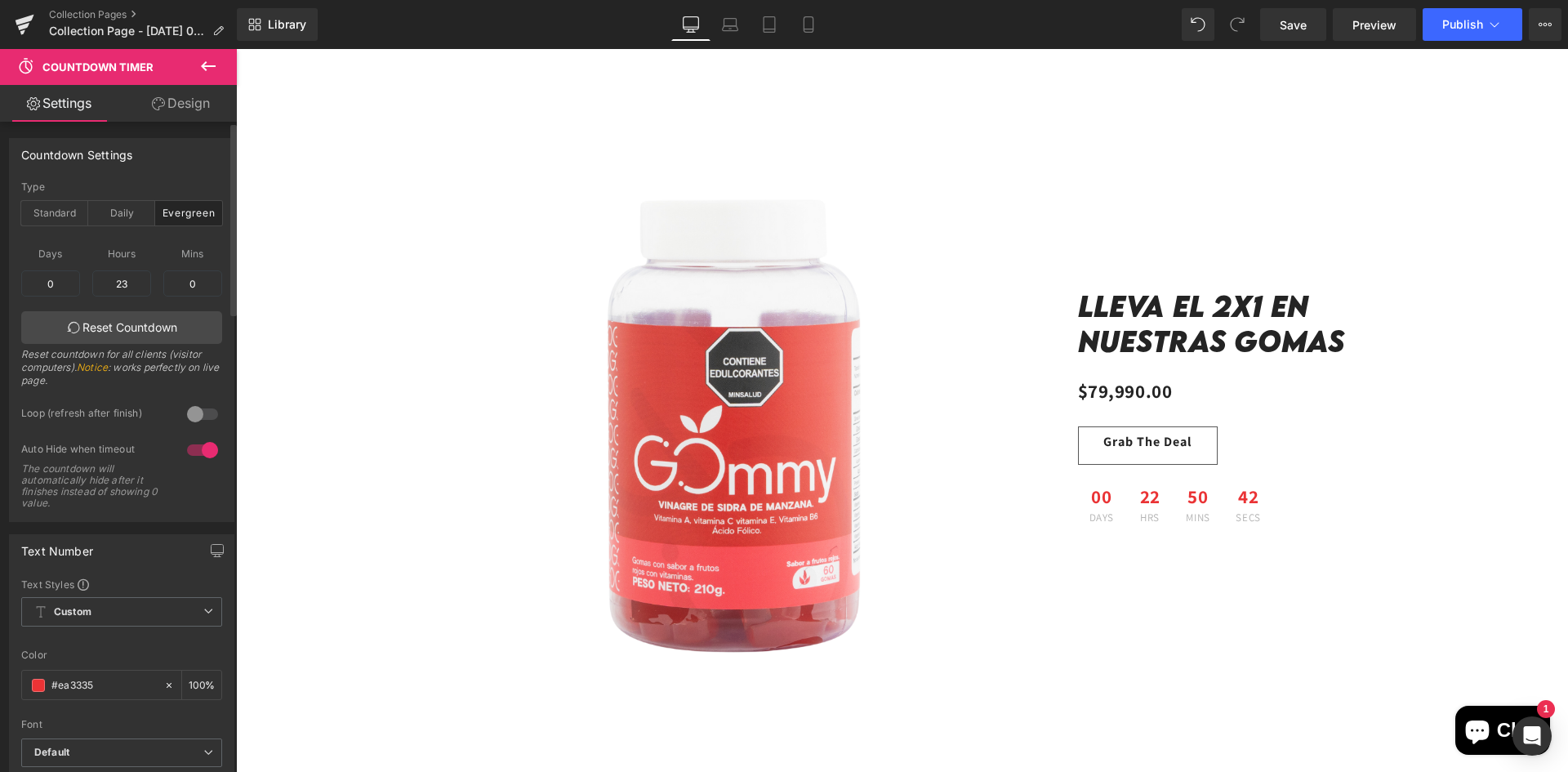
click at [200, 411] on div at bounding box center [202, 413] width 39 height 26
click at [186, 449] on div at bounding box center [202, 449] width 39 height 26
click at [107, 292] on input "23" at bounding box center [122, 283] width 58 height 26
click at [107, 293] on input "23" at bounding box center [122, 283] width 58 height 26
type input "2"
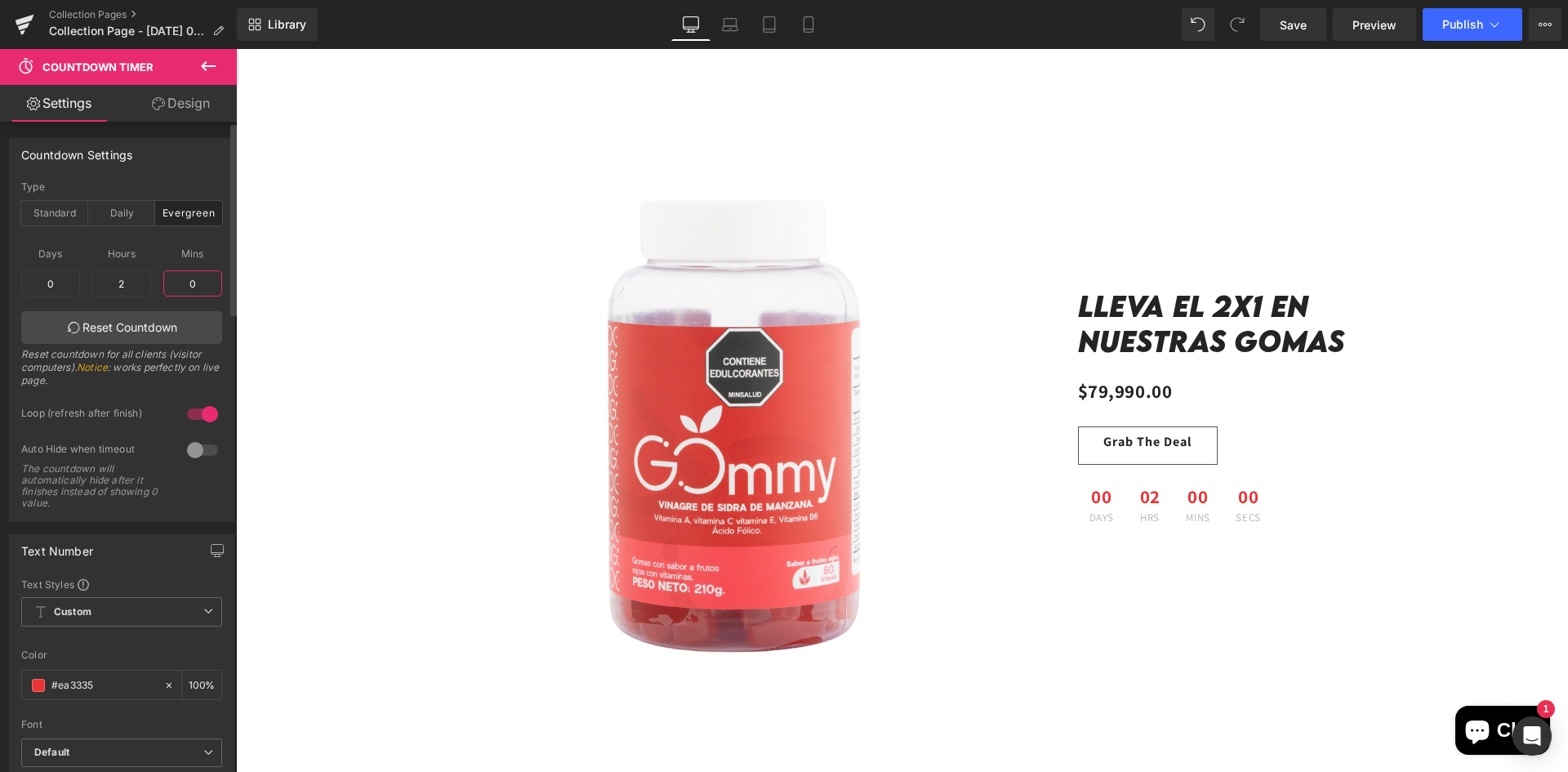
click at [185, 277] on input "0" at bounding box center [192, 283] width 58 height 26
click at [197, 282] on input "0" at bounding box center [192, 283] width 58 height 26
type input "40"
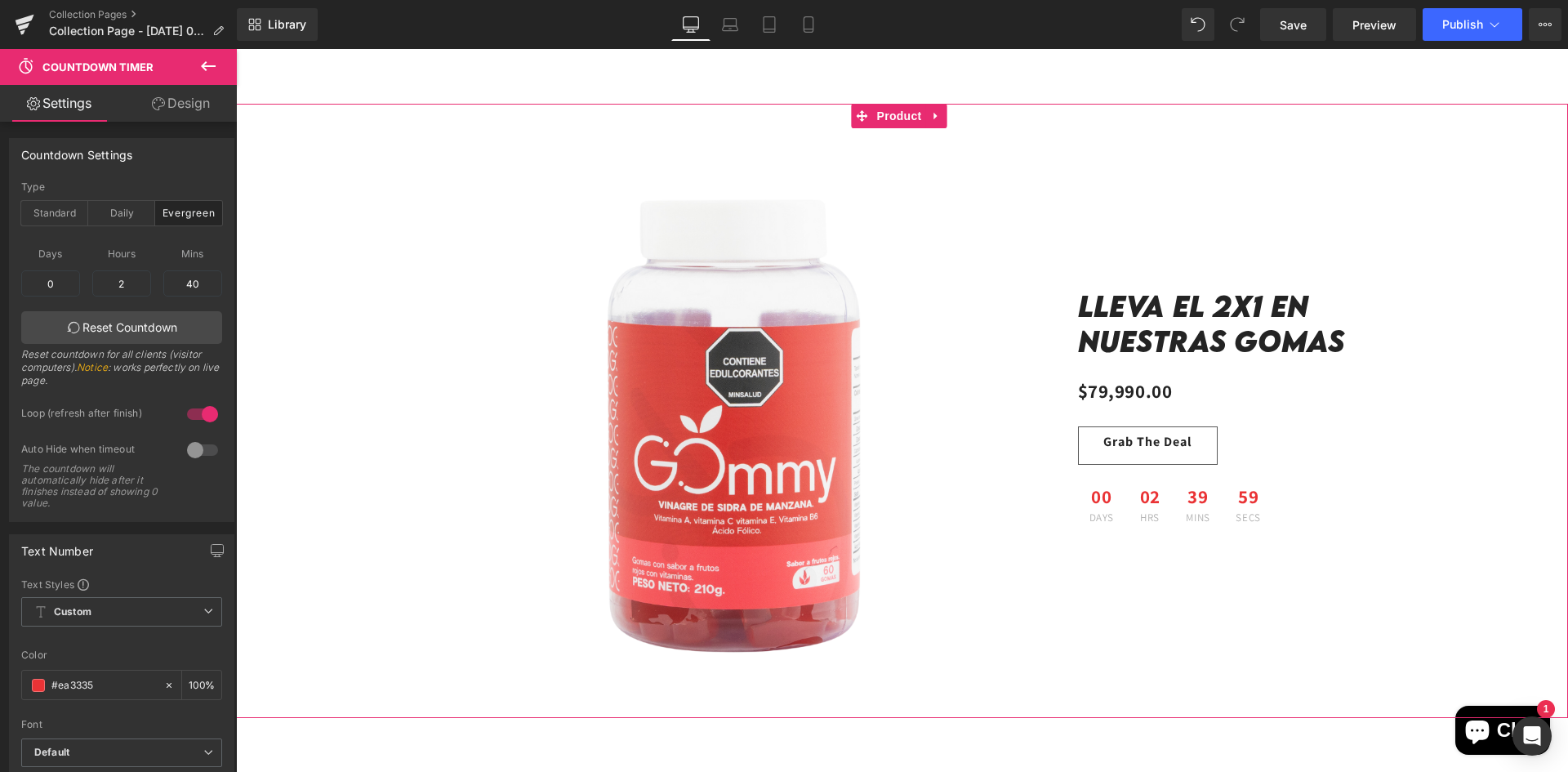
click at [338, 478] on div "Sale Off (P) Image Lleva el 2x1 en nuestras gomas Heading Sale Off (P) Image $7…" at bounding box center [902, 411] width 1332 height 614
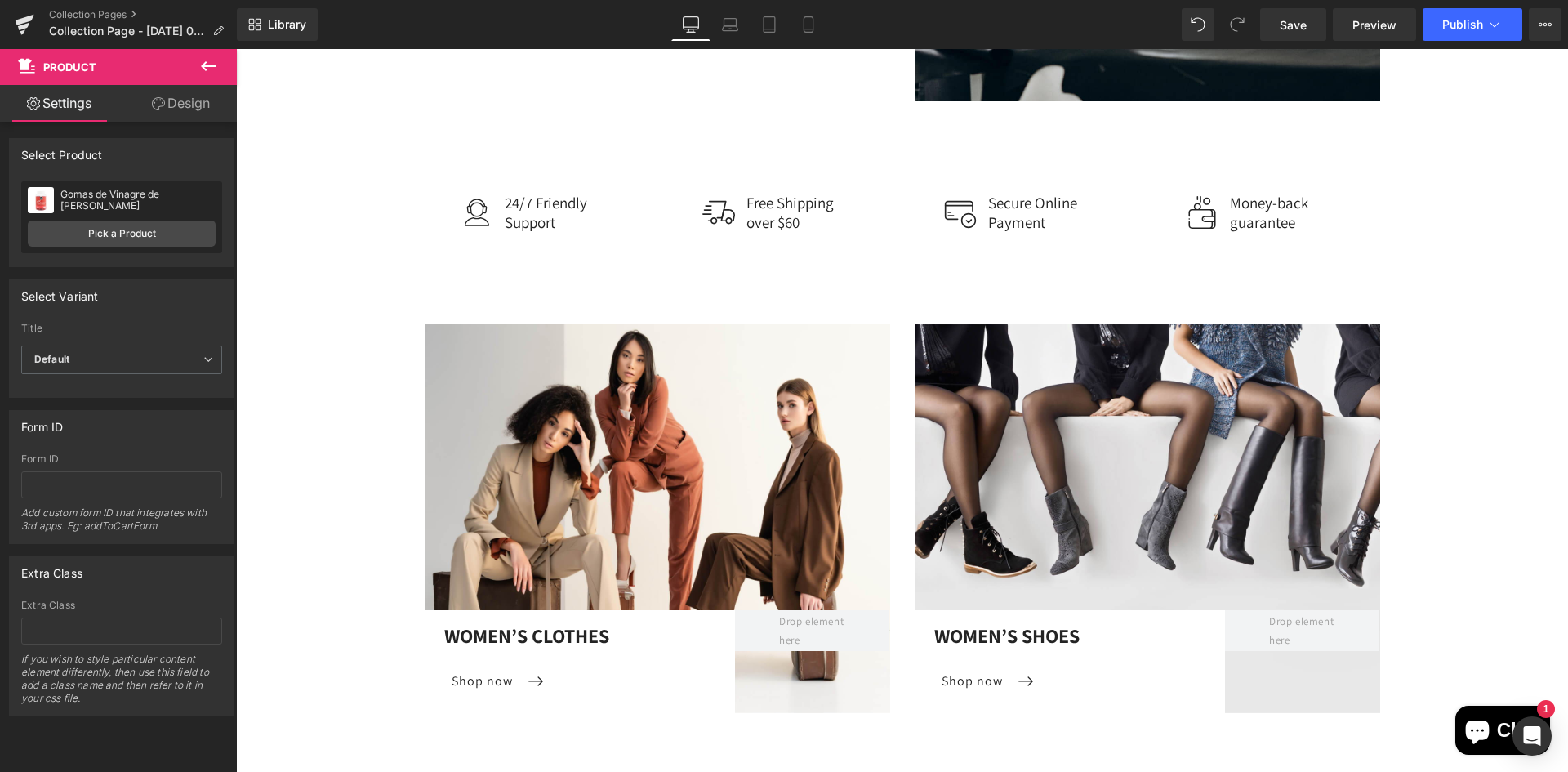
scroll to position [2959, 0]
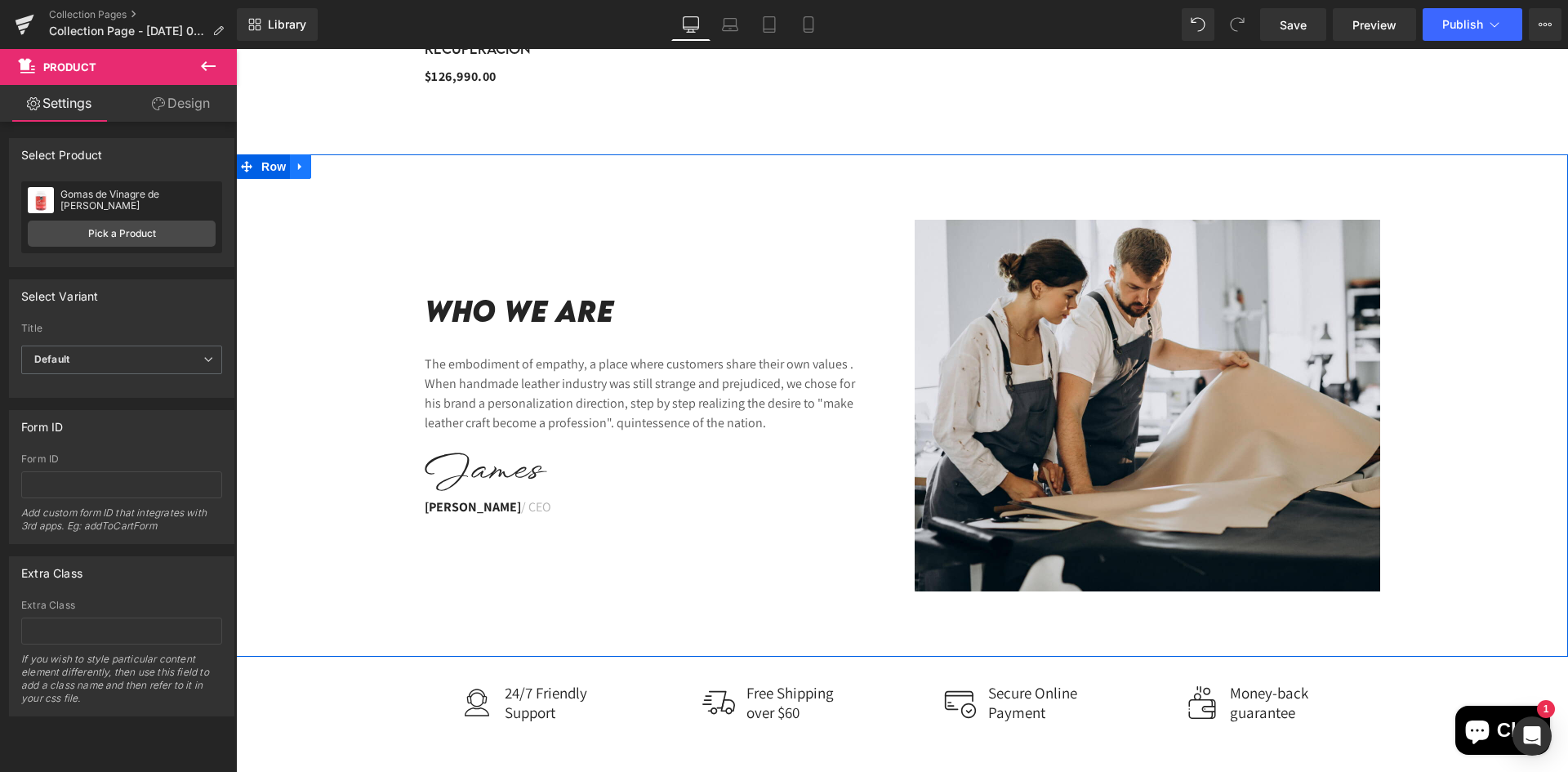
click at [302, 167] on icon at bounding box center [300, 166] width 12 height 13
click at [338, 165] on icon at bounding box center [343, 166] width 12 height 12
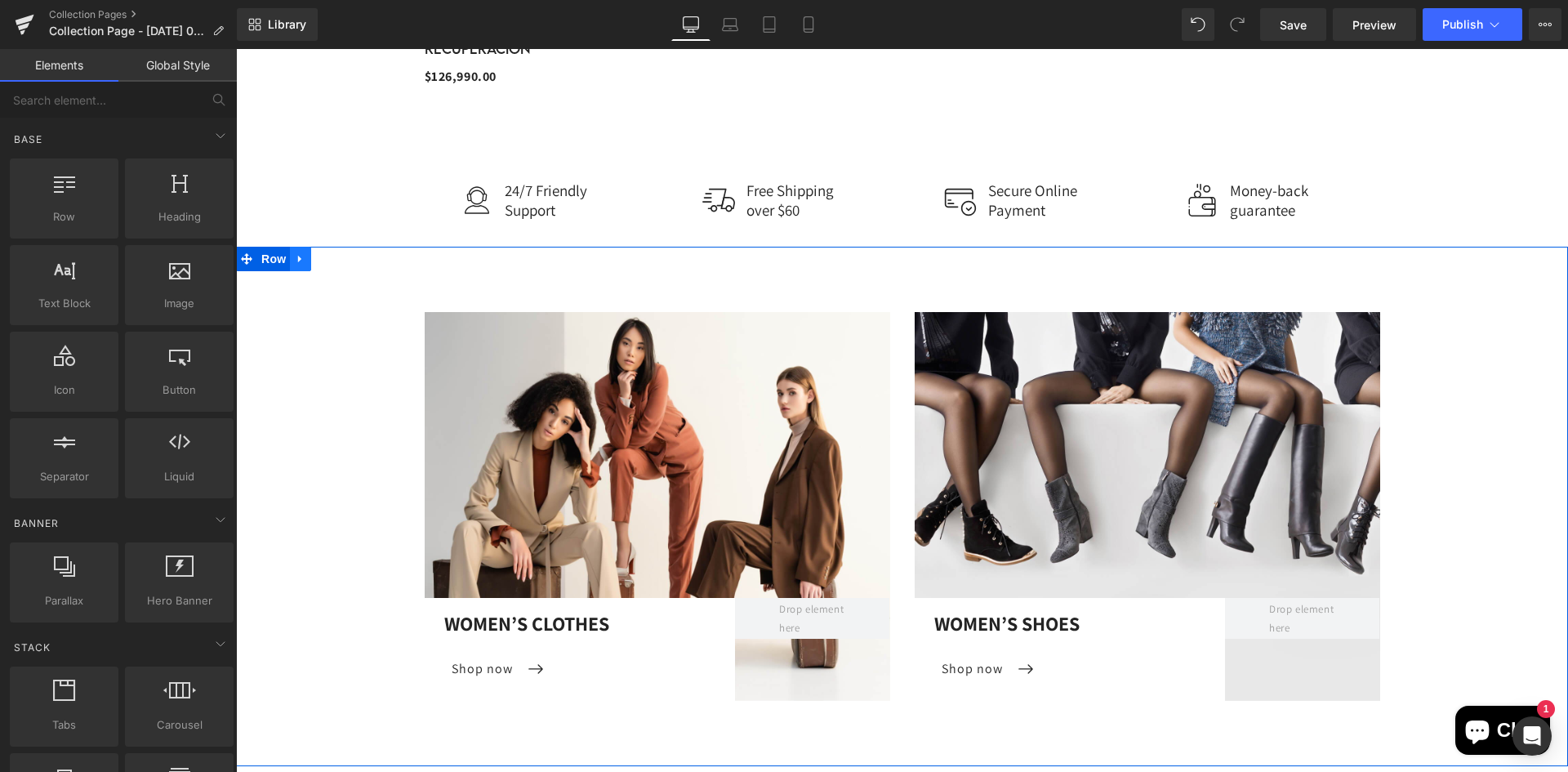
click at [303, 260] on icon at bounding box center [300, 259] width 12 height 13
click at [339, 262] on icon at bounding box center [343, 259] width 12 height 12
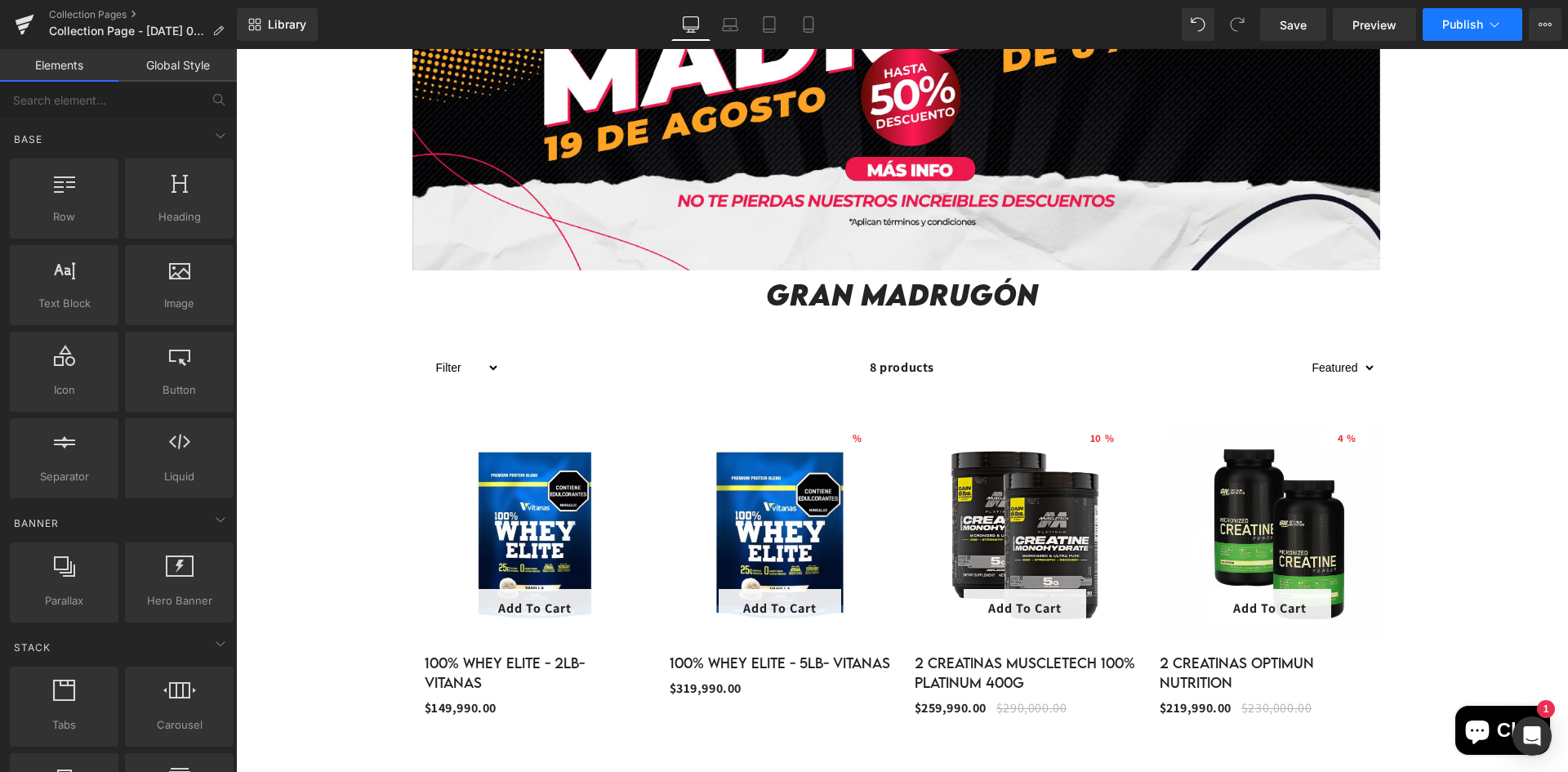
scroll to position [273, 0]
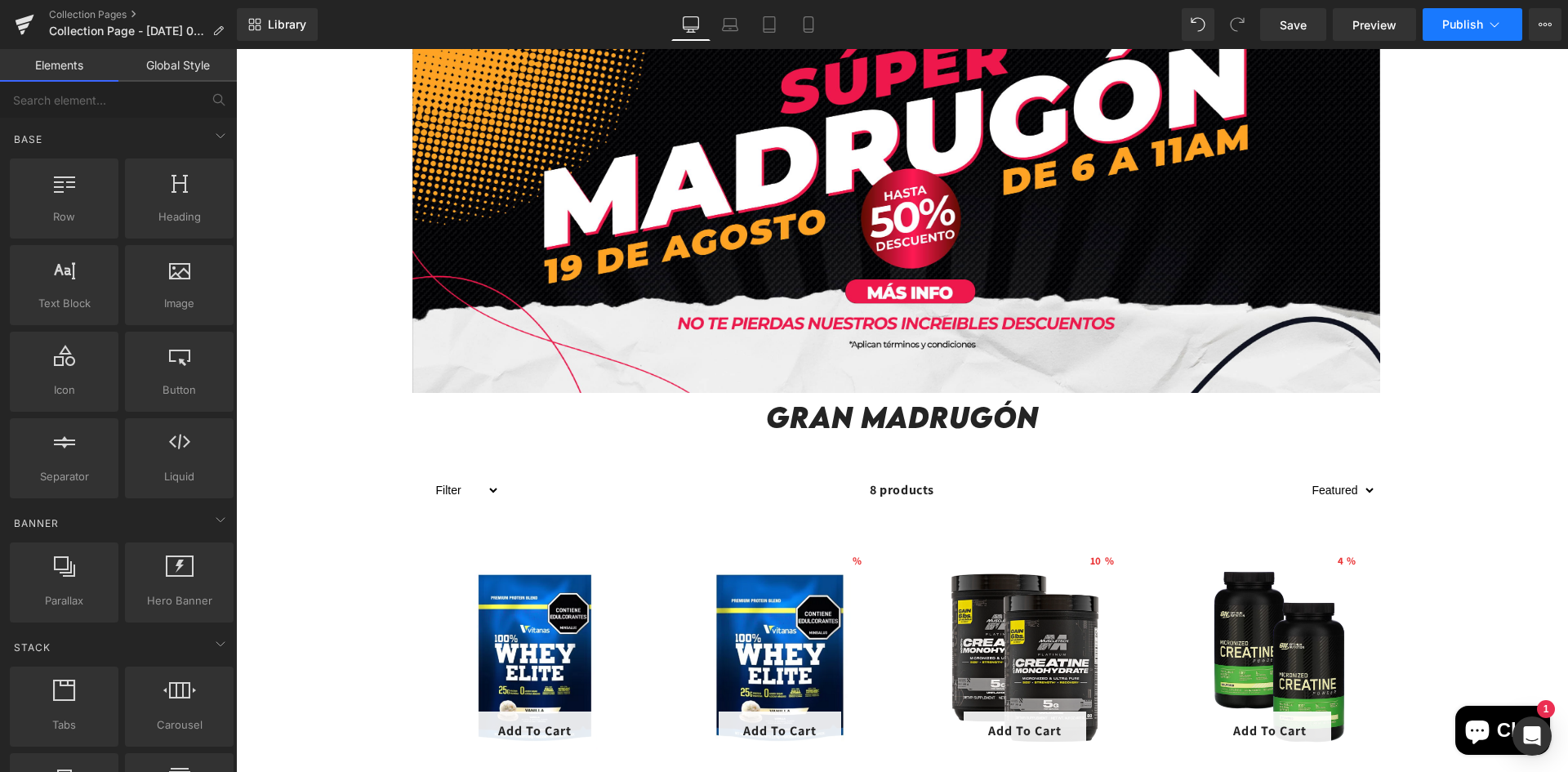
click at [1456, 20] on span "Publish" at bounding box center [1463, 23] width 41 height 13
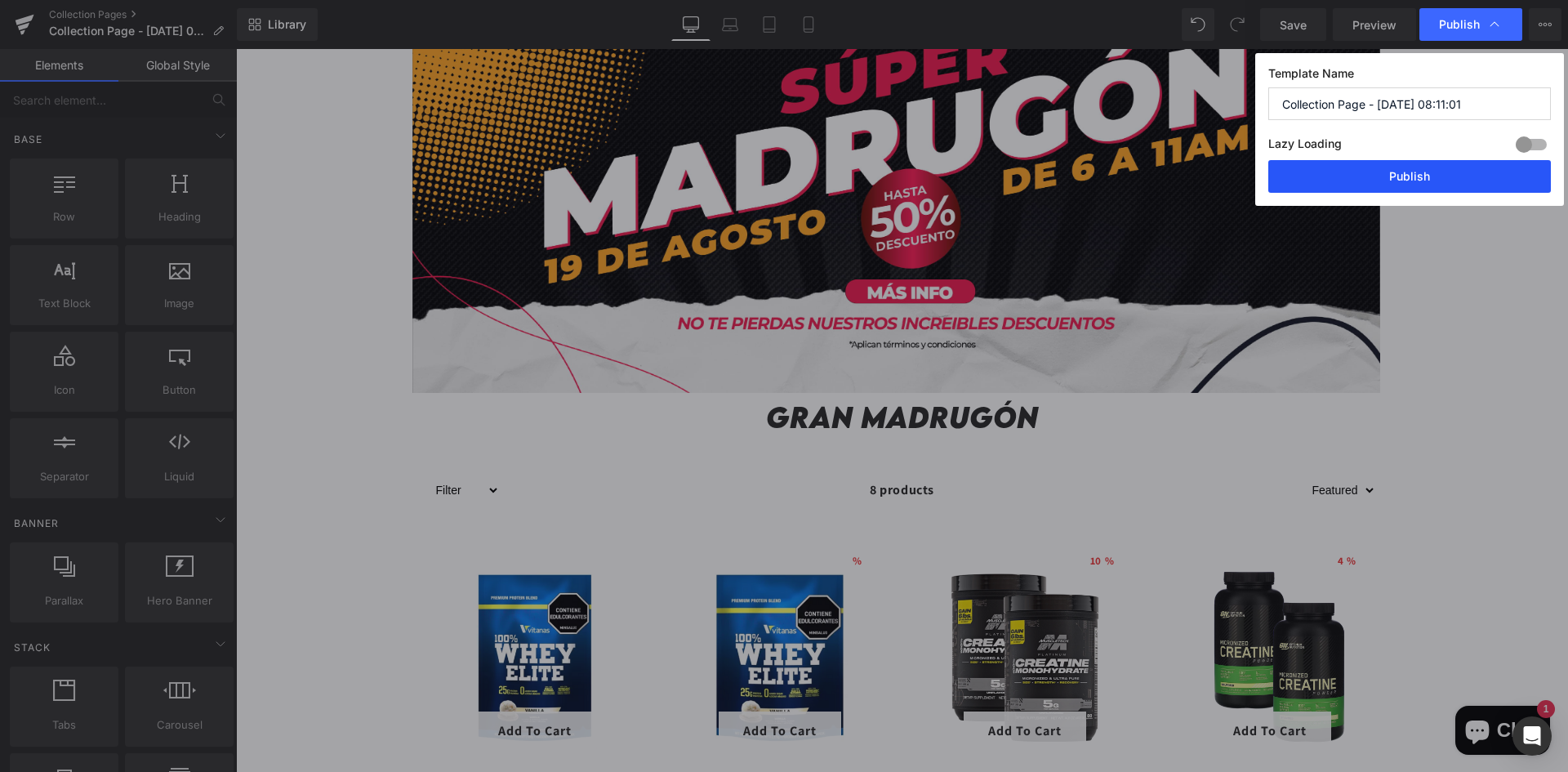
click at [1348, 173] on button "Publish" at bounding box center [1410, 177] width 283 height 33
